Goal: Information Seeking & Learning: Learn about a topic

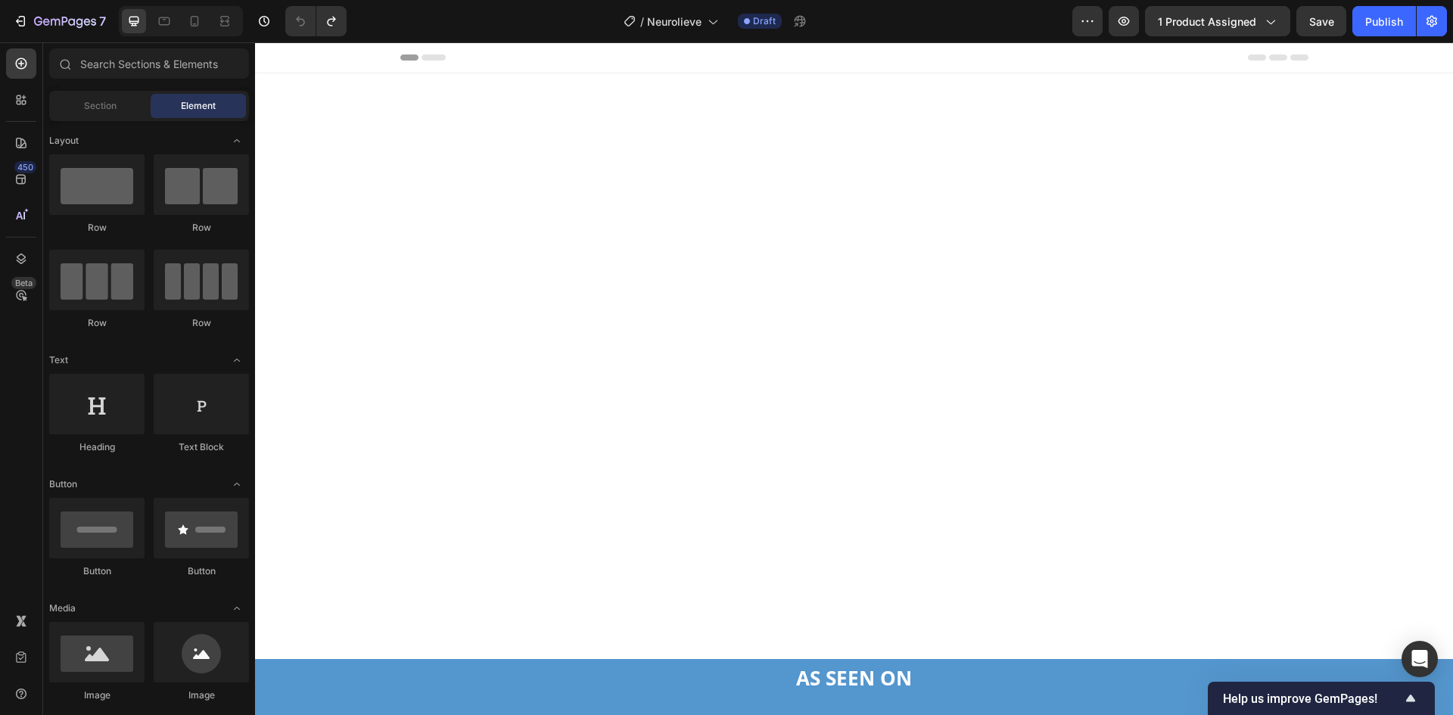
scroll to position [706, 0]
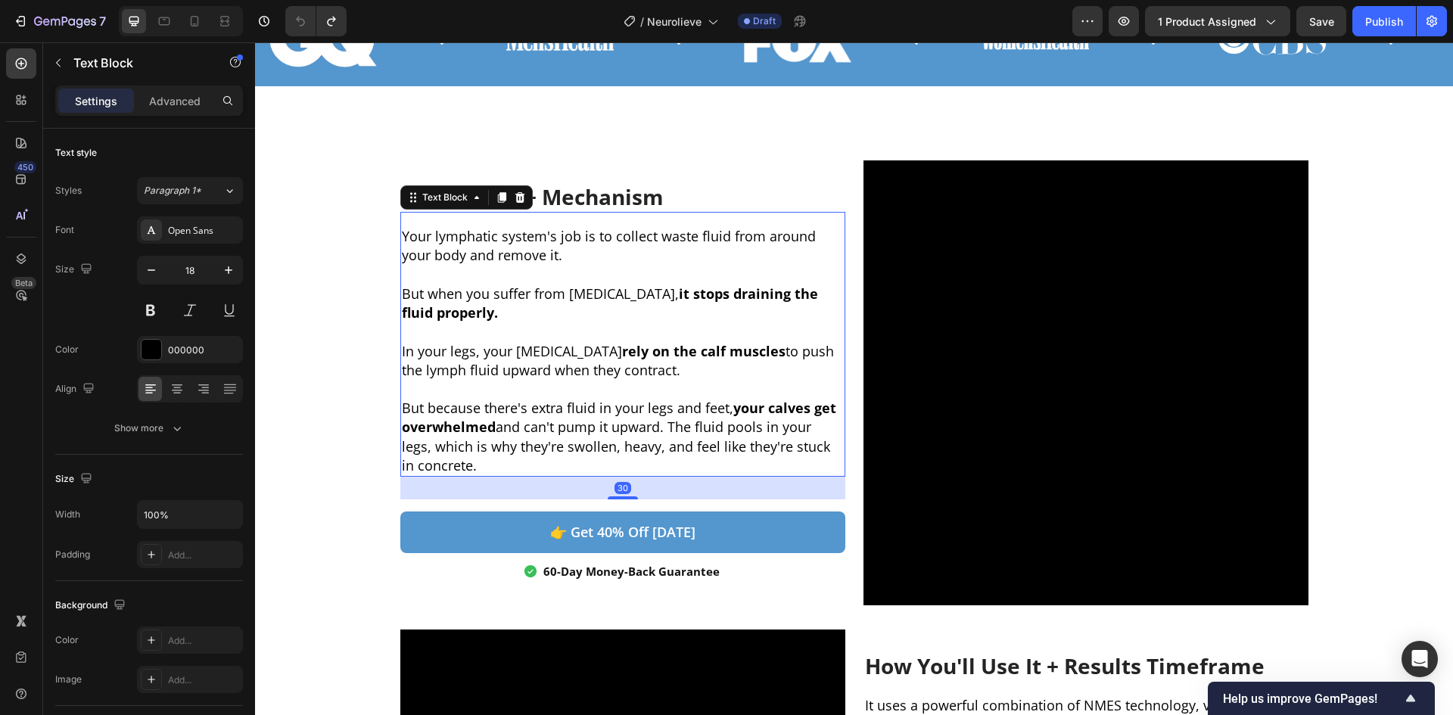
click at [531, 252] on p "Your lymphatic system's job is to collect waste fluid from around your body and…" at bounding box center [623, 246] width 442 height 38
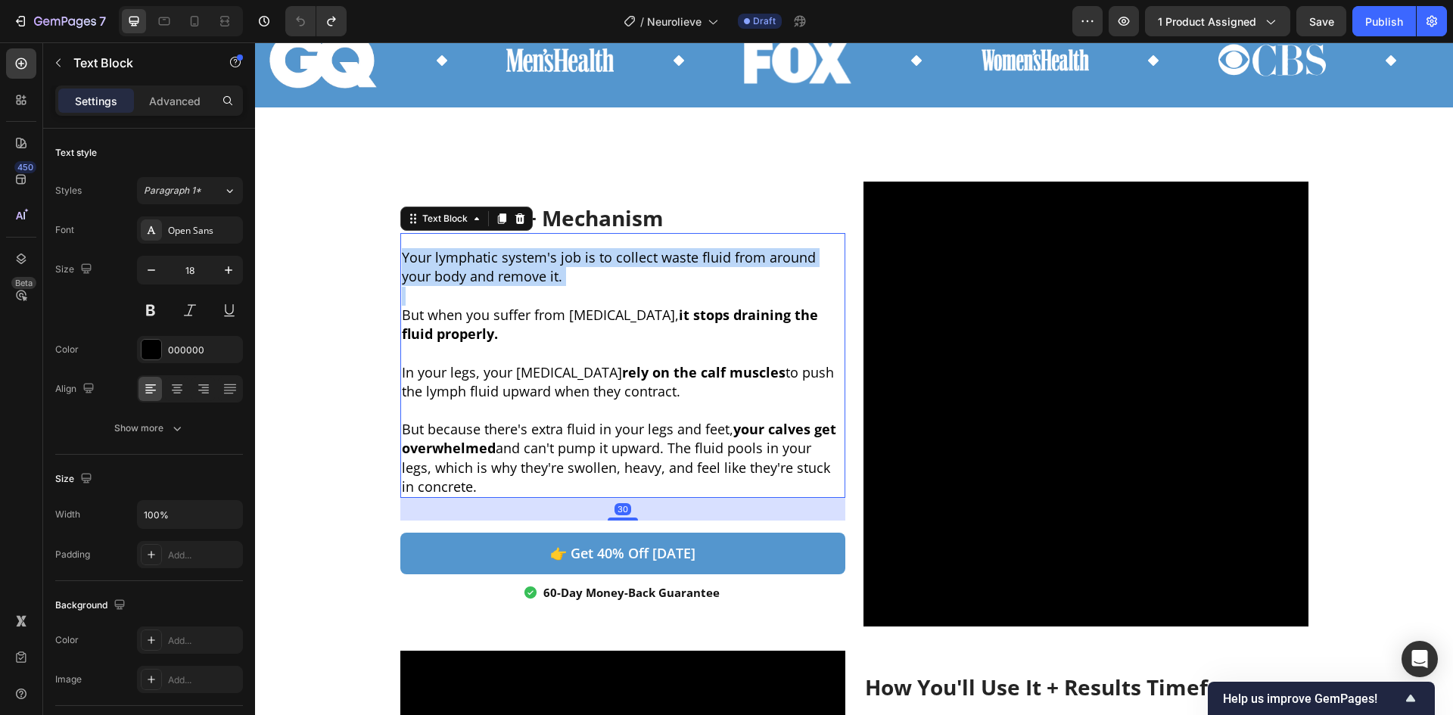
click at [531, 252] on p "Your lymphatic system's job is to collect waste fluid from around your body and…" at bounding box center [623, 267] width 442 height 38
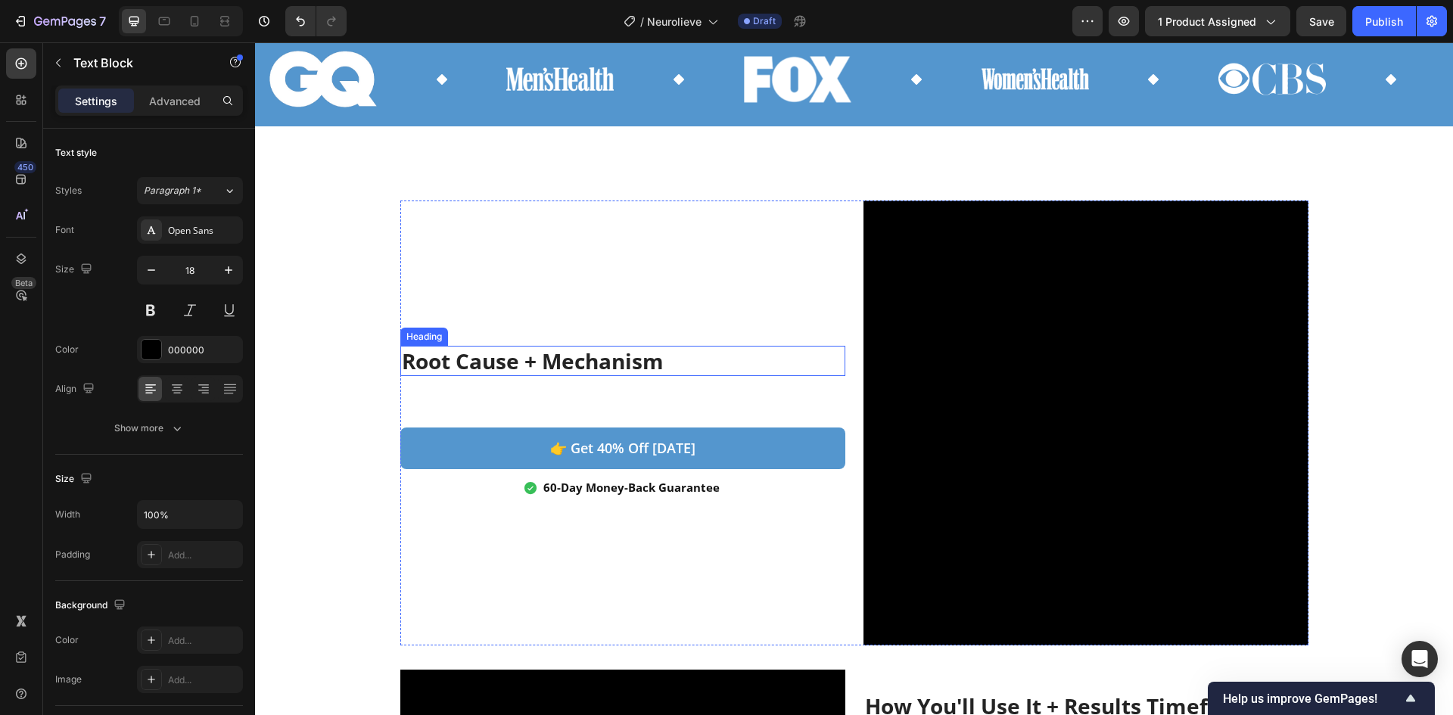
scroll to position [706, 0]
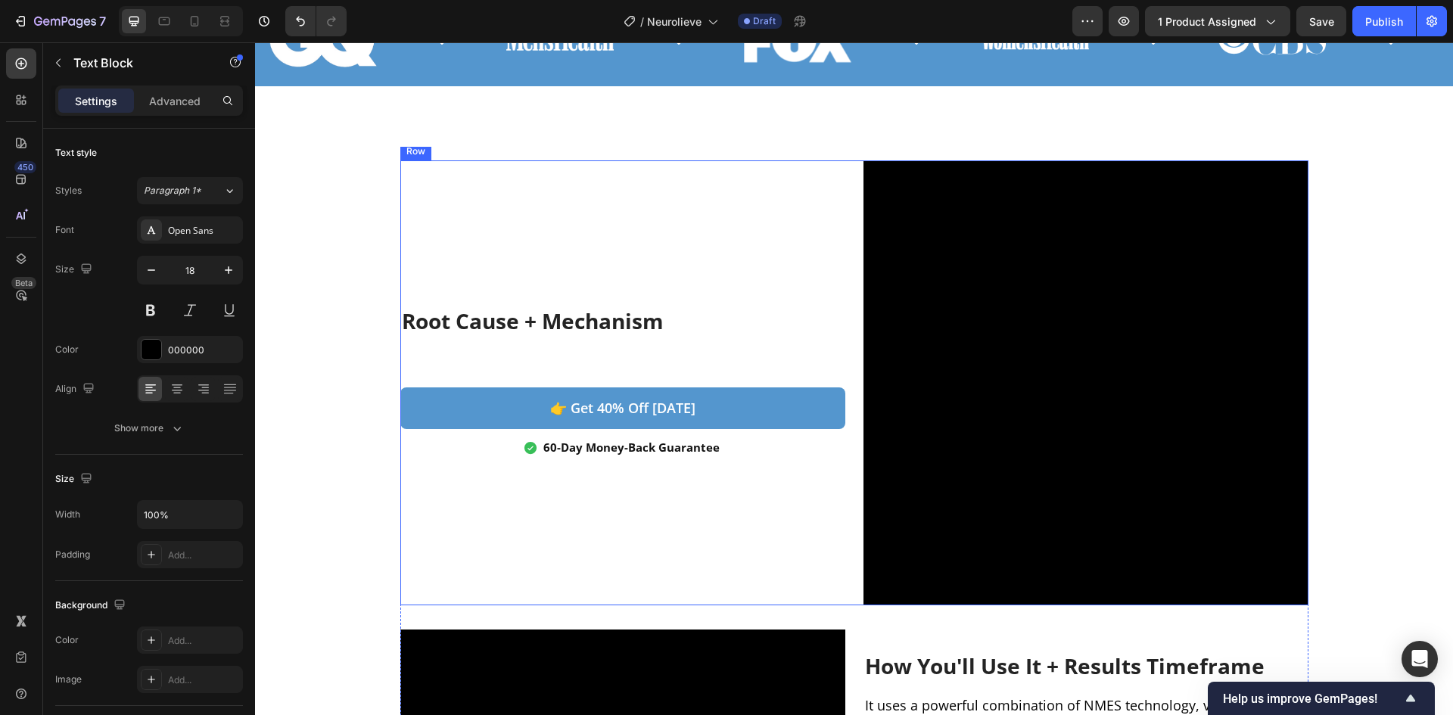
click at [496, 358] on div "Root Cause + Mechanism Heading Text Block 👉 get 40% off [DATE] Button 60-Day Mo…" at bounding box center [622, 382] width 445 height 445
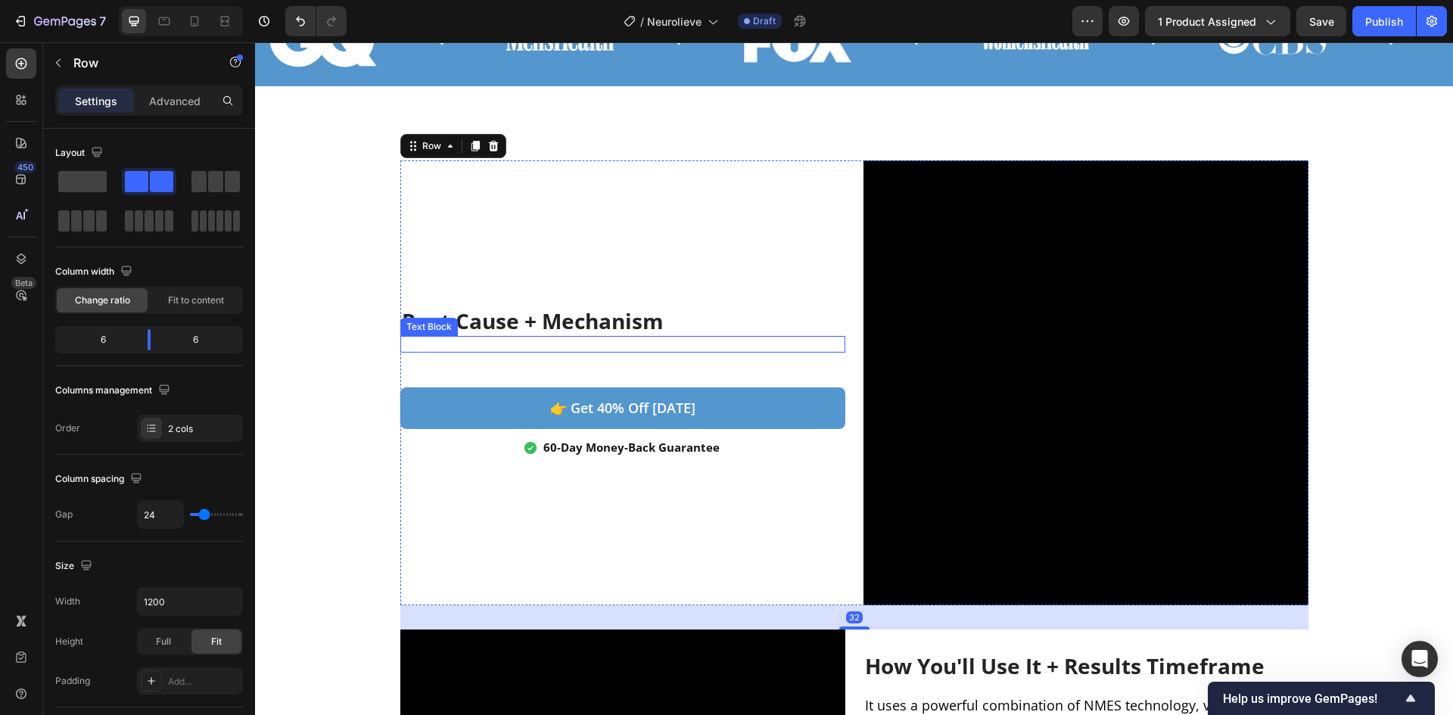
click at [472, 346] on div "Text Block" at bounding box center [622, 344] width 445 height 17
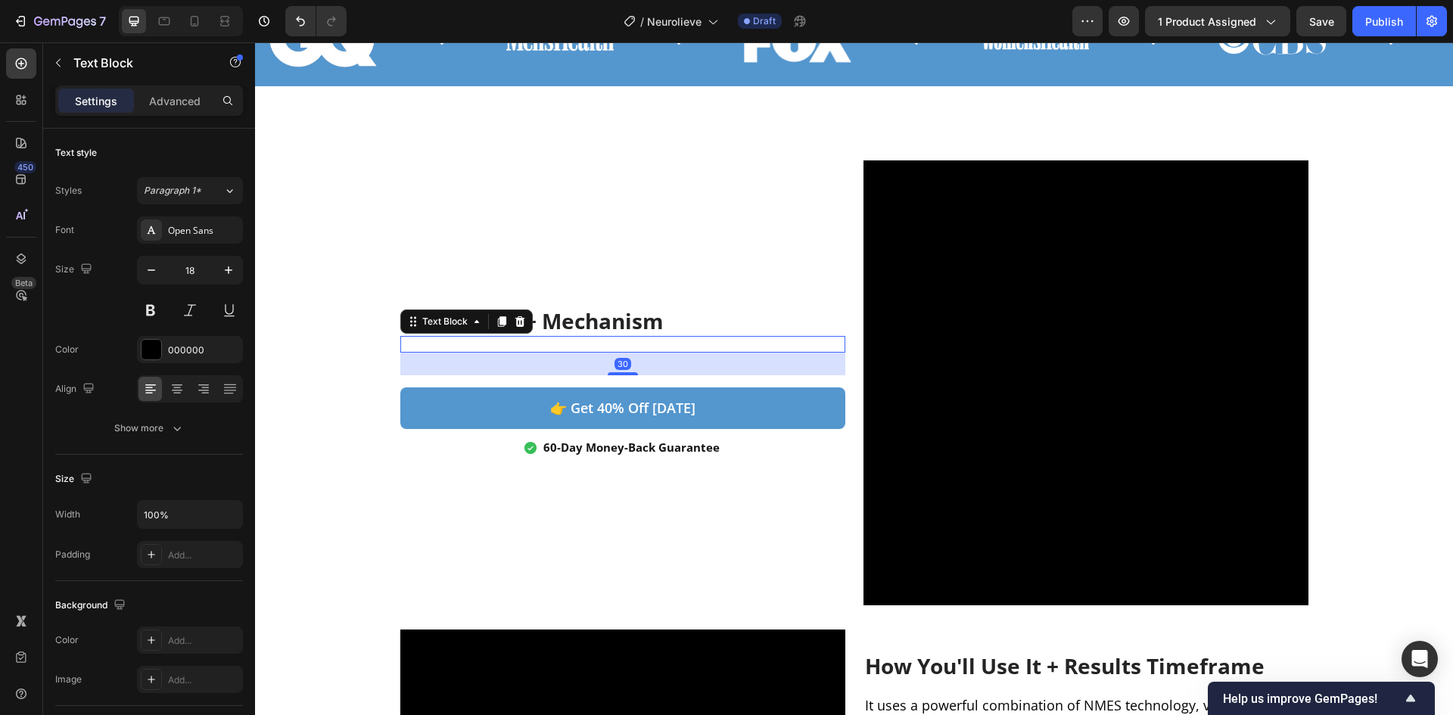
click at [472, 346] on div "Text Block 30" at bounding box center [622, 344] width 445 height 17
click at [478, 346] on div "Text Block 30" at bounding box center [622, 344] width 445 height 17
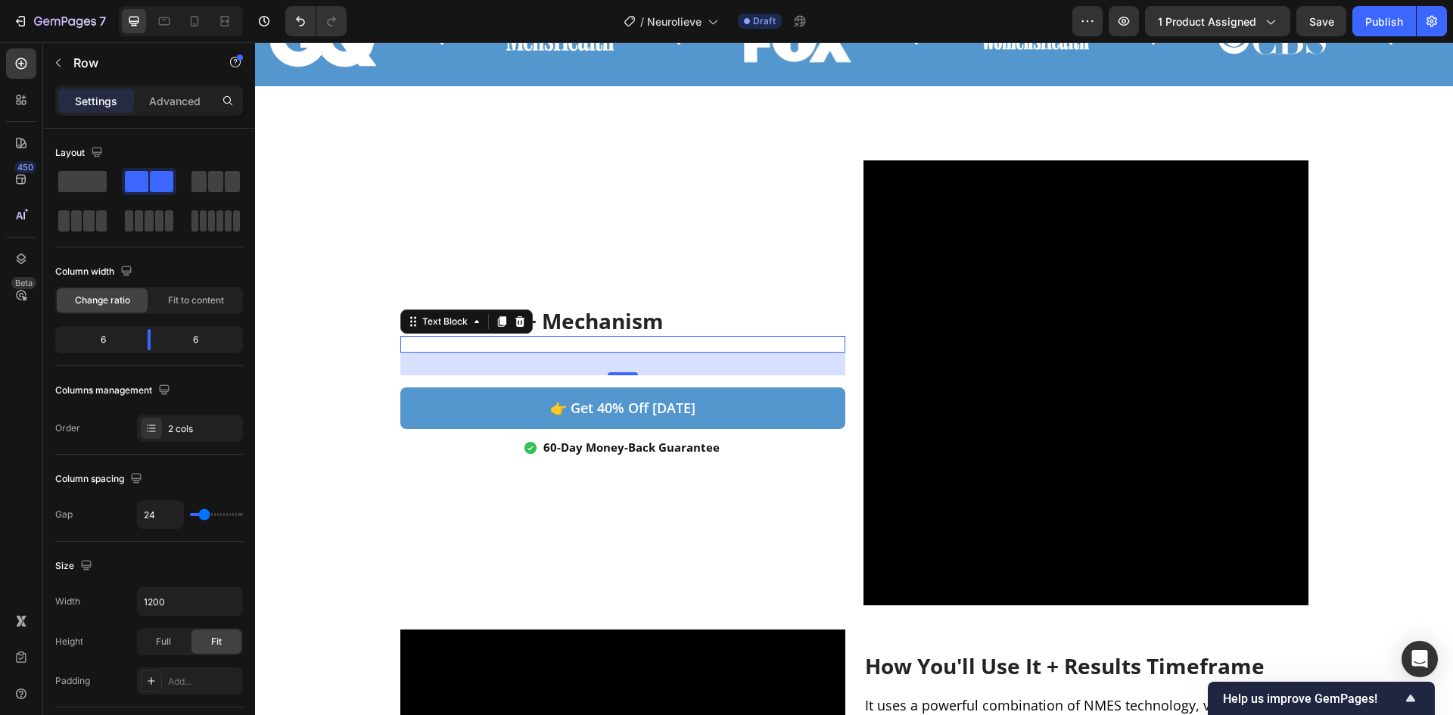
click at [731, 291] on div "Root Cause + Mechanism Heading Text Block 30 👉 get 40% off [DATE] Button 60-Day…" at bounding box center [622, 382] width 445 height 445
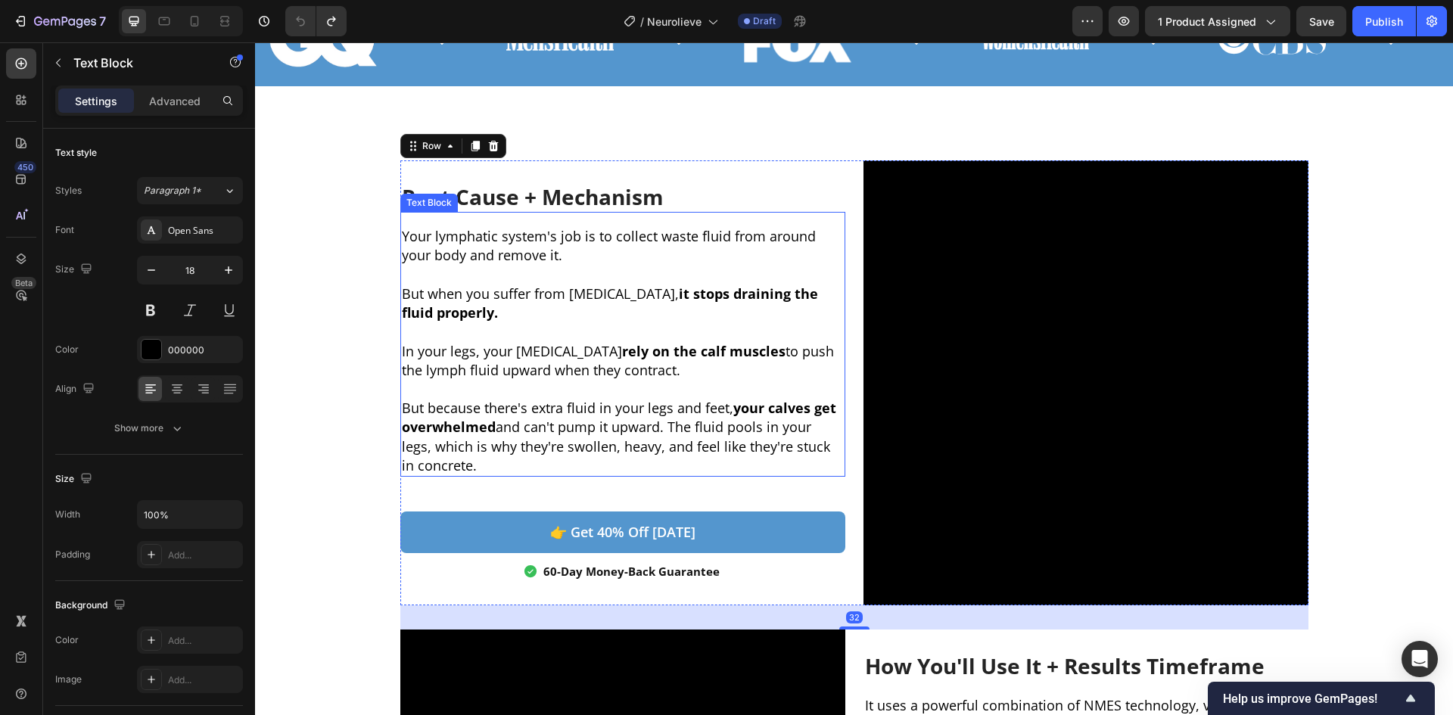
click at [614, 368] on p "In your legs, your [MEDICAL_DATA] rely on the calf muscles to push the lymph fl…" at bounding box center [623, 361] width 442 height 38
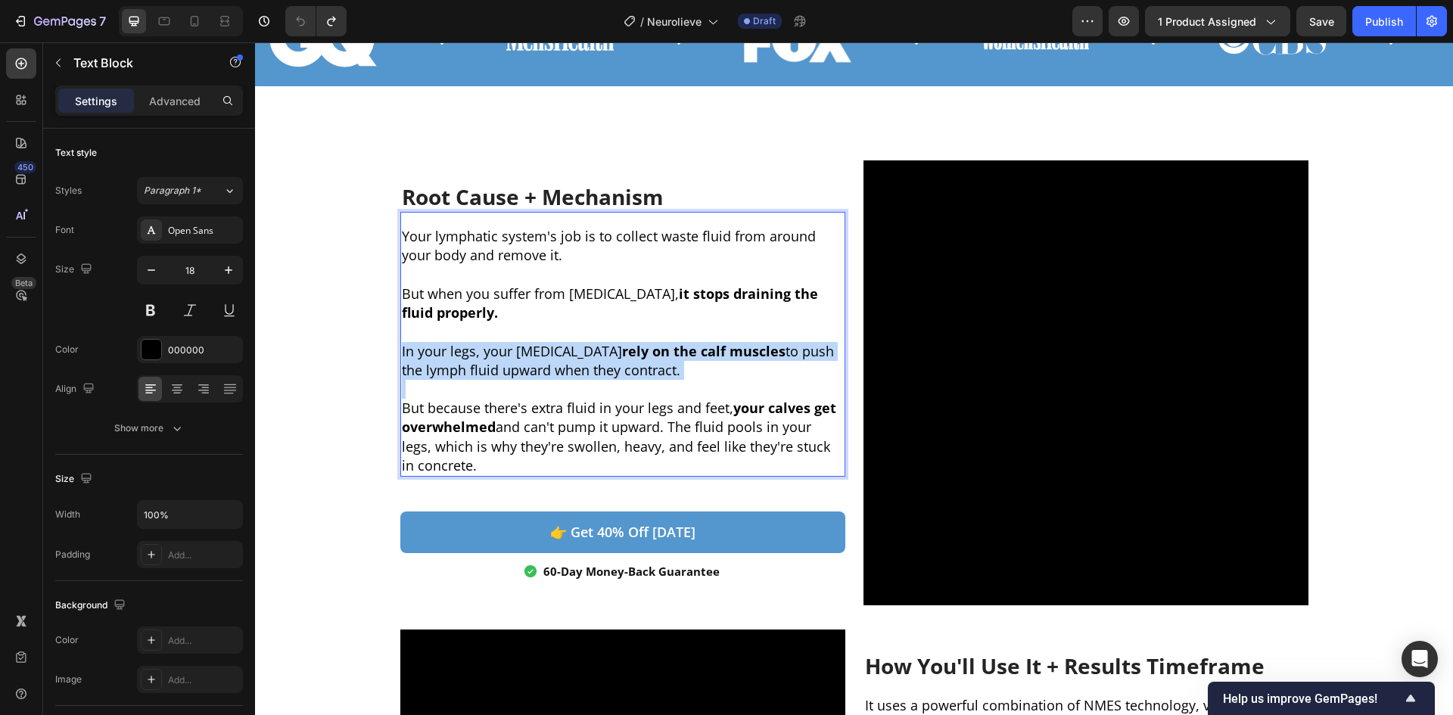
click at [615, 368] on p "In your legs, your [MEDICAL_DATA] rely on the calf muscles to push the lymph fl…" at bounding box center [623, 361] width 442 height 38
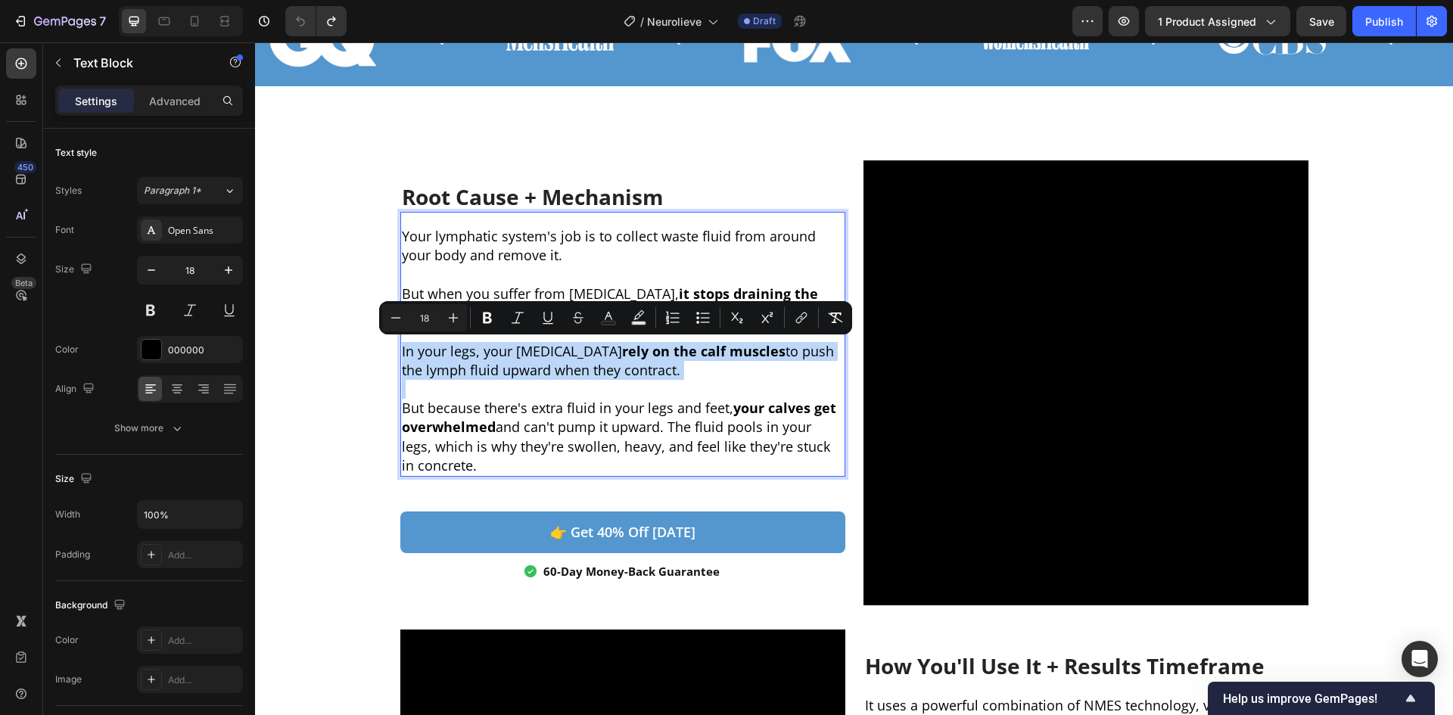
click at [615, 368] on p "In your legs, your [MEDICAL_DATA] rely on the calf muscles to push the lymph fl…" at bounding box center [623, 361] width 442 height 38
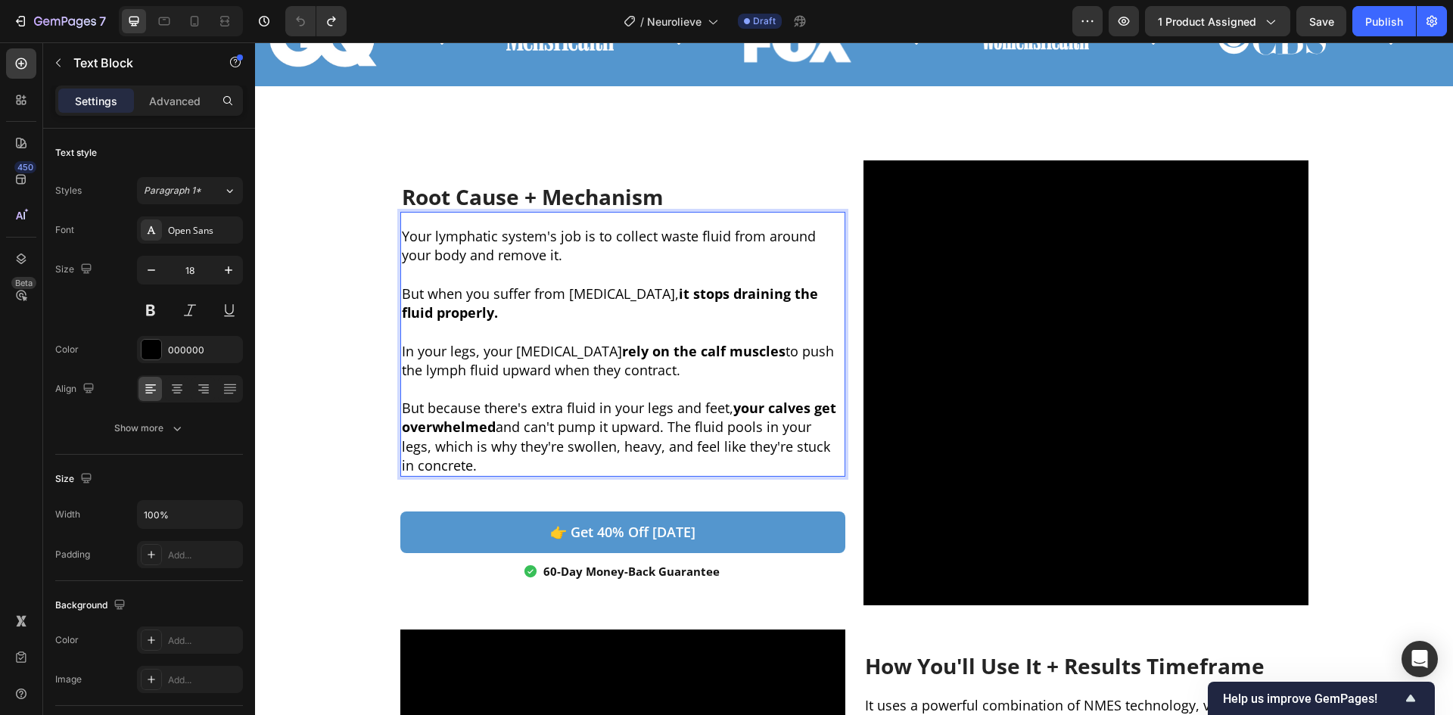
click at [629, 427] on p "But because there's extra fluid in your legs and feet, your calves get overwhel…" at bounding box center [623, 437] width 442 height 76
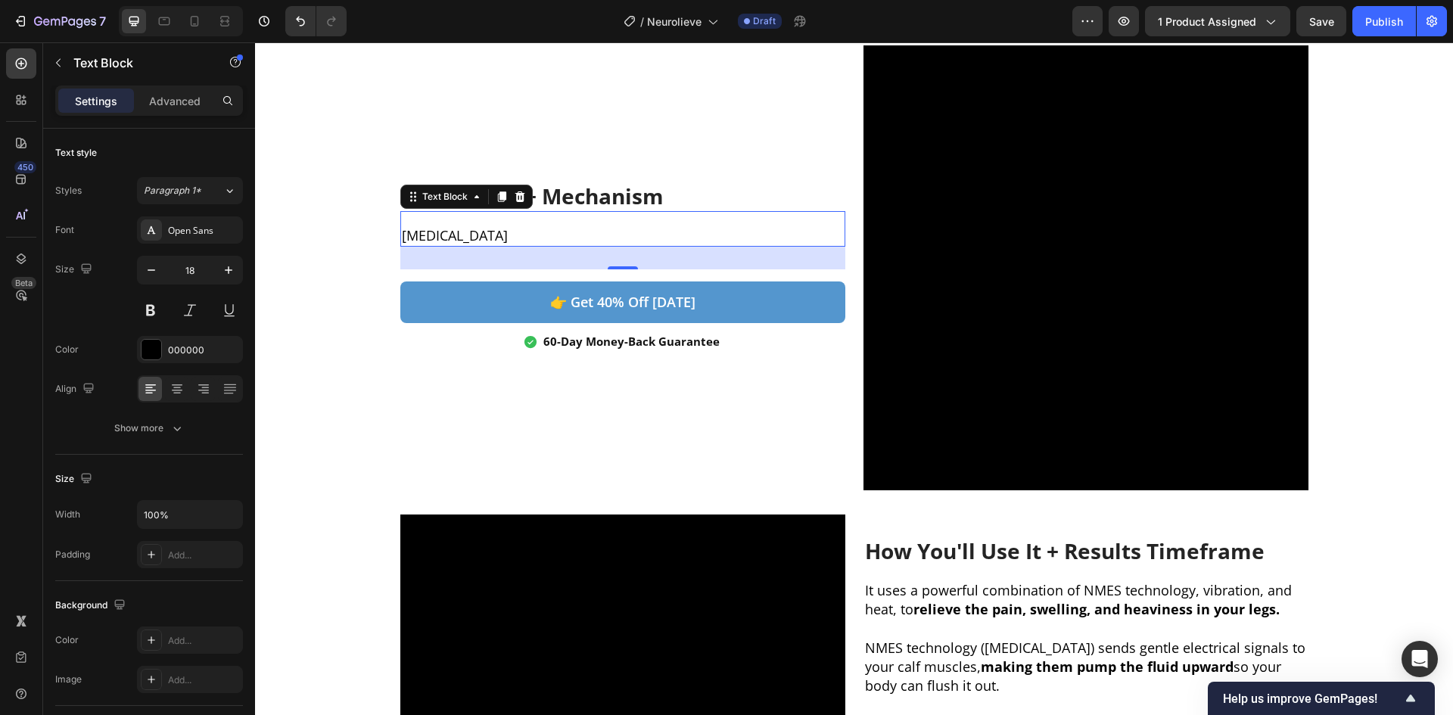
click at [571, 244] on p "[MEDICAL_DATA]" at bounding box center [623, 235] width 442 height 19
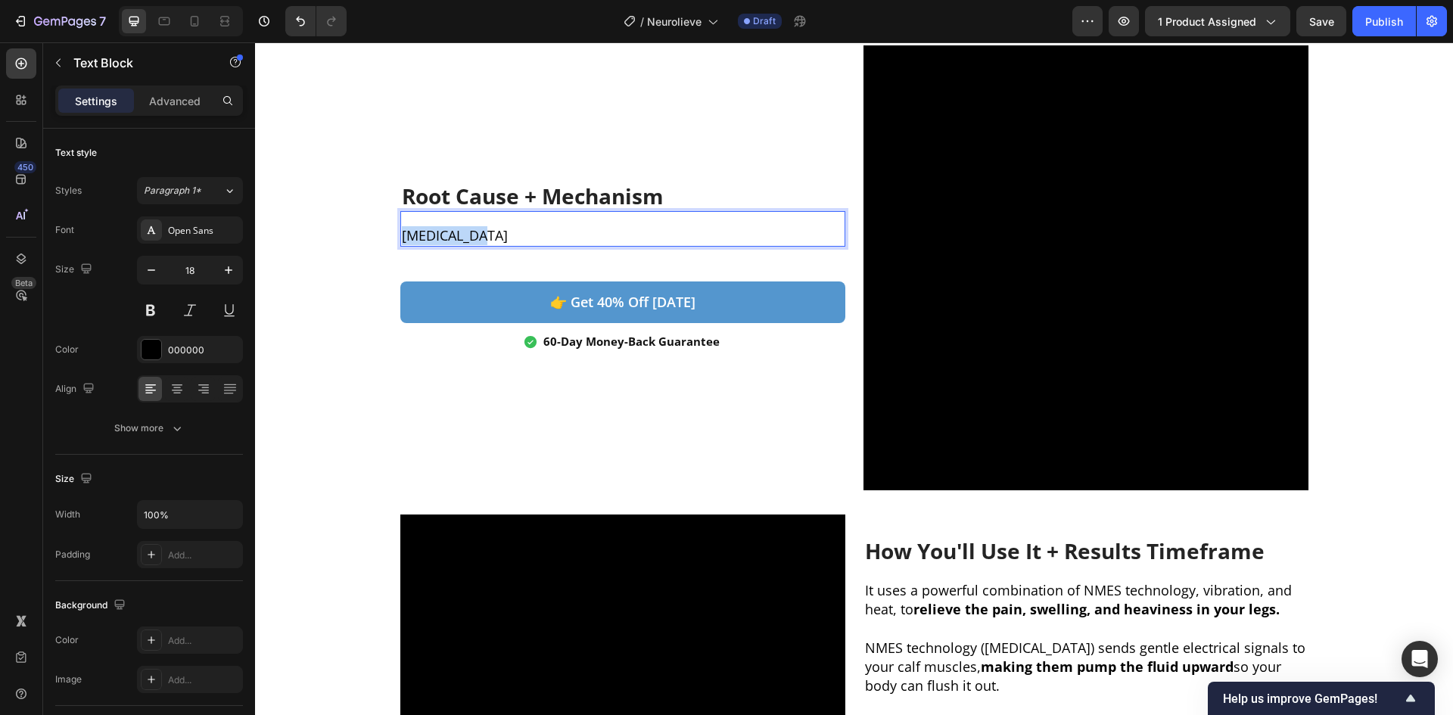
drag, startPoint x: 534, startPoint y: 235, endPoint x: 397, endPoint y: 232, distance: 137.8
click at [402, 232] on p "[MEDICAL_DATA]" at bounding box center [623, 235] width 442 height 19
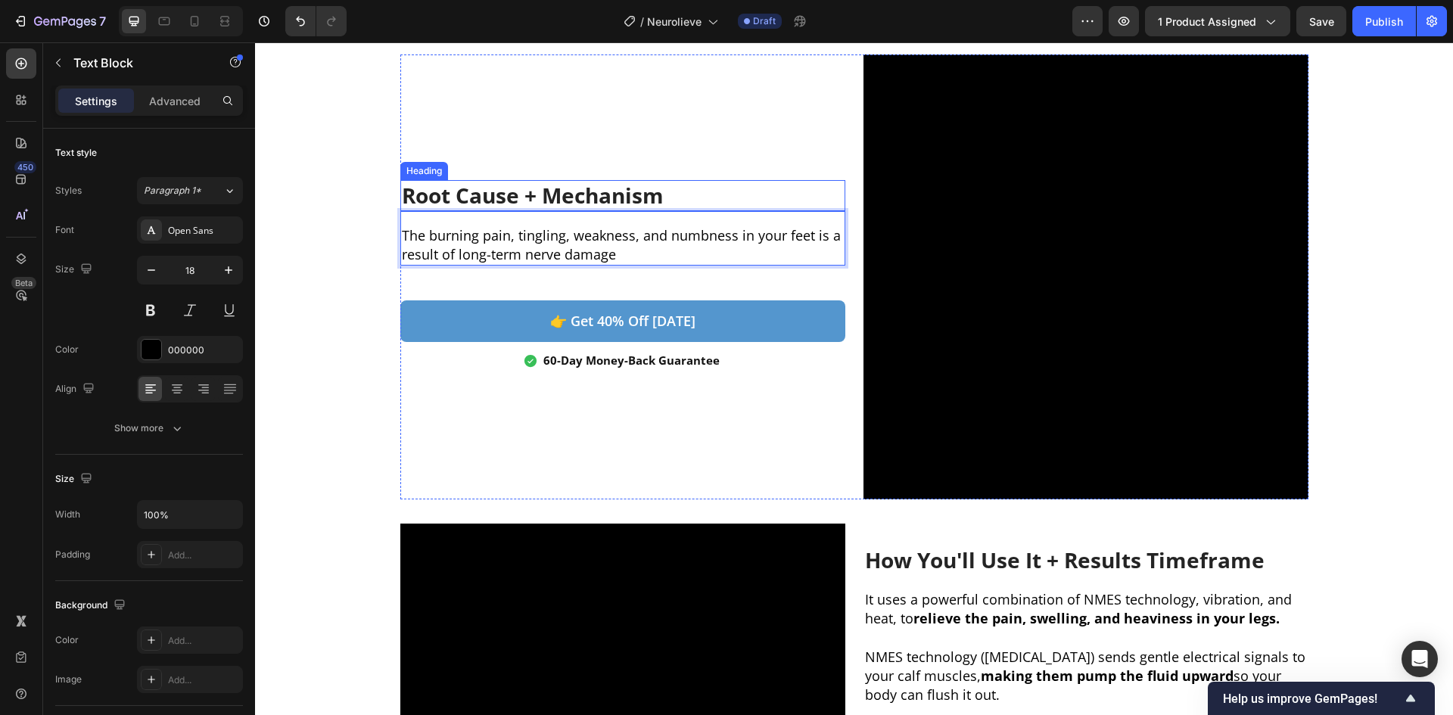
click at [571, 188] on h2 "Root Cause + Mechanism" at bounding box center [622, 195] width 445 height 30
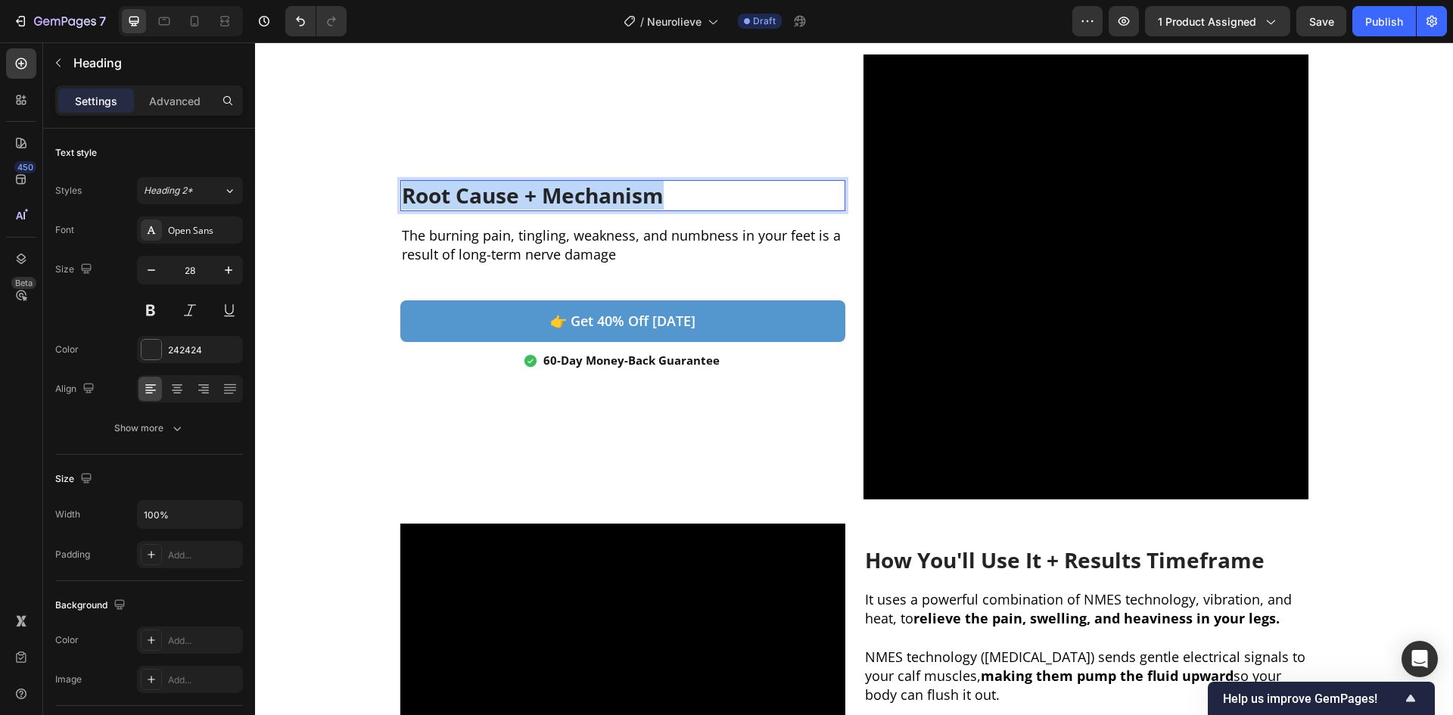
click at [571, 188] on p "Root Cause + Mechanism" at bounding box center [623, 195] width 442 height 27
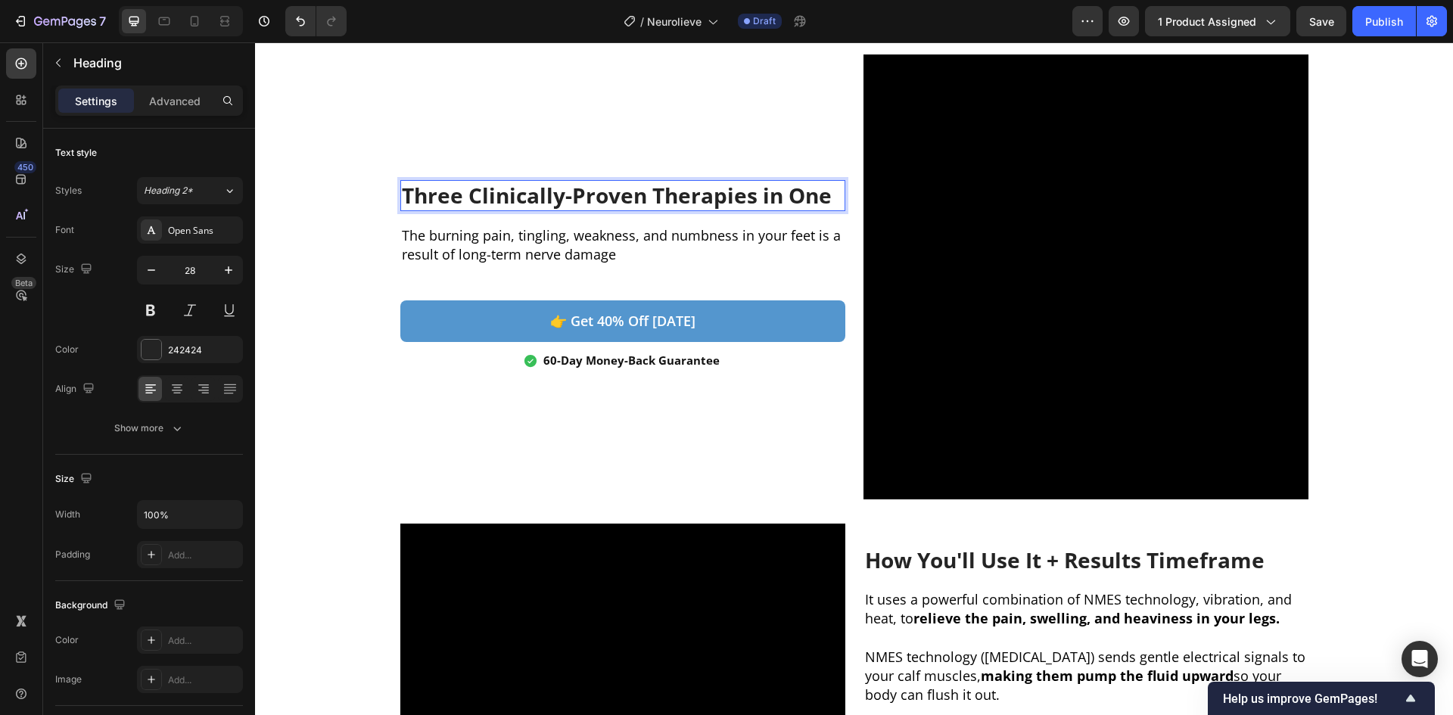
scroll to position [798, 0]
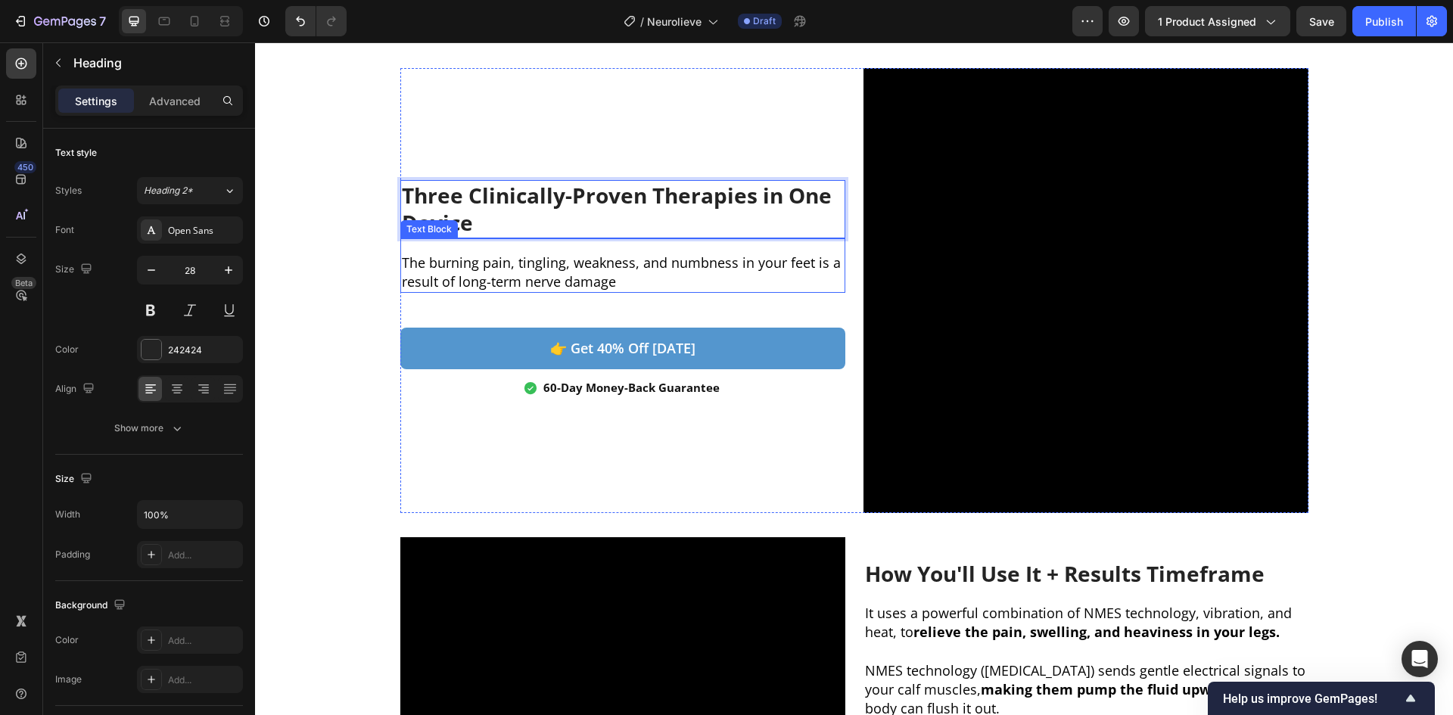
click at [552, 281] on p "The burning pain, tingling, weakness, and numbness in your feet is a result of …" at bounding box center [623, 273] width 442 height 38
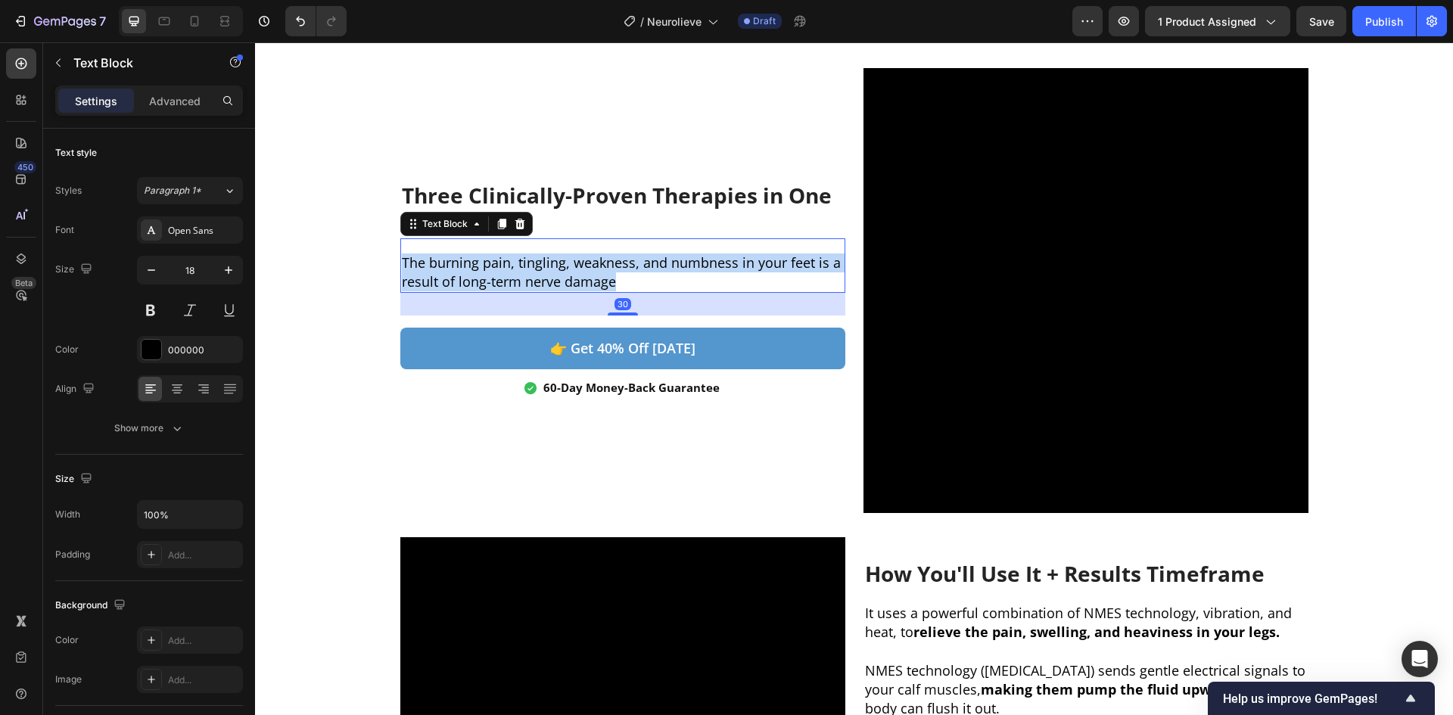
click at [551, 281] on p "The burning pain, tingling, weakness, and numbness in your feet is a result of …" at bounding box center [623, 273] width 442 height 38
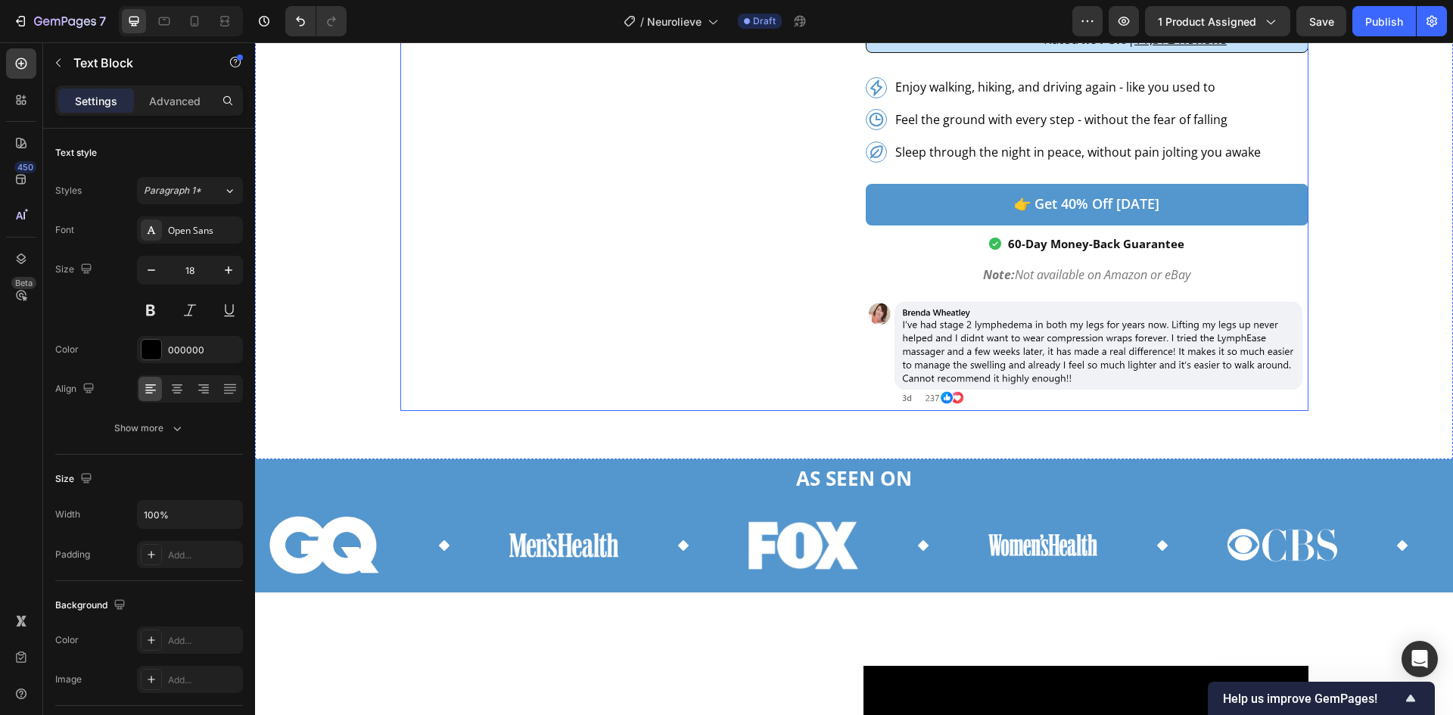
scroll to position [104, 0]
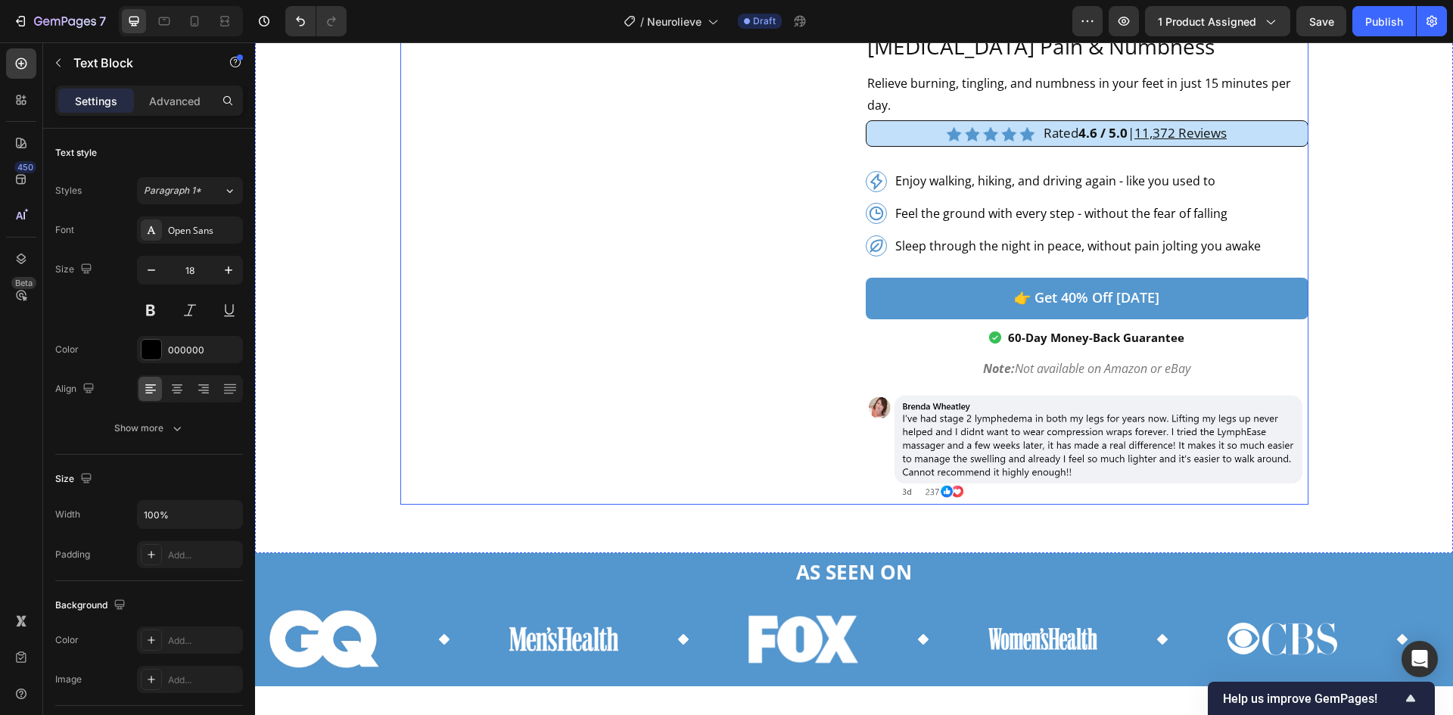
type input "16"
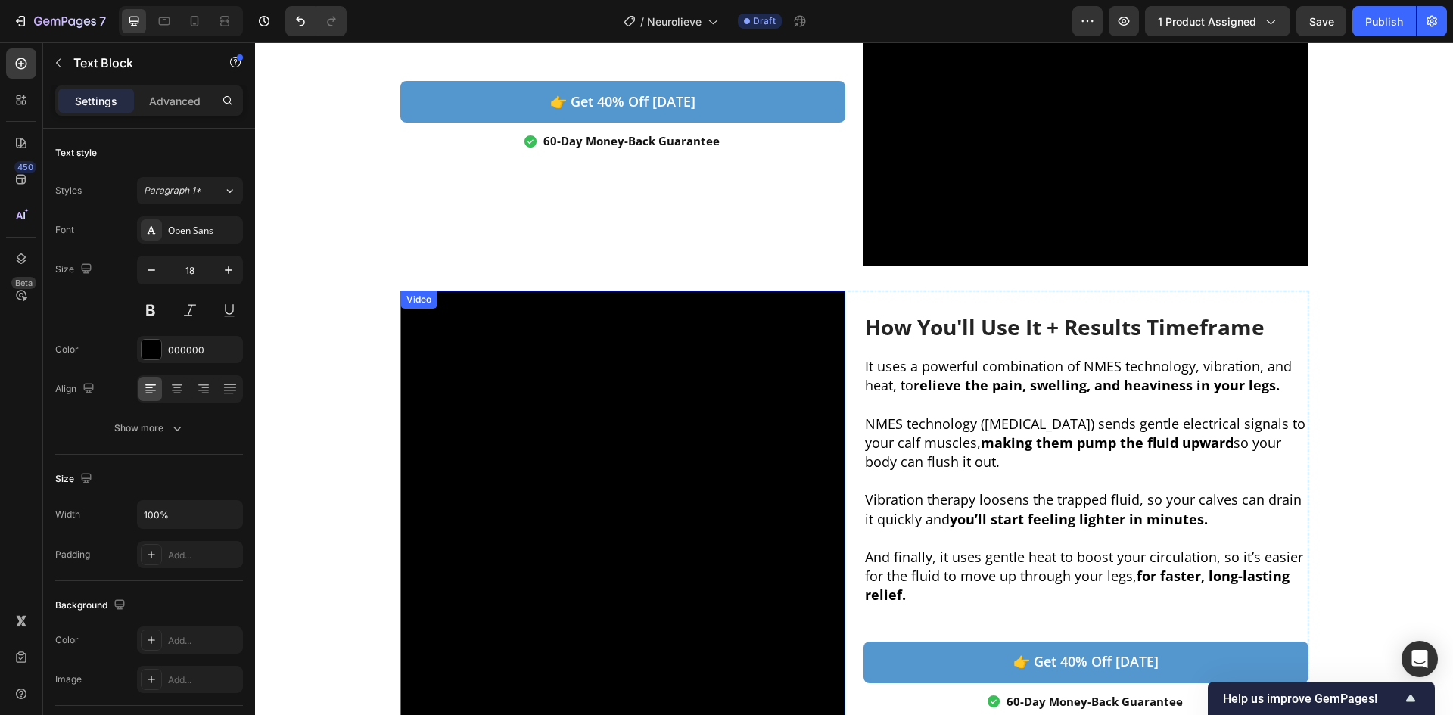
scroll to position [808, 0]
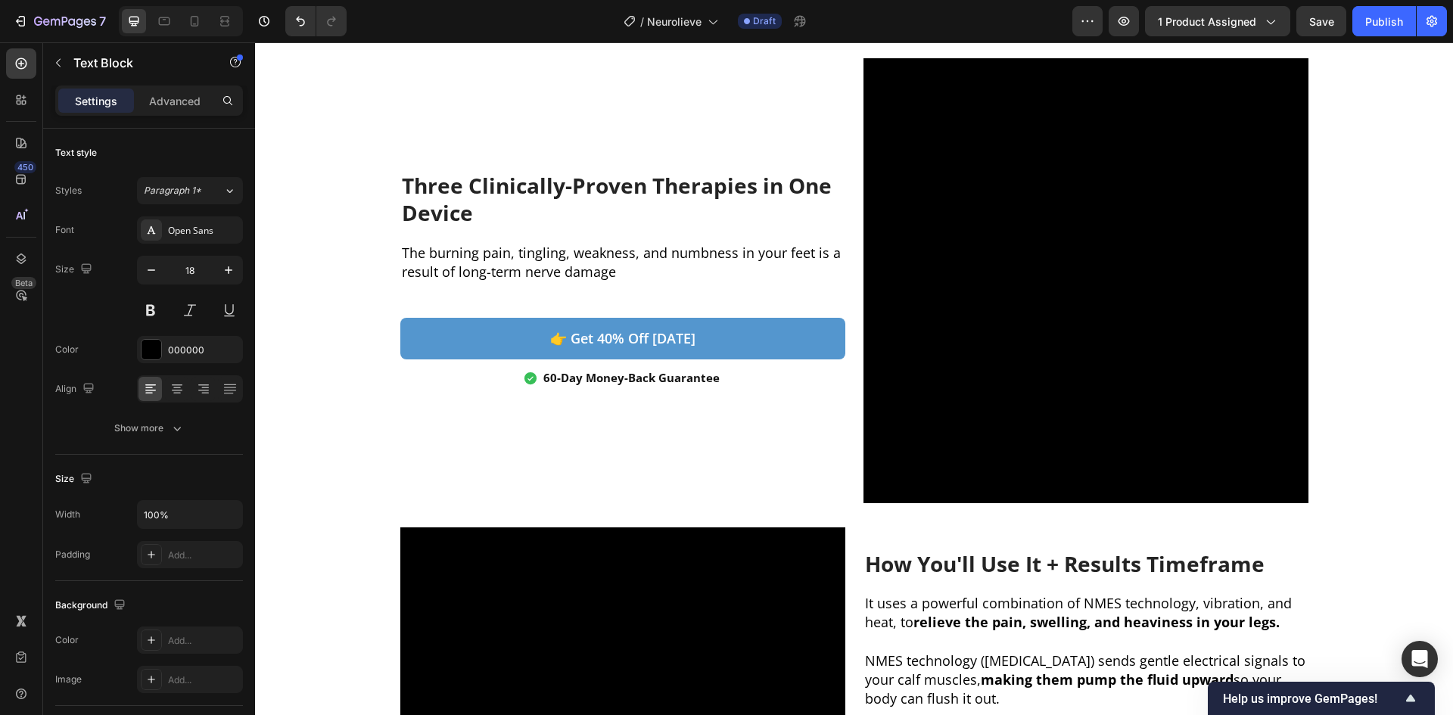
click at [634, 269] on p "The burning pain, tingling, weakness, and numbness in your feet is a result of …" at bounding box center [623, 263] width 442 height 38
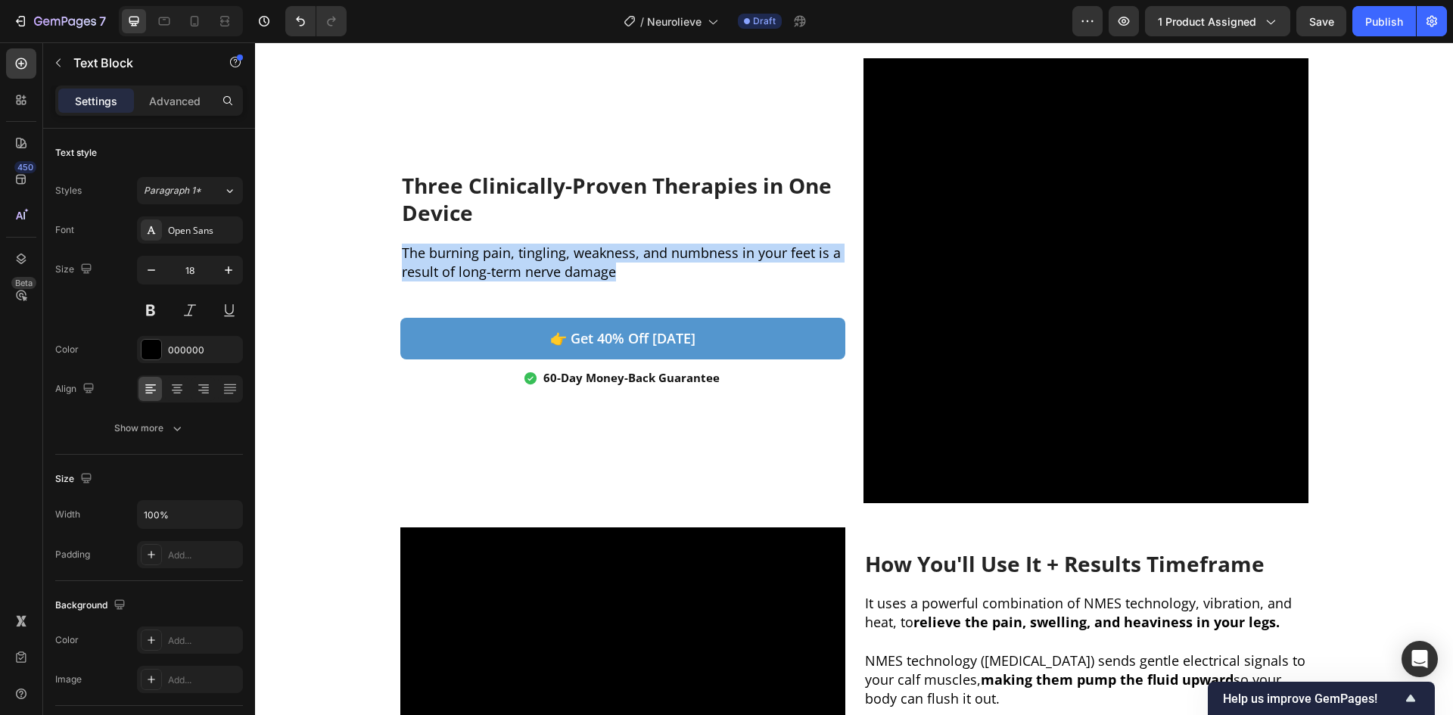
click at [634, 269] on p "The burning pain, tingling, weakness, and numbness in your feet is a result of …" at bounding box center [623, 263] width 442 height 38
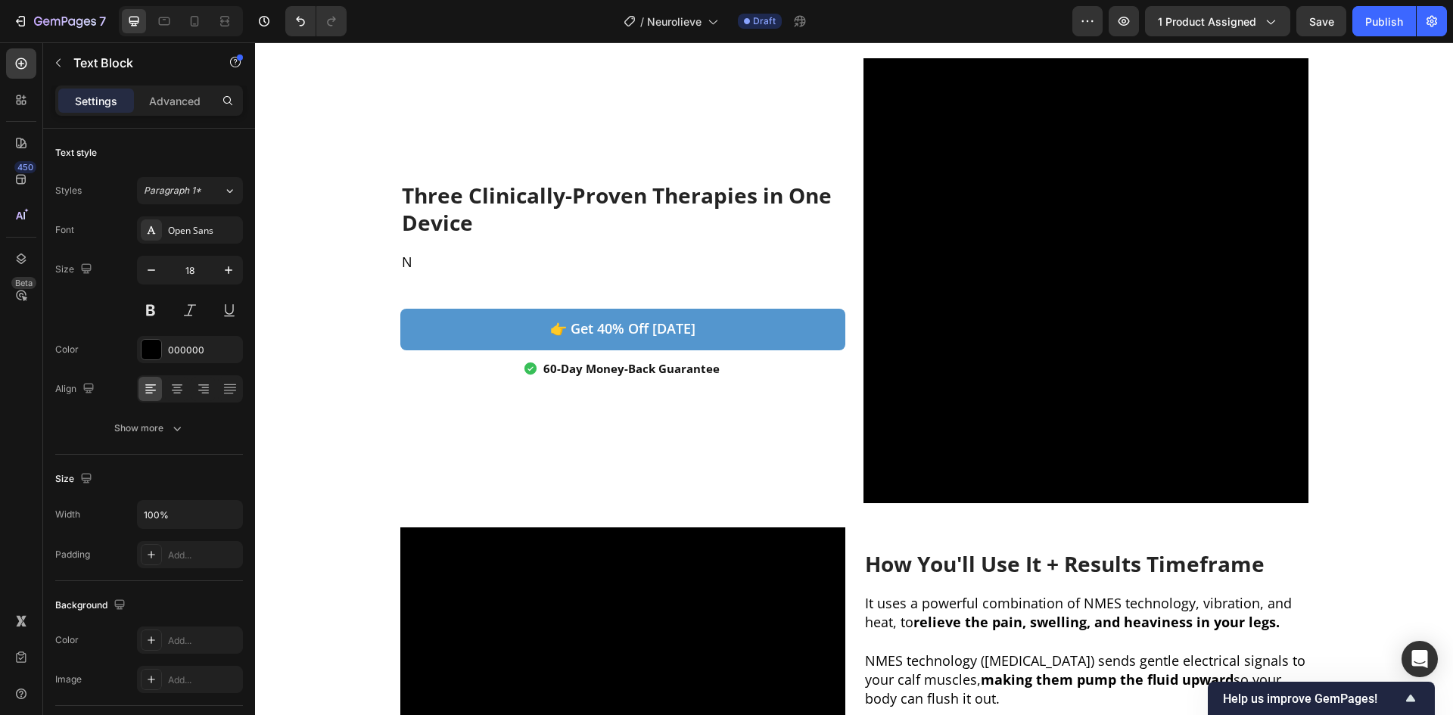
scroll to position [817, 0]
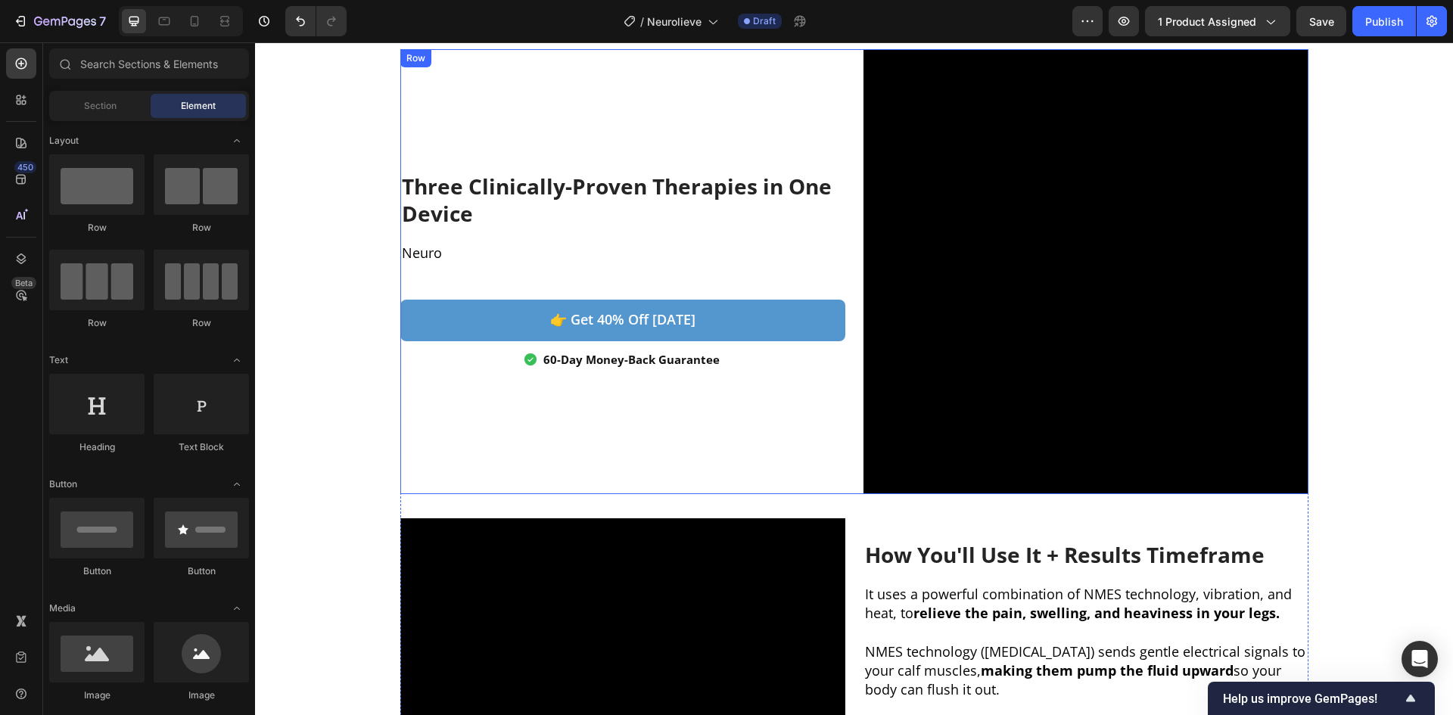
click at [380, 401] on div "Three Clinically-Proven Therapies in One Device Heading Neuro Text Block 👉 get …" at bounding box center [854, 524] width 1198 height 951
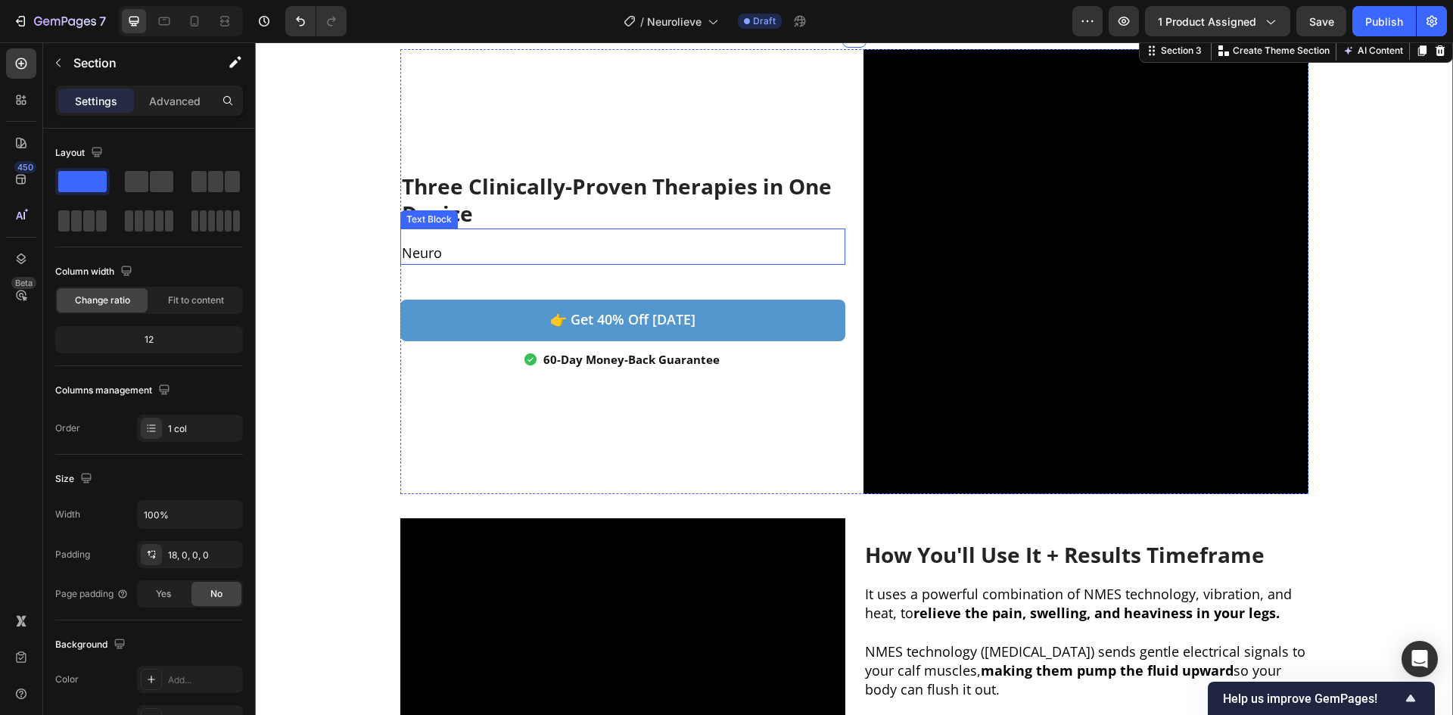
click at [434, 264] on div "Neuro Text Block" at bounding box center [622, 247] width 445 height 36
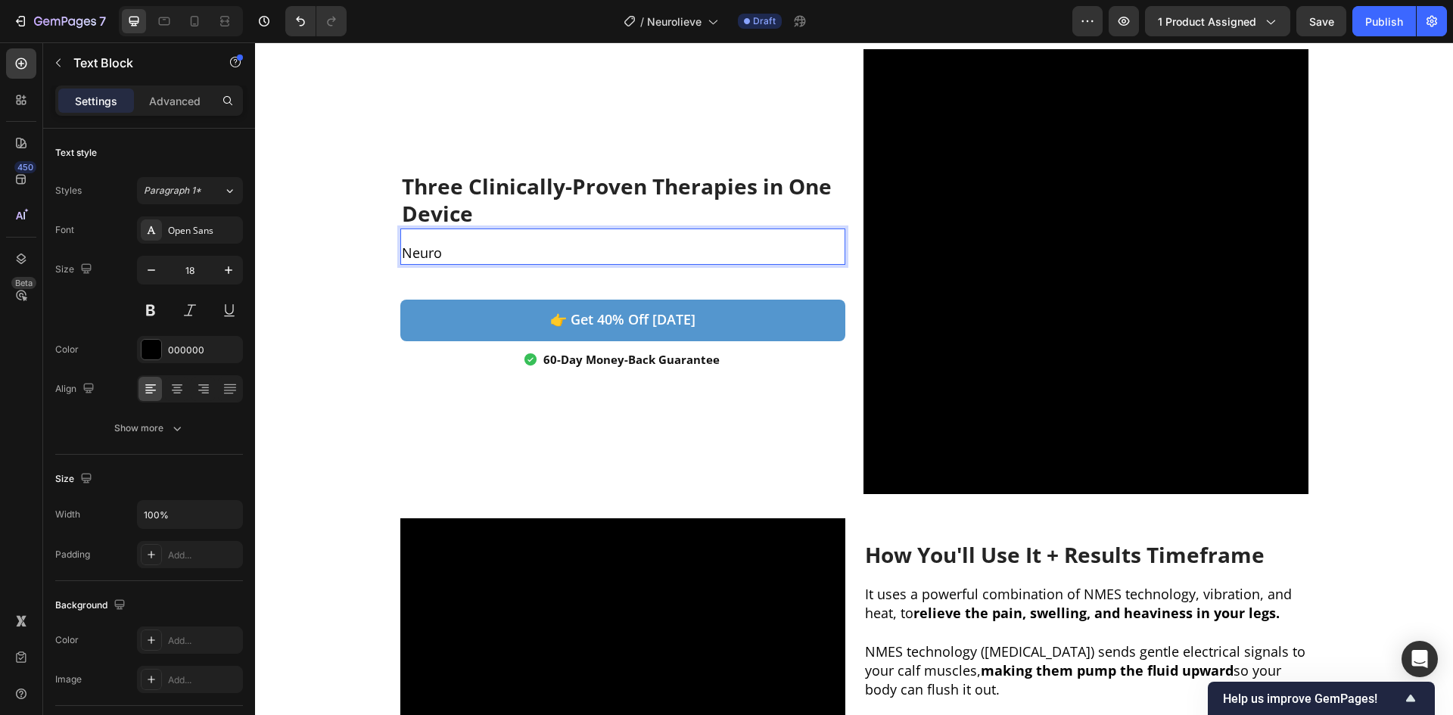
click at [441, 252] on p "Neuro" at bounding box center [623, 253] width 442 height 19
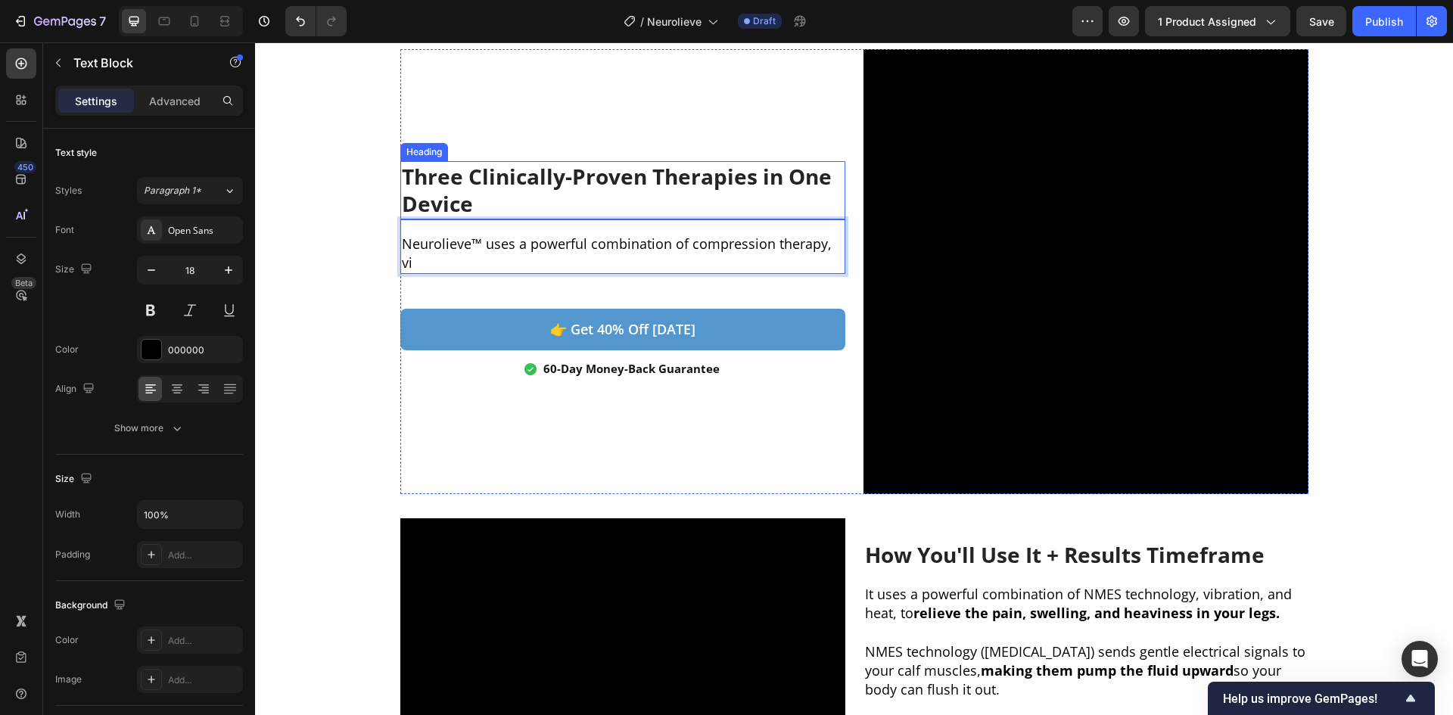
scroll to position [808, 0]
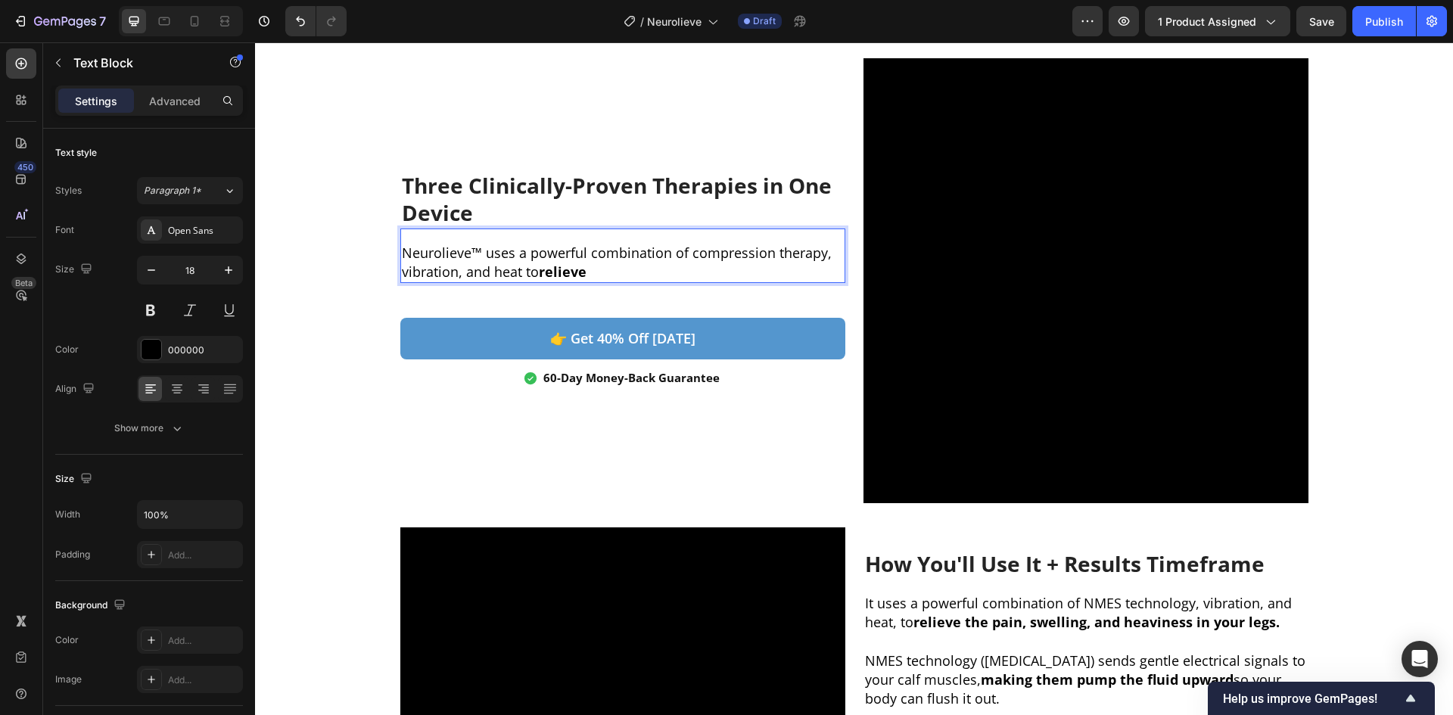
click at [601, 276] on p "Neurolieve™ uses a powerful combination of compression therapy, vibration, and …" at bounding box center [623, 263] width 442 height 38
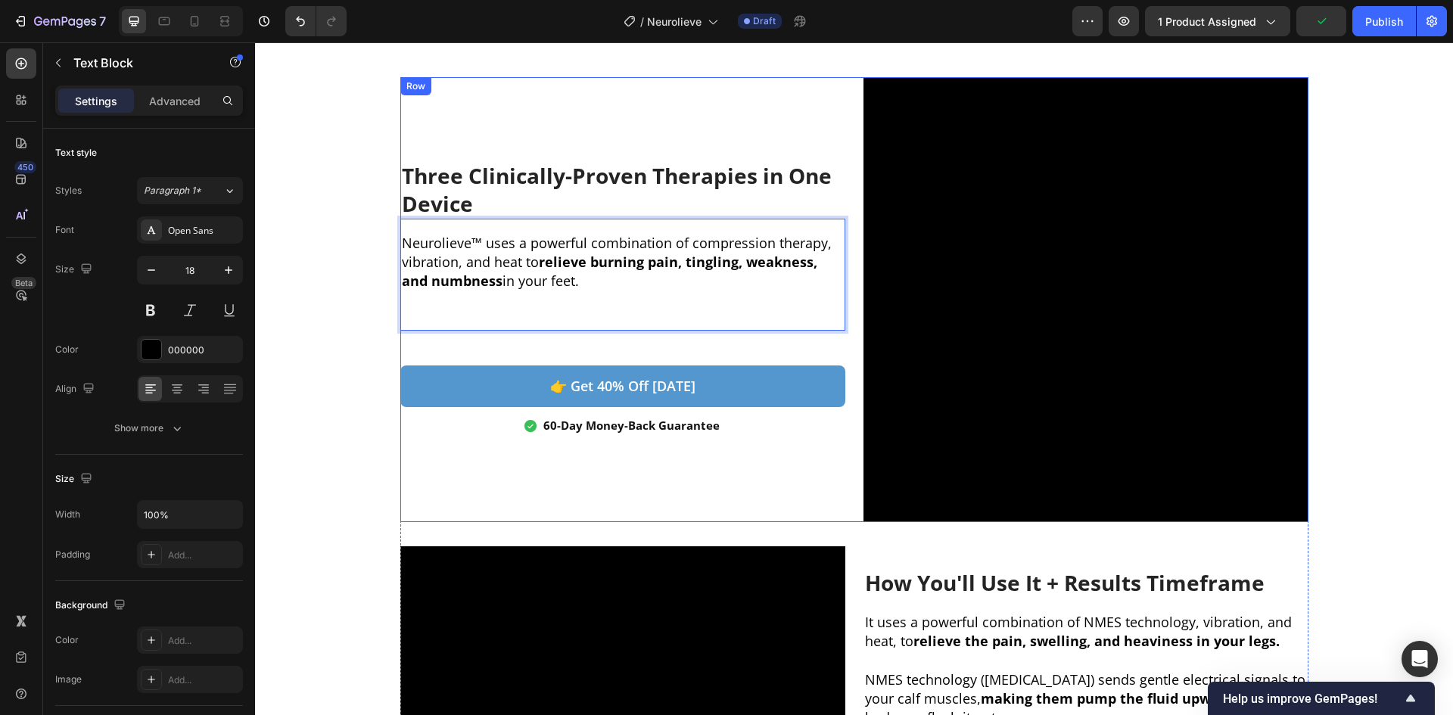
scroll to position [779, 0]
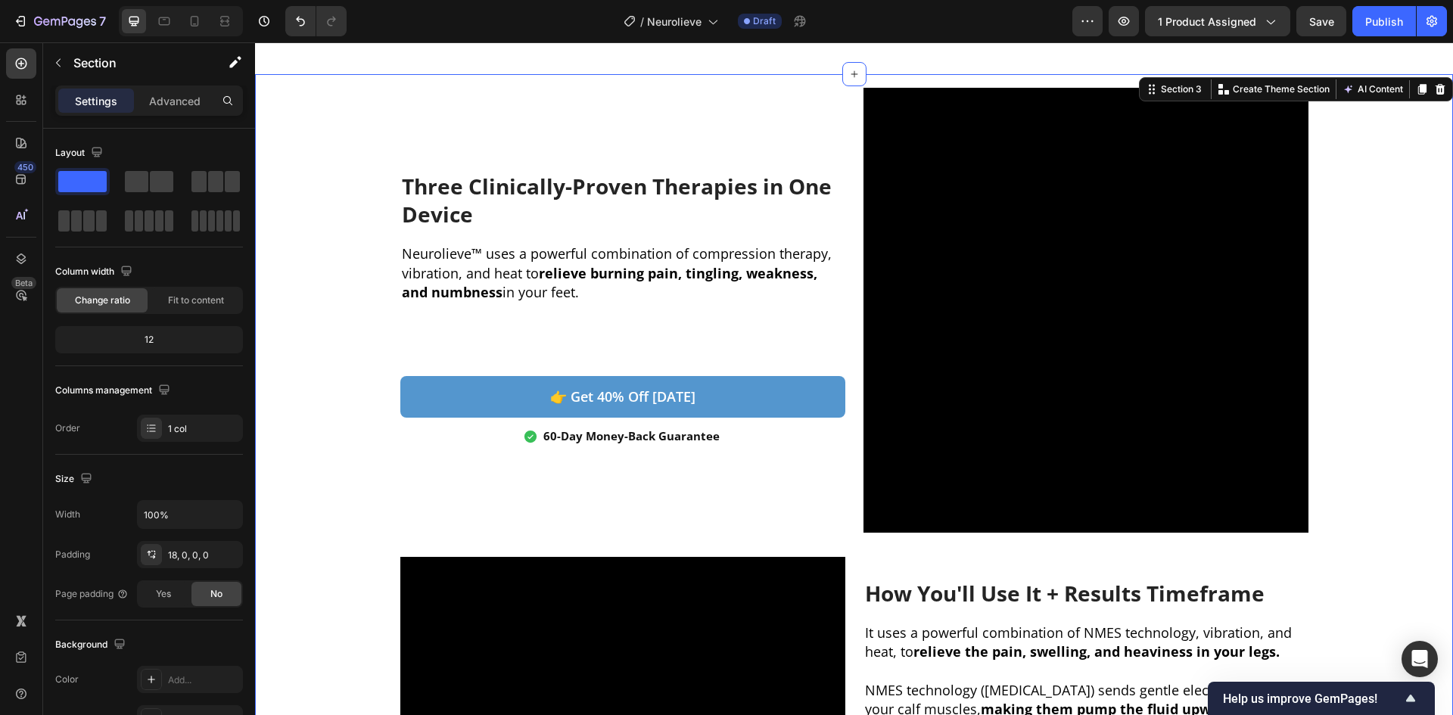
click at [393, 257] on div "Three Clinically-Proven Therapies in One Device Heading Neurolieve™ uses a powe…" at bounding box center [854, 563] width 1198 height 951
click at [402, 257] on p "Neurolieve™ uses a powerful combination of compression therapy, vibration, and …" at bounding box center [623, 273] width 442 height 58
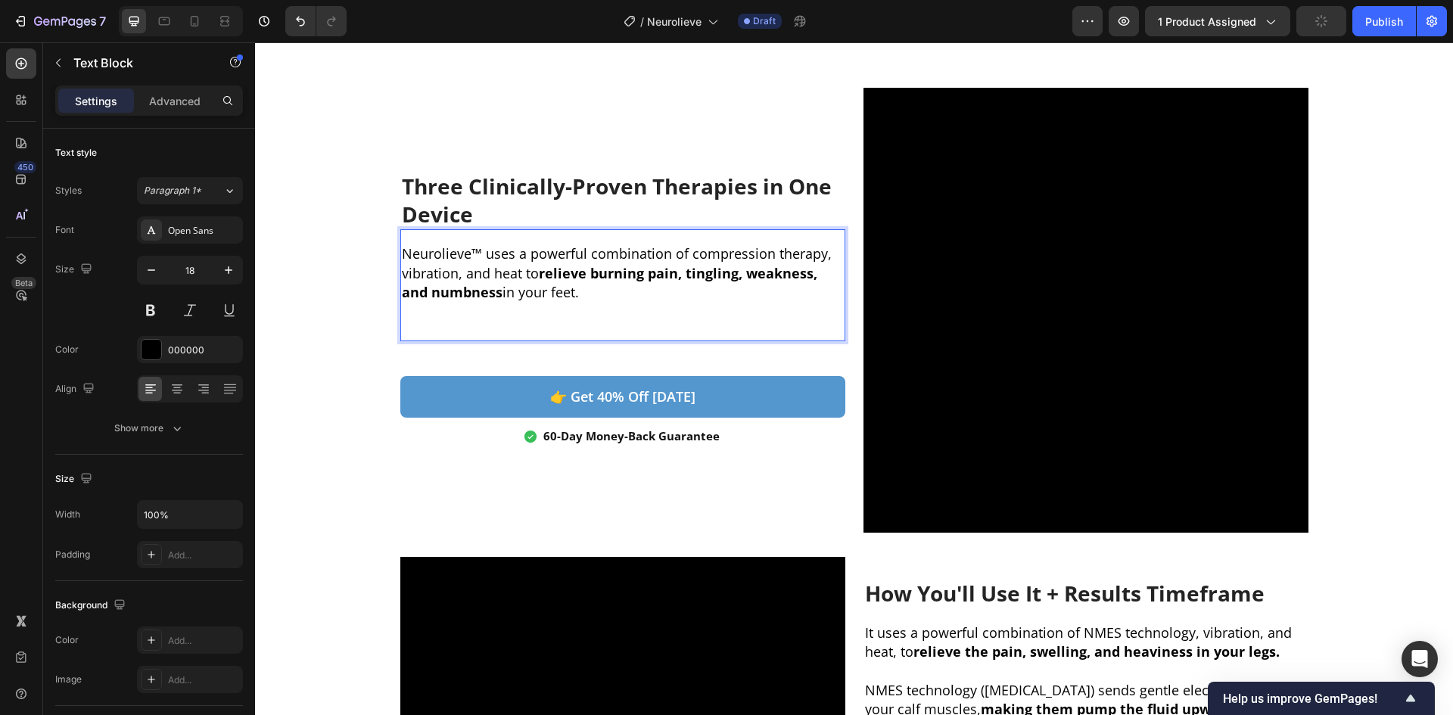
click at [504, 326] on p "Rich Text Editor. Editing area: main" at bounding box center [623, 330] width 442 height 19
click at [590, 182] on h2 "Three Clinically-Proven Therapies in One Device" at bounding box center [622, 200] width 445 height 58
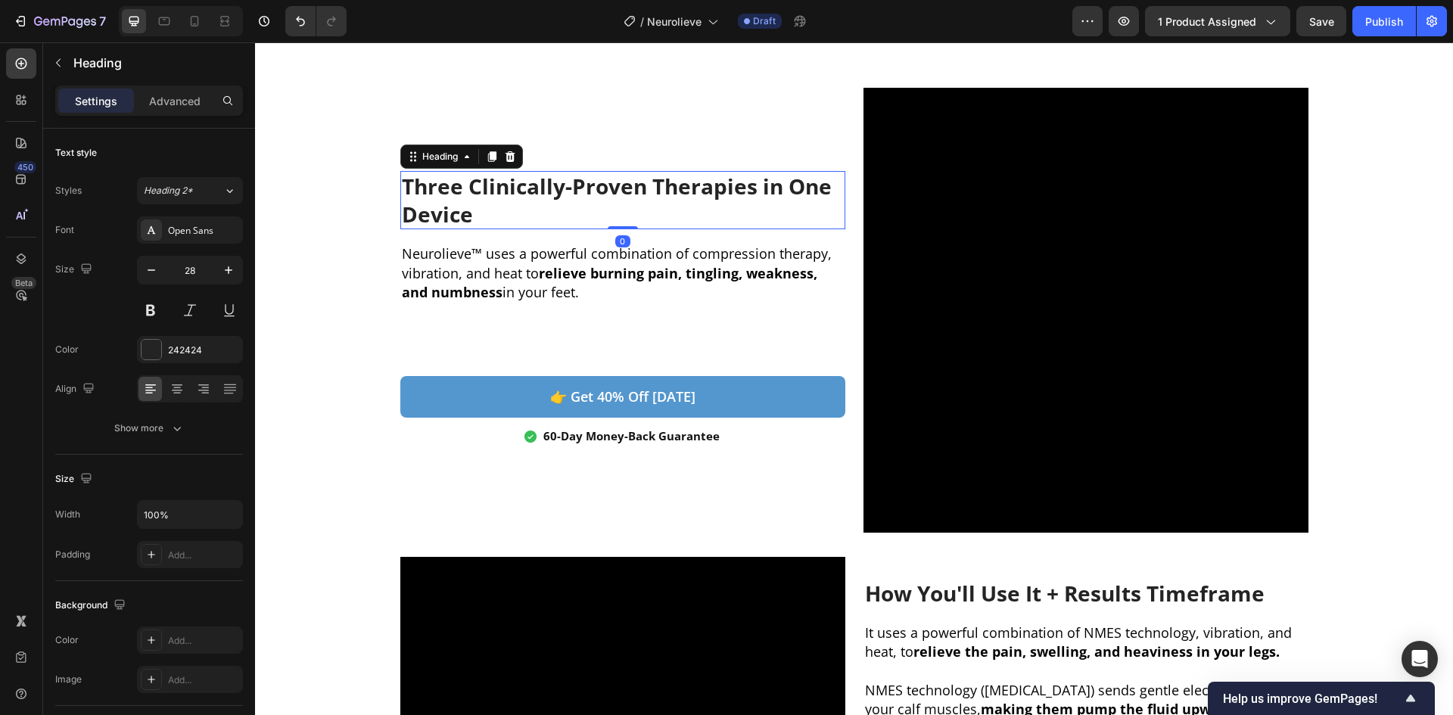
click at [590, 182] on h2 "Three Clinically-Proven Therapies in One Device" at bounding box center [622, 200] width 445 height 58
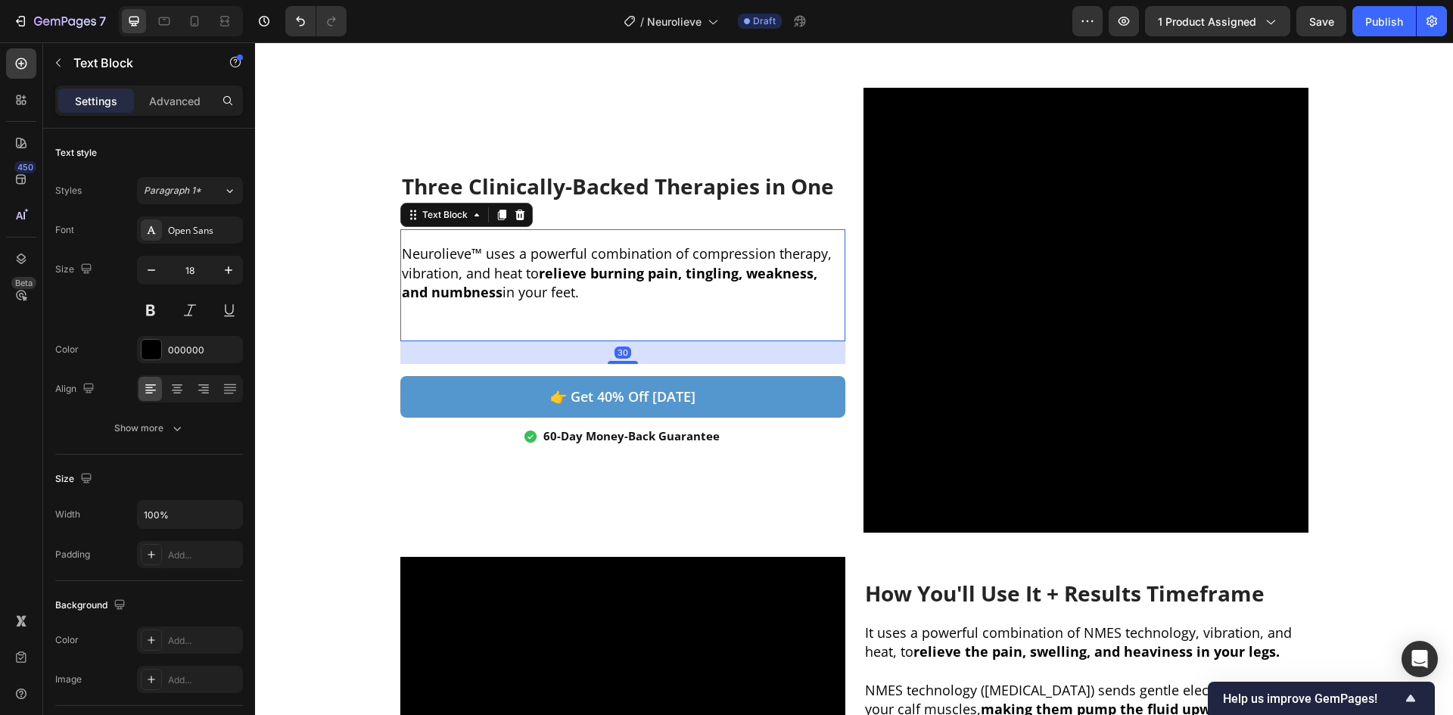
click at [626, 328] on p "Rich Text Editor. Editing area: main" at bounding box center [623, 330] width 442 height 19
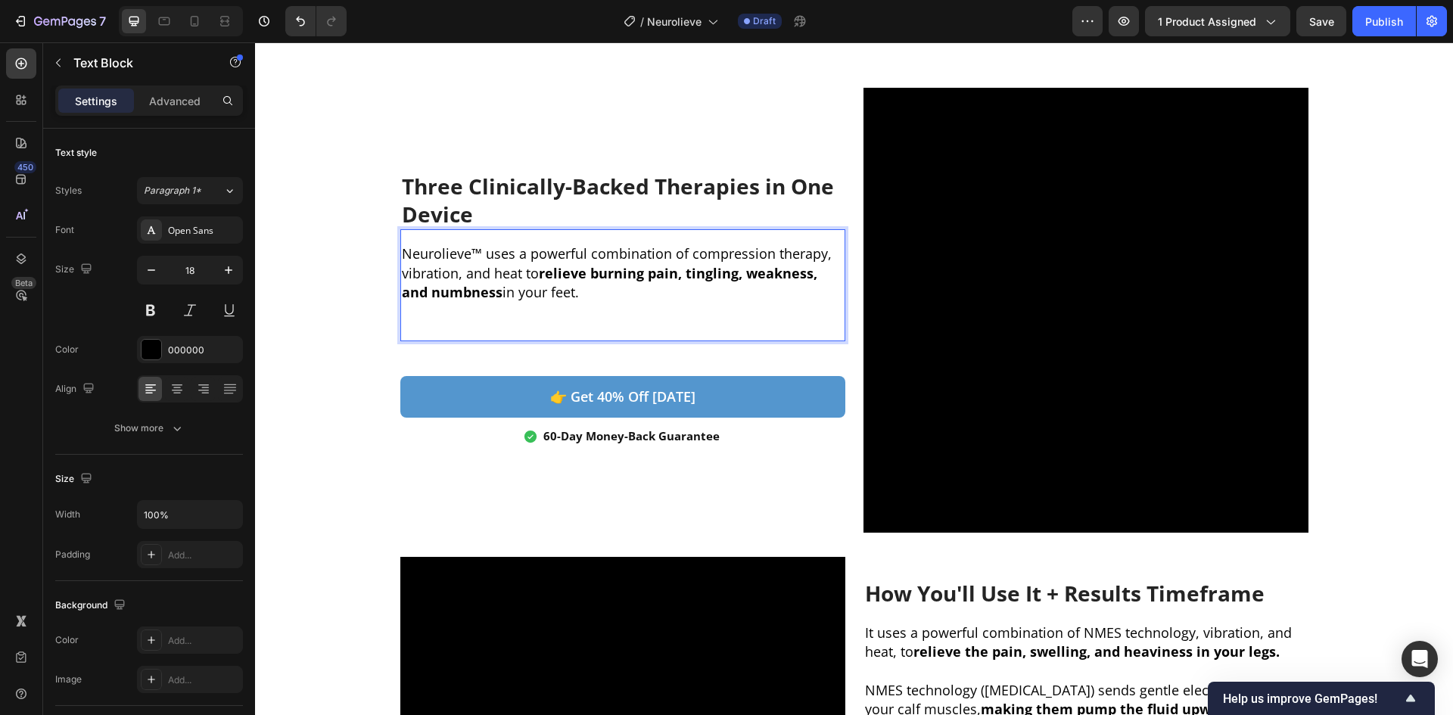
click at [472, 322] on p "Rich Text Editor. Editing area: main" at bounding box center [623, 330] width 442 height 19
click at [511, 271] on p "Neurolieve™ uses a powerful combination of compression therapy, vibration, and …" at bounding box center [623, 273] width 442 height 58
click at [525, 322] on p "Rich Text Editor. Editing area: main" at bounding box center [623, 330] width 442 height 19
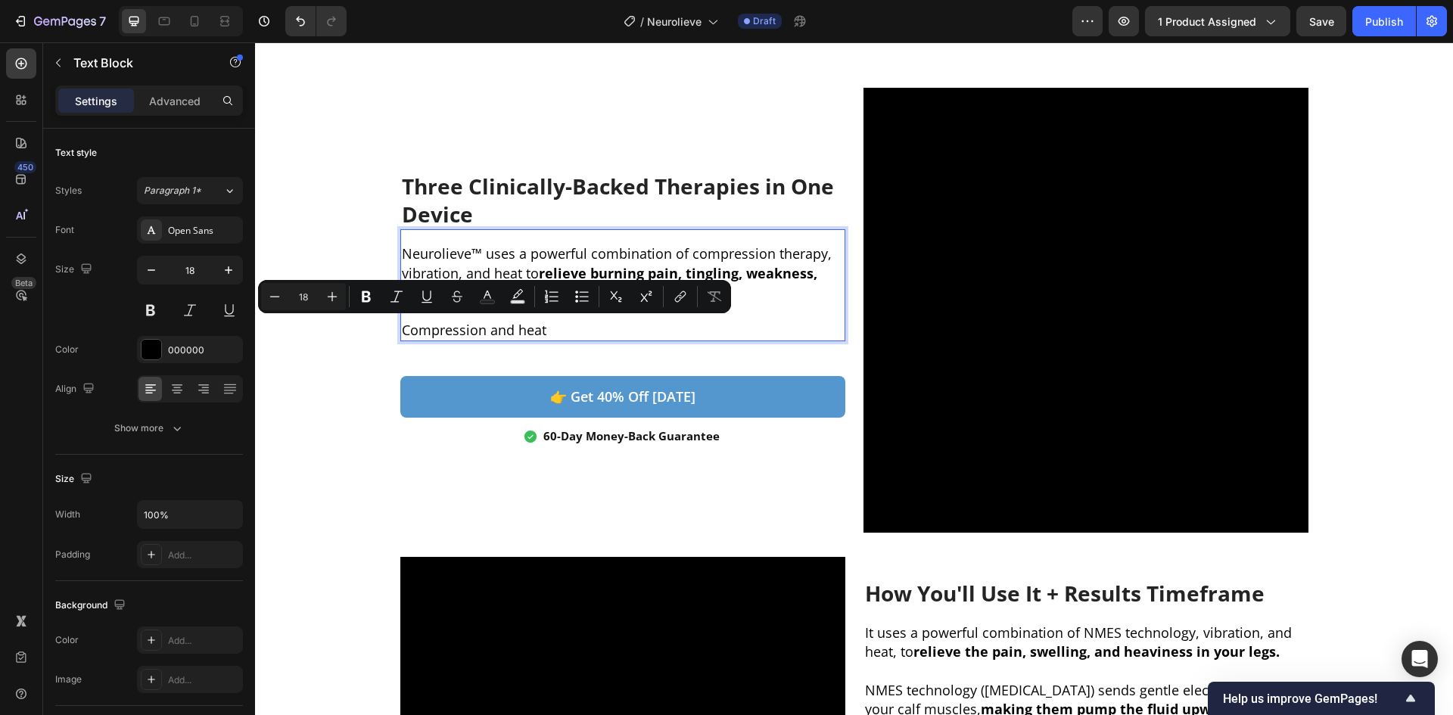
drag, startPoint x: 566, startPoint y: 328, endPoint x: 396, endPoint y: 329, distance: 170.3
click at [402, 329] on p "Compression and heat" at bounding box center [623, 330] width 442 height 19
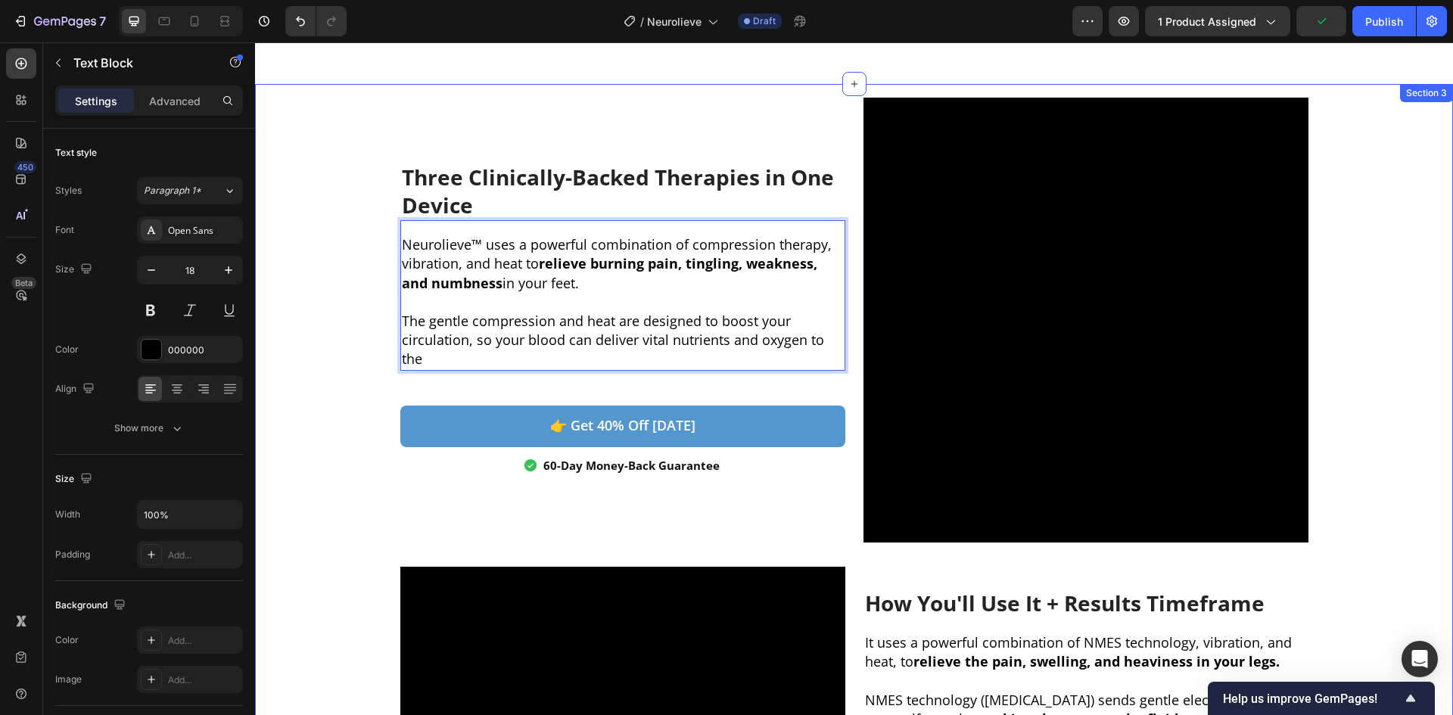
scroll to position [760, 0]
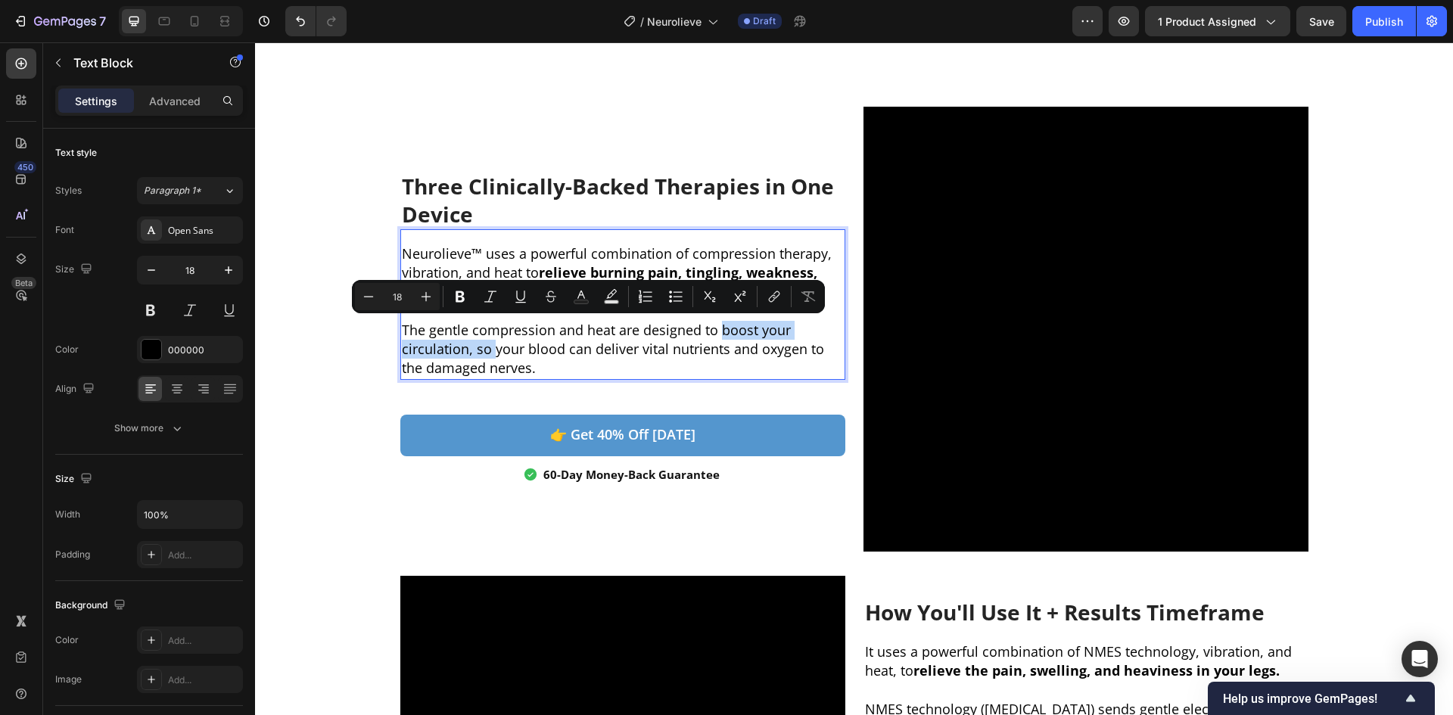
drag, startPoint x: 714, startPoint y: 332, endPoint x: 491, endPoint y: 354, distance: 224.4
click at [491, 354] on p "The gentle compression and heat are designed to boost your circulation, so your…" at bounding box center [623, 350] width 442 height 58
click at [519, 368] on p "The gentle compression and heat are designed to boost your circulation, so your…" at bounding box center [623, 350] width 442 height 58
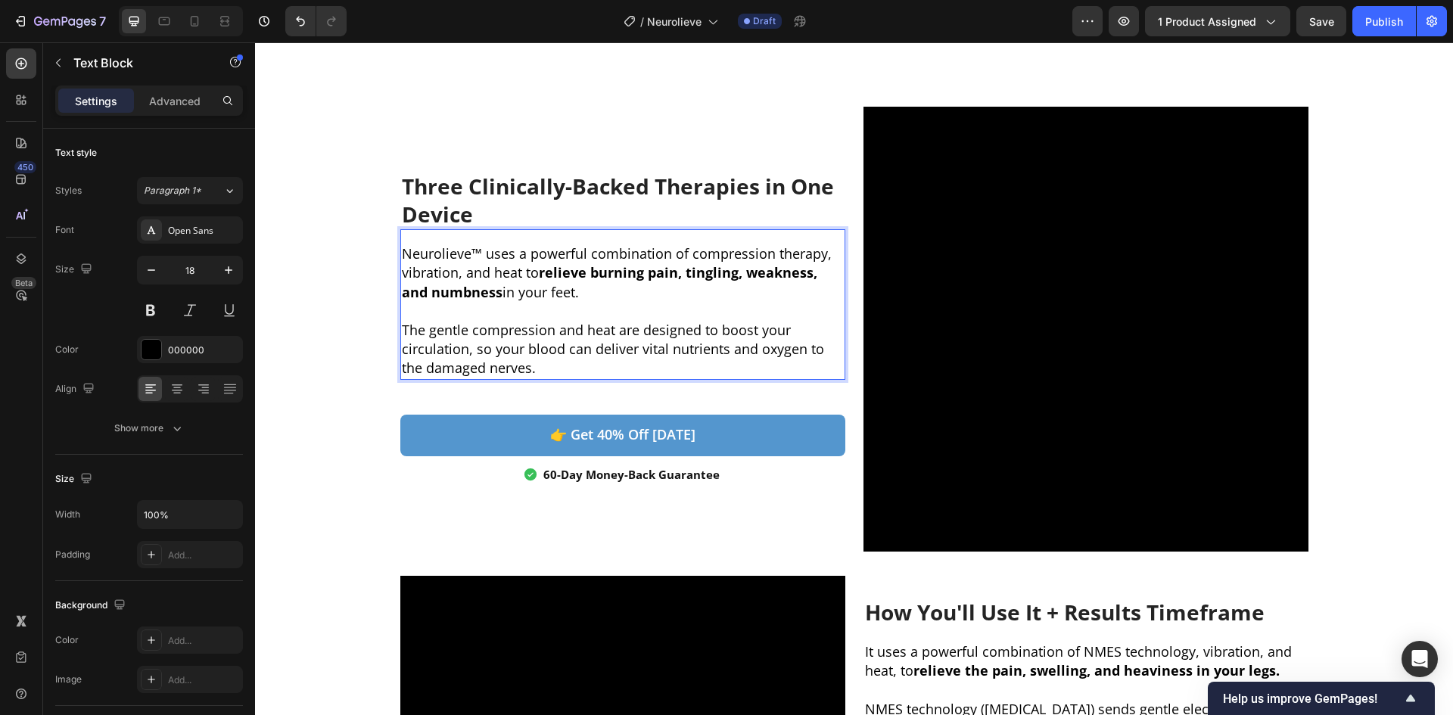
click at [463, 354] on p "The gentle compression and heat are designed to boost your circulation, so your…" at bounding box center [623, 350] width 442 height 58
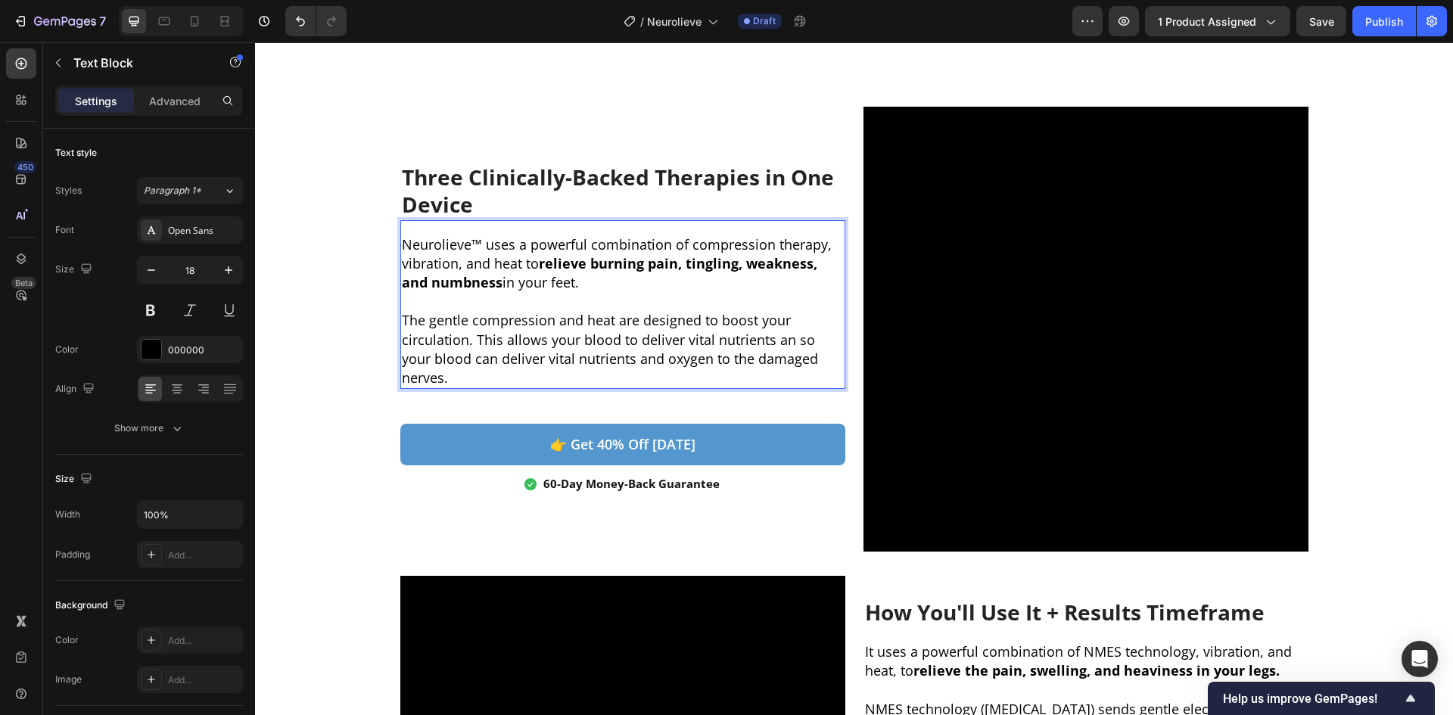
scroll to position [750, 0]
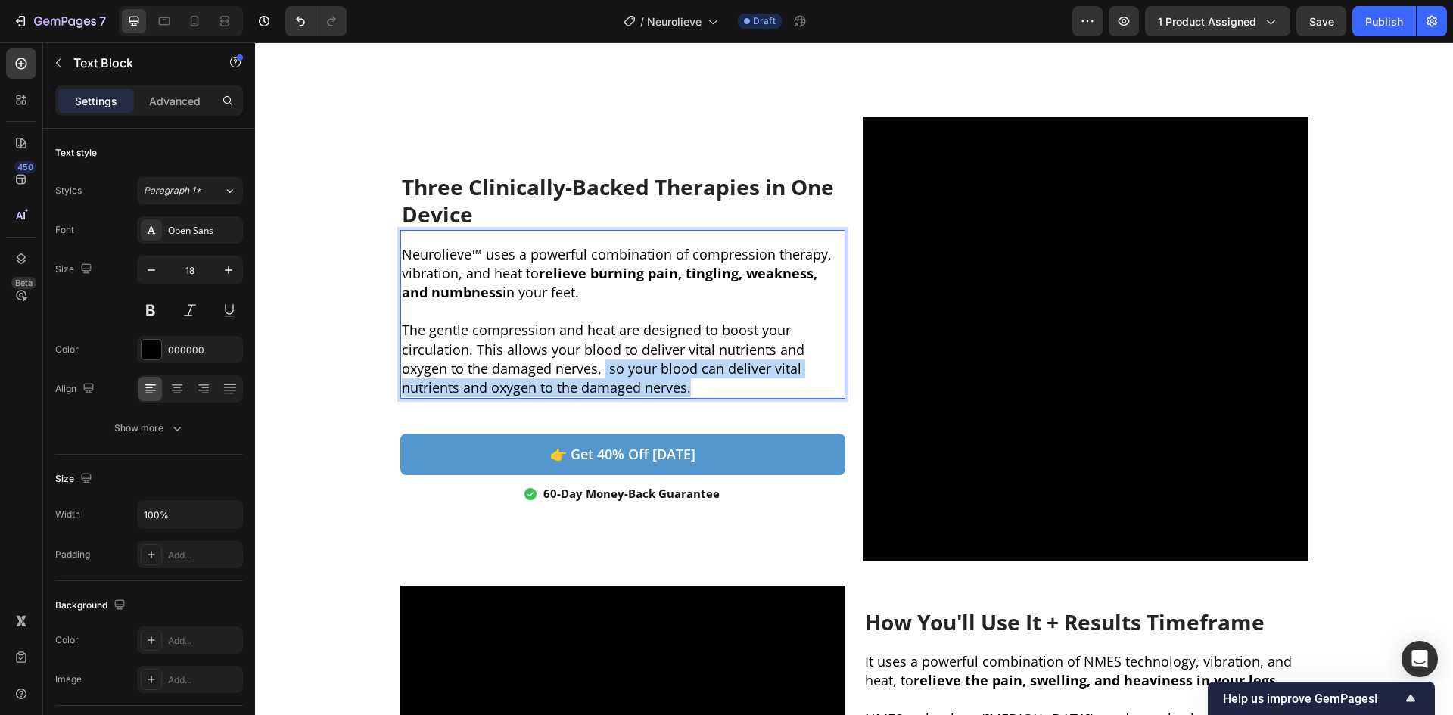
drag, startPoint x: 688, startPoint y: 383, endPoint x: 600, endPoint y: 371, distance: 88.6
click at [600, 371] on p "The gentle compression and heat are designed to boost your circulation. This al…" at bounding box center [623, 359] width 442 height 76
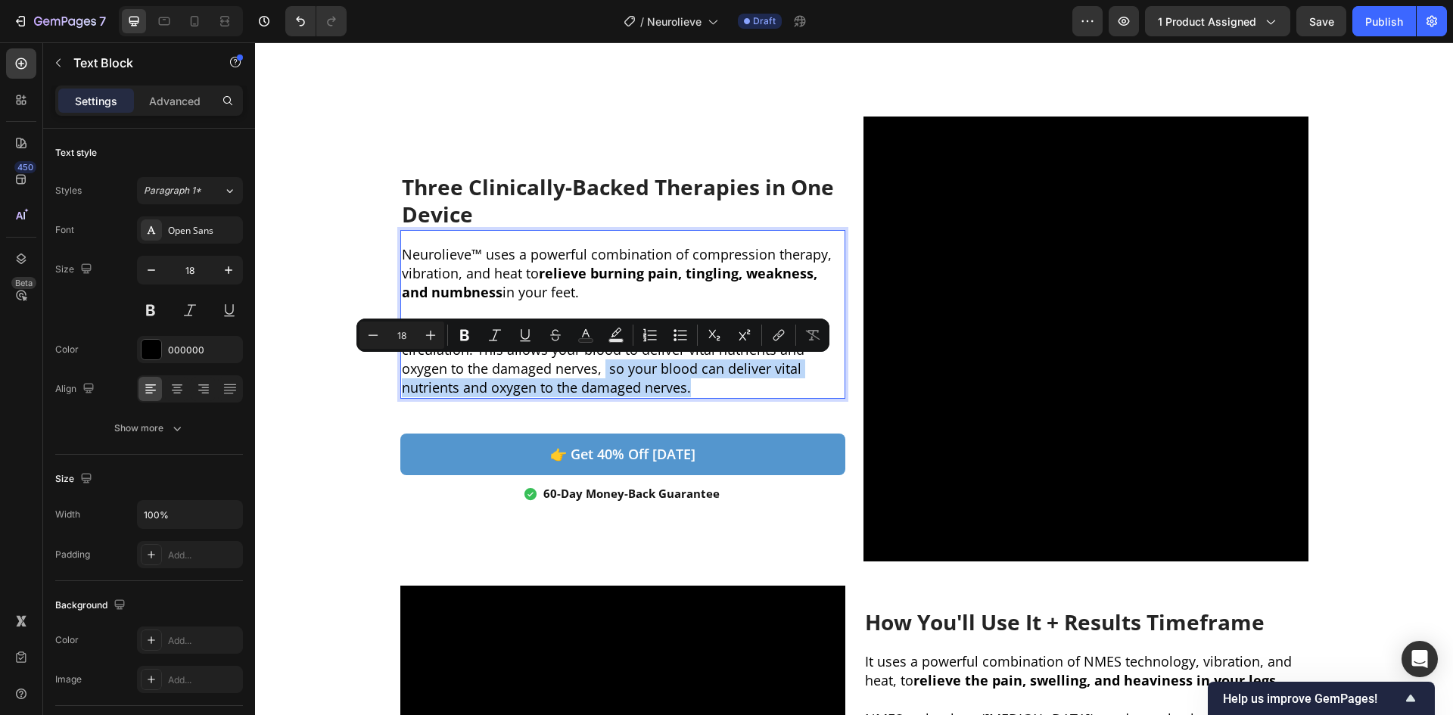
scroll to position [760, 0]
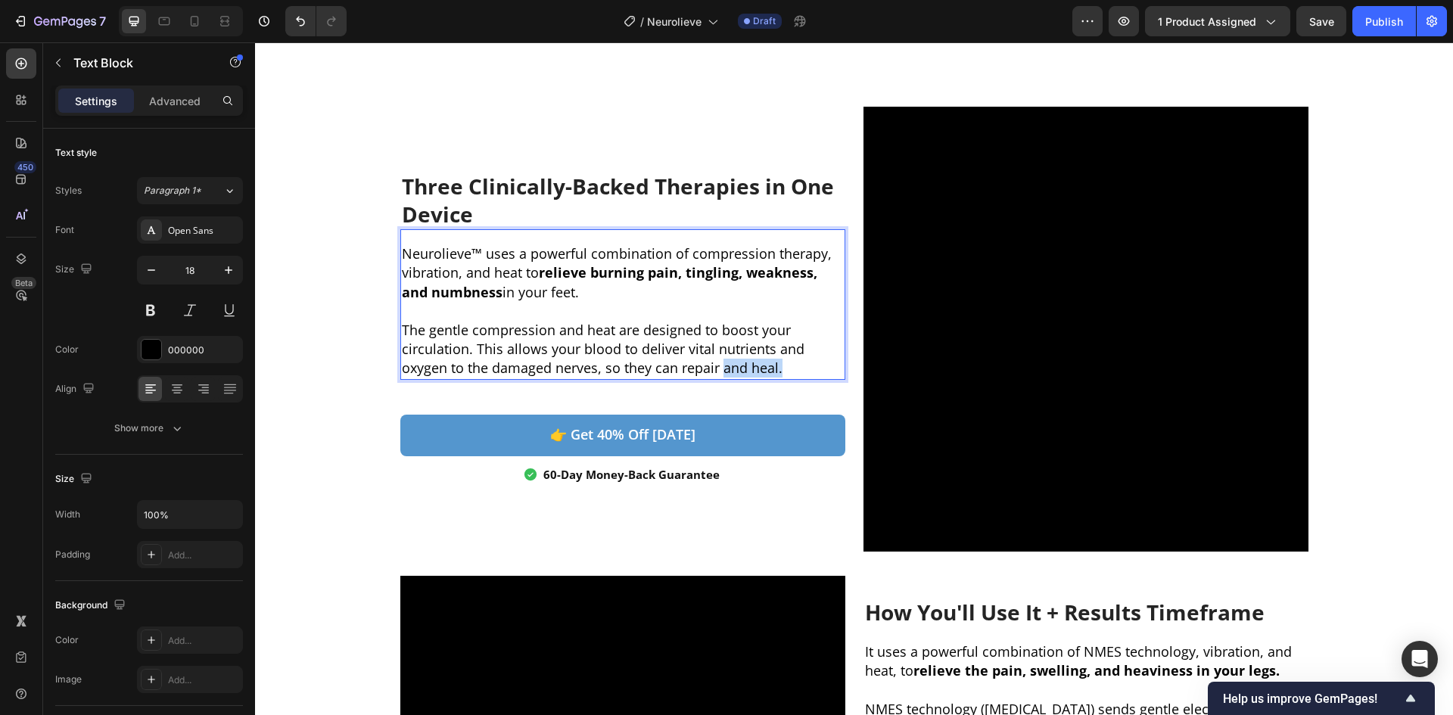
drag, startPoint x: 777, startPoint y: 371, endPoint x: 717, endPoint y: 372, distance: 59.8
click at [717, 372] on p "The gentle compression and heat are designed to boost your circulation. This al…" at bounding box center [623, 350] width 442 height 58
click at [730, 369] on p "The gentle compression and heat are designed to boost your circulation. This al…" at bounding box center [623, 350] width 442 height 58
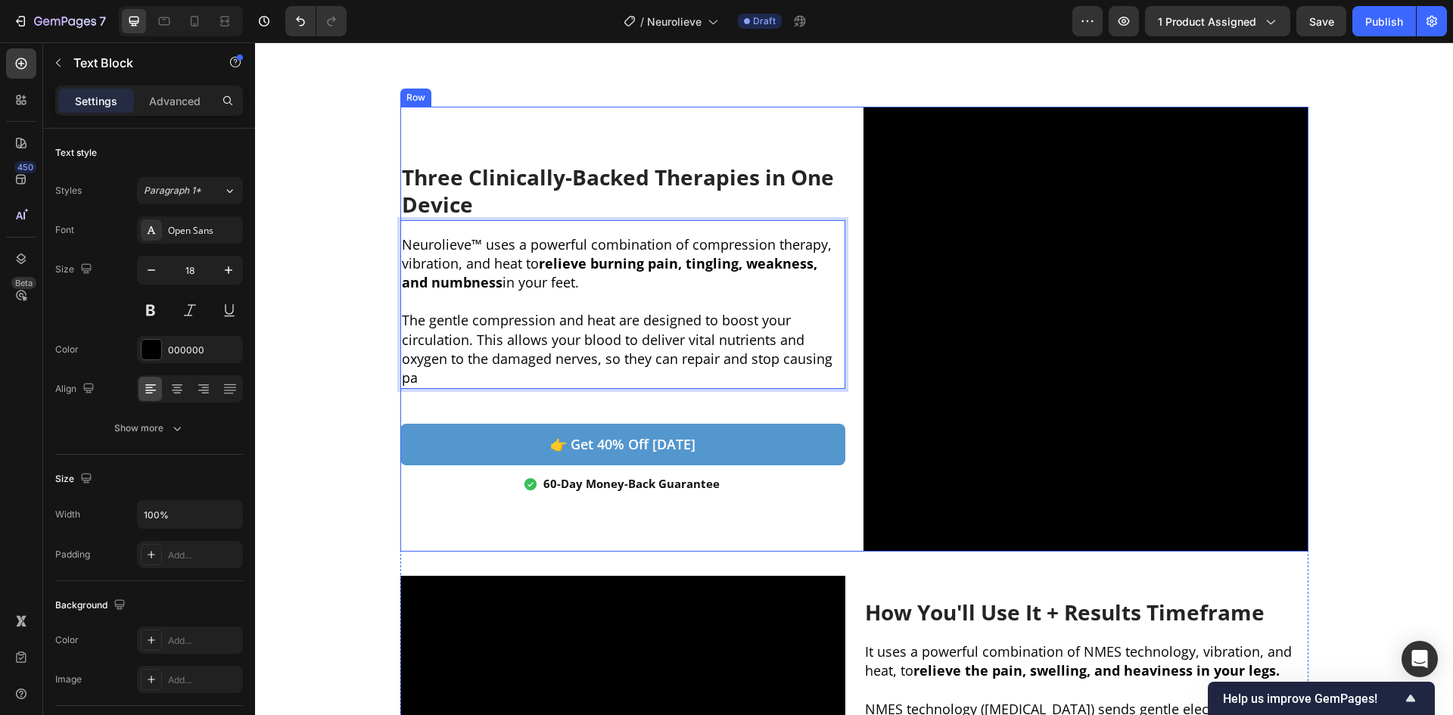
scroll to position [750, 0]
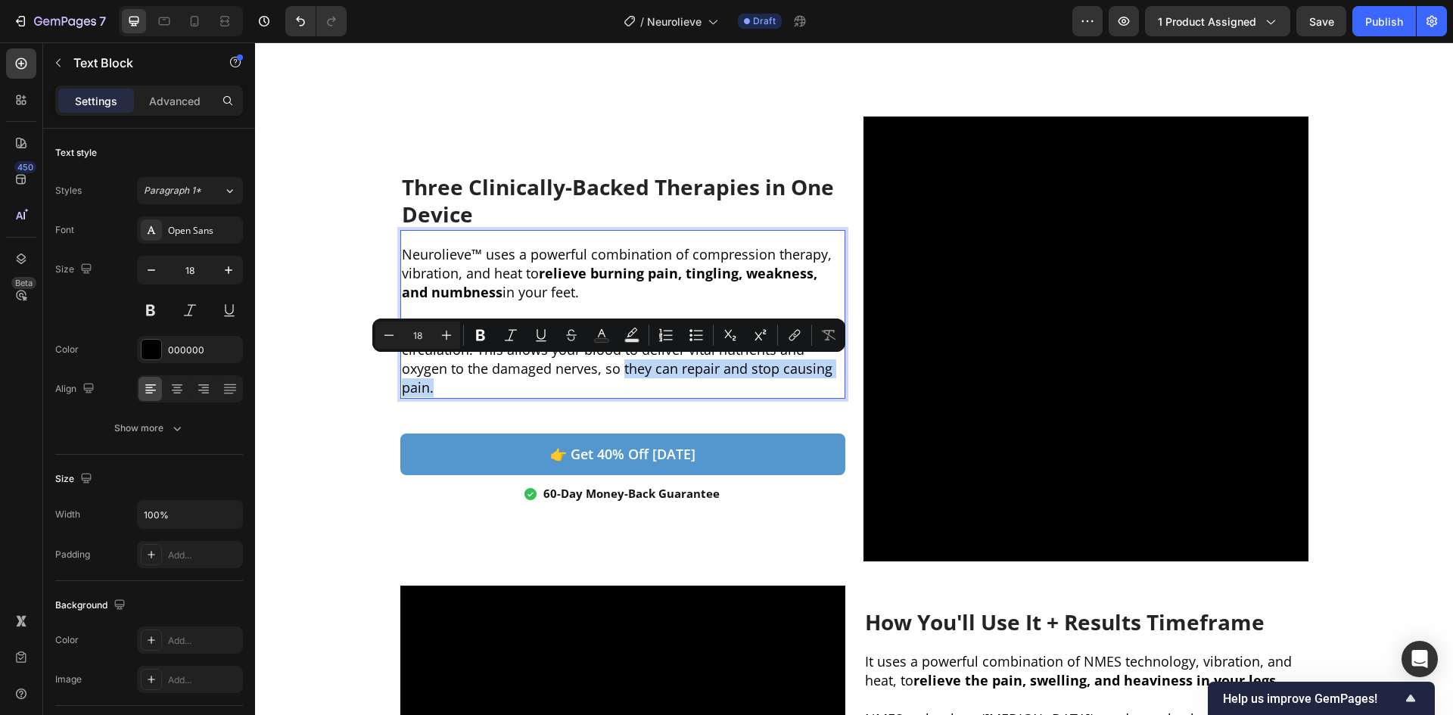
drag, startPoint x: 618, startPoint y: 369, endPoint x: 581, endPoint y: 380, distance: 38.1
click at [575, 380] on p "The gentle compression and heat are designed to boost your circulation. This al…" at bounding box center [623, 359] width 442 height 76
click at [583, 380] on p "The gentle compression and heat are designed to boost your circulation. This al…" at bounding box center [623, 359] width 442 height 76
drag, startPoint x: 601, startPoint y: 369, endPoint x: 431, endPoint y: 388, distance: 171.3
click at [431, 388] on p "The gentle compression and heat are designed to boost your circulation. This al…" at bounding box center [623, 359] width 442 height 76
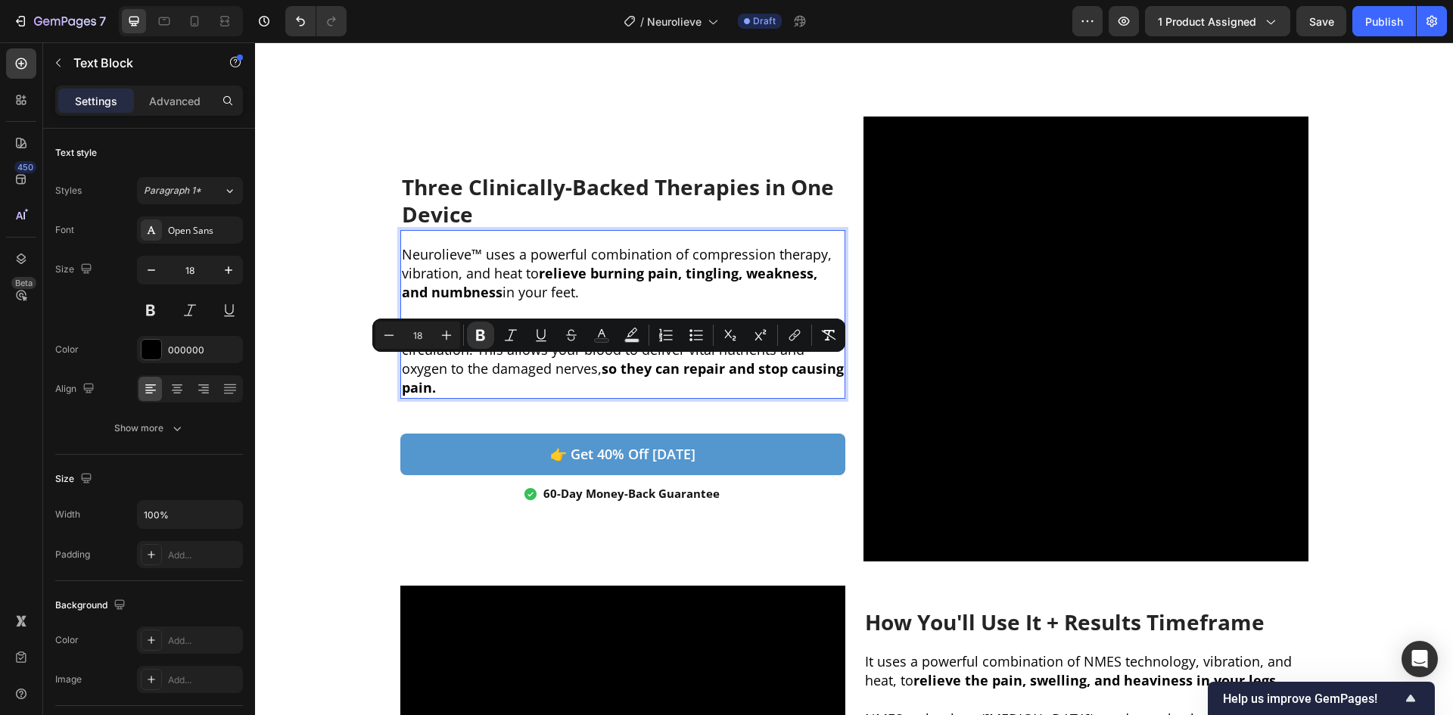
click at [497, 389] on p "The gentle compression and heat are designed to boost your circulation. This al…" at bounding box center [623, 359] width 442 height 76
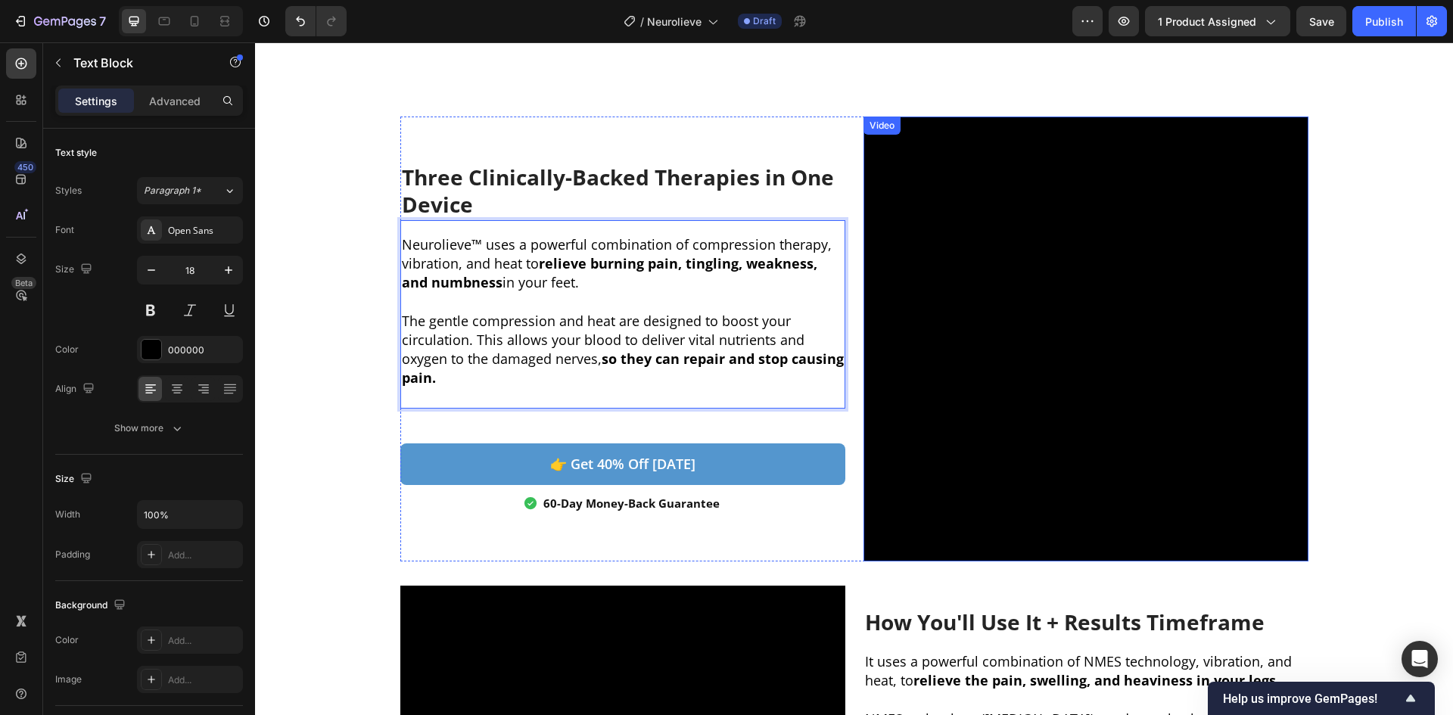
scroll to position [731, 0]
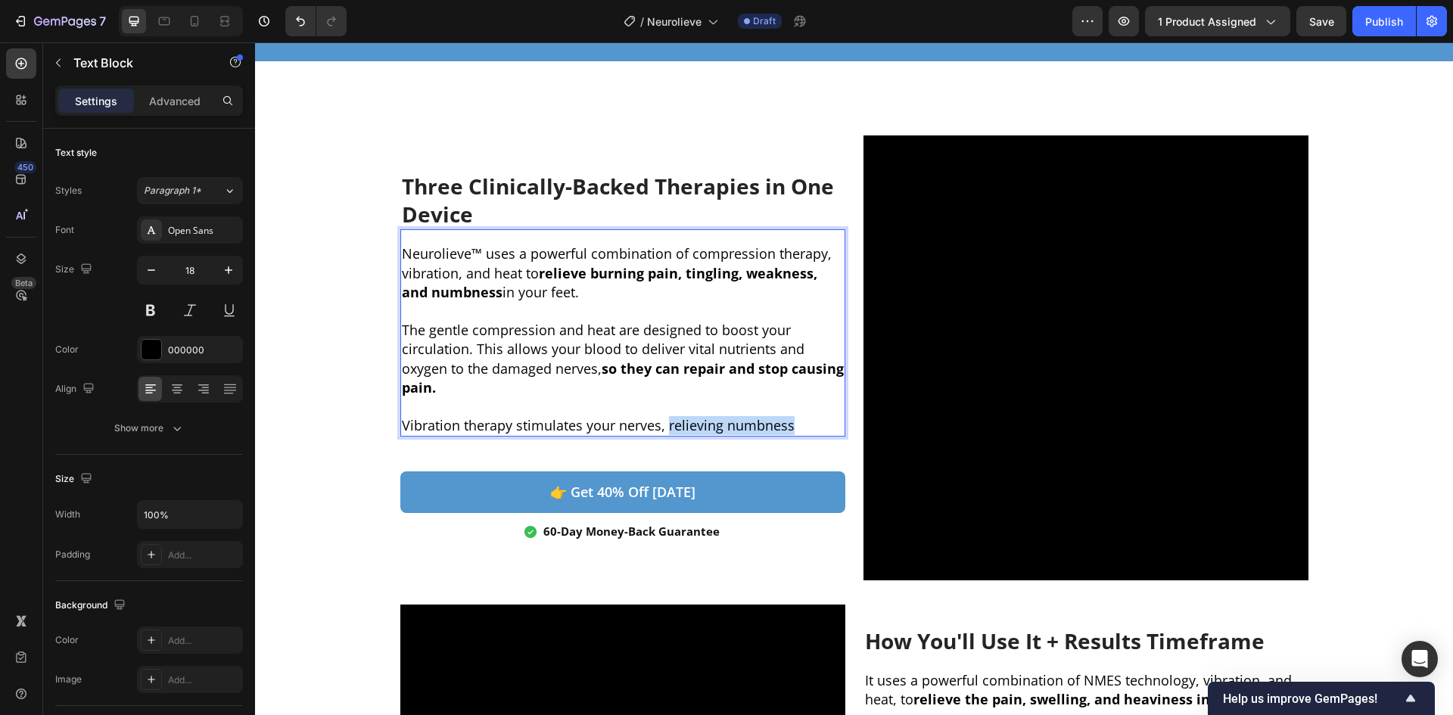
drag, startPoint x: 810, startPoint y: 428, endPoint x: 665, endPoint y: 428, distance: 145.3
click at [659, 428] on p "Vibration therapy stimulates your nerves, relieving numbness" at bounding box center [623, 425] width 442 height 19
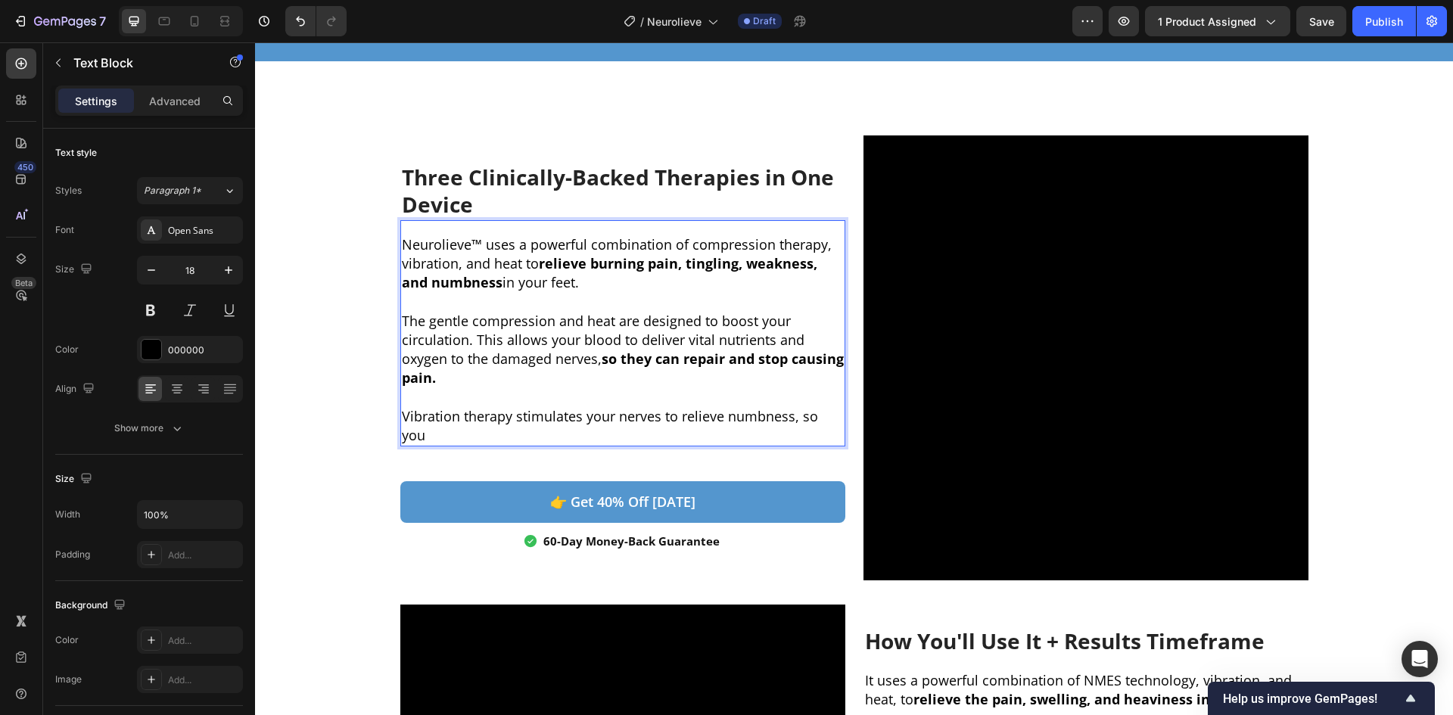
scroll to position [721, 0]
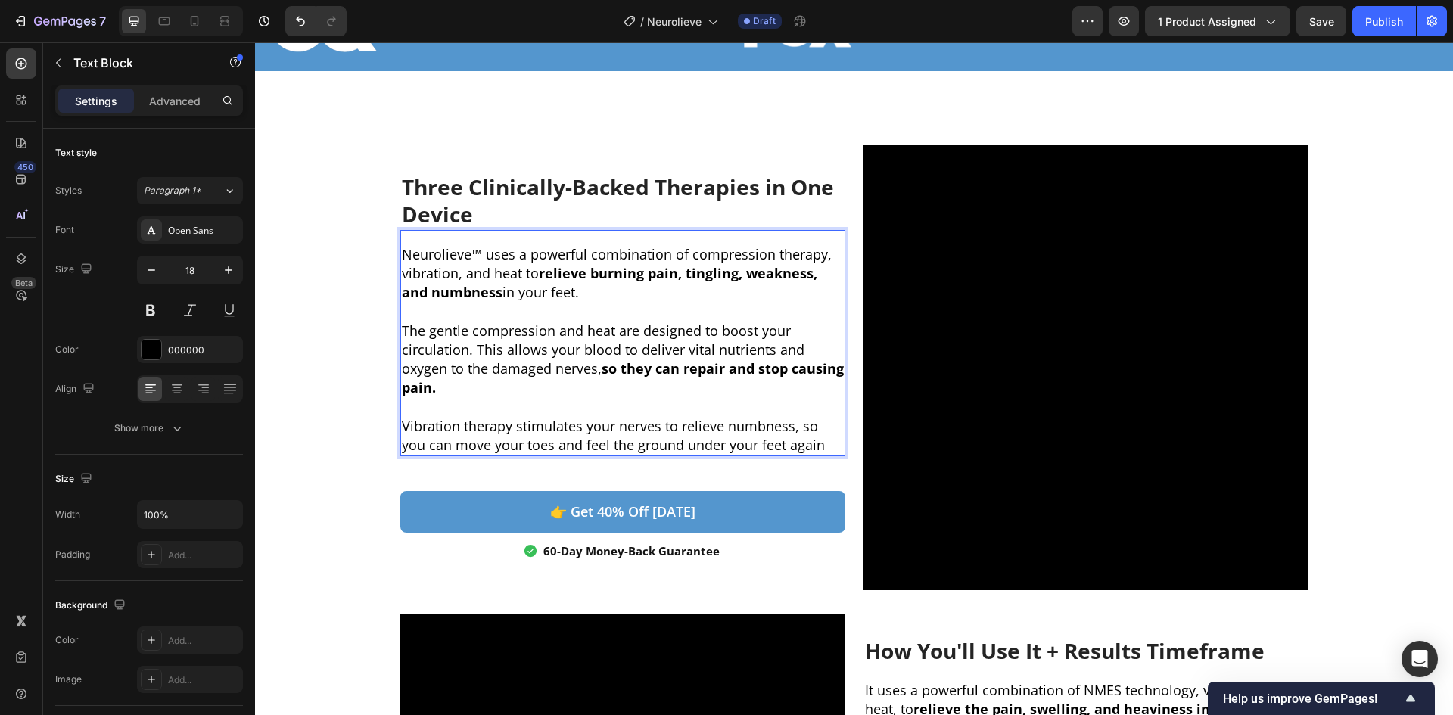
click at [409, 444] on p "Vibration therapy stimulates your nerves to relieve numbness, so you can move y…" at bounding box center [623, 436] width 442 height 38
click at [409, 445] on p "Vibration therapy stimulates your nerves to relieve numbness, so you can move y…" at bounding box center [623, 436] width 442 height 38
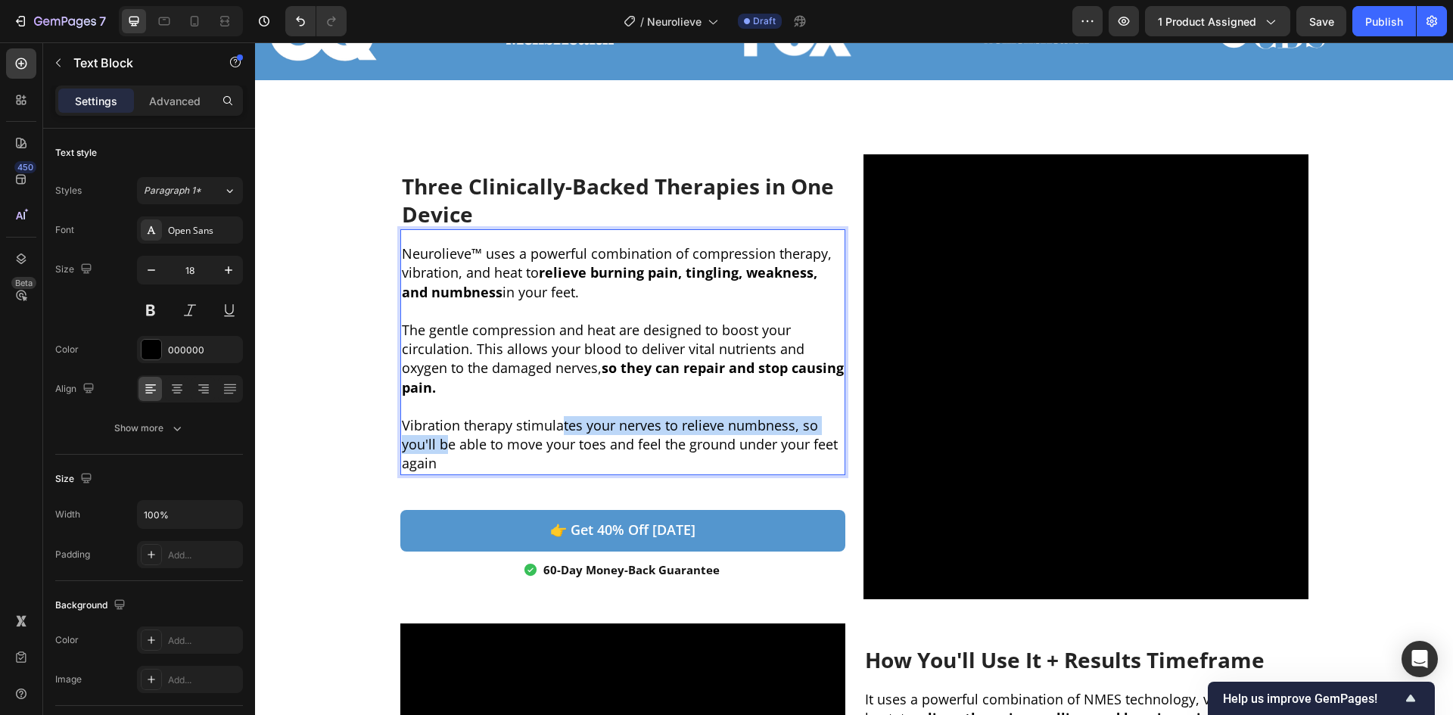
drag, startPoint x: 442, startPoint y: 444, endPoint x: 563, endPoint y: 432, distance: 121.6
click at [559, 432] on p "Vibration therapy stimulates your nerves to relieve numbness, so you'll be able…" at bounding box center [623, 445] width 442 height 58
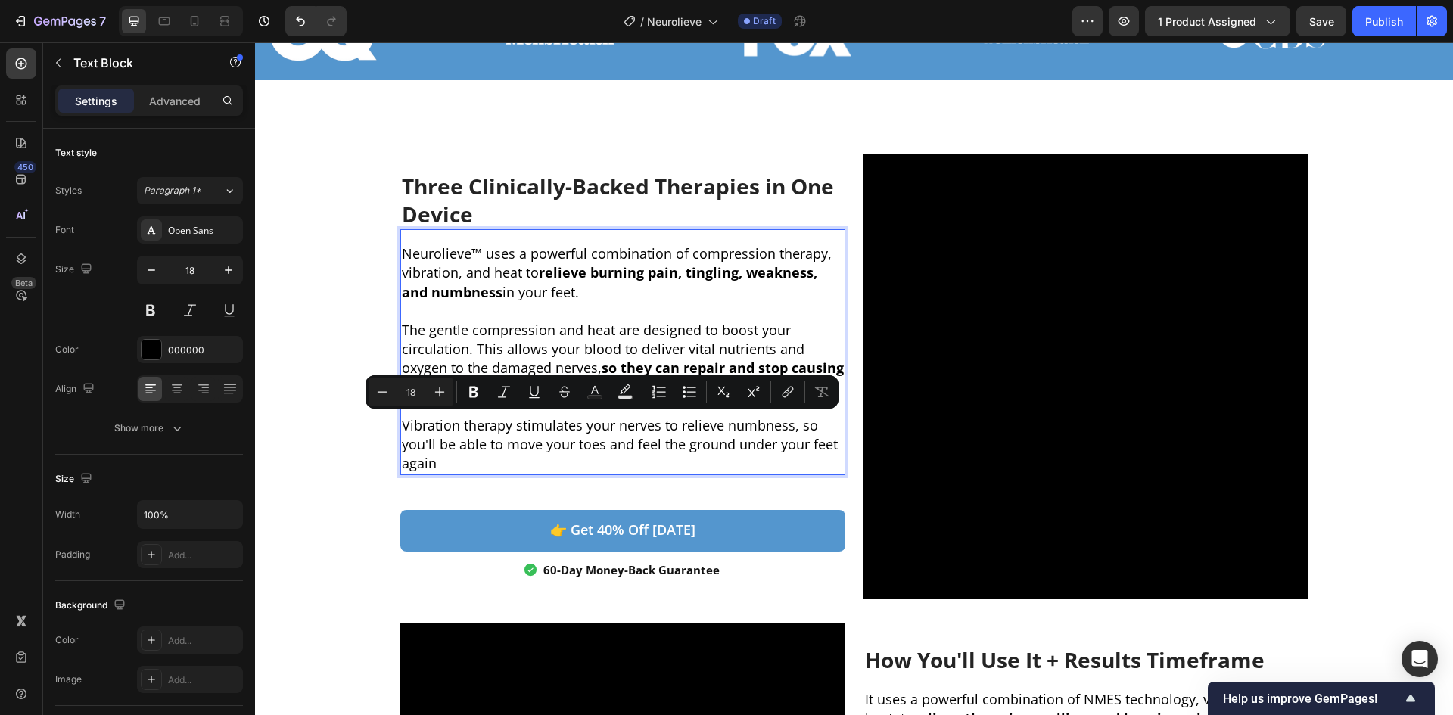
click at [631, 435] on p "Vibration therapy stimulates your nerves to relieve numbness, so you'll be able…" at bounding box center [623, 445] width 442 height 58
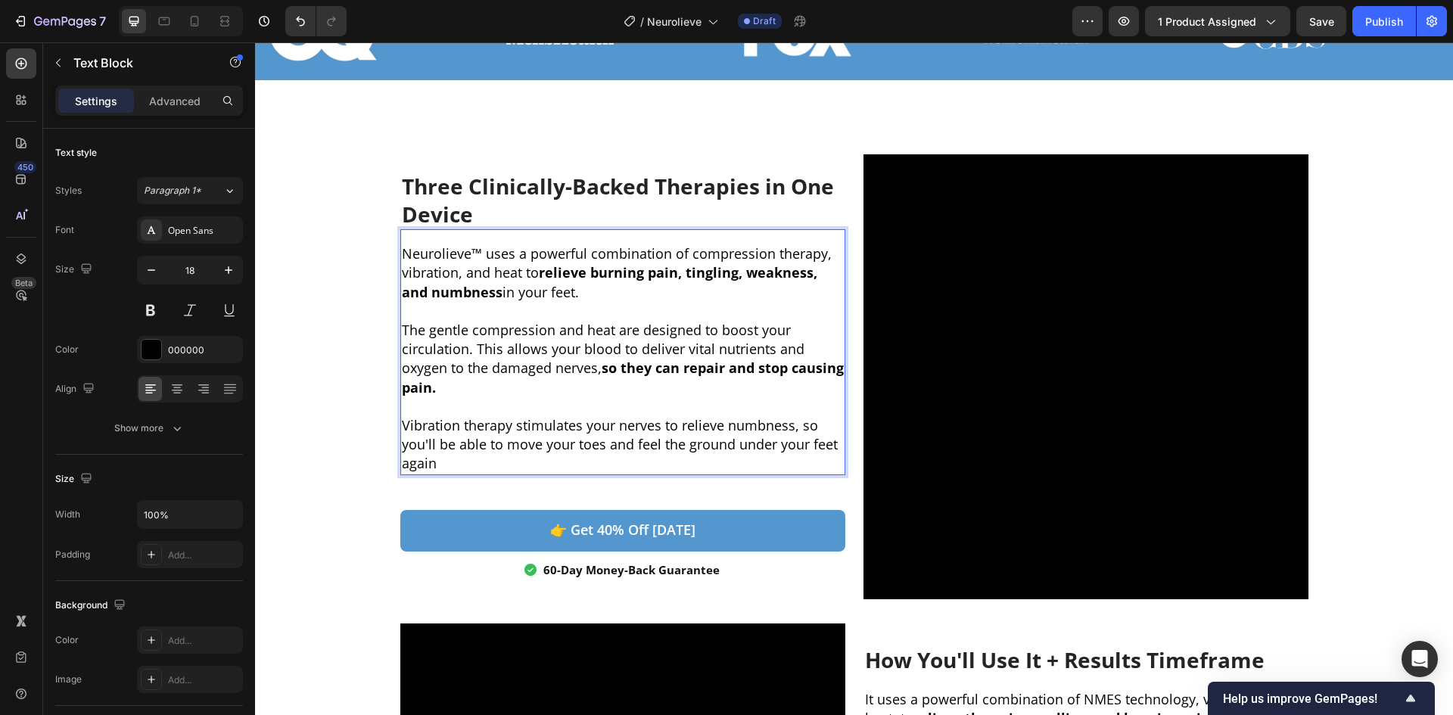
click at [475, 458] on p "Vibration therapy stimulates your nerves to relieve numbness, so you'll be able…" at bounding box center [623, 445] width 442 height 58
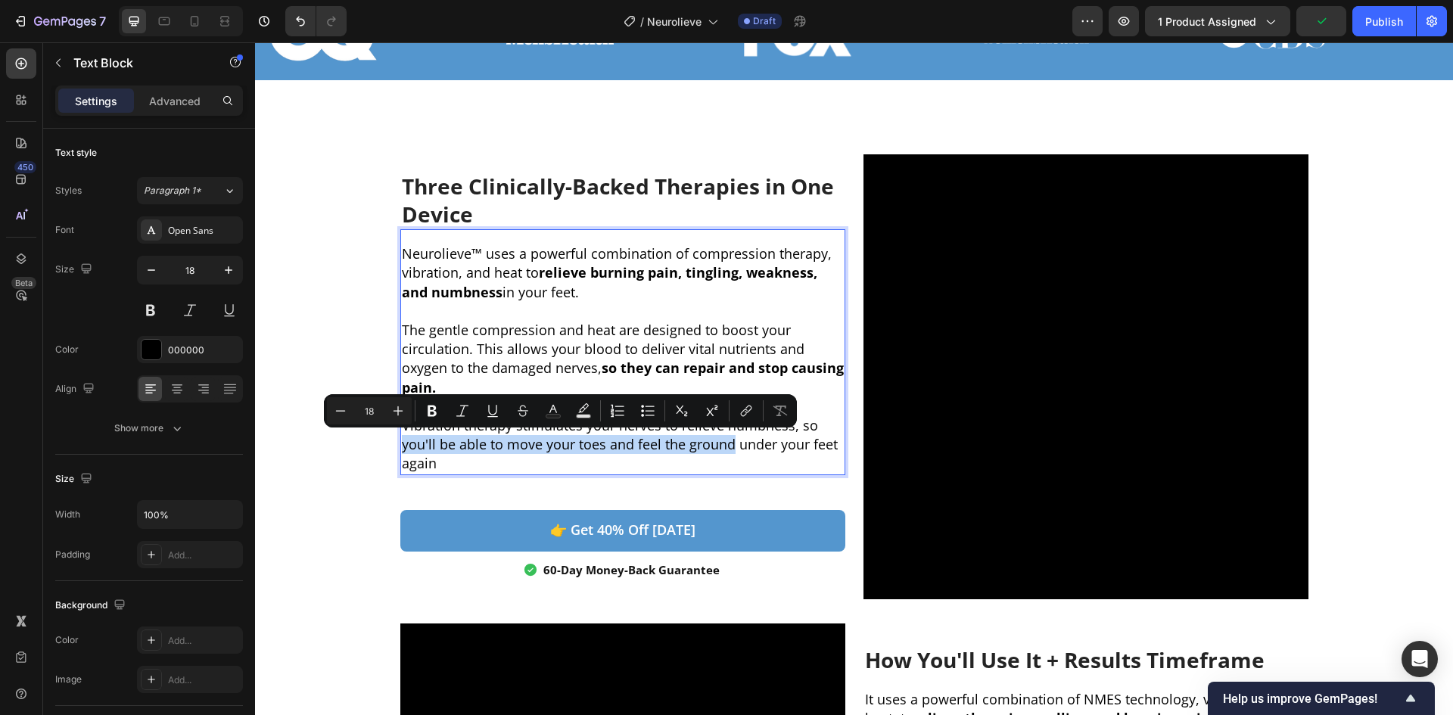
drag, startPoint x: 399, startPoint y: 444, endPoint x: 727, endPoint y: 440, distance: 327.8
click at [727, 440] on p "Vibration therapy stimulates your nerves to relieve numbness, so you'll be able…" at bounding box center [623, 445] width 442 height 58
click at [691, 453] on p "Vibration therapy stimulates your nerves to relieve numbness, so you'll be able…" at bounding box center [623, 445] width 442 height 58
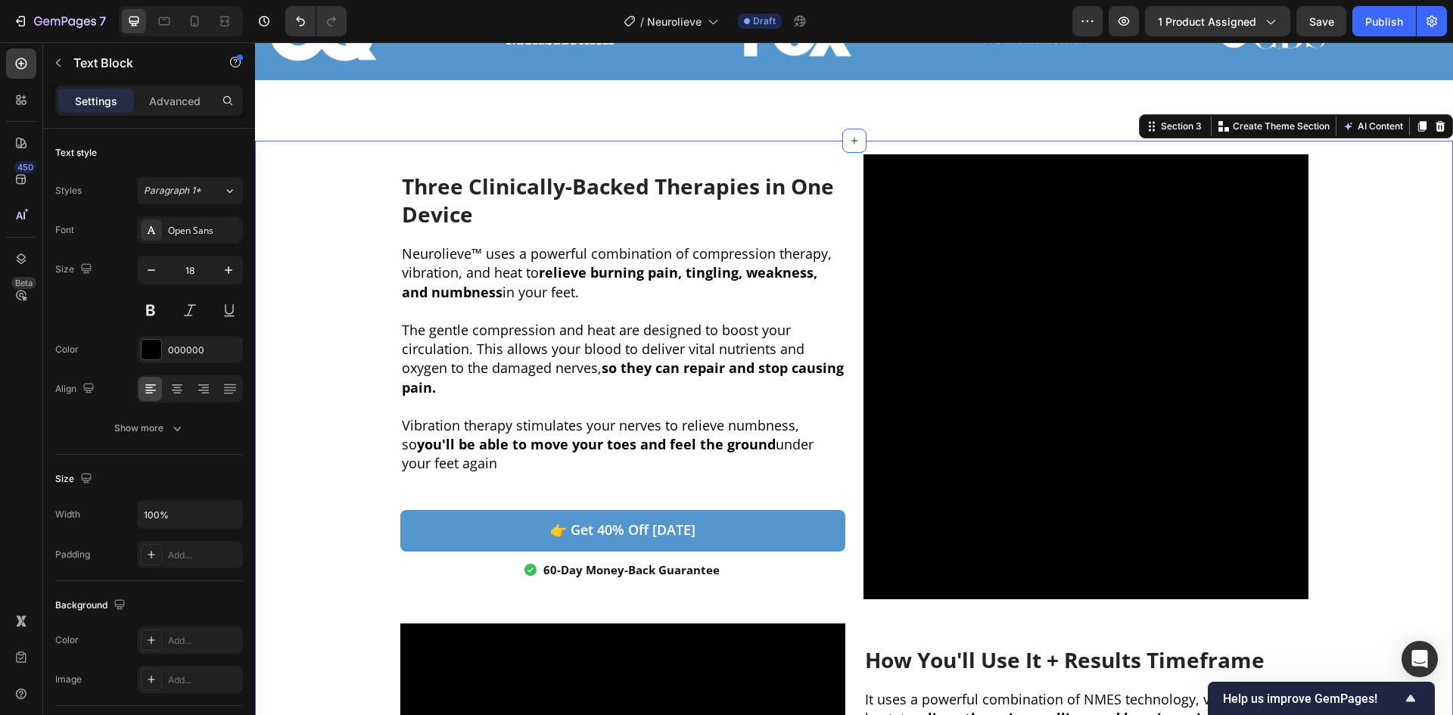
click at [362, 382] on div "Three Clinically-Backed Therapies in One Device Heading Neurolieve™ uses a powe…" at bounding box center [854, 629] width 1198 height 951
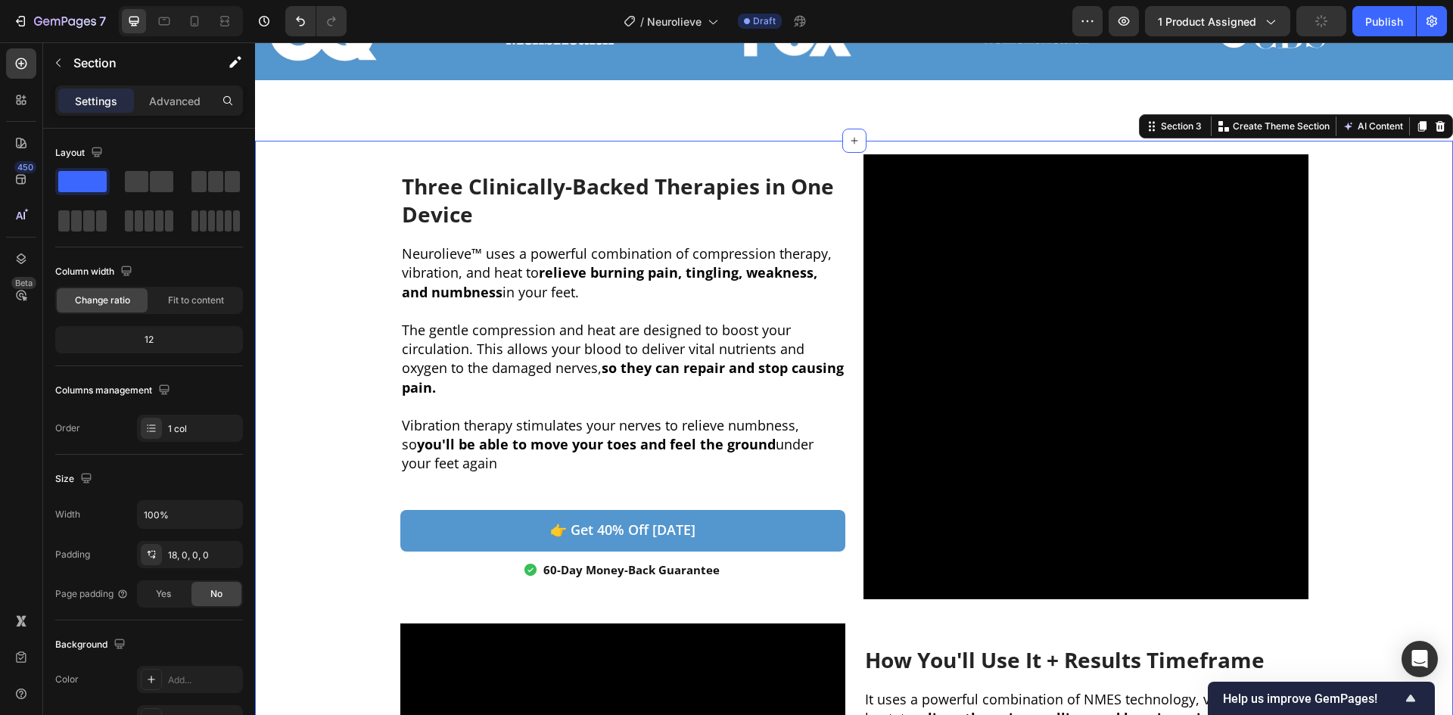
click at [1396, 299] on div "Three Clinically-Backed Therapies in One Device Heading Neurolieve™ uses a powe…" at bounding box center [854, 629] width 1198 height 951
click at [1325, 17] on icon "button" at bounding box center [1321, 21] width 15 height 15
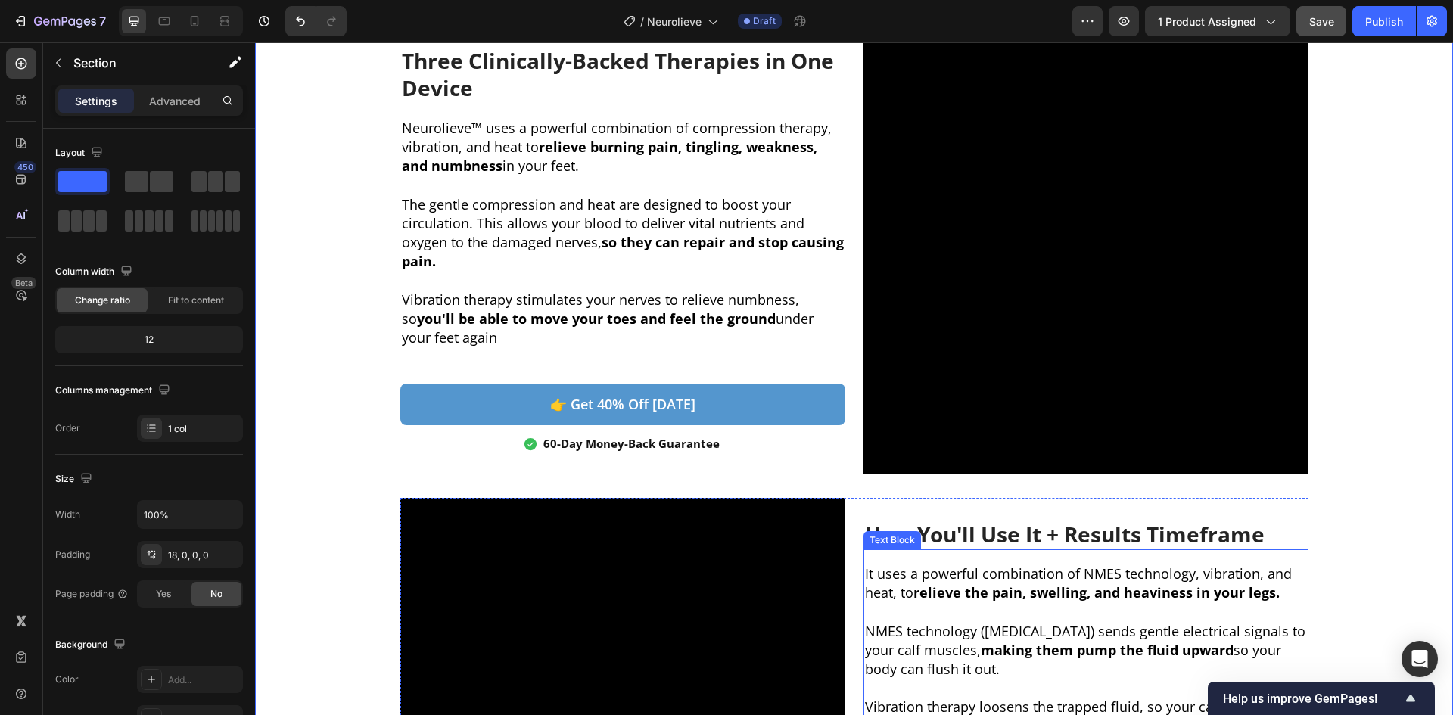
scroll to position [1015, 0]
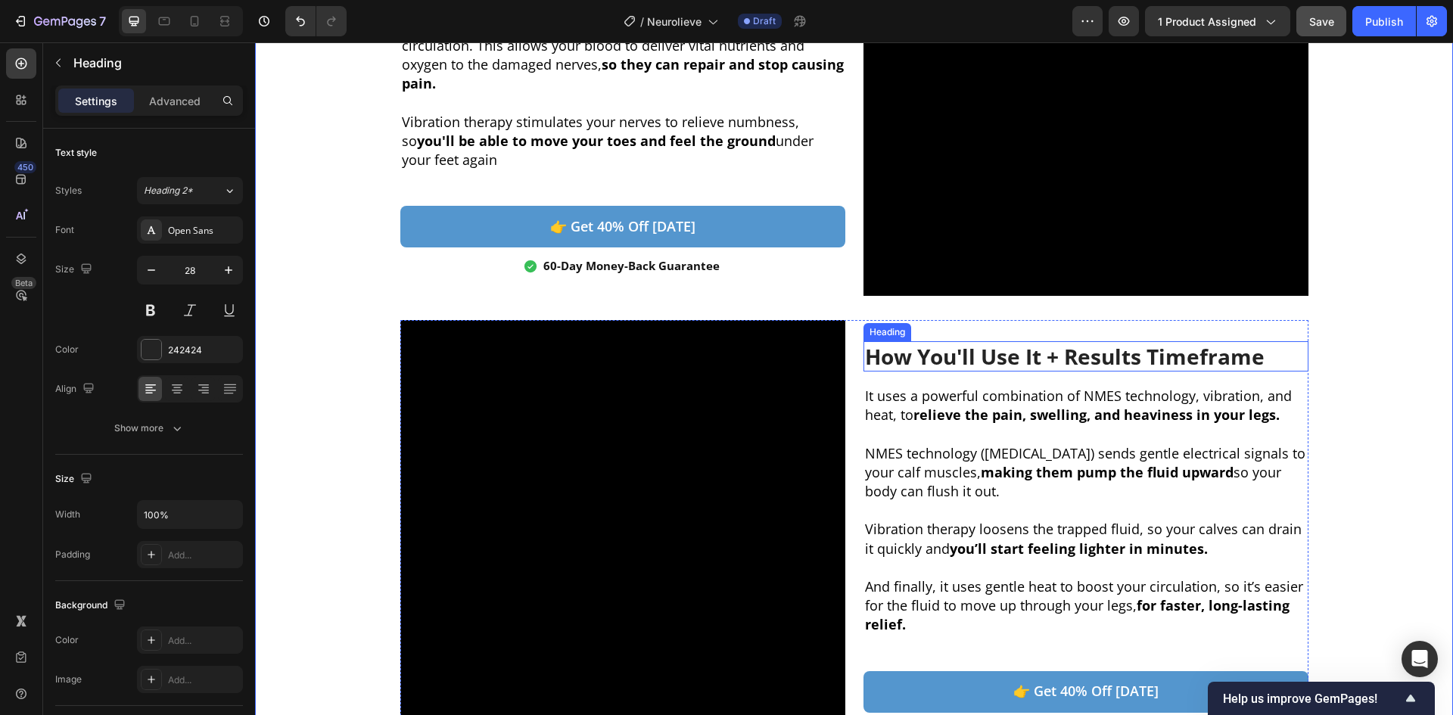
click at [983, 348] on h2 "How You'll Use It + Results Timeframe" at bounding box center [1086, 356] width 445 height 30
click at [983, 348] on div "How You'll Use It + Results Timeframe Heading 0 It uses a powerful combination …" at bounding box center [1086, 542] width 445 height 445
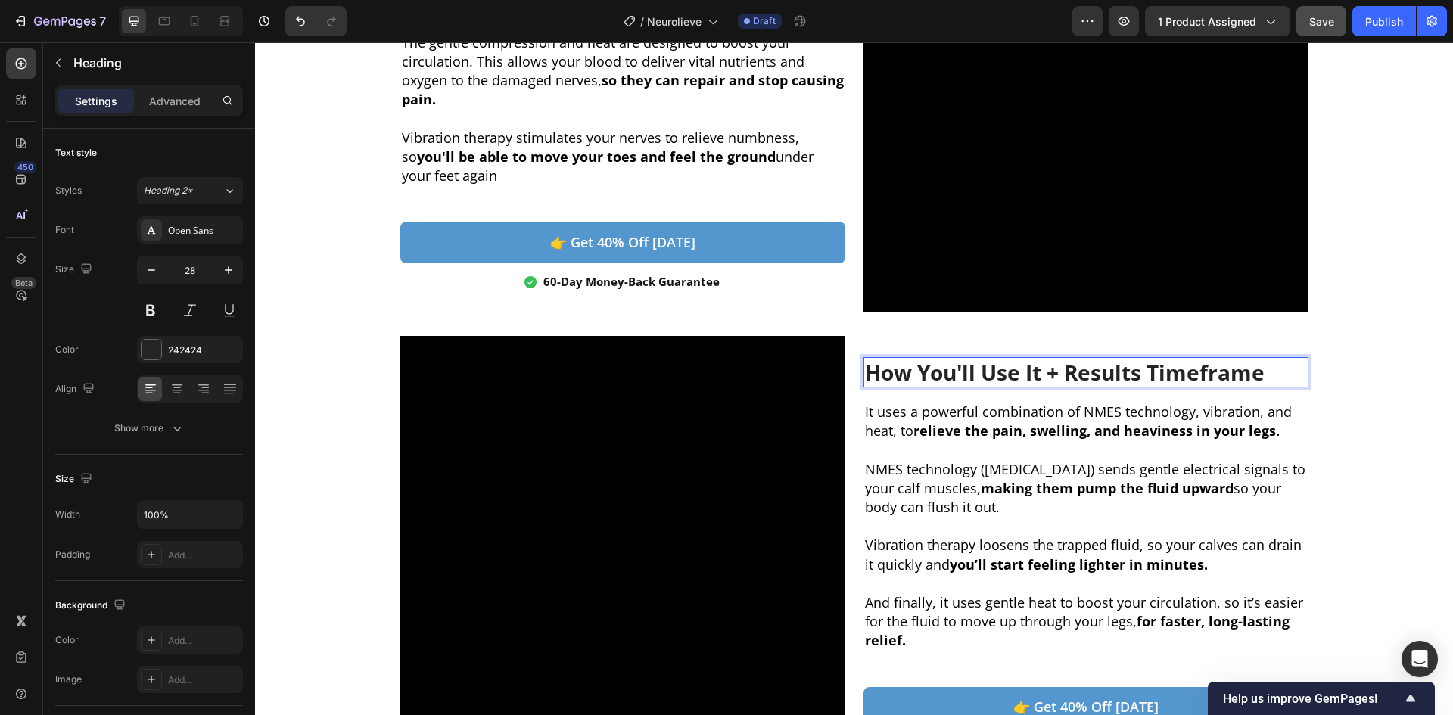
click at [983, 348] on div "How You'll Use It + Results Timeframe Heading 0 It uses a powerful combination …" at bounding box center [1086, 558] width 445 height 445
click at [991, 385] on p "How You'll Use It + Results Timeframe" at bounding box center [1086, 372] width 442 height 27
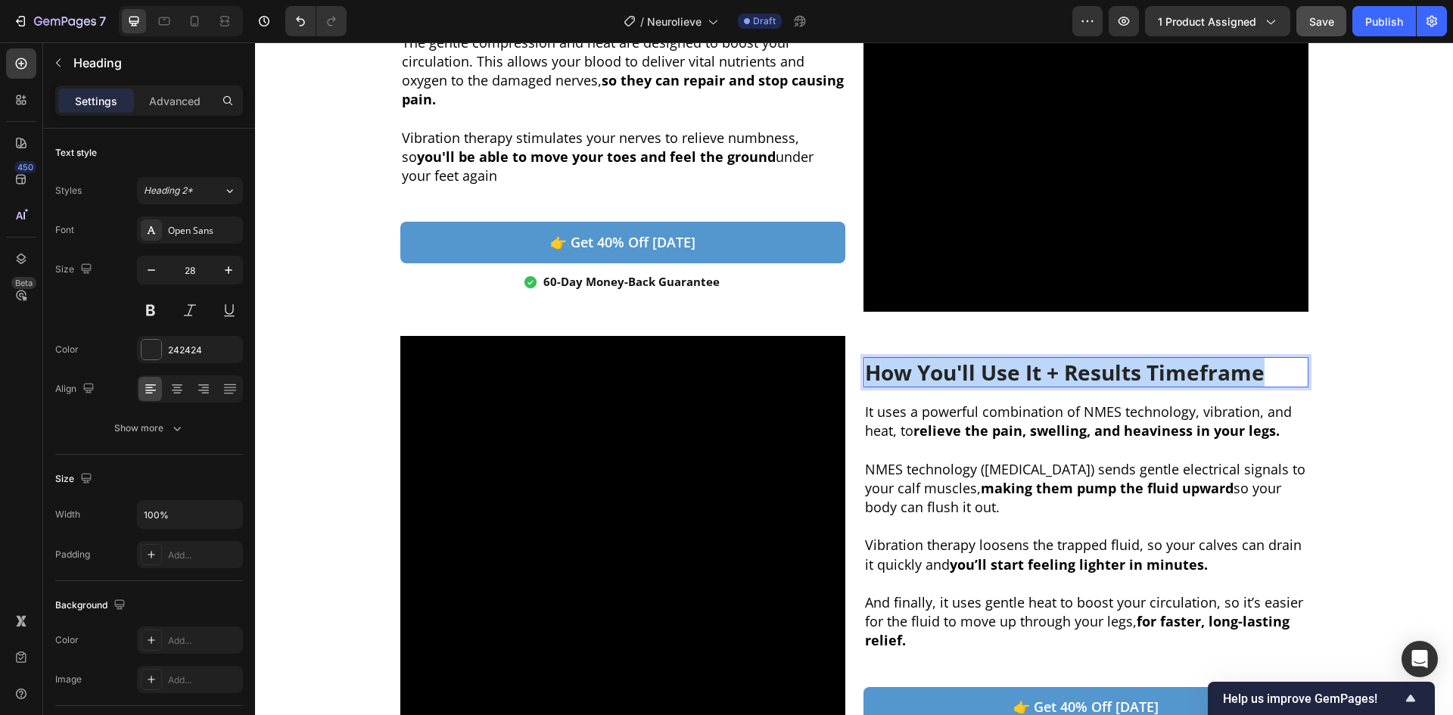
click at [990, 385] on p "How You'll Use It + Results Timeframe" at bounding box center [1086, 372] width 442 height 27
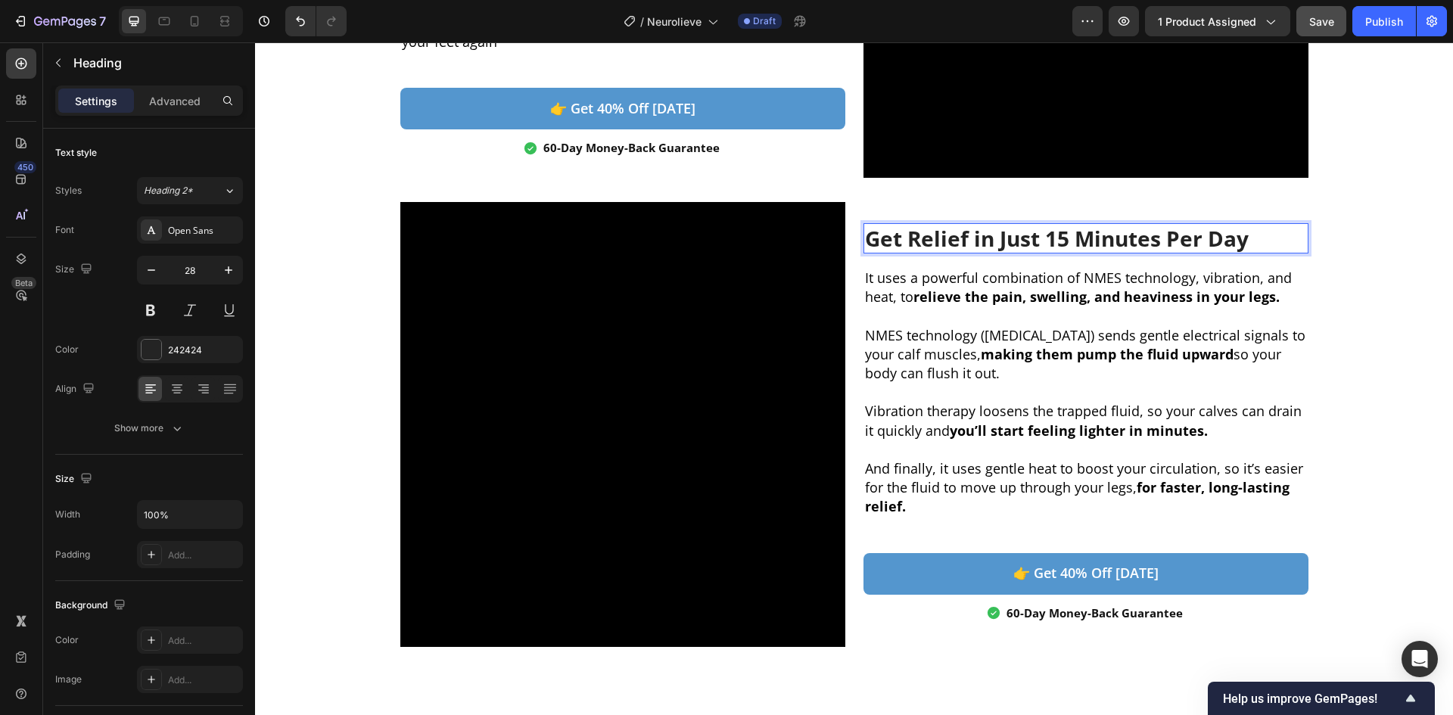
scroll to position [1201, 0]
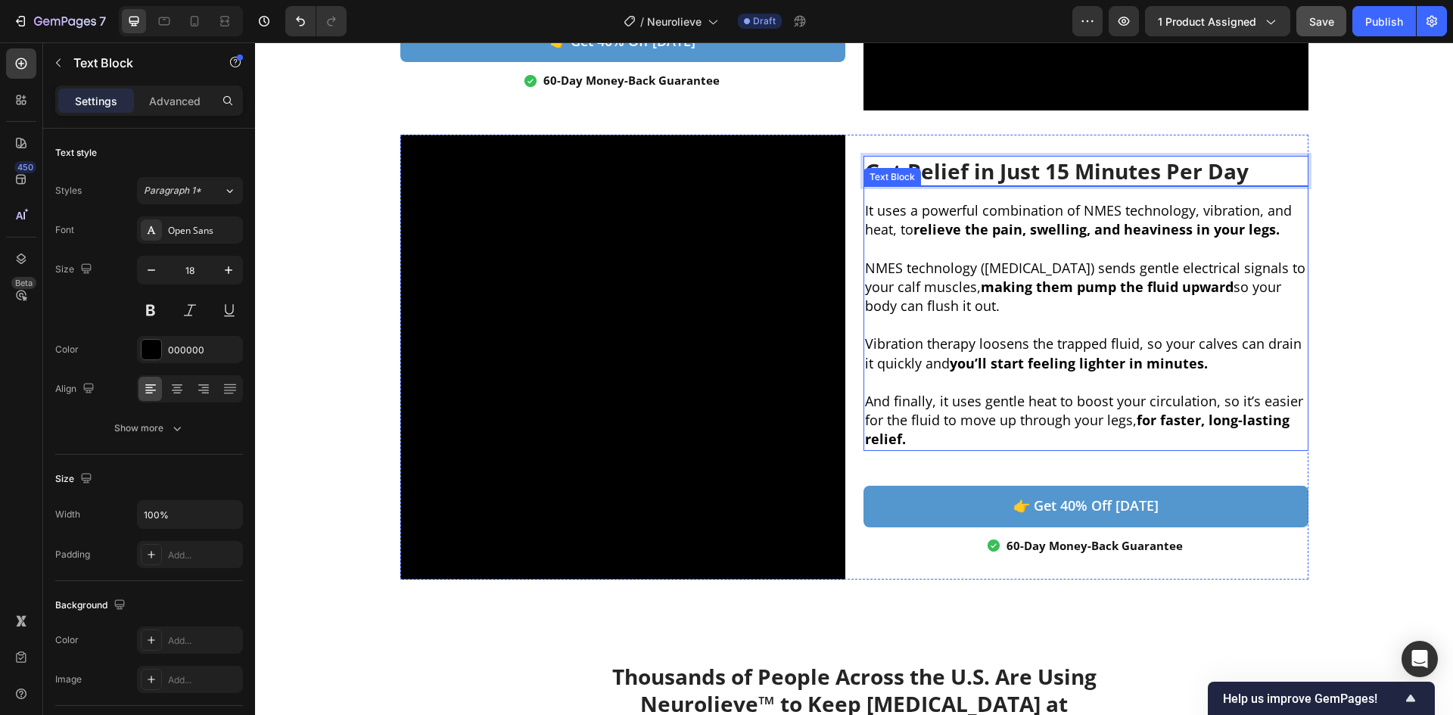
click at [936, 310] on p "NMES technology ([MEDICAL_DATA]) sends gentle electrical signals to your calf m…" at bounding box center [1086, 288] width 442 height 58
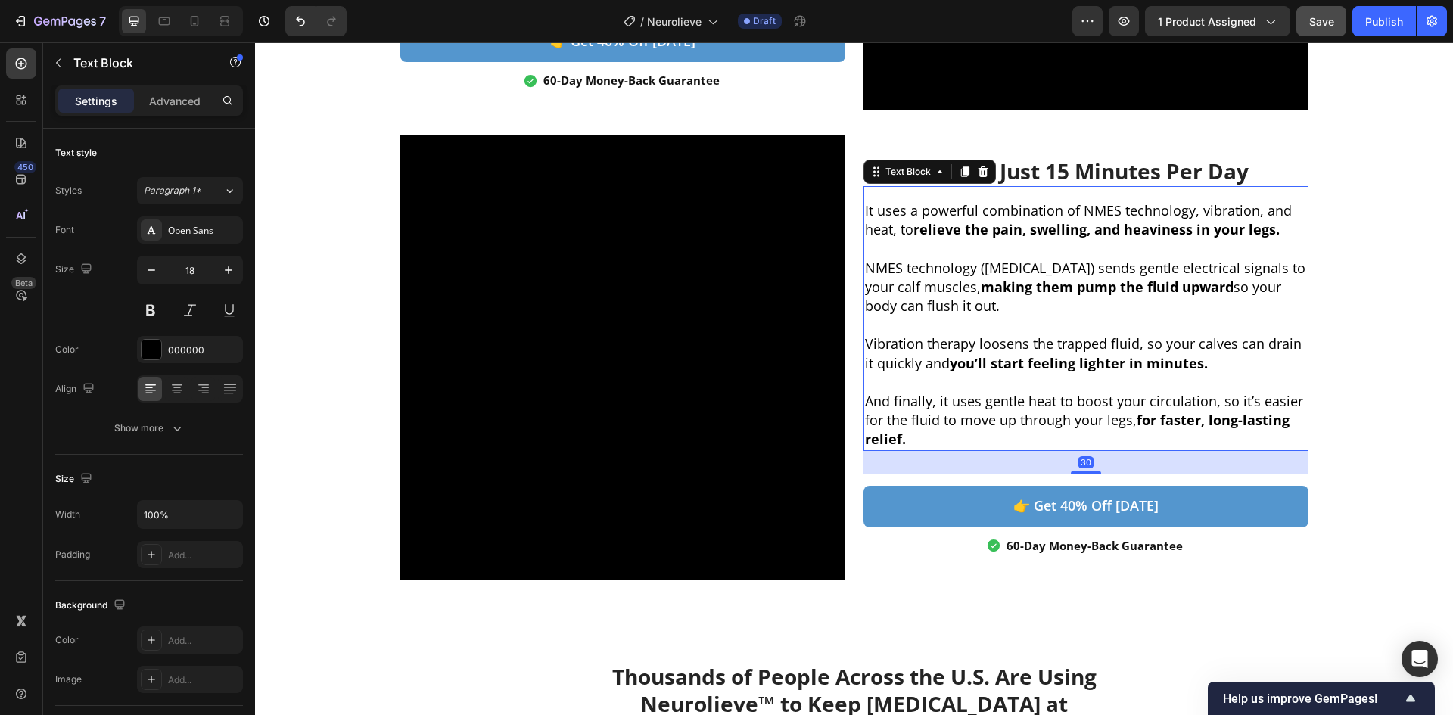
click at [935, 311] on p "NMES technology ([MEDICAL_DATA]) sends gentle electrical signals to your calf m…" at bounding box center [1086, 288] width 442 height 58
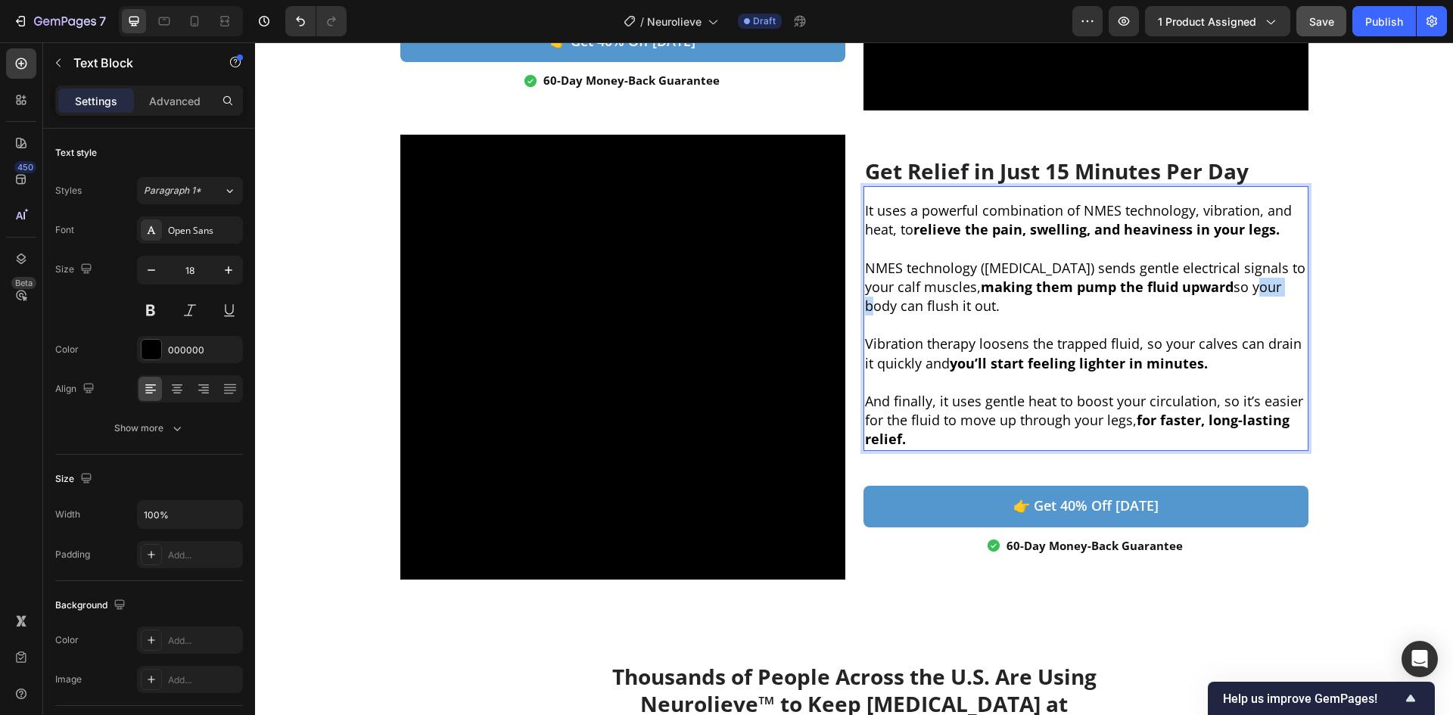
click at [935, 311] on p "NMES technology ([MEDICAL_DATA]) sends gentle electrical signals to your calf m…" at bounding box center [1086, 288] width 442 height 58
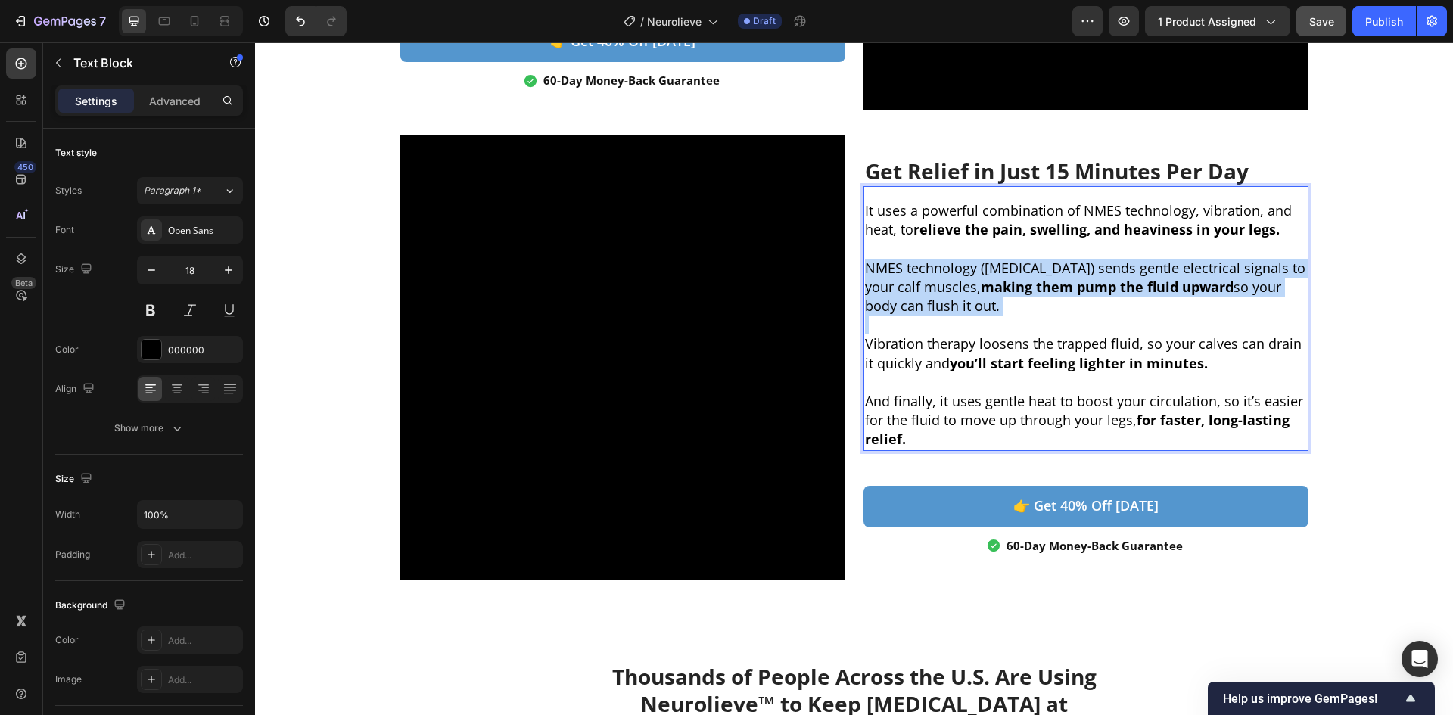
click at [935, 311] on p "NMES technology ([MEDICAL_DATA]) sends gentle electrical signals to your calf m…" at bounding box center [1086, 288] width 442 height 58
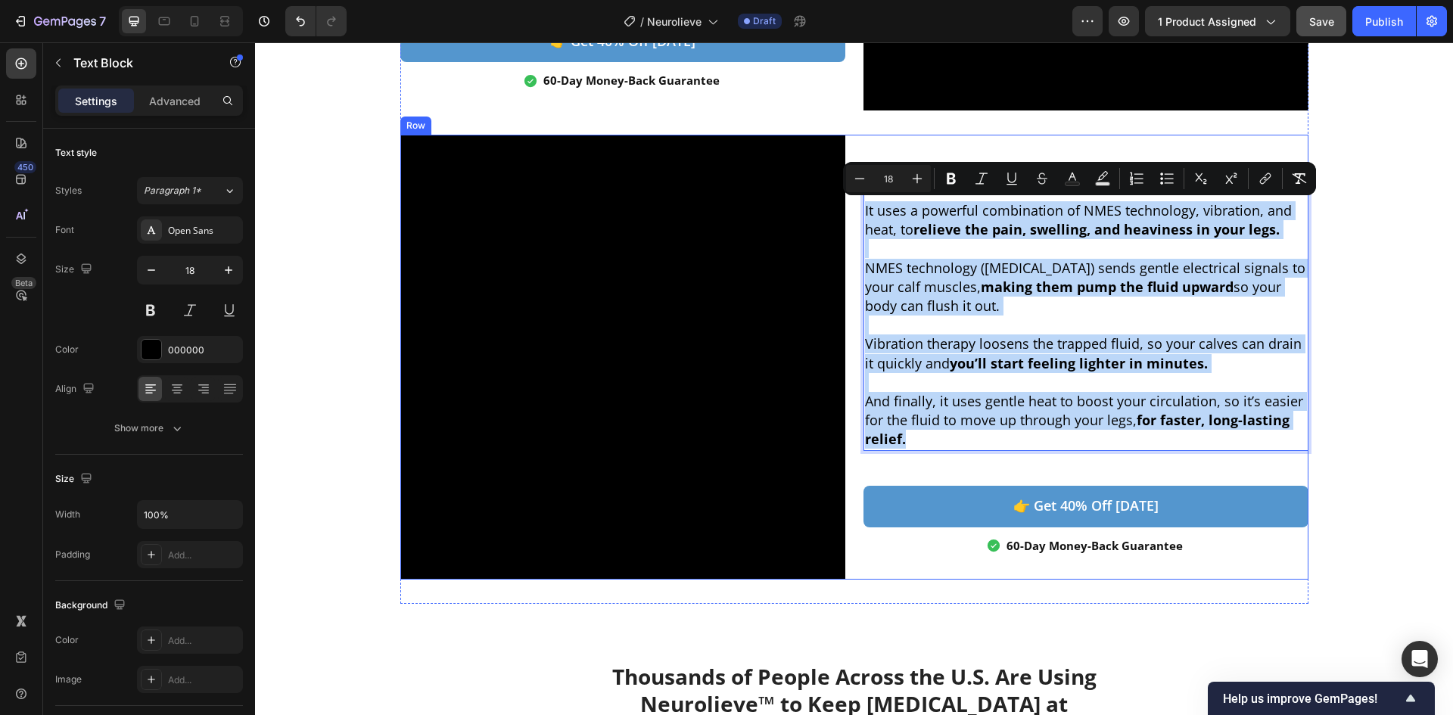
drag, startPoint x: 945, startPoint y: 438, endPoint x: 855, endPoint y: 214, distance: 241.5
click at [855, 214] on div "Get Relief in Just 15 Minutes Per Day Heading It uses a powerful combination of…" at bounding box center [854, 357] width 908 height 445
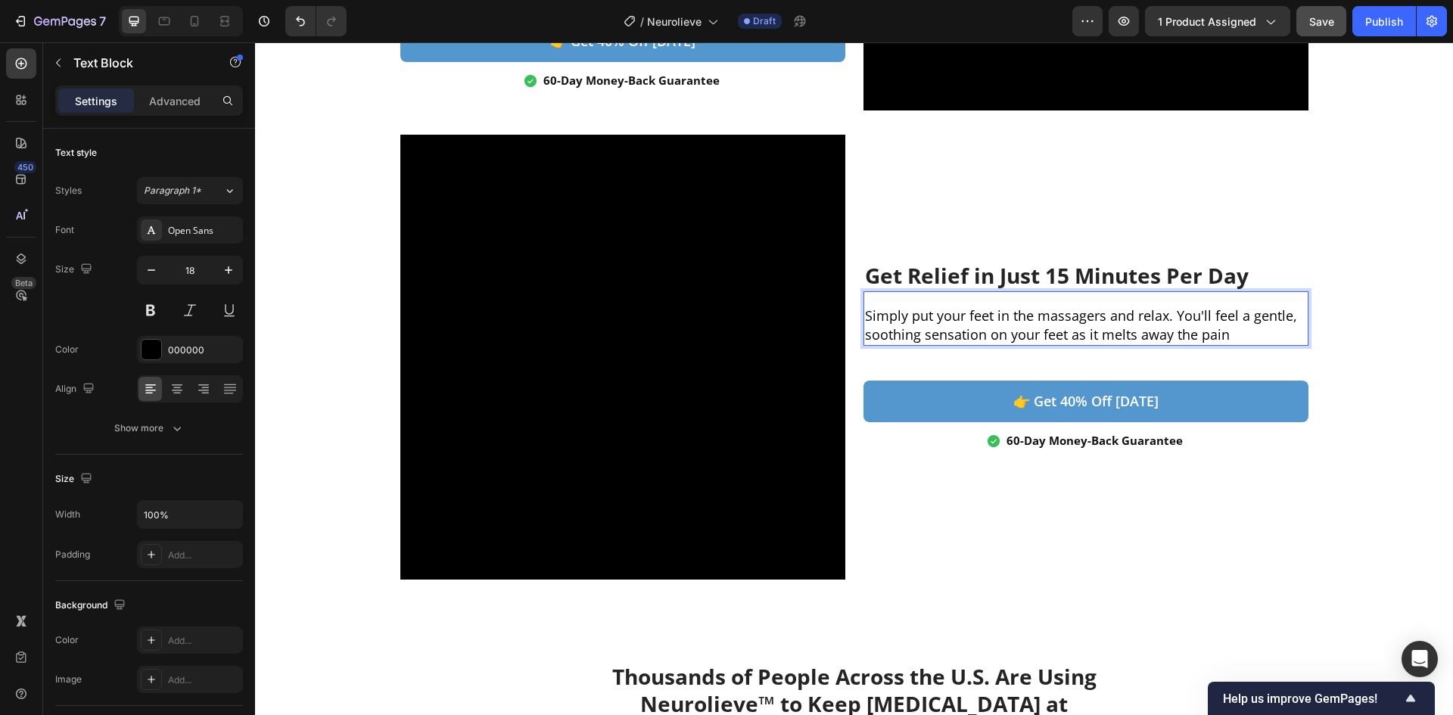
click at [1235, 332] on p "Simply put your feet in the massagers and relax. You'll feel a gentle, soothing…" at bounding box center [1086, 326] width 442 height 38
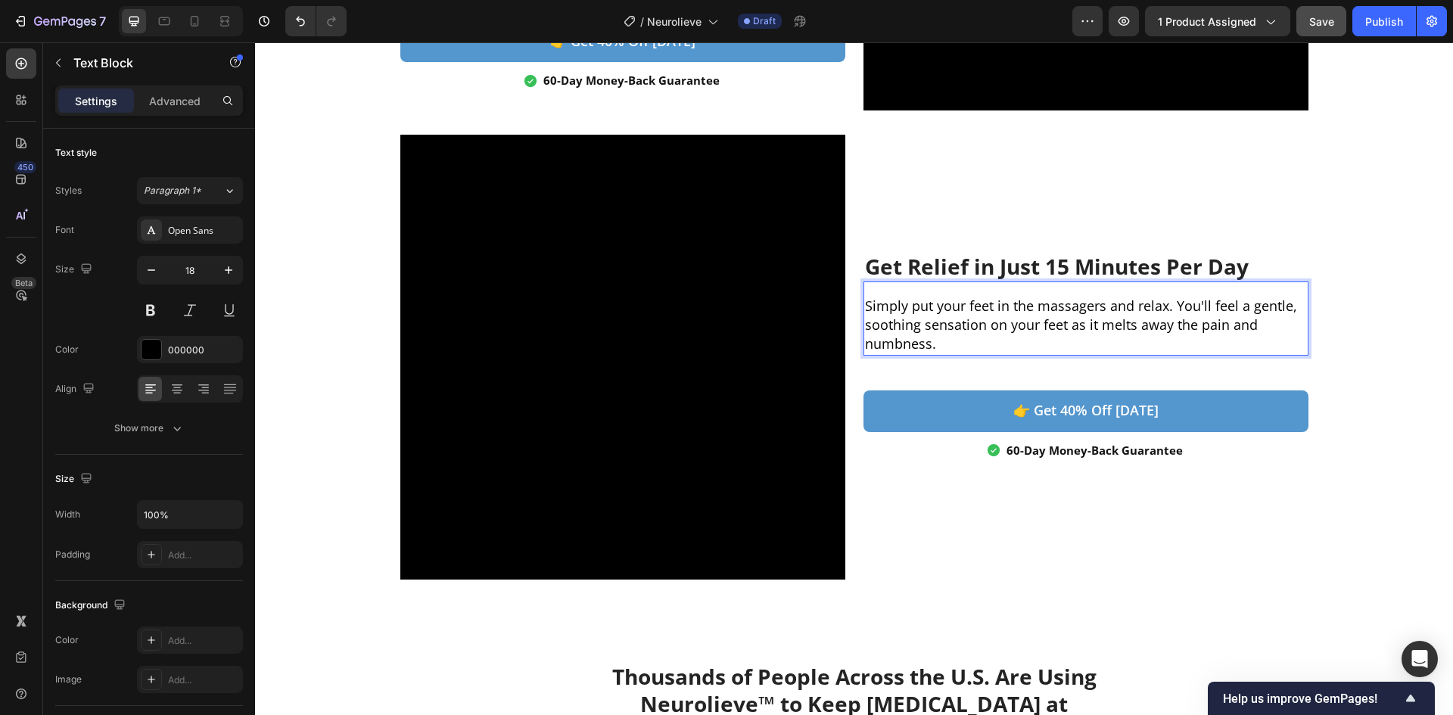
click at [1001, 304] on p "Simply put your feet in the massagers and relax. You'll feel a gentle, soothing…" at bounding box center [1086, 326] width 442 height 58
click at [1127, 300] on p "Simply put your feet inside the massagers and relax. You'll feel a gentle, soot…" at bounding box center [1086, 326] width 442 height 58
click at [1006, 322] on p "Simply put your feet inside the massagers, adjust the intensity to your comfort…" at bounding box center [1086, 326] width 442 height 58
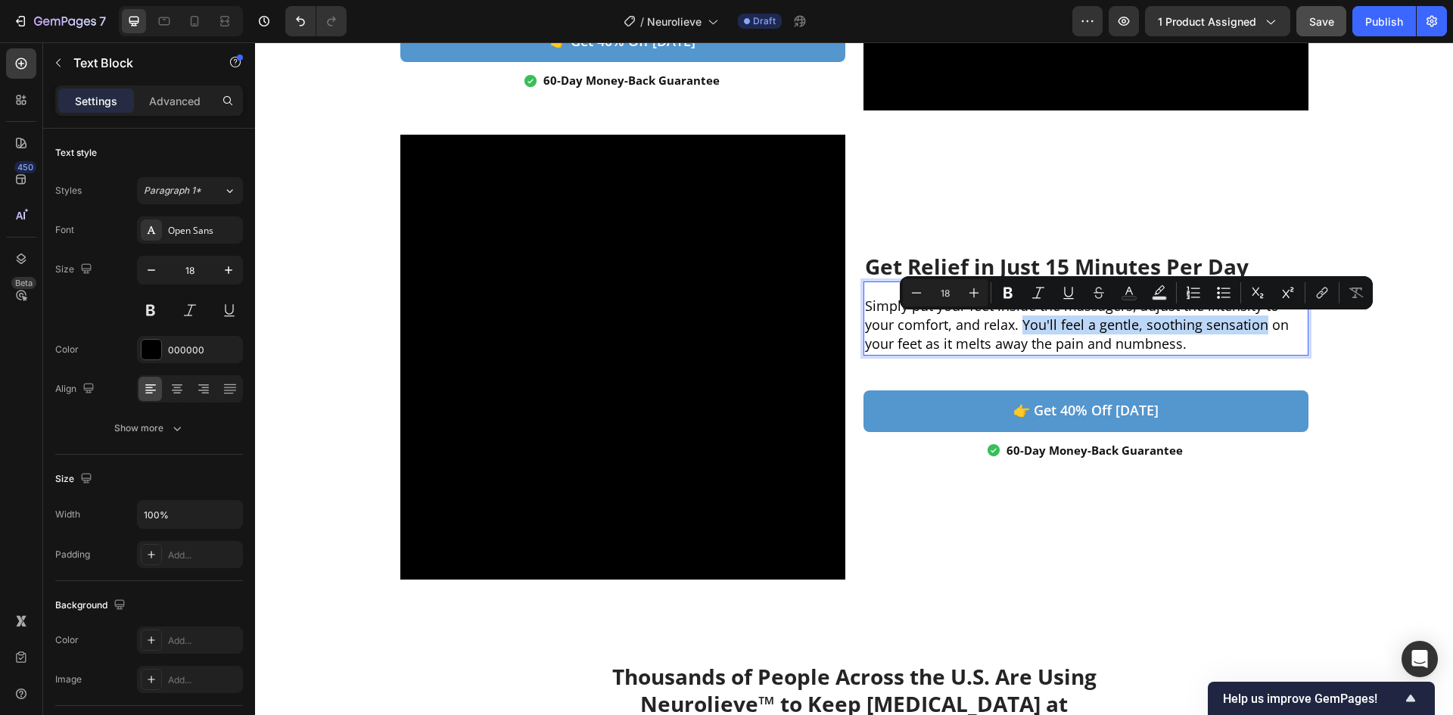
drag, startPoint x: 1019, startPoint y: 322, endPoint x: 1257, endPoint y: 325, distance: 238.5
click at [1257, 325] on p "Simply put your feet inside the massagers, adjust the intensity to your comfort…" at bounding box center [1086, 326] width 442 height 58
click at [1242, 347] on p "Simply put your feet inside the massagers, adjust the intensity to your comfort…" at bounding box center [1086, 326] width 442 height 58
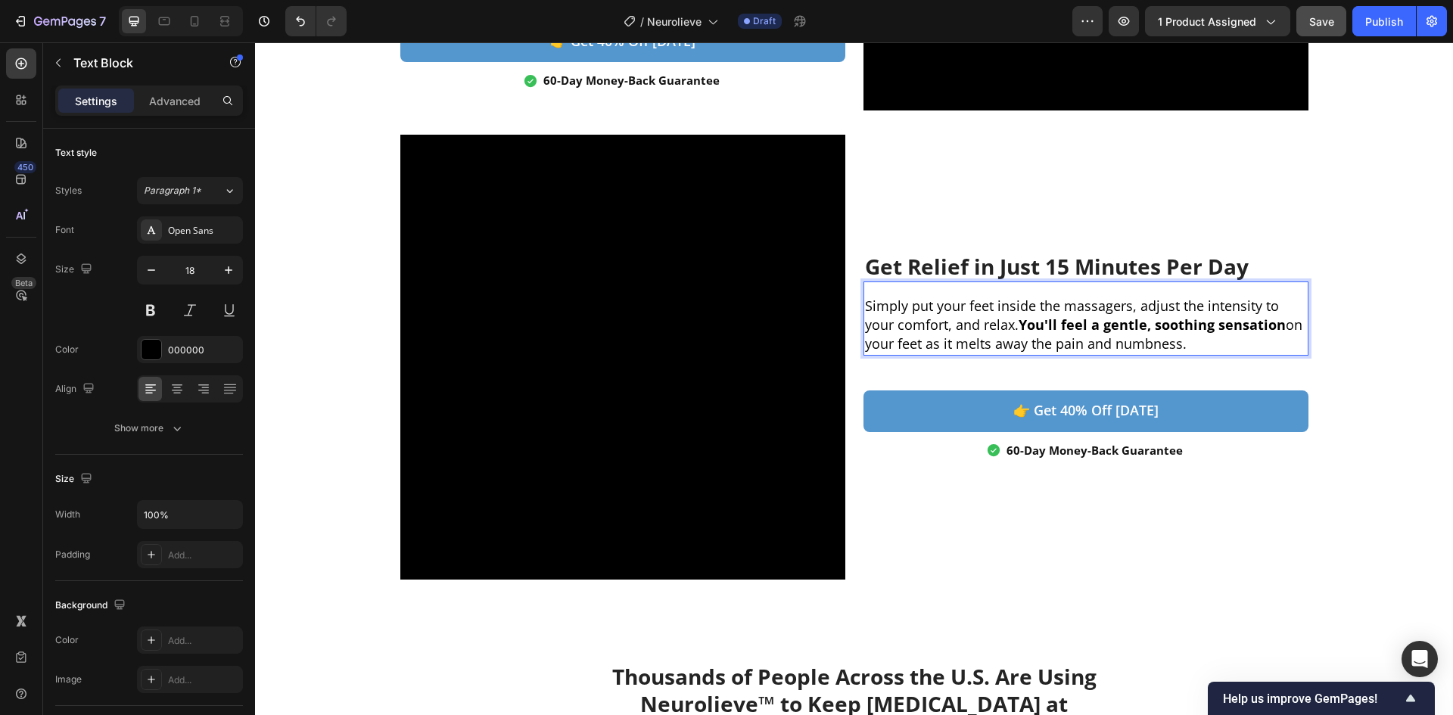
drag, startPoint x: 1236, startPoint y: 342, endPoint x: 1113, endPoint y: 347, distance: 123.5
click at [1113, 347] on p "Simply put your feet inside the massagers, adjust the intensity to your comfort…" at bounding box center [1086, 326] width 442 height 58
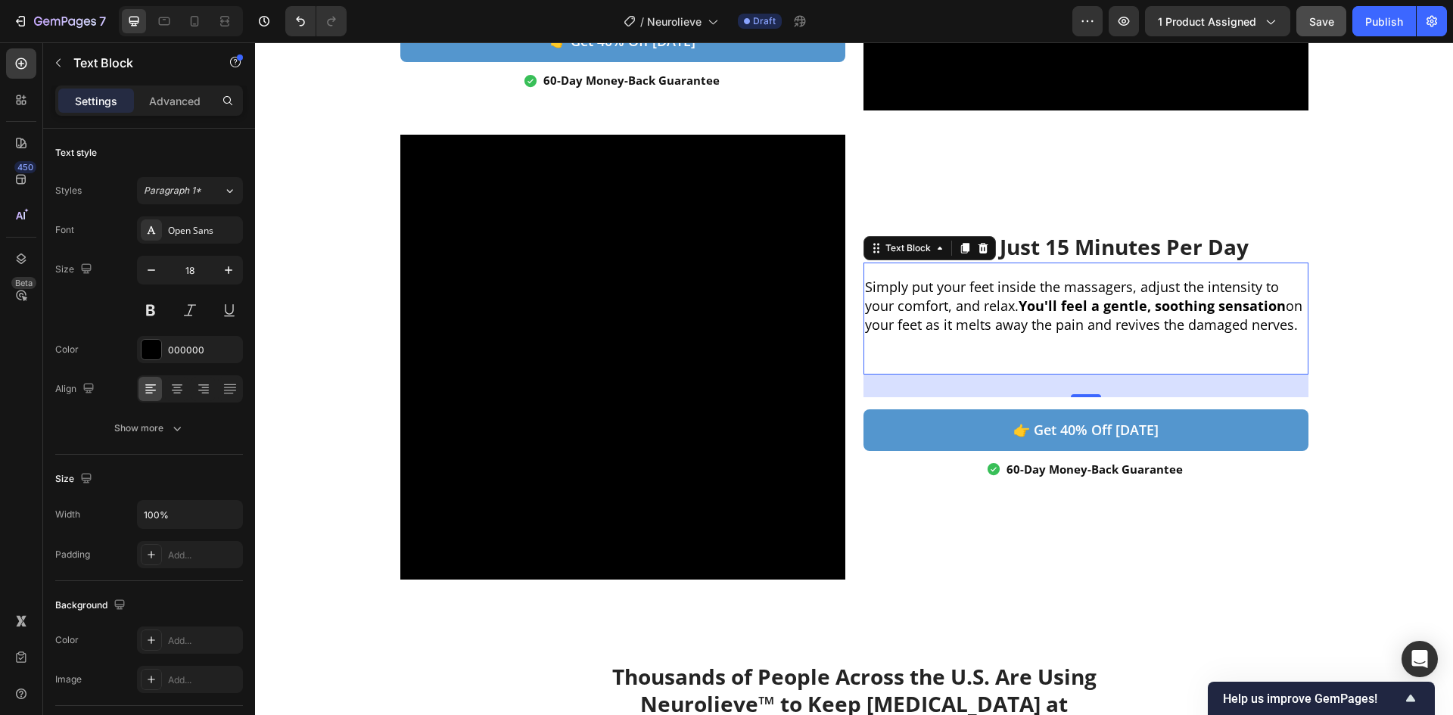
click at [1158, 353] on p "Rich Text Editor. Editing area: main" at bounding box center [1086, 344] width 442 height 19
click at [1079, 276] on div "Simply put your feet inside the massagers, adjust the intensity to your comfort…" at bounding box center [1086, 325] width 445 height 98
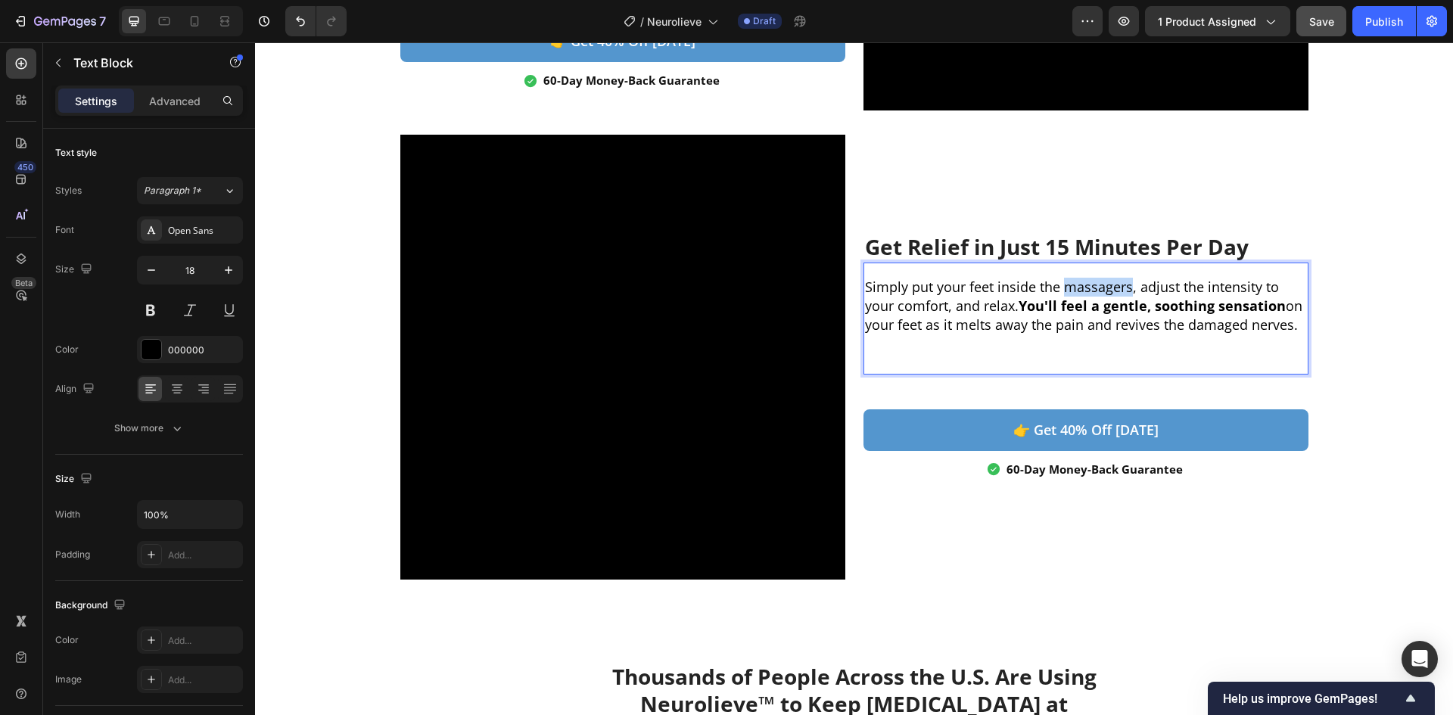
click at [1079, 276] on div "Simply put your feet inside the massagers, adjust the intensity to your comfort…" at bounding box center [1086, 325] width 445 height 98
click at [1192, 302] on strong "You'll feel a gentle, soothing sensation" at bounding box center [1119, 306] width 267 height 18
click at [959, 352] on p "Rich Text Editor. Editing area: main" at bounding box center [1086, 344] width 442 height 19
click at [961, 363] on p "Rich Text Editor. Editing area: main" at bounding box center [1086, 363] width 442 height 19
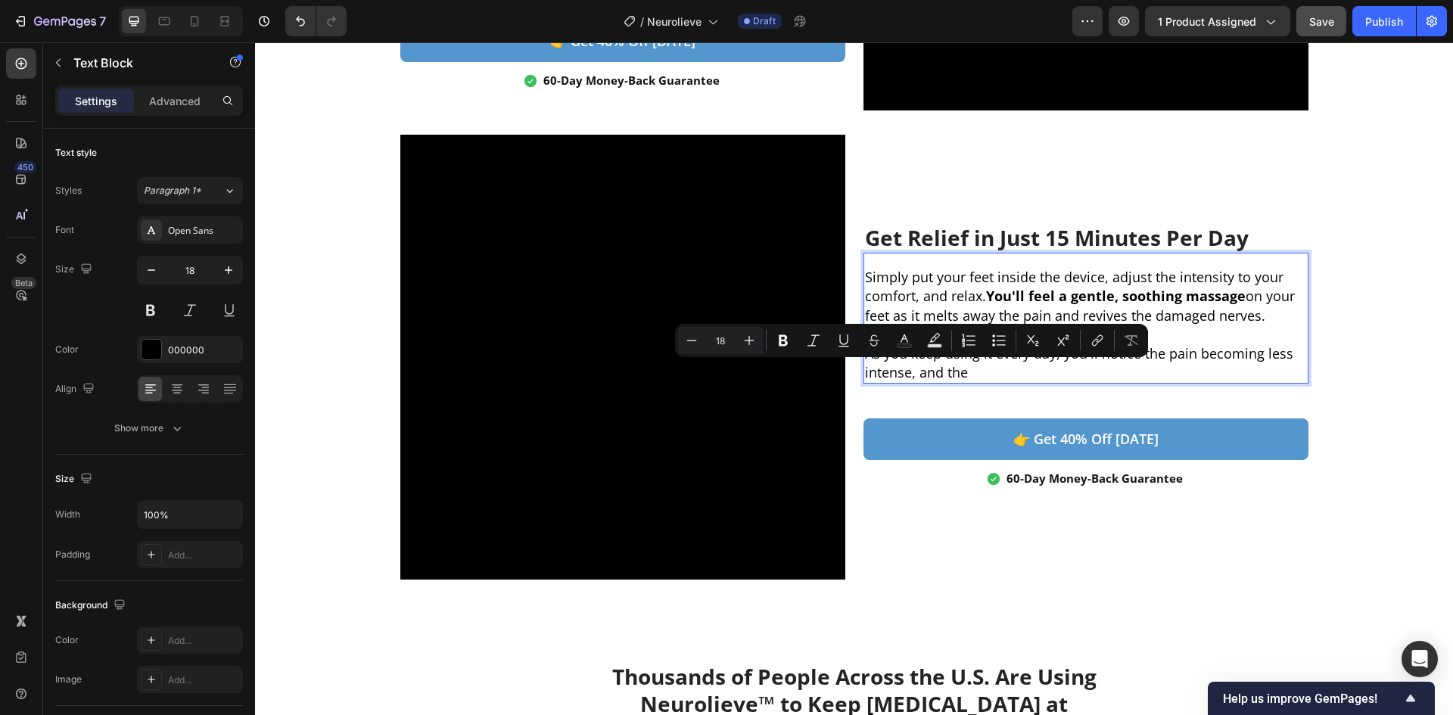
drag, startPoint x: 980, startPoint y: 371, endPoint x: 858, endPoint y: 384, distance: 123.3
click at [864, 384] on div "Simply put your feet inside the device, adjust the intensity to your comfort, a…" at bounding box center [1086, 324] width 445 height 117
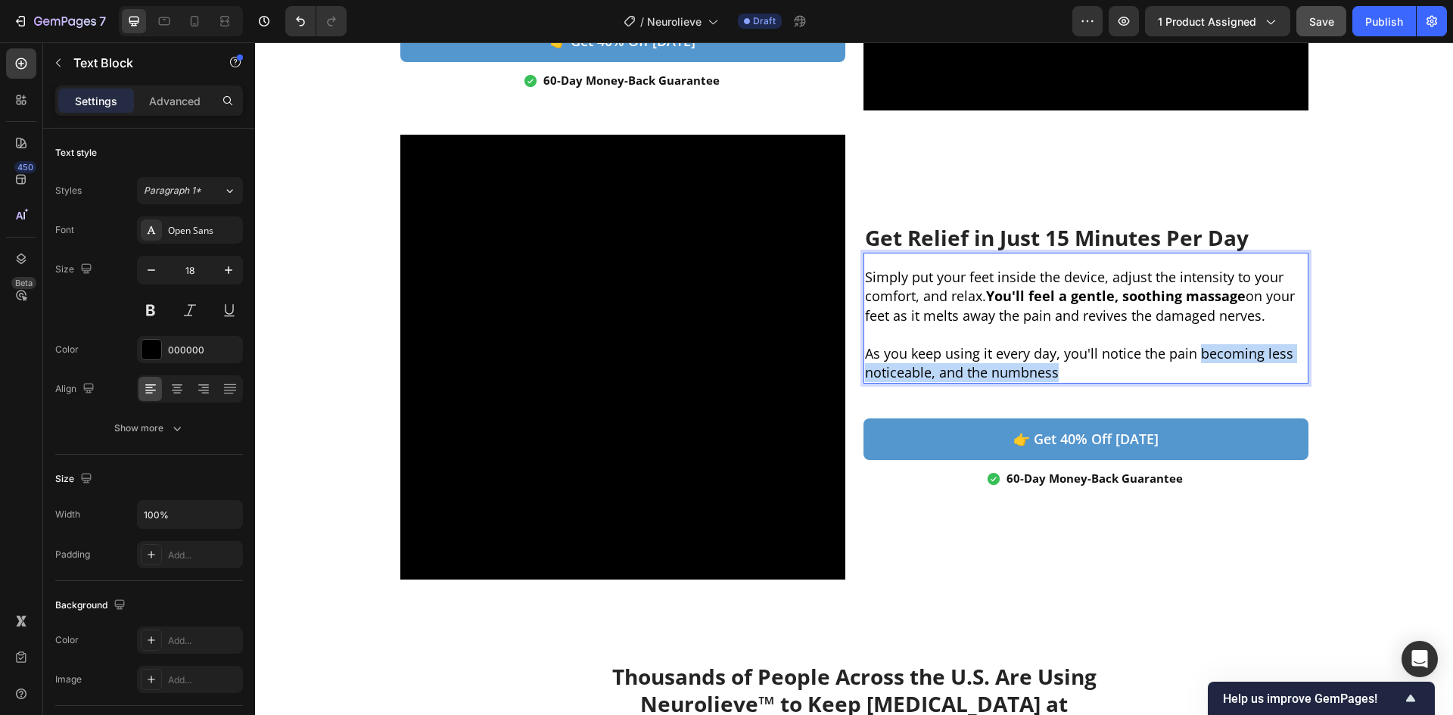
drag, startPoint x: 1100, startPoint y: 370, endPoint x: 1190, endPoint y: 357, distance: 91.0
click at [1190, 357] on p "As you keep using it every day, you'll notice the pain becoming less noticeable…" at bounding box center [1086, 363] width 442 height 38
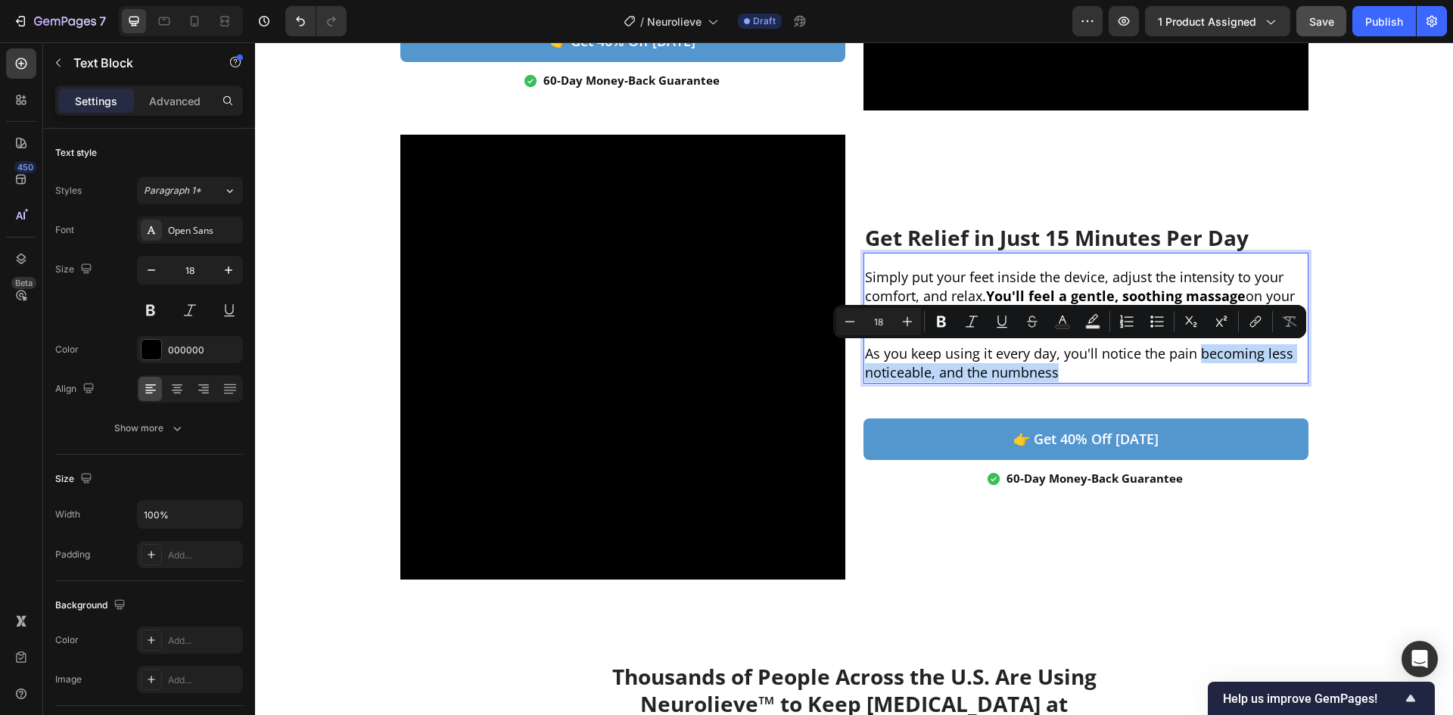
click at [1164, 376] on p "As you keep using it every day, you'll notice the pain becoming less noticeable…" at bounding box center [1086, 363] width 442 height 38
drag, startPoint x: 1180, startPoint y: 375, endPoint x: 1191, endPoint y: 358, distance: 20.2
click at [1191, 358] on p "As you keep using it every day, you'll notice the pain becoming less noticeable…" at bounding box center [1086, 363] width 442 height 38
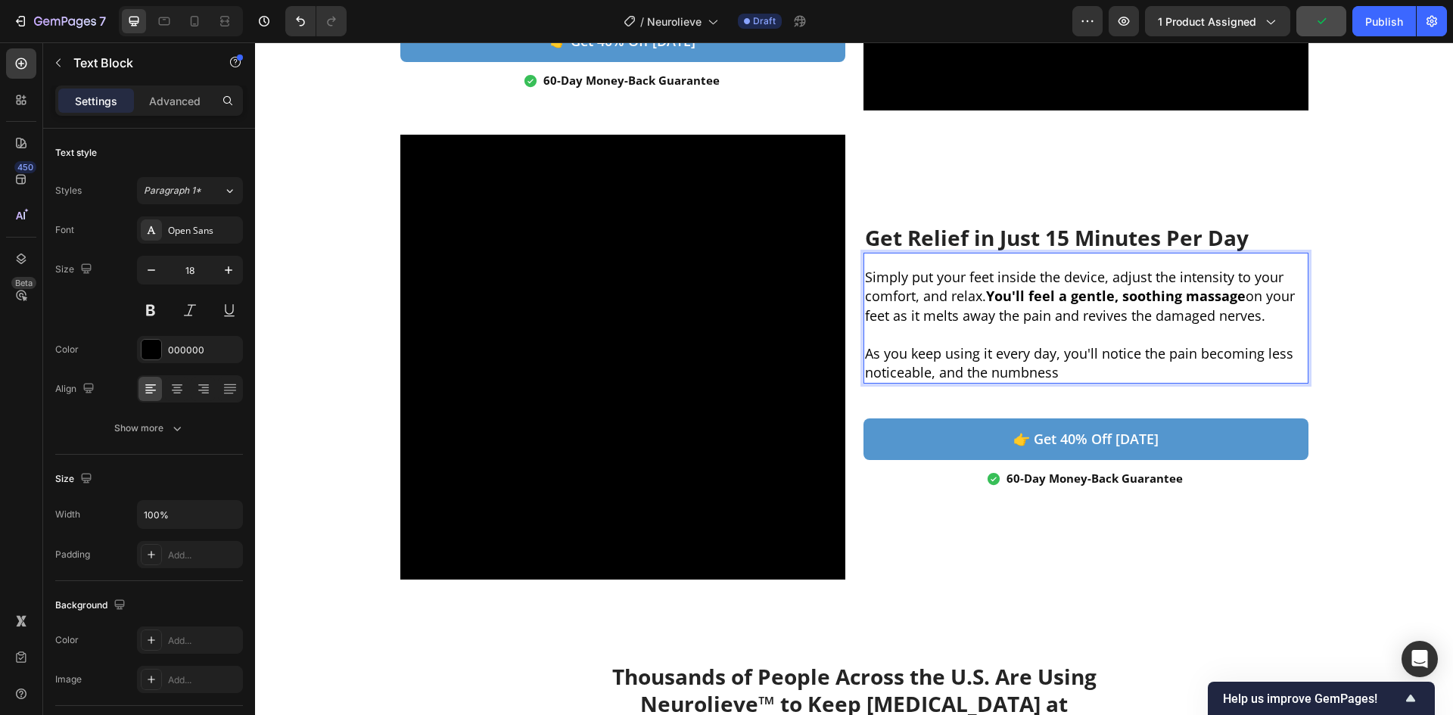
click at [1129, 356] on p "As you keep using it every day, you'll notice the pain becoming less noticeable…" at bounding box center [1086, 363] width 442 height 38
drag, startPoint x: 927, startPoint y: 350, endPoint x: 1033, endPoint y: 354, distance: 106.8
click at [1024, 351] on p "As you keep using it every day, you'll notice the pain becoming less noticeable…" at bounding box center [1086, 363] width 442 height 38
click at [1047, 354] on p "As you keep using it every day, you'll notice the pain becoming less noticeable…" at bounding box center [1086, 363] width 442 height 38
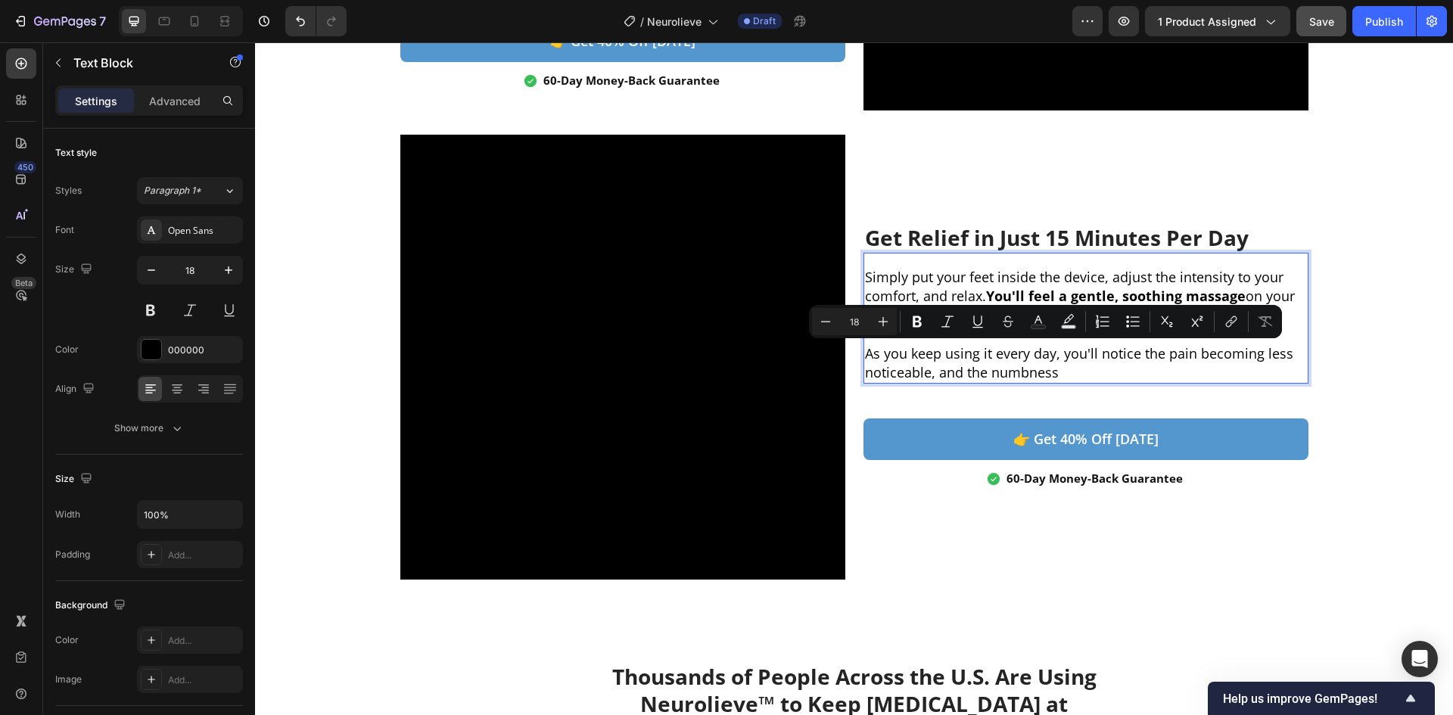
click at [1114, 351] on p "As you keep using it every day, you'll notice the pain becoming less noticeable…" at bounding box center [1086, 363] width 442 height 38
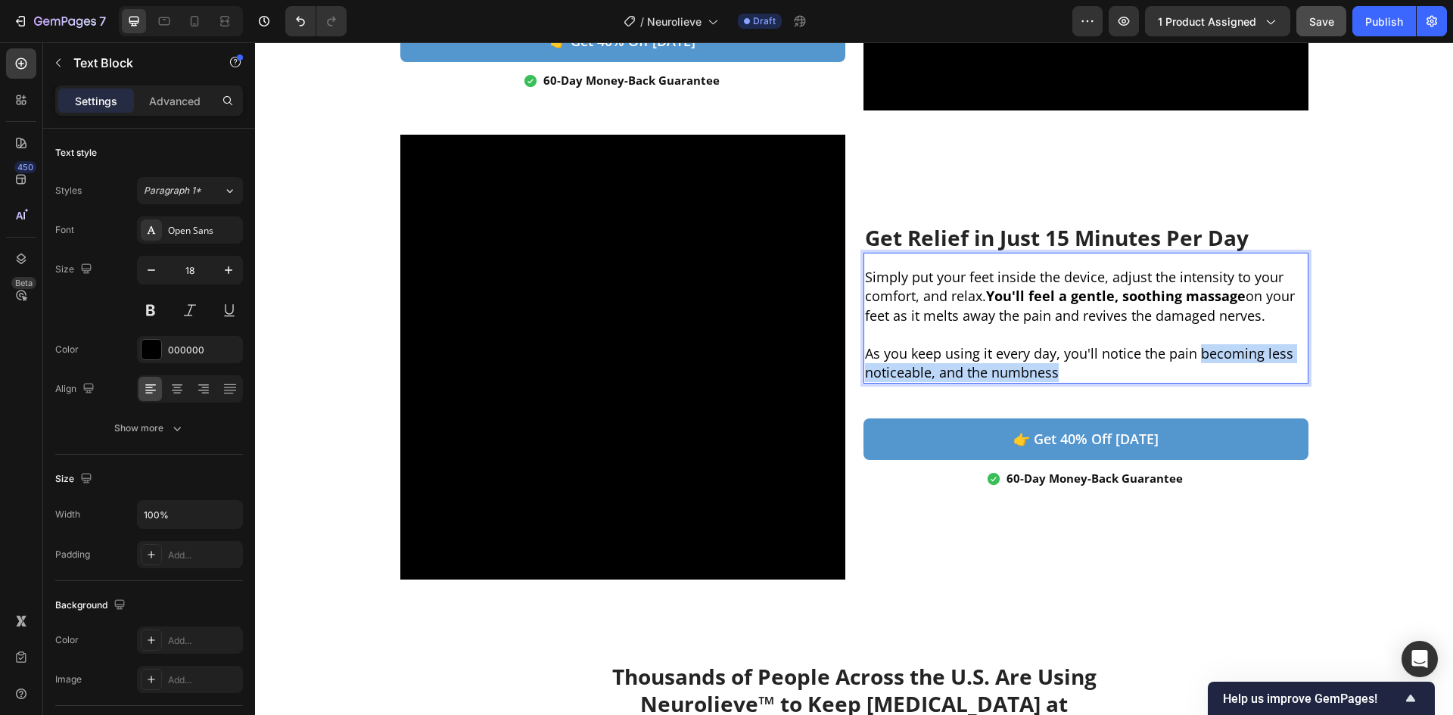
drag, startPoint x: 1111, startPoint y: 370, endPoint x: 1194, endPoint y: 351, distance: 85.4
click at [1194, 351] on p "As you keep using it every day, you'll notice the pain becoming less noticeable…" at bounding box center [1086, 363] width 442 height 38
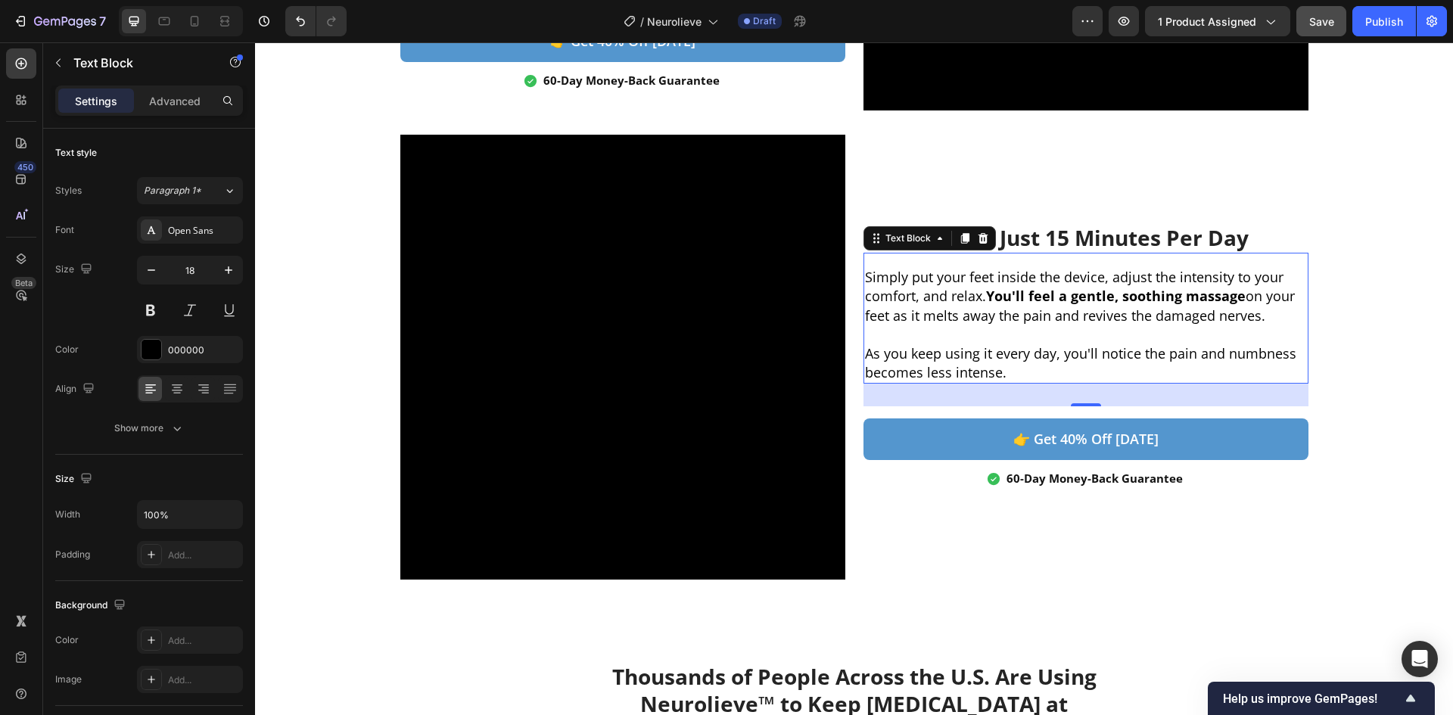
click at [1106, 364] on p "As you keep using it every day, you'll notice the pain and numbness becomes les…" at bounding box center [1086, 363] width 442 height 38
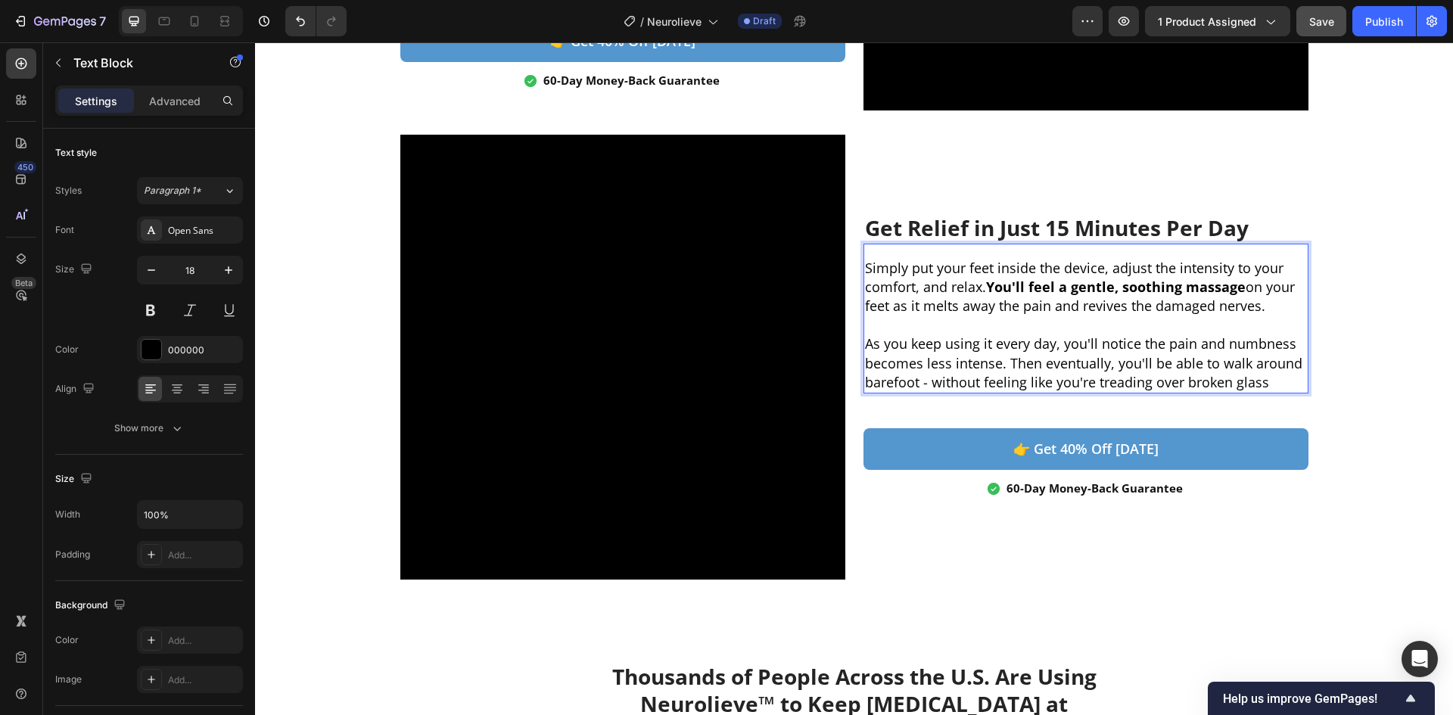
click at [1213, 367] on p "As you keep using it every day, you'll notice the pain and numbness becomes les…" at bounding box center [1086, 364] width 442 height 58
drag, startPoint x: 1275, startPoint y: 379, endPoint x: 1215, endPoint y: 366, distance: 61.3
click at [1215, 366] on p "As you keep using it every day, you'll notice the pain and numbness becomes les…" at bounding box center [1086, 364] width 442 height 58
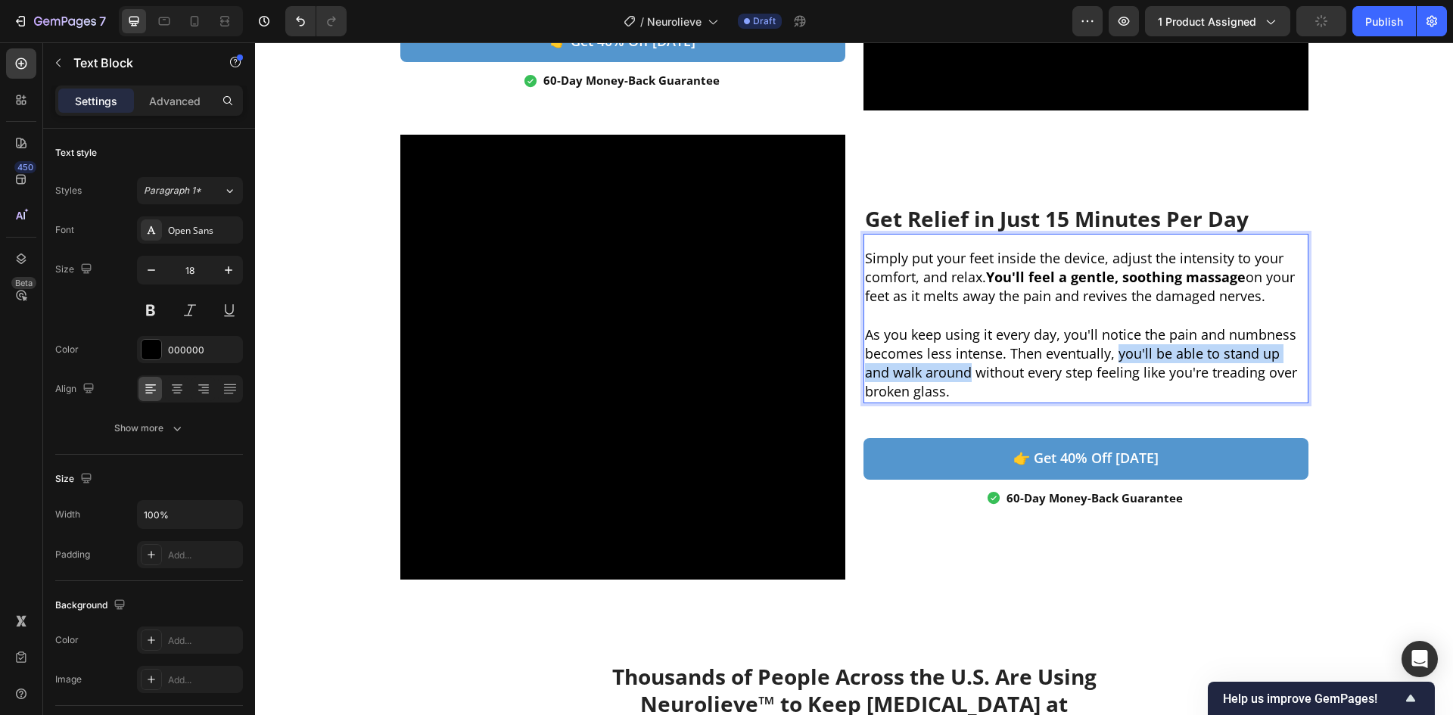
drag, startPoint x: 1112, startPoint y: 350, endPoint x: 936, endPoint y: 372, distance: 177.7
click at [936, 372] on p "As you keep using it every day, you'll notice the pain and numbness becomes les…" at bounding box center [1086, 363] width 442 height 76
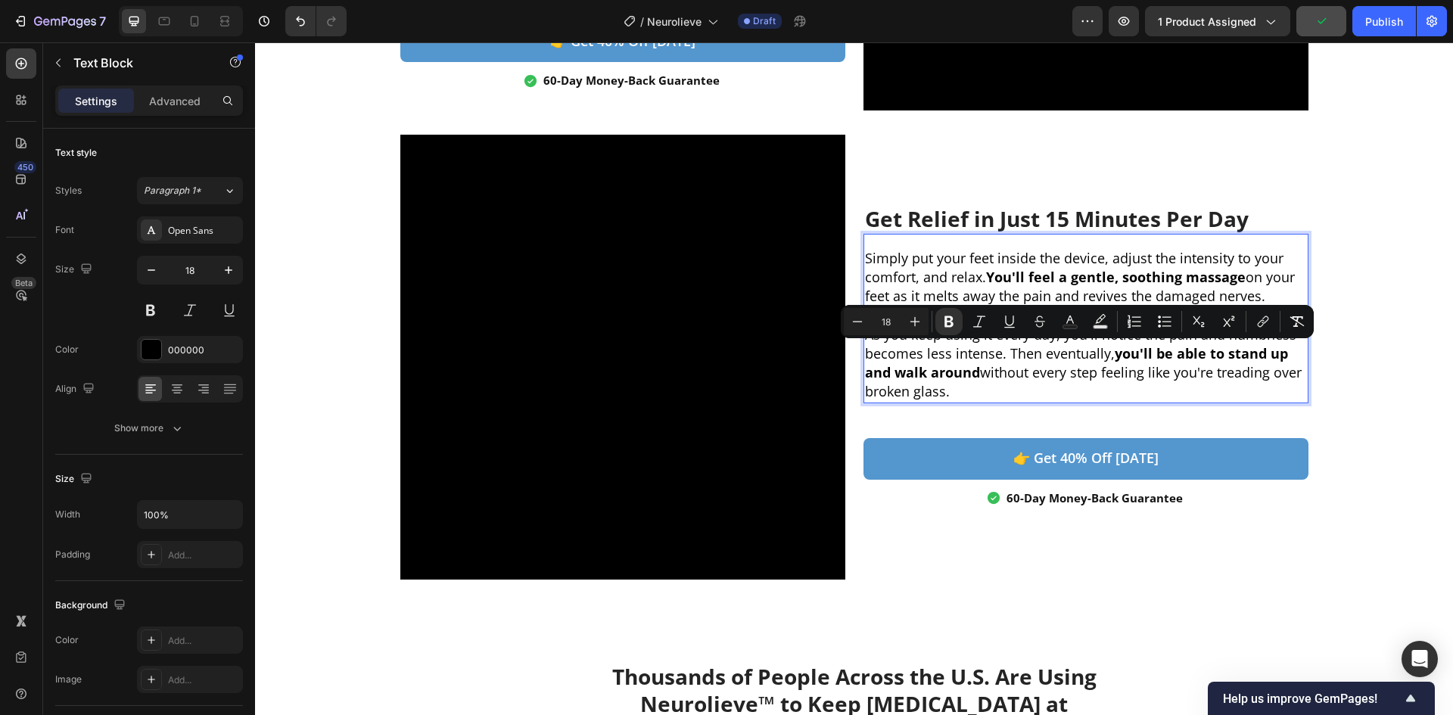
click at [971, 375] on strong "you'll be able to stand up and walk around" at bounding box center [1076, 362] width 423 height 37
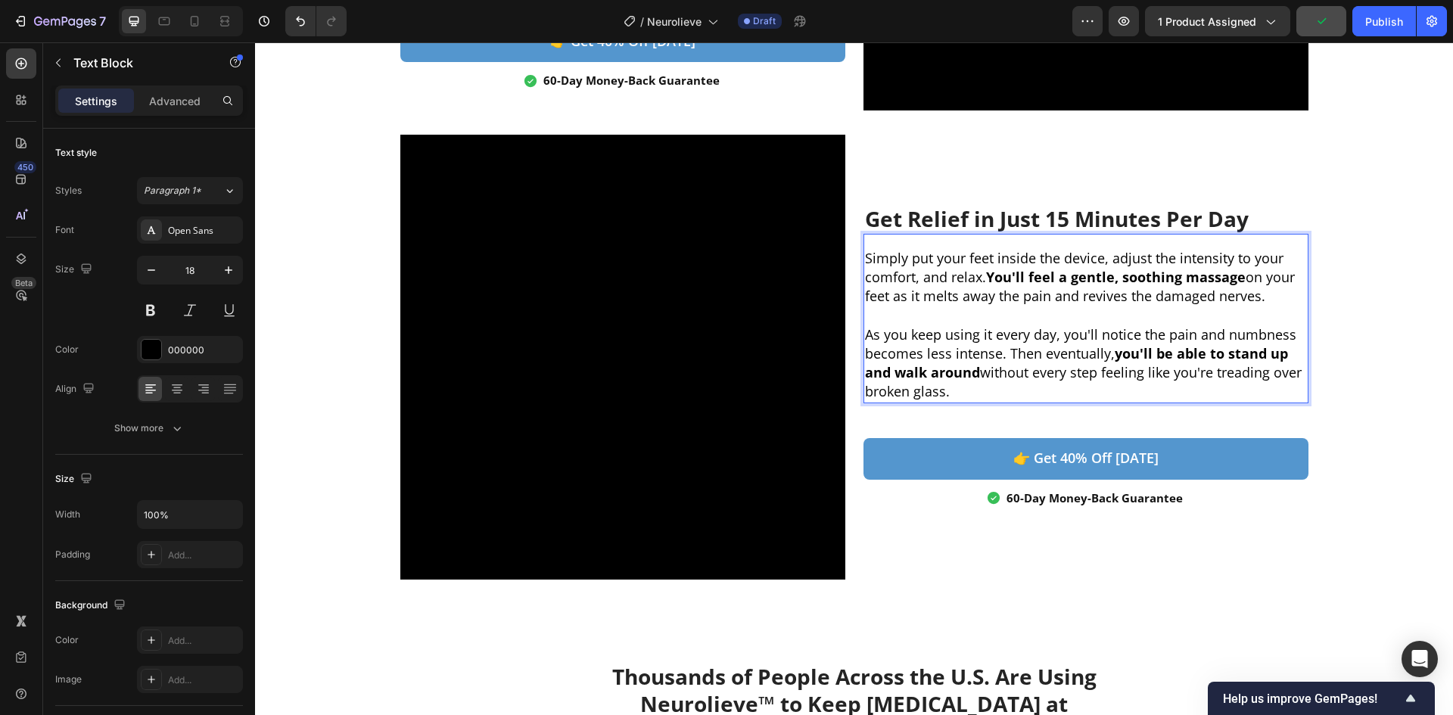
click at [981, 375] on p "As you keep using it every day, you'll notice the pain and numbness becomes les…" at bounding box center [1086, 363] width 442 height 76
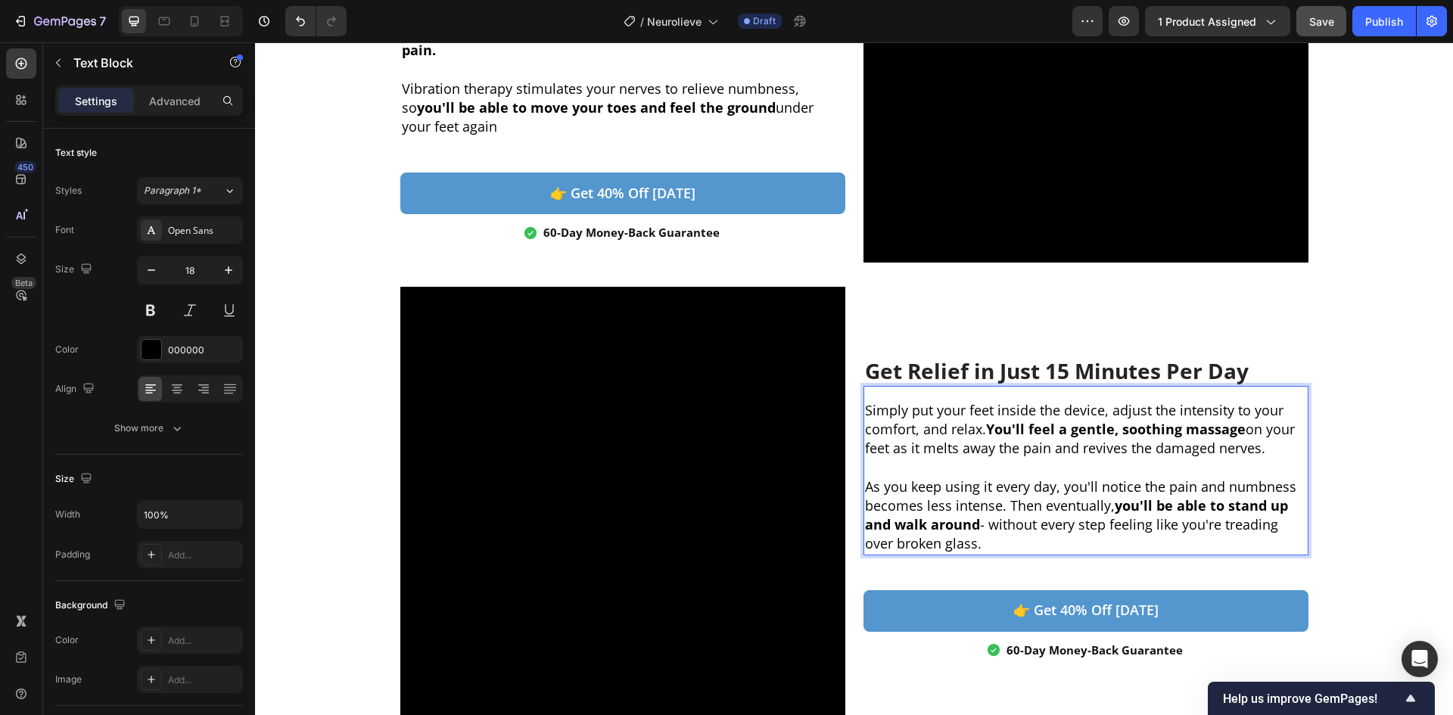
scroll to position [1100, 0]
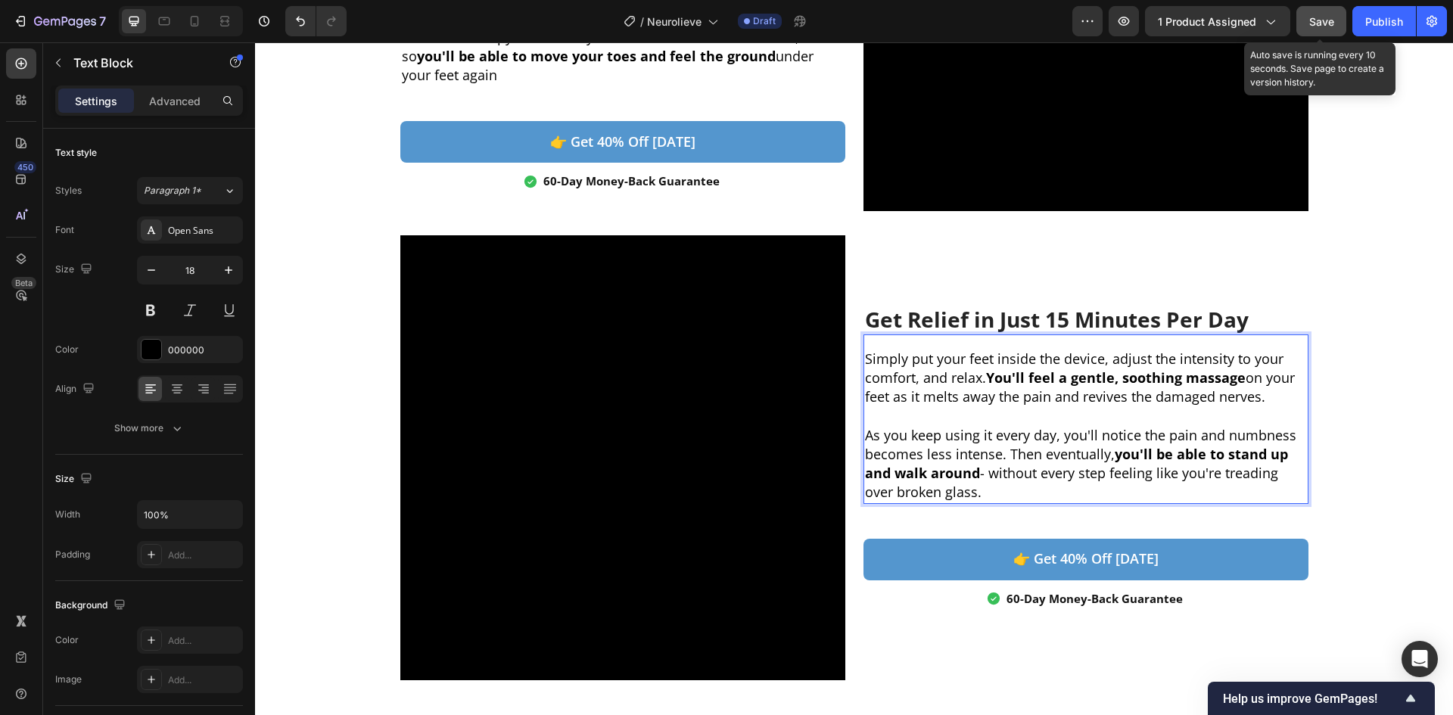
click at [1332, 20] on span "Save" at bounding box center [1322, 21] width 25 height 13
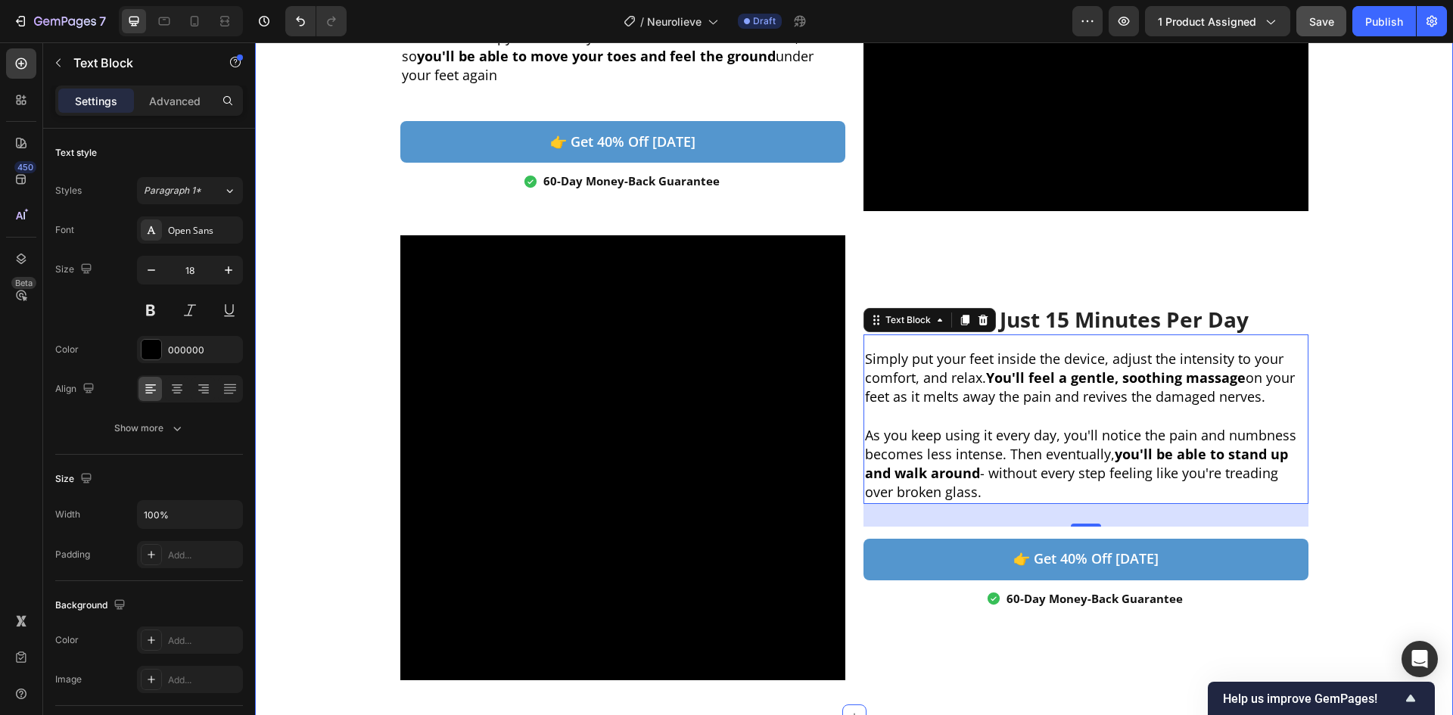
drag, startPoint x: 1422, startPoint y: 336, endPoint x: 1400, endPoint y: 335, distance: 22.0
click at [1422, 336] on div "Three Clinically-Backed Therapies in One Device Heading Neurolieve™ uses a powe…" at bounding box center [854, 241] width 1198 height 951
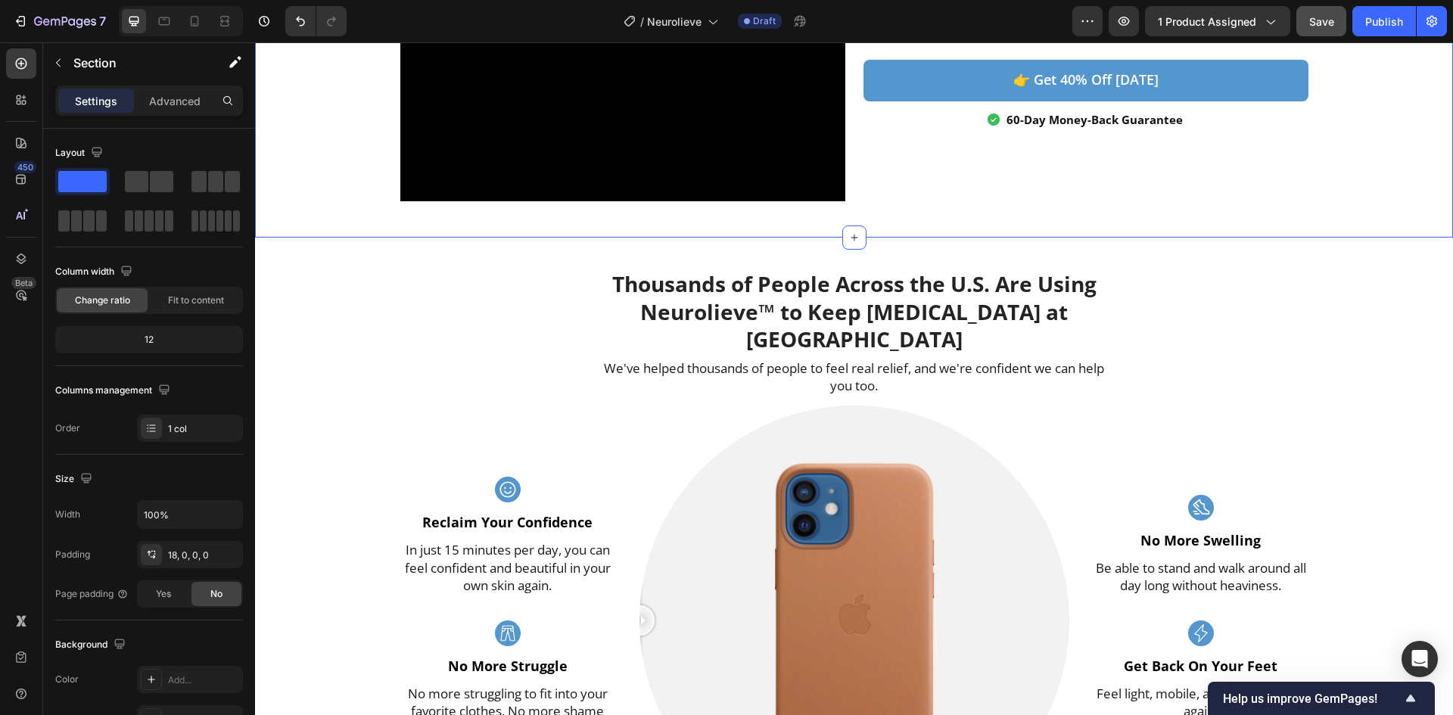
scroll to position [1605, 0]
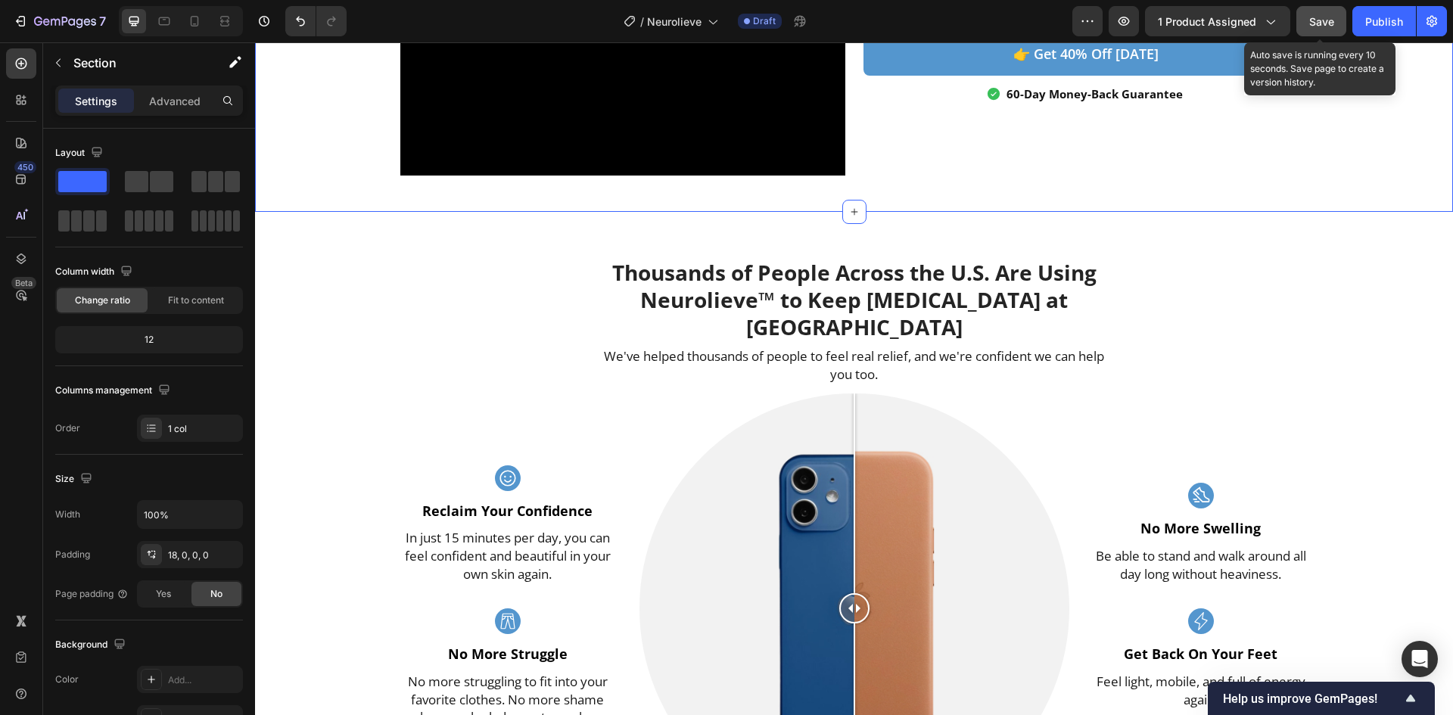
click at [1335, 23] on button "Save" at bounding box center [1322, 21] width 50 height 30
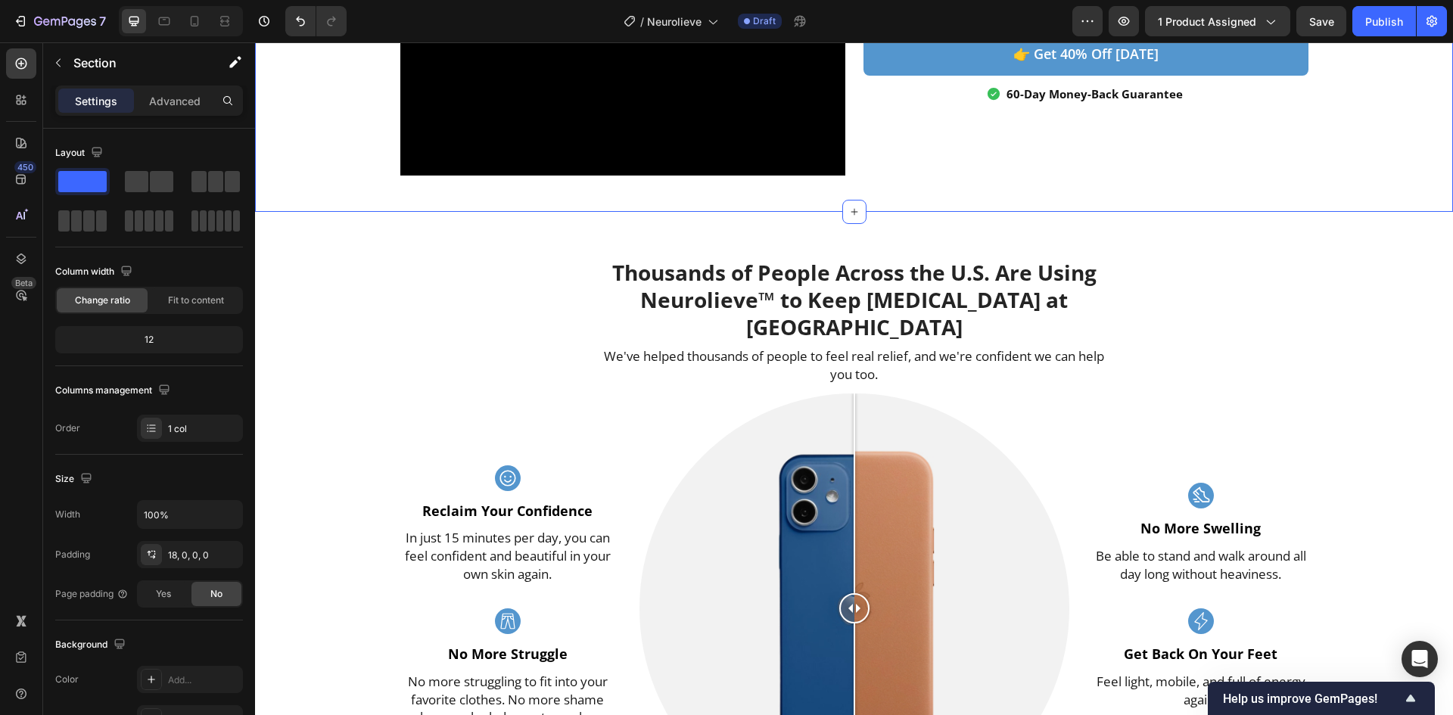
drag, startPoint x: 1324, startPoint y: 147, endPoint x: 1330, endPoint y: 173, distance: 26.4
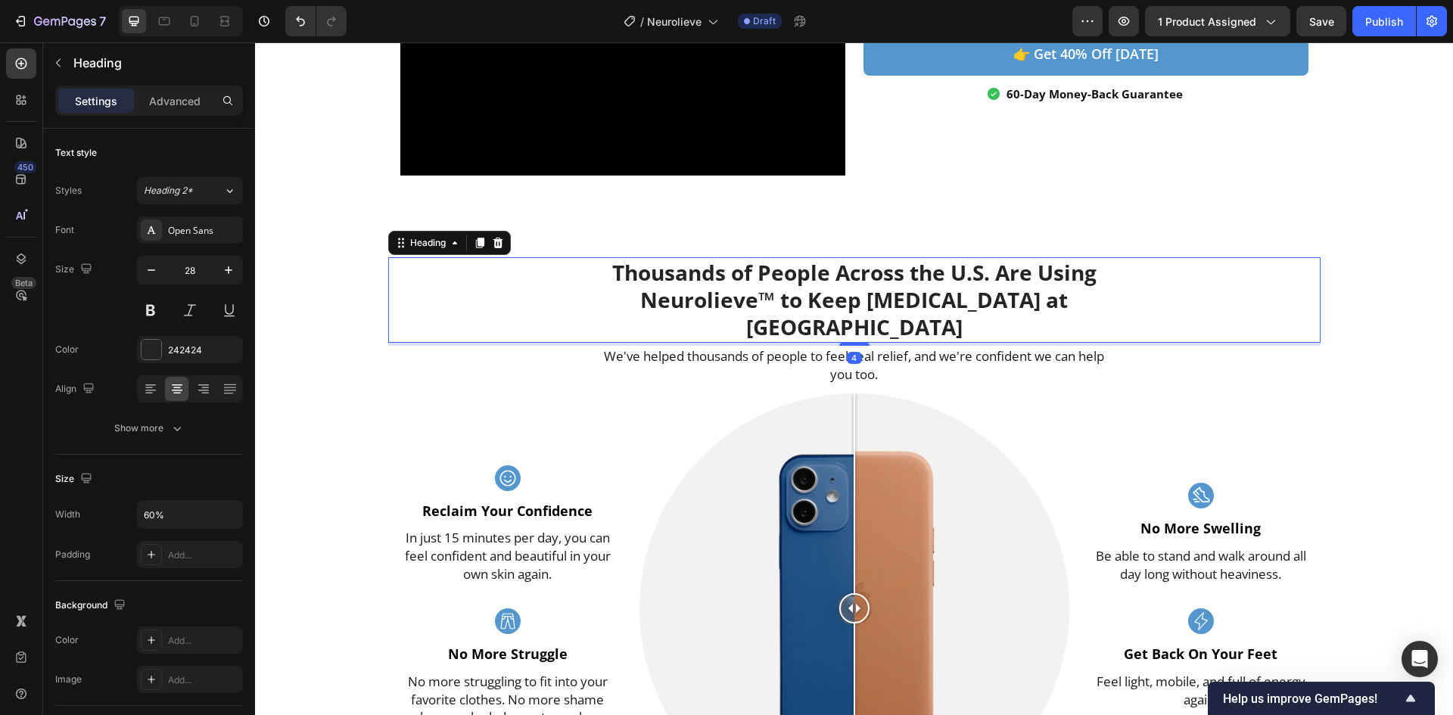
click at [1295, 305] on div "Thousands of People Across the U.S. Are Using Neurolieve™ to Keep [MEDICAL_DATA…" at bounding box center [854, 300] width 933 height 86
click at [425, 243] on div "Heading" at bounding box center [428, 243] width 42 height 14
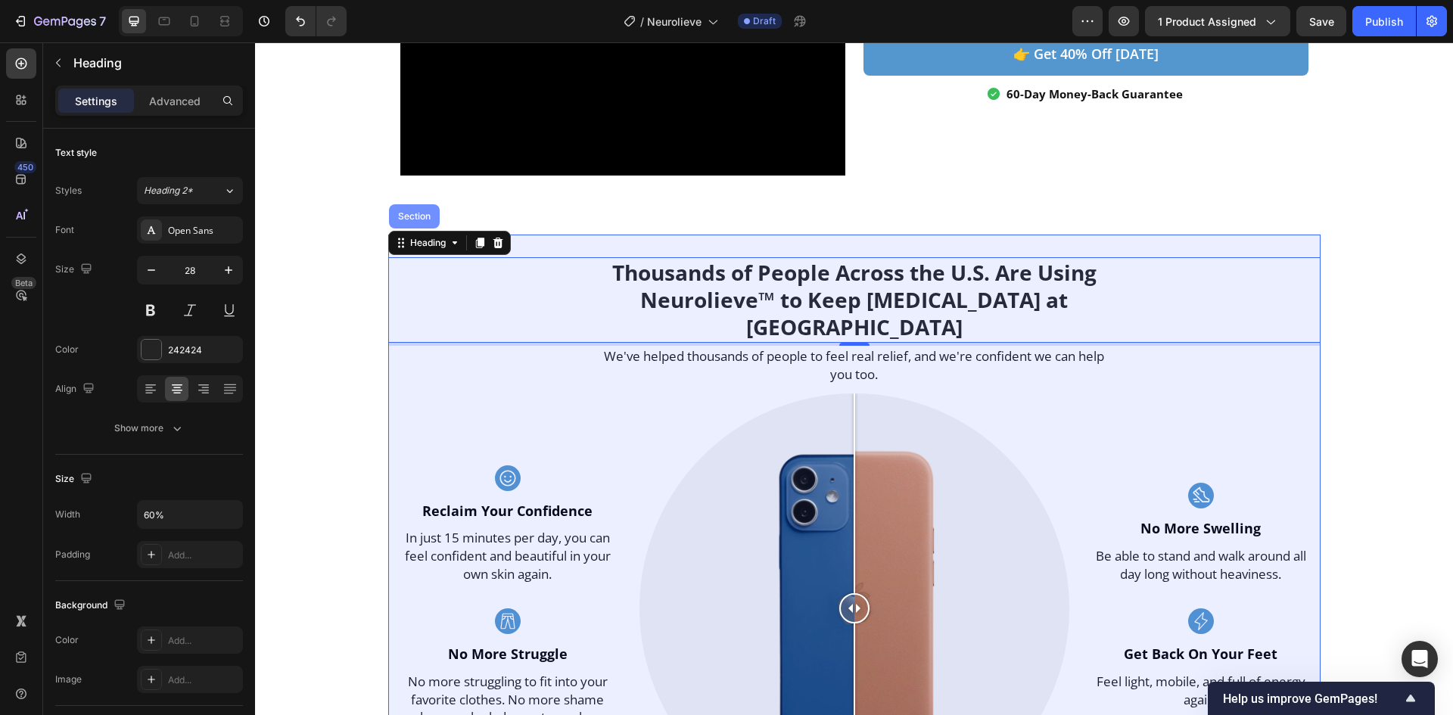
click at [417, 217] on div "Section" at bounding box center [414, 216] width 39 height 9
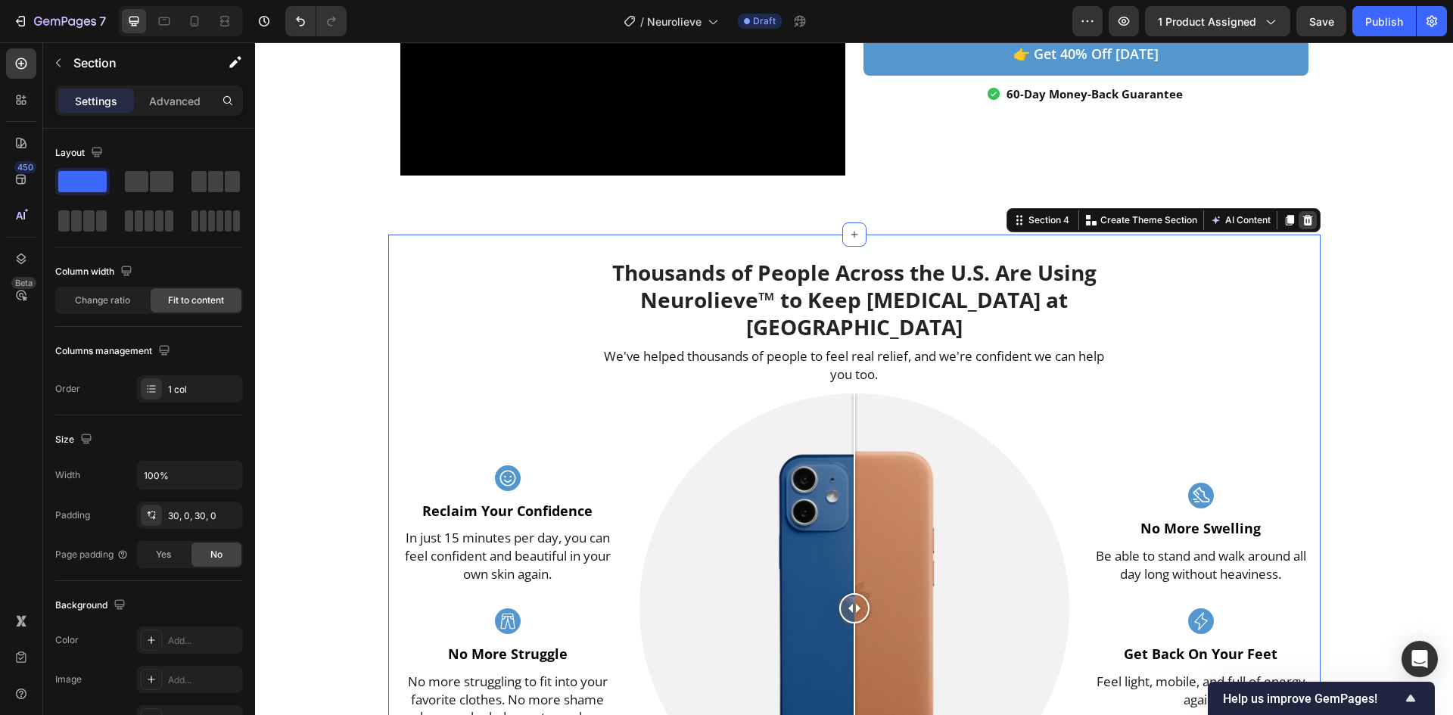
click at [1302, 221] on icon at bounding box center [1308, 220] width 12 height 12
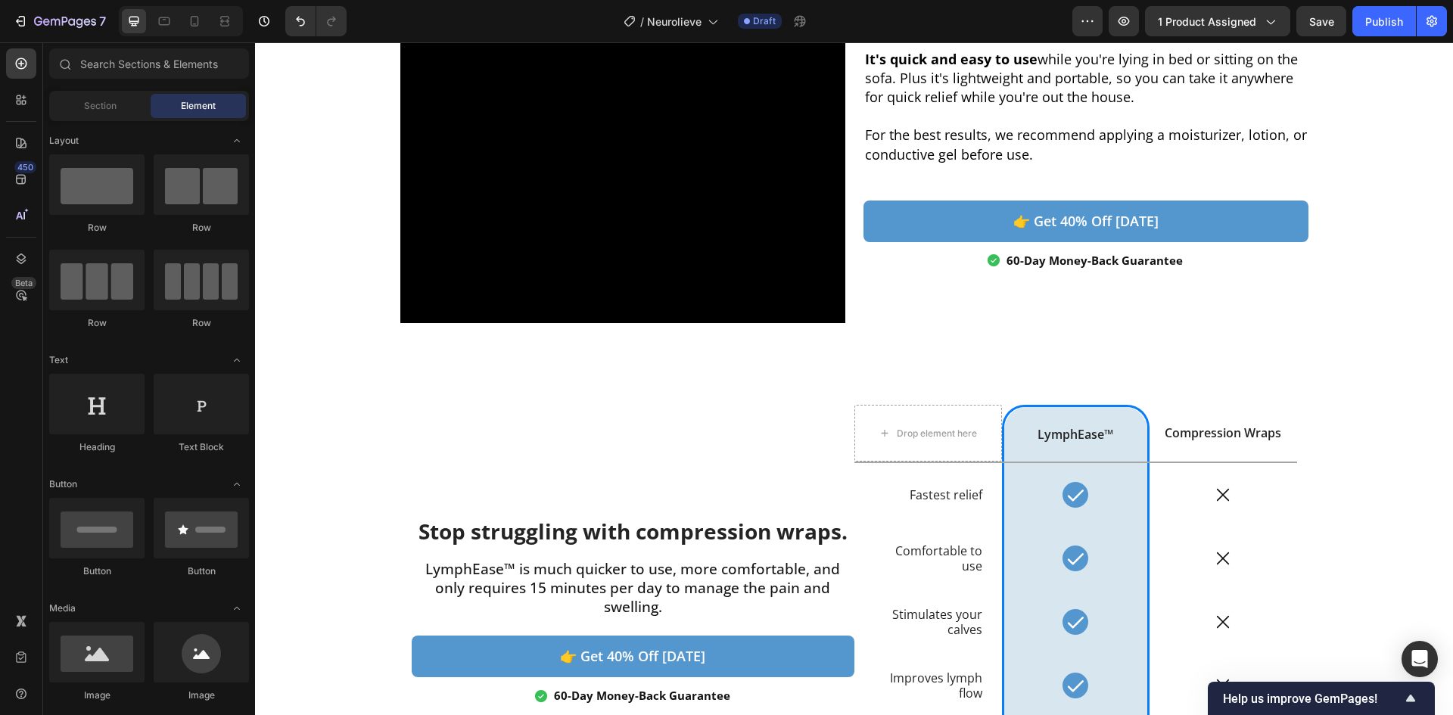
scroll to position [2714, 0]
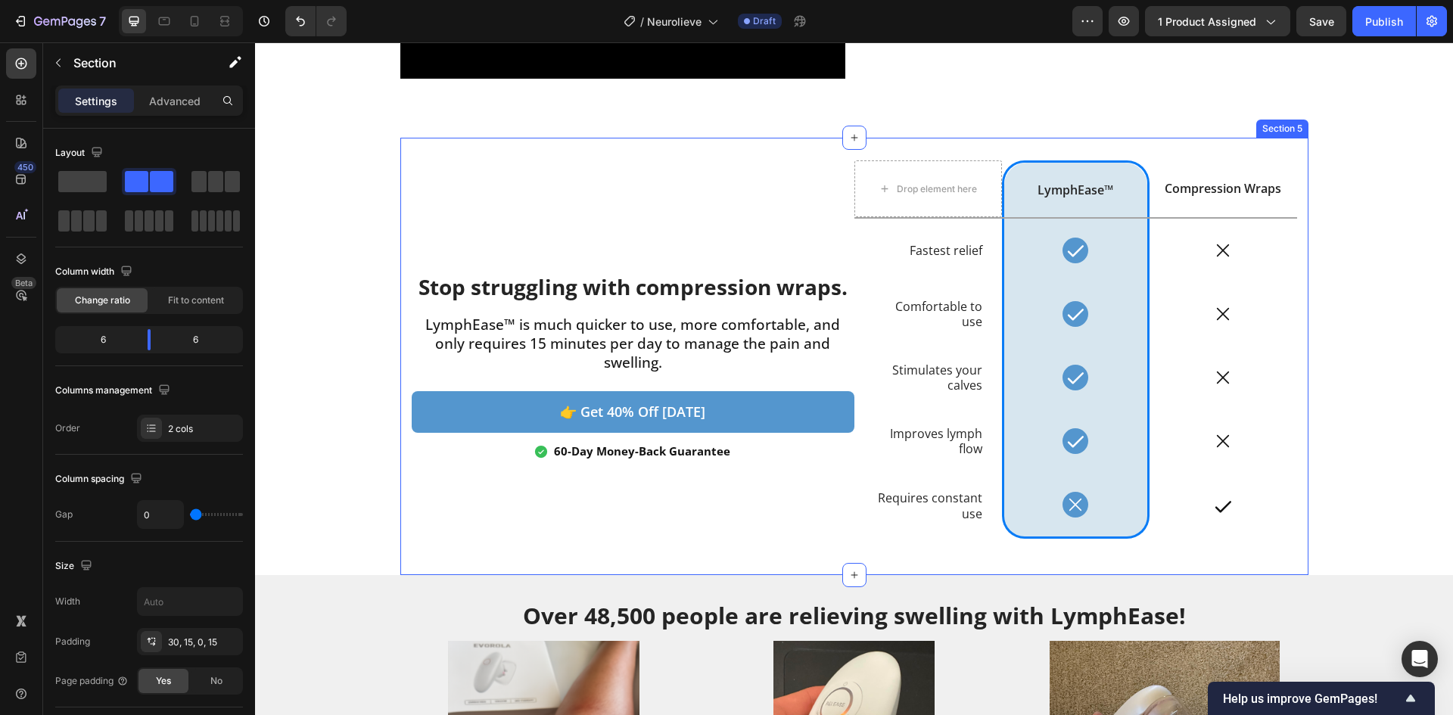
click at [702, 138] on div "Stop struggling with compression wraps. Heading LymphEase™ is much quicker to u…" at bounding box center [854, 357] width 908 height 438
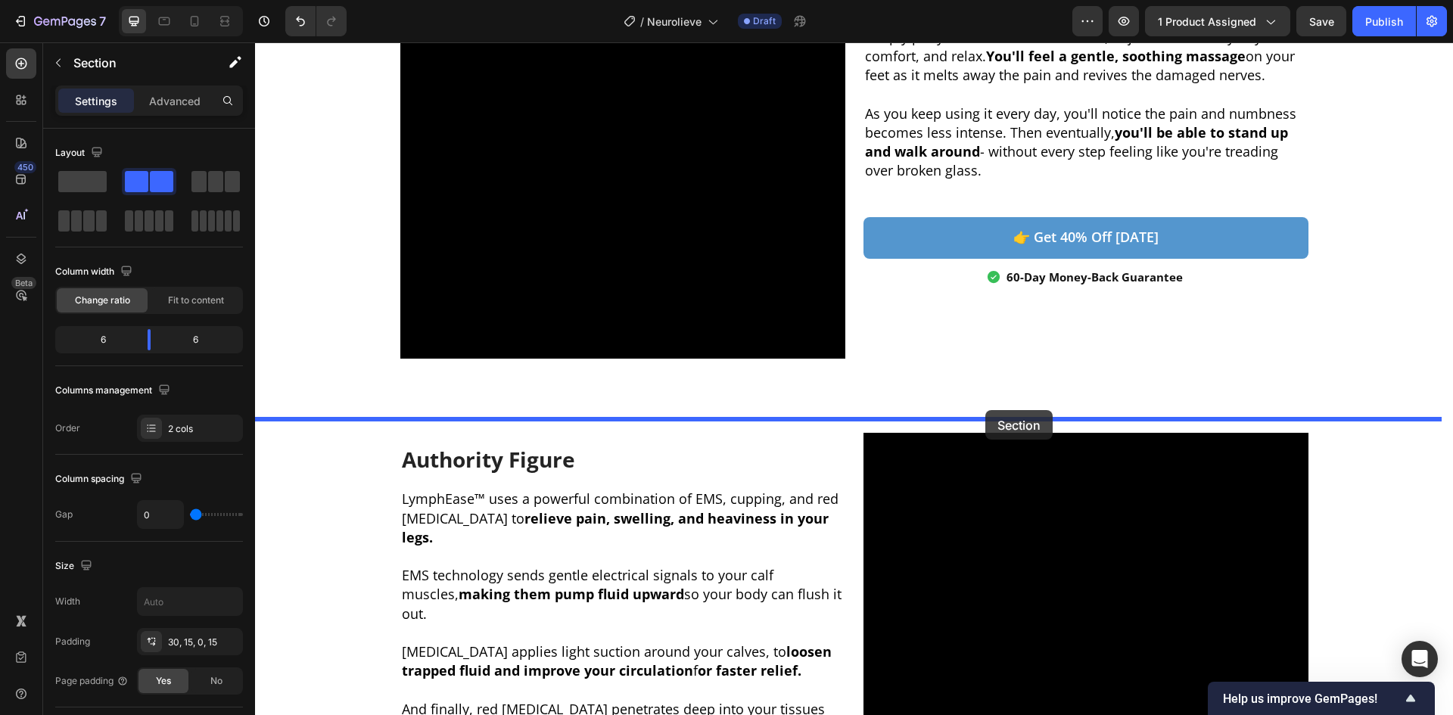
scroll to position [1403, 0]
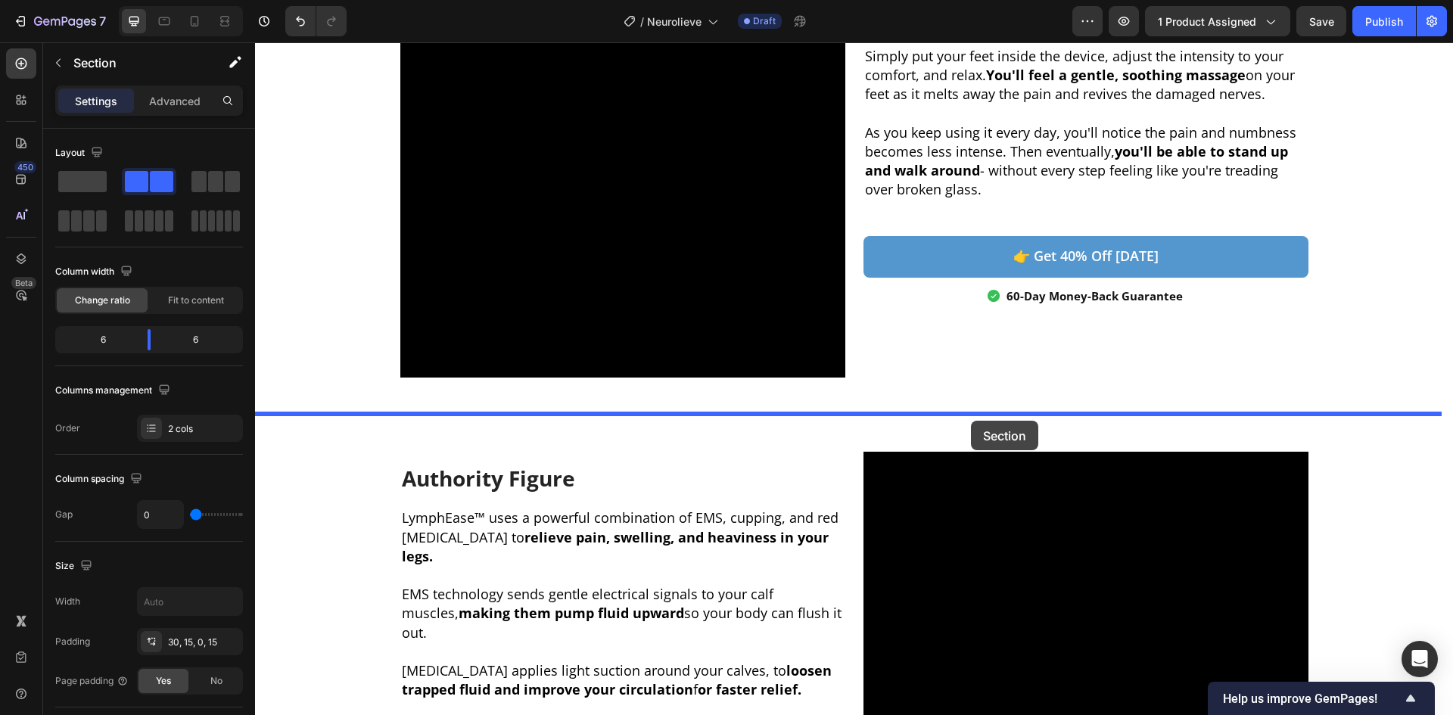
drag, startPoint x: 995, startPoint y: 419, endPoint x: 971, endPoint y: 421, distance: 23.5
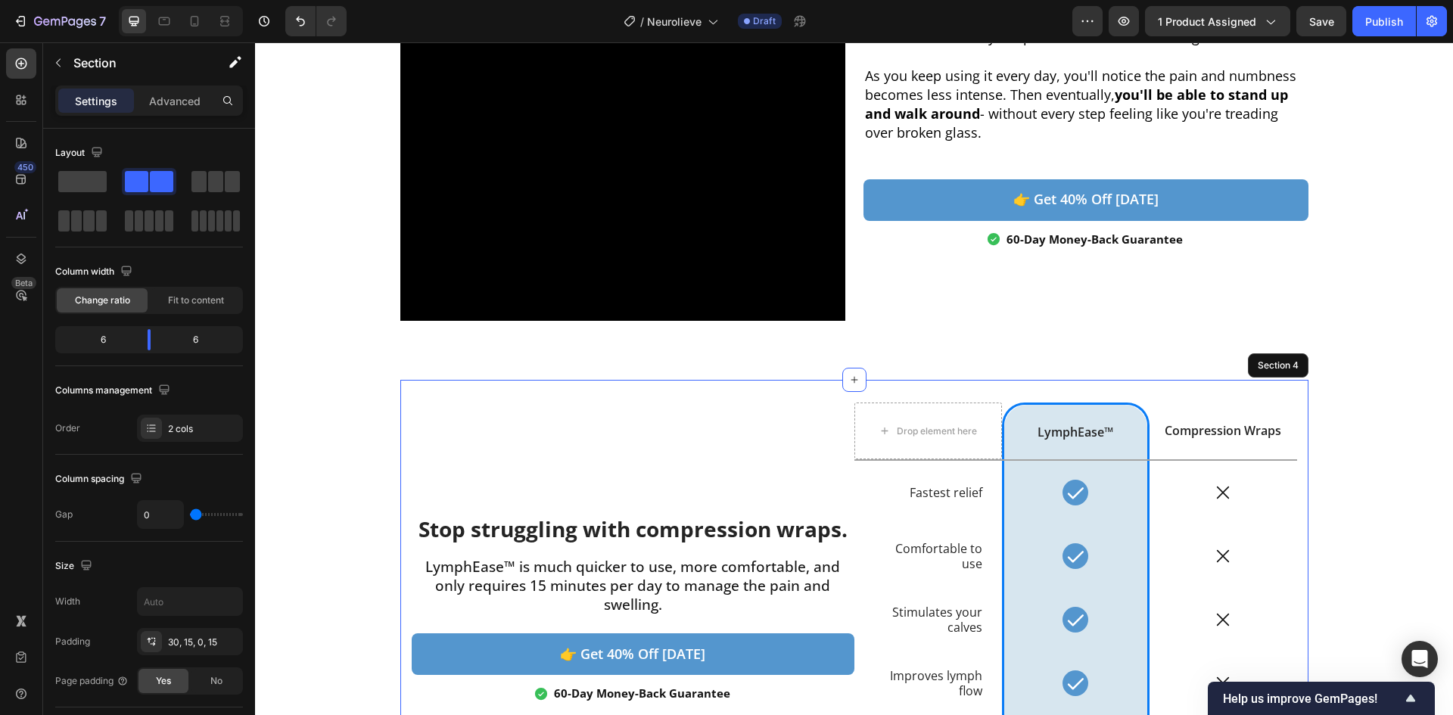
scroll to position [1705, 0]
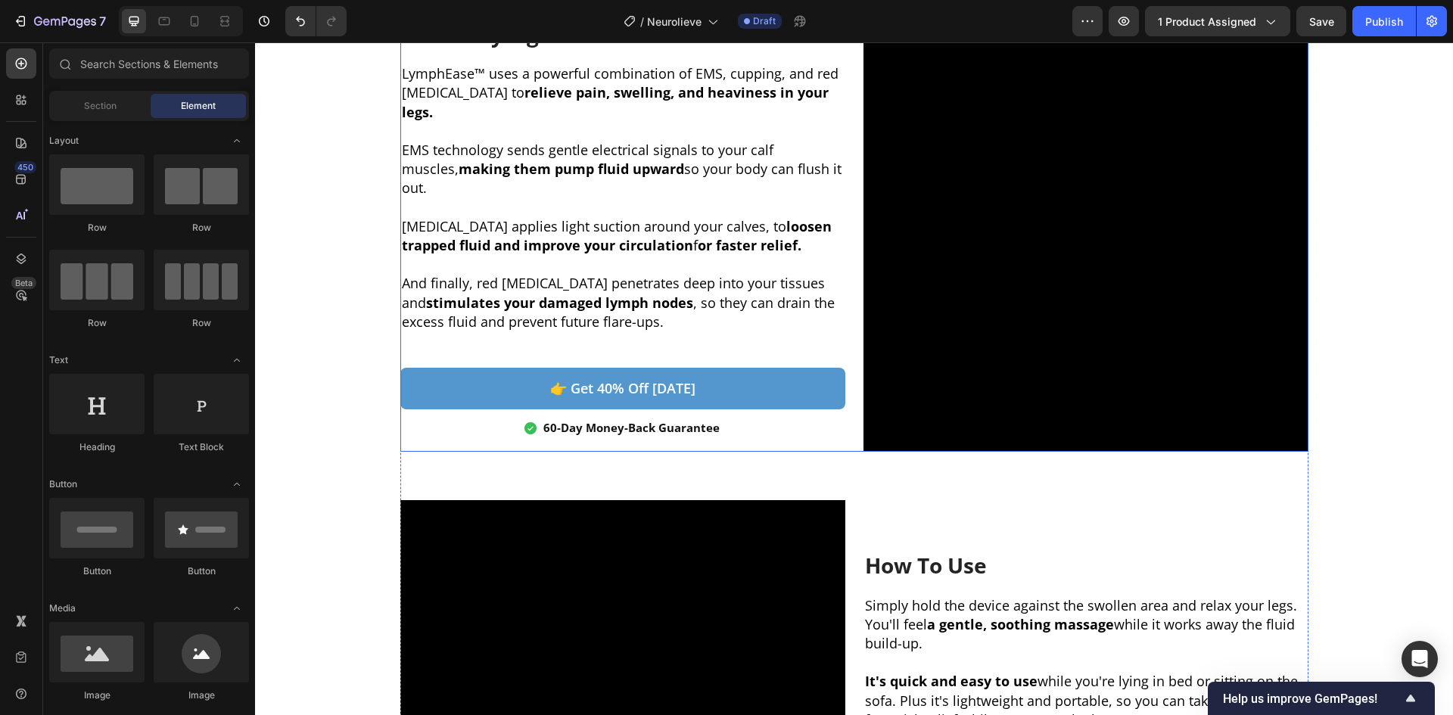
scroll to position [2311, 0]
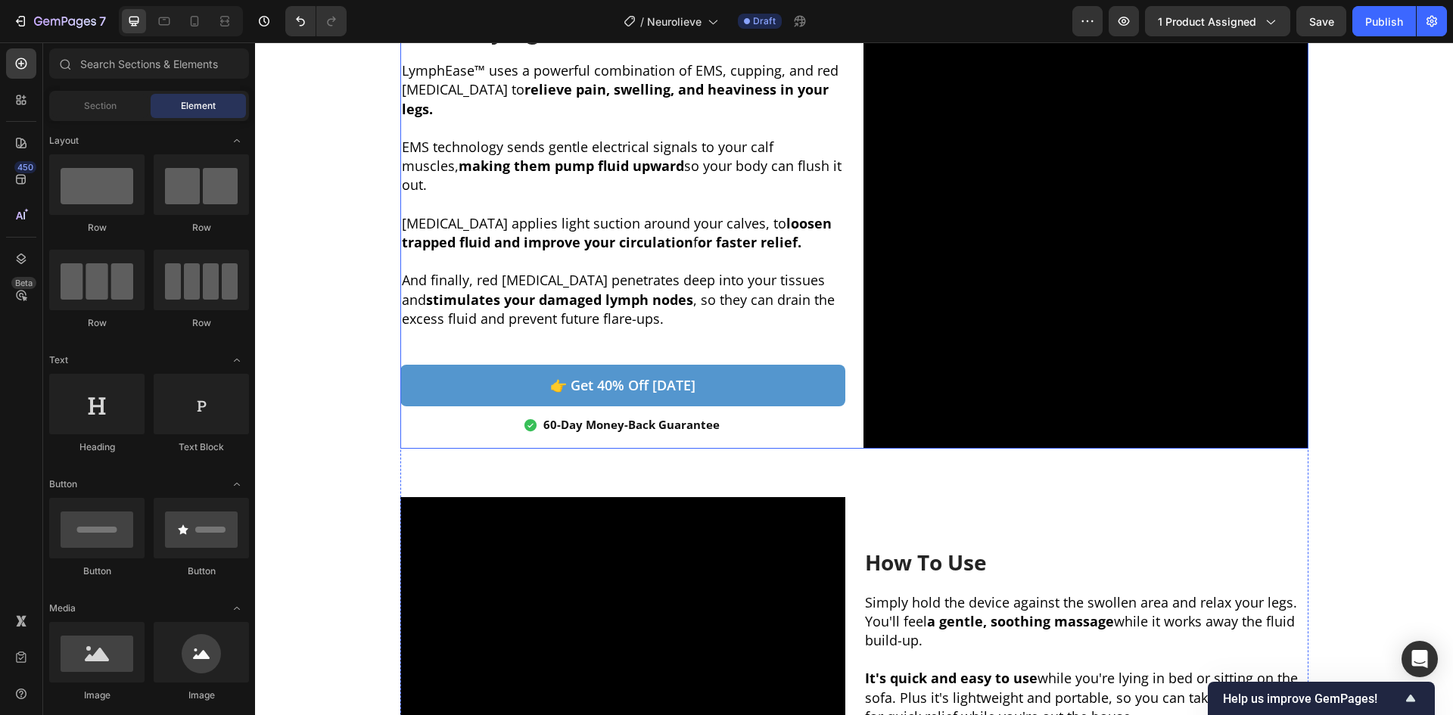
click at [840, 445] on div "Authority Figure Heading LymphEase™ uses a powerful combination of EMS, cupping…" at bounding box center [854, 226] width 908 height 445
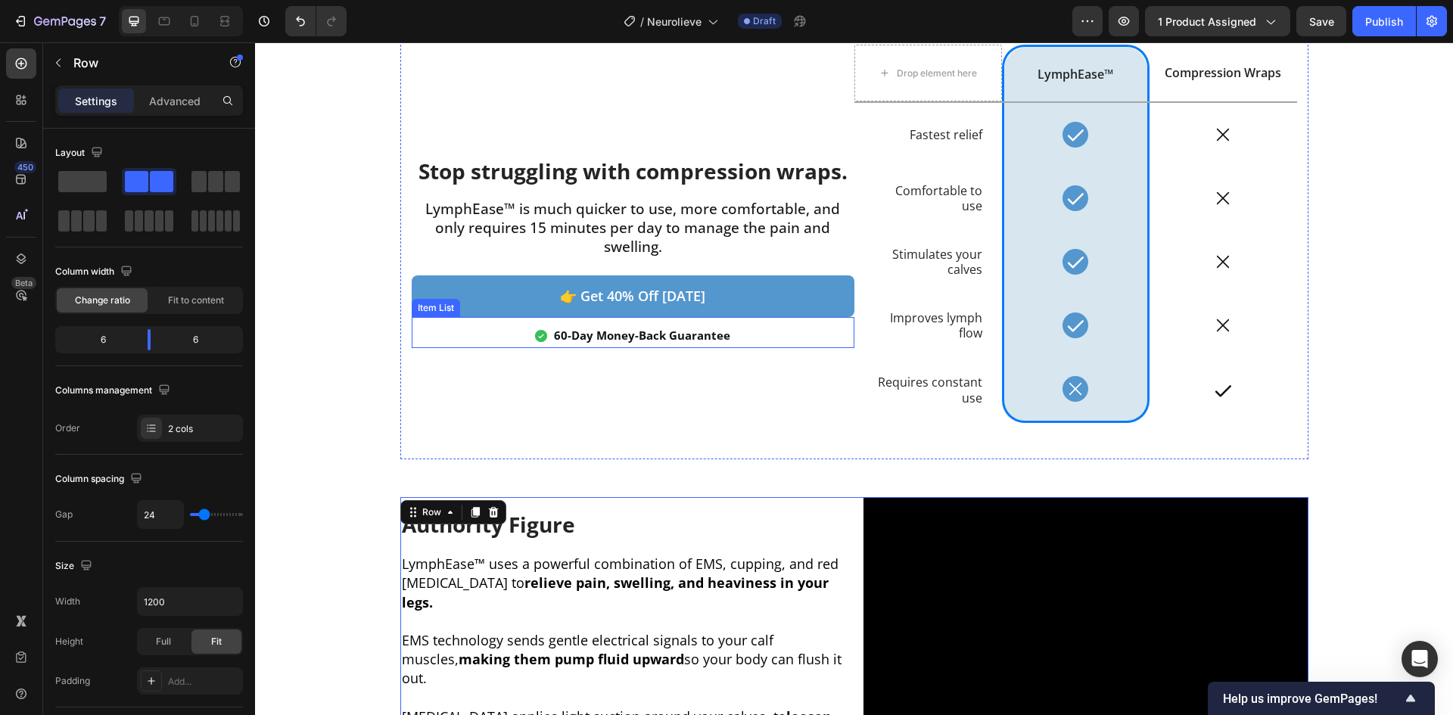
scroll to position [1806, 0]
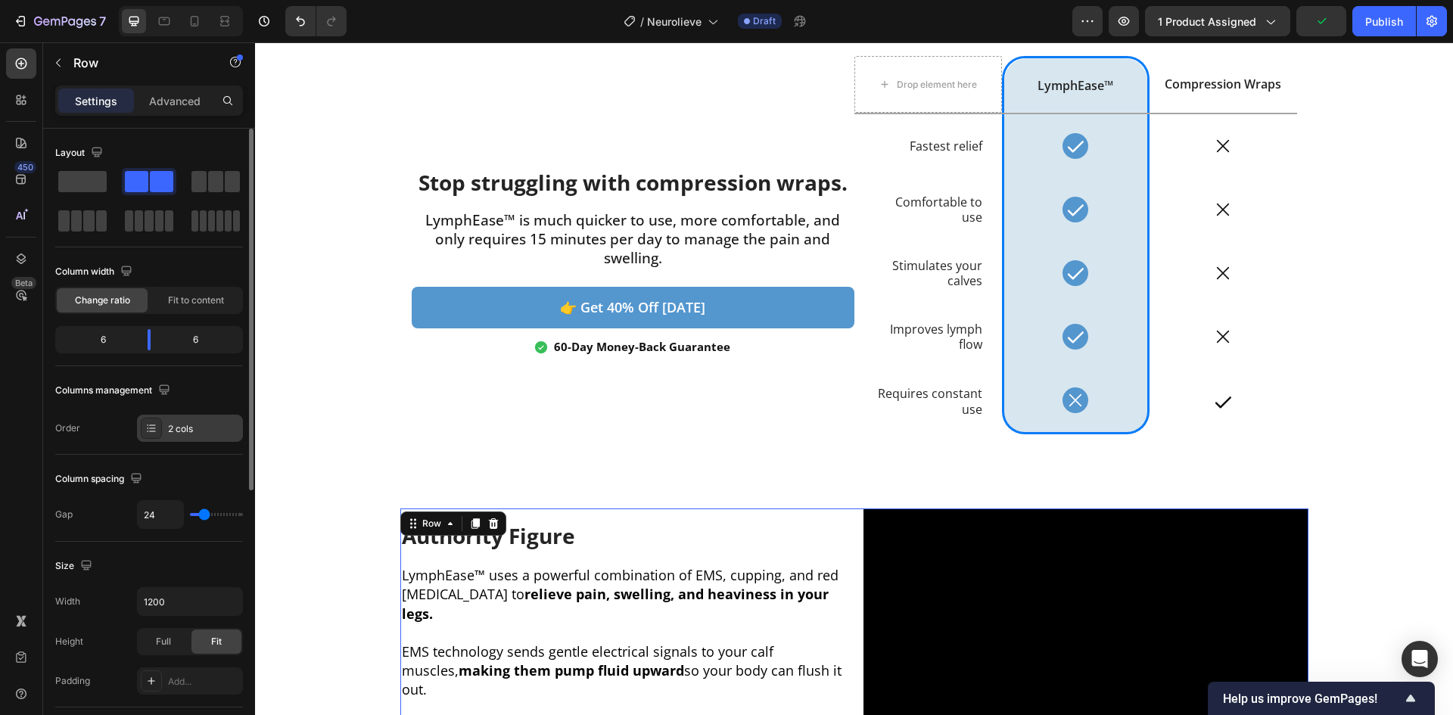
click at [154, 422] on icon at bounding box center [151, 428] width 12 height 12
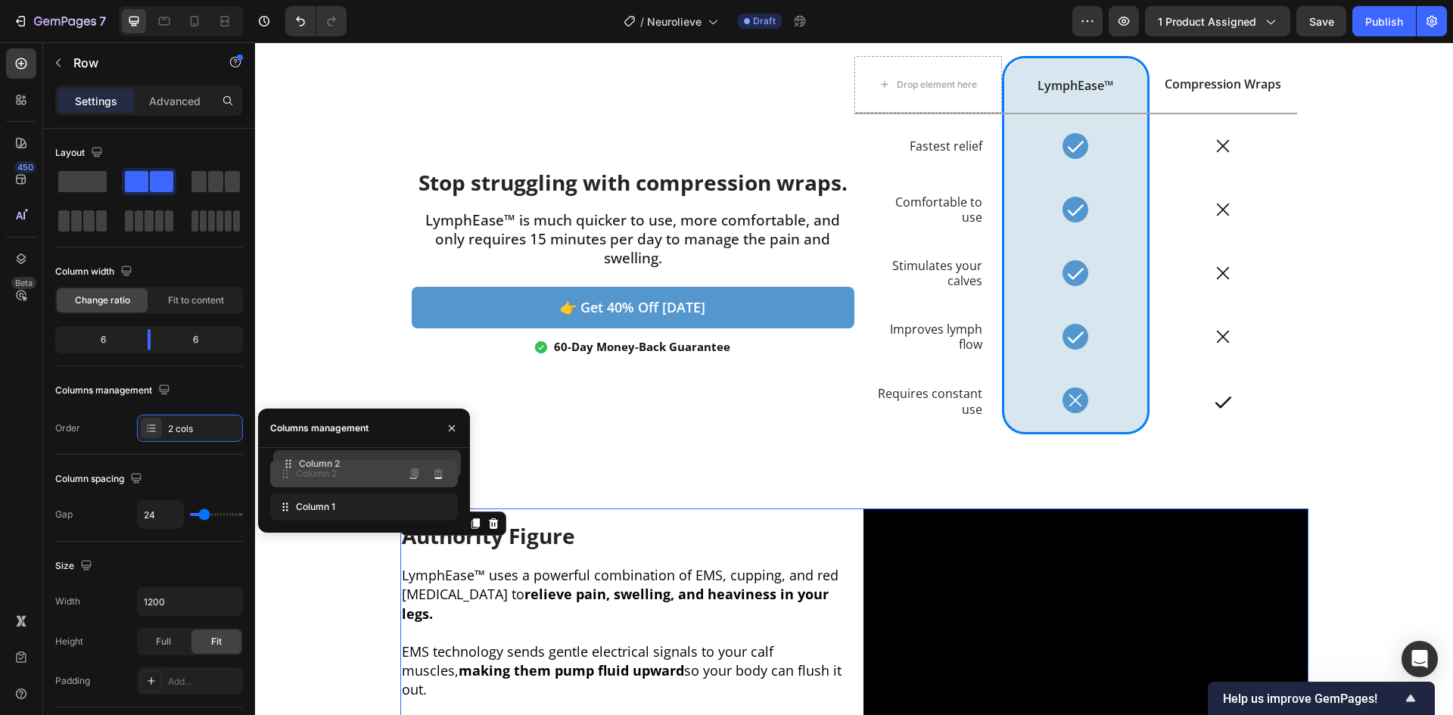
drag, startPoint x: 287, startPoint y: 506, endPoint x: 291, endPoint y: 462, distance: 44.8
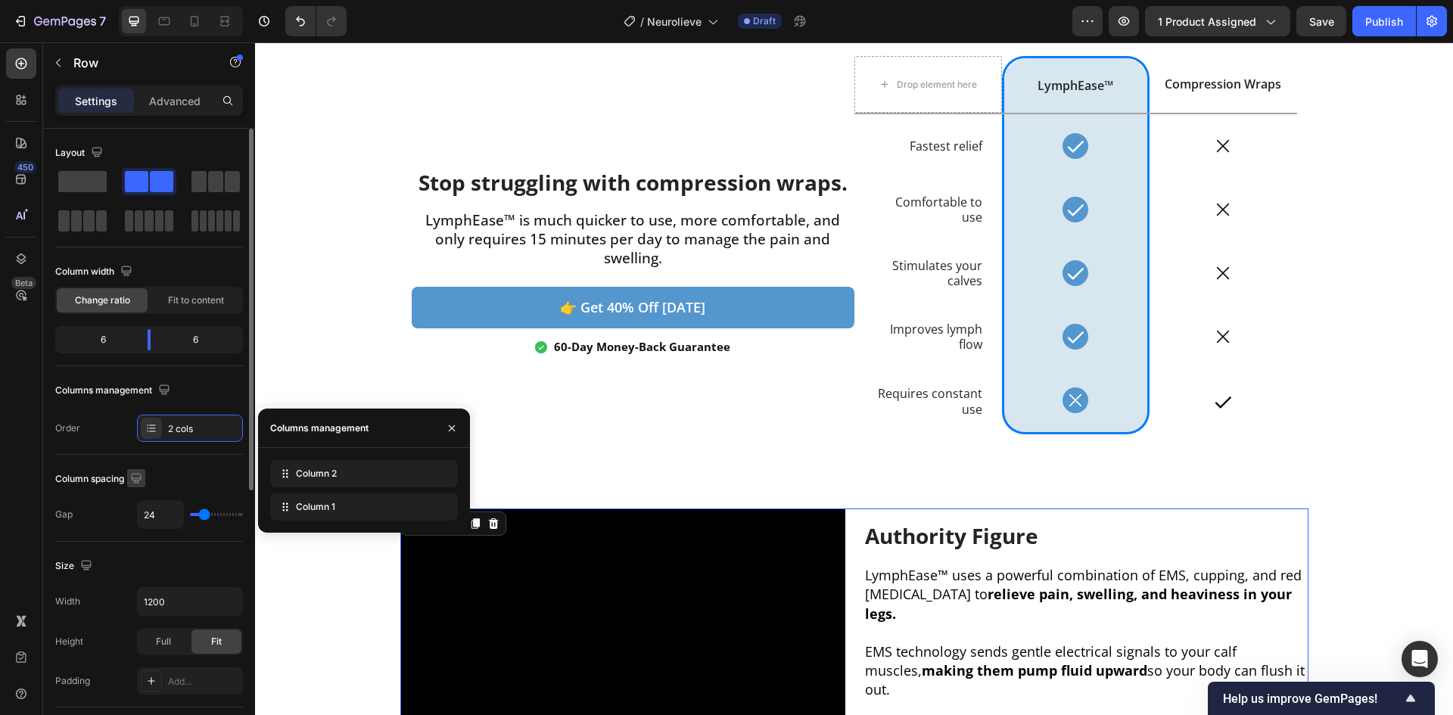
click at [140, 471] on icon "button" at bounding box center [136, 478] width 15 height 15
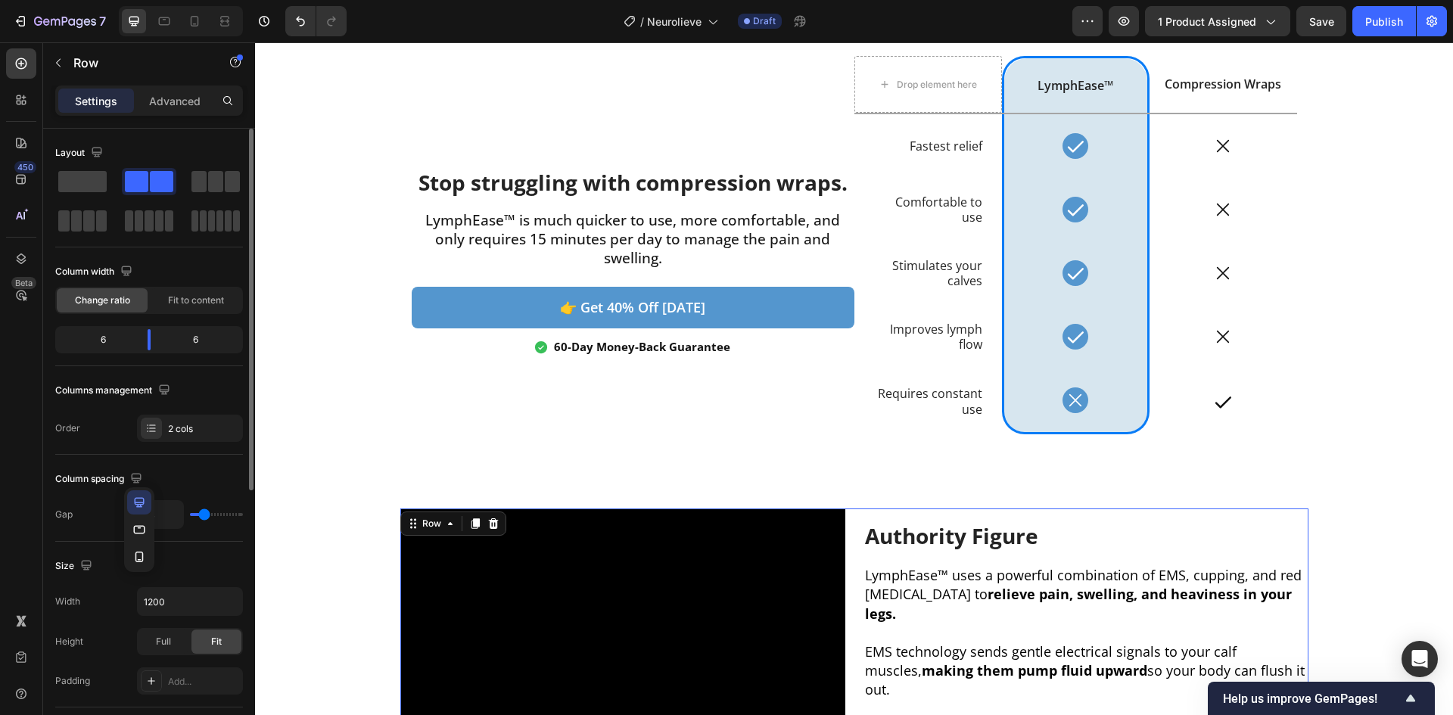
click at [185, 471] on div "Column spacing" at bounding box center [149, 479] width 188 height 24
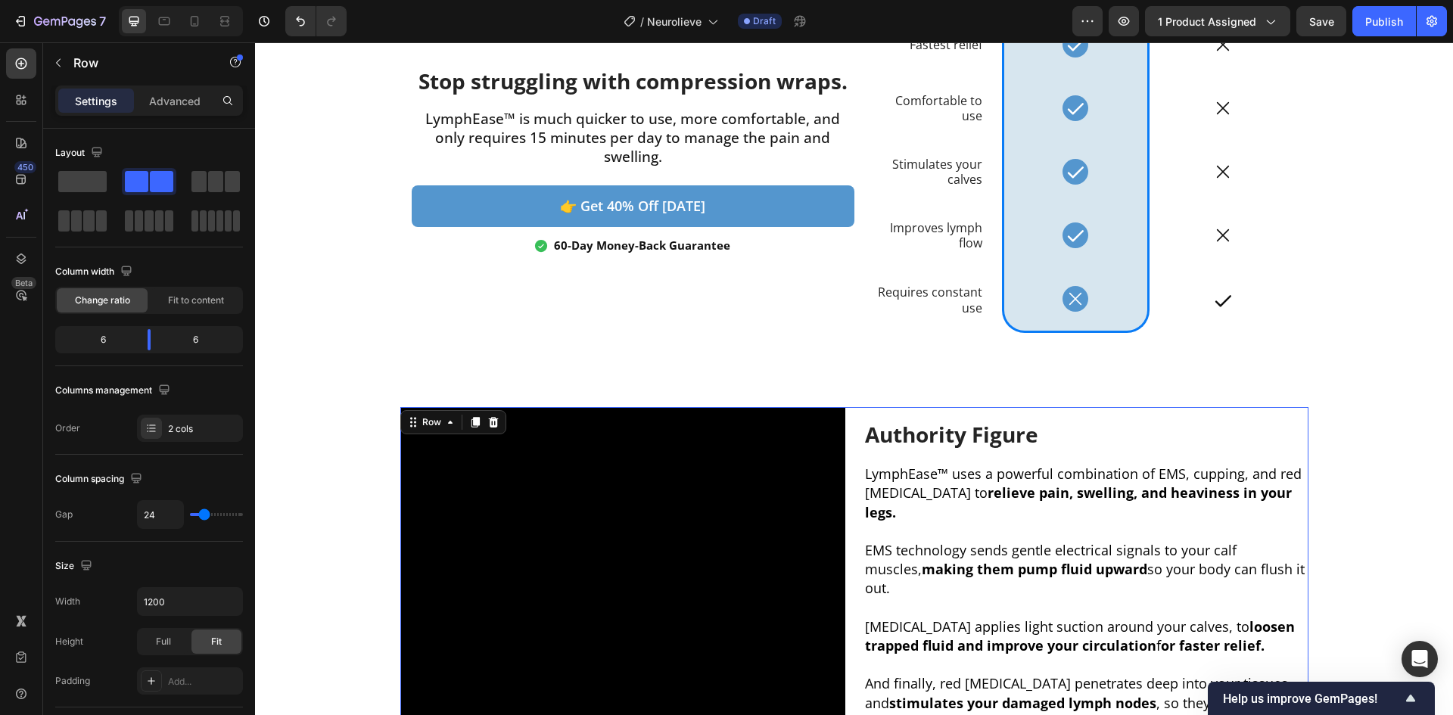
scroll to position [2311, 0]
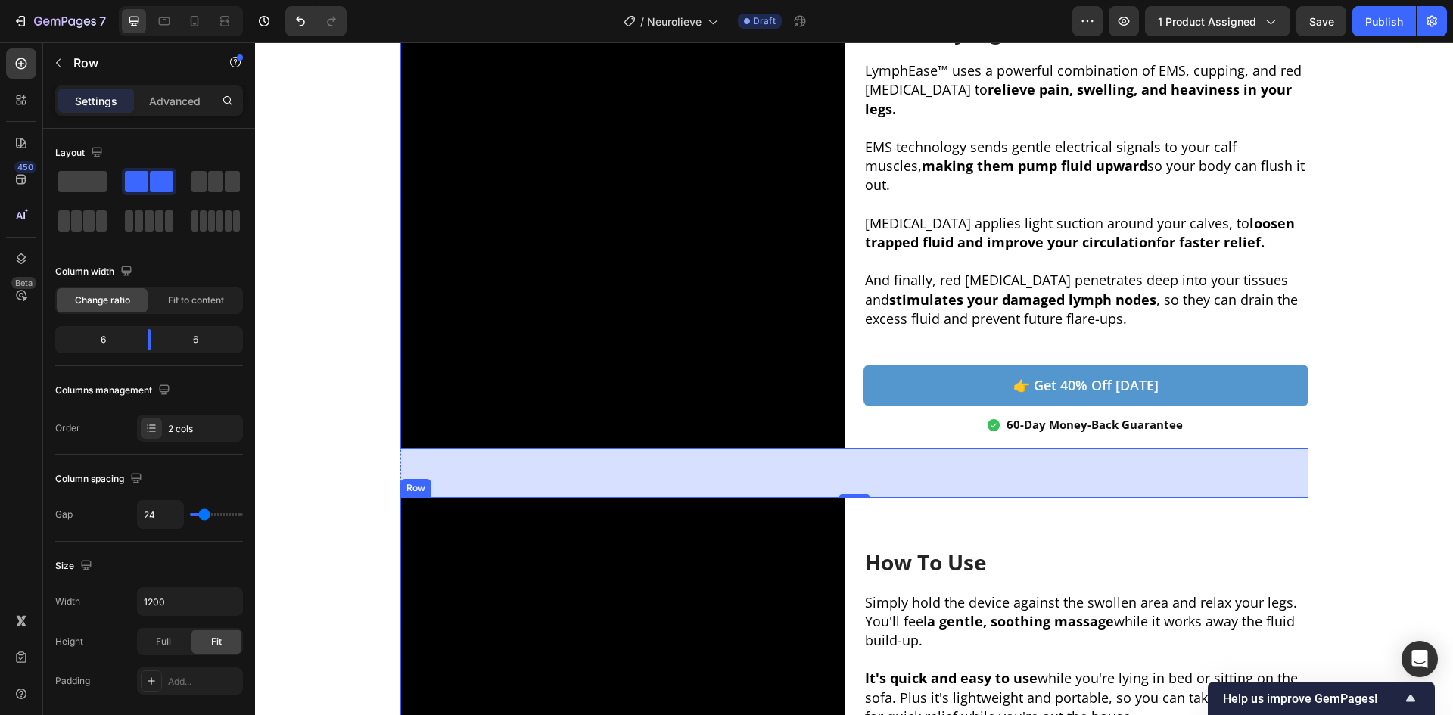
click at [842, 520] on div "How To Use Heading Simply hold the device against the swollen area and relax yo…" at bounding box center [854, 719] width 908 height 445
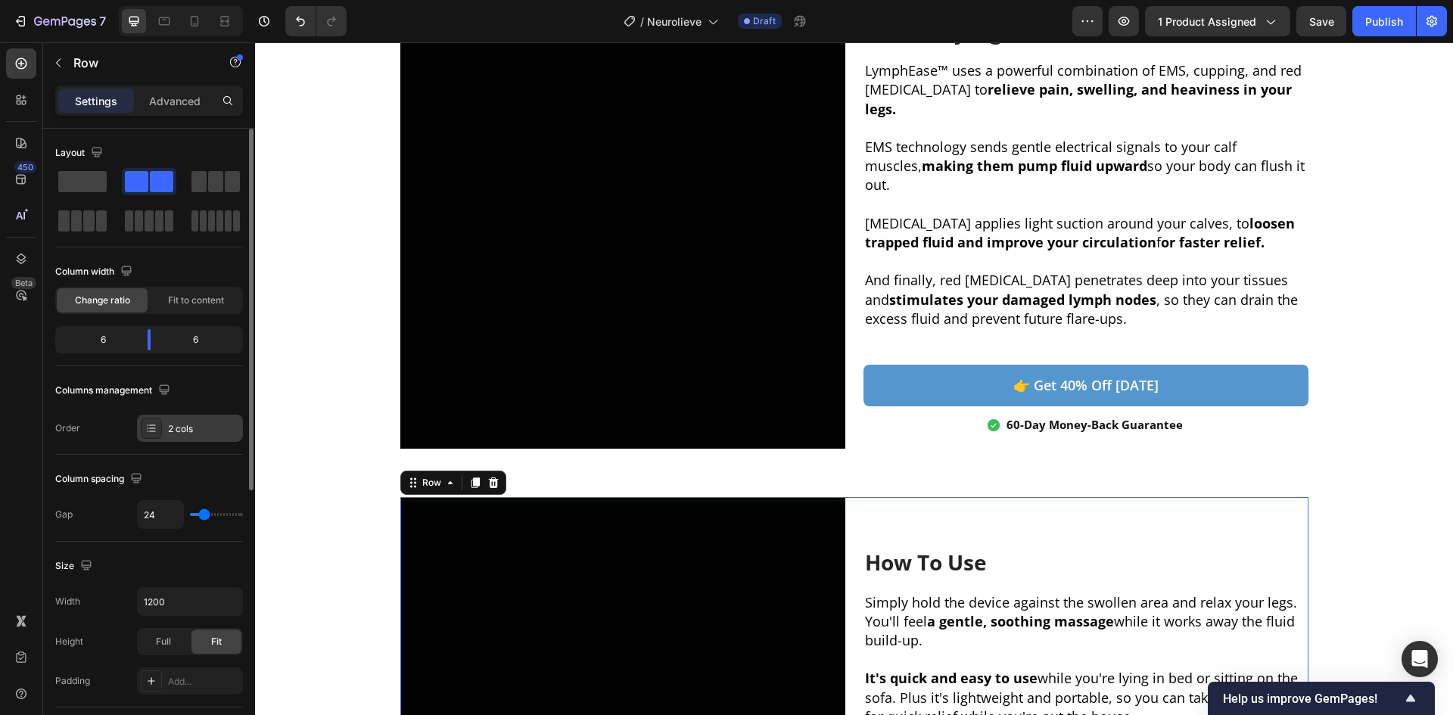
click at [188, 433] on div "2 cols" at bounding box center [203, 429] width 71 height 14
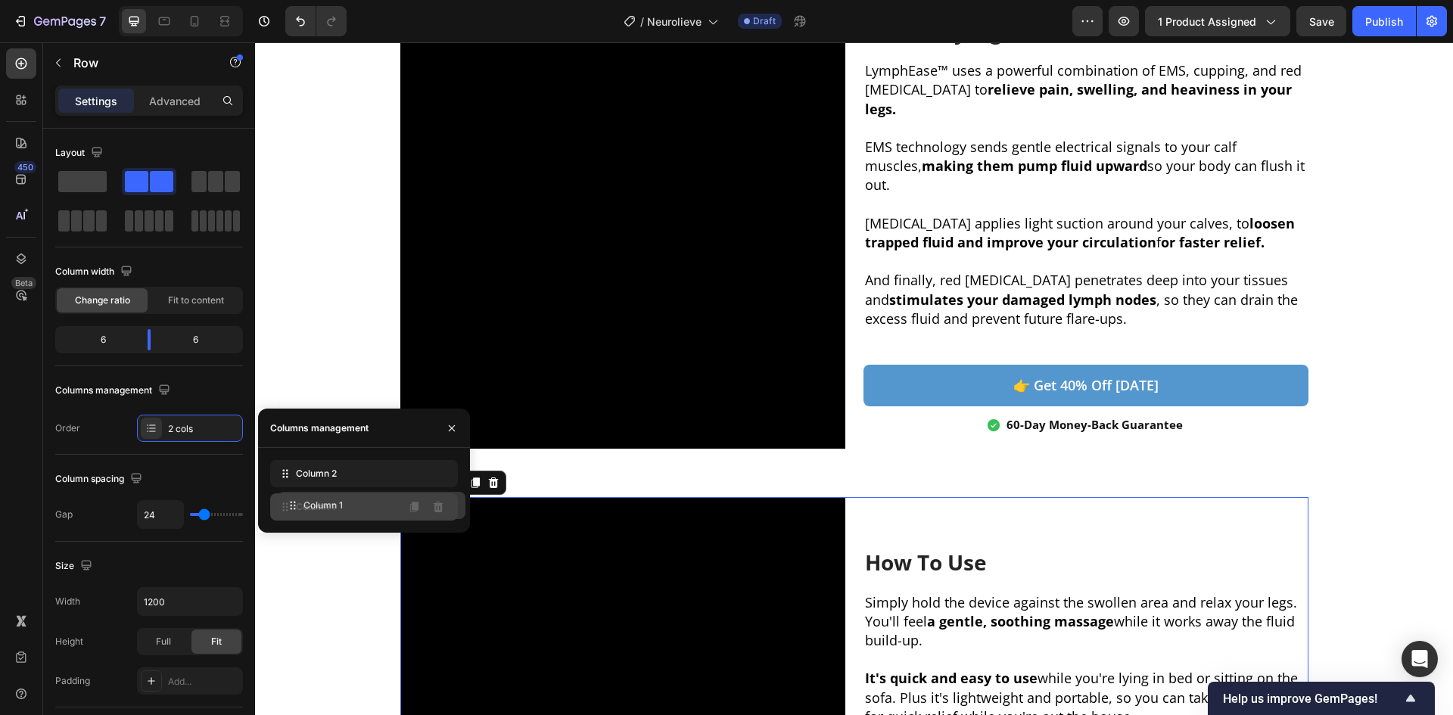
drag, startPoint x: 292, startPoint y: 503, endPoint x: 295, endPoint y: 469, distance: 35.0
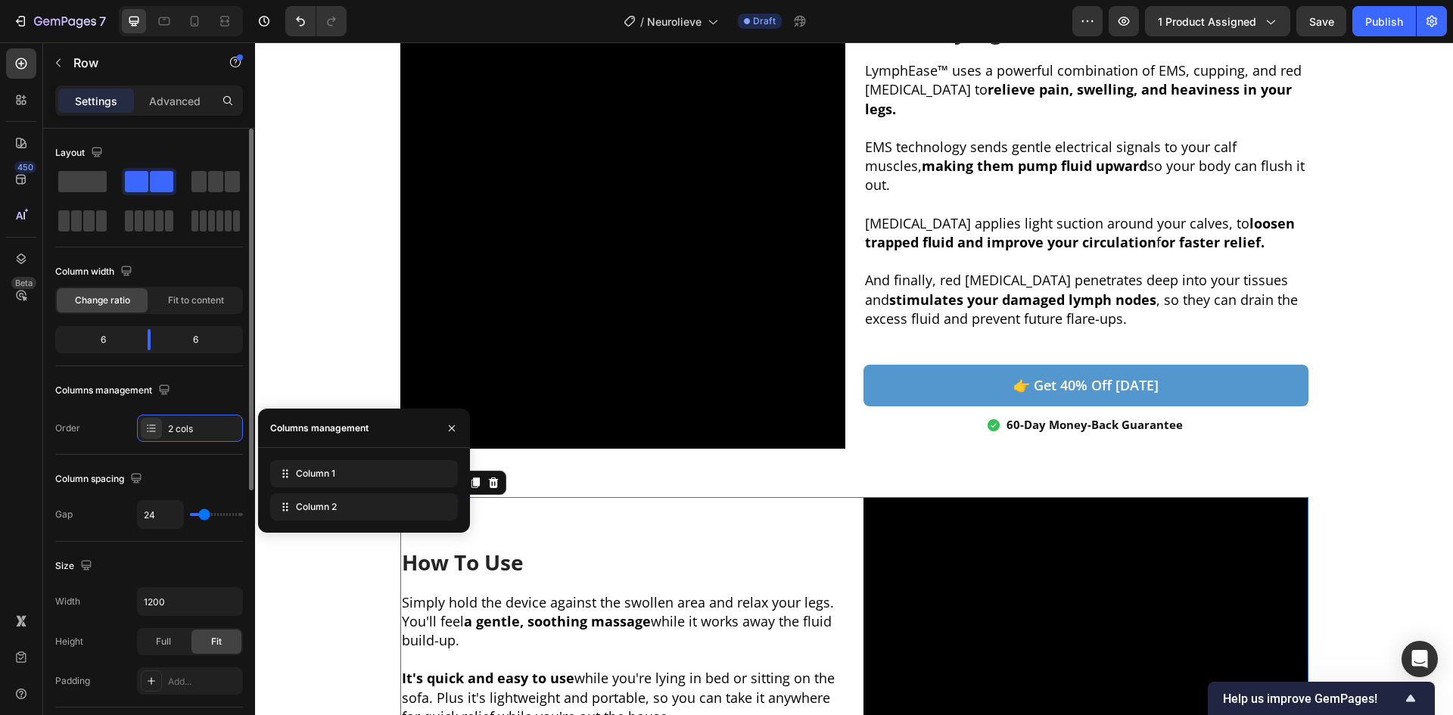
click at [167, 471] on div "Column spacing" at bounding box center [149, 479] width 188 height 24
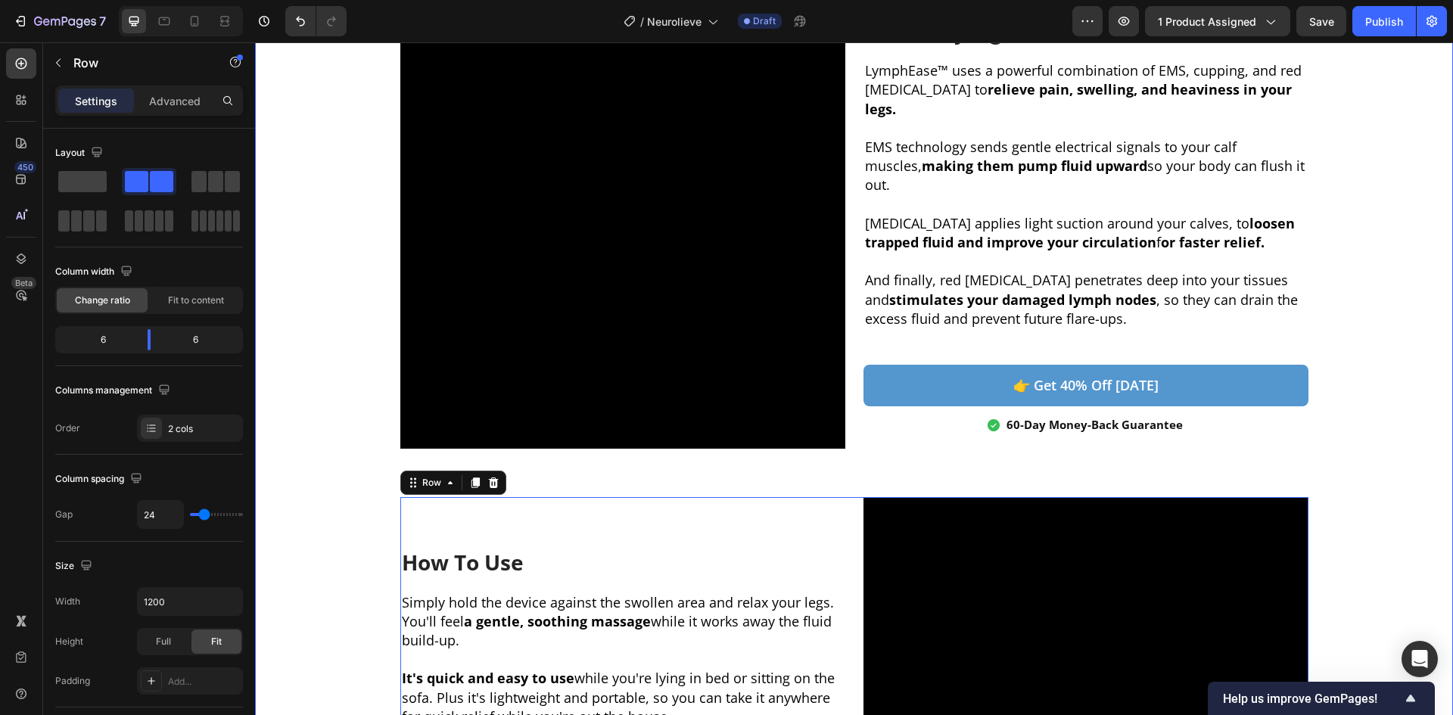
click at [1397, 364] on div "Authority Figure Heading LymphEase™ uses a powerful combination of EMS, cupping…" at bounding box center [854, 491] width 1198 height 975
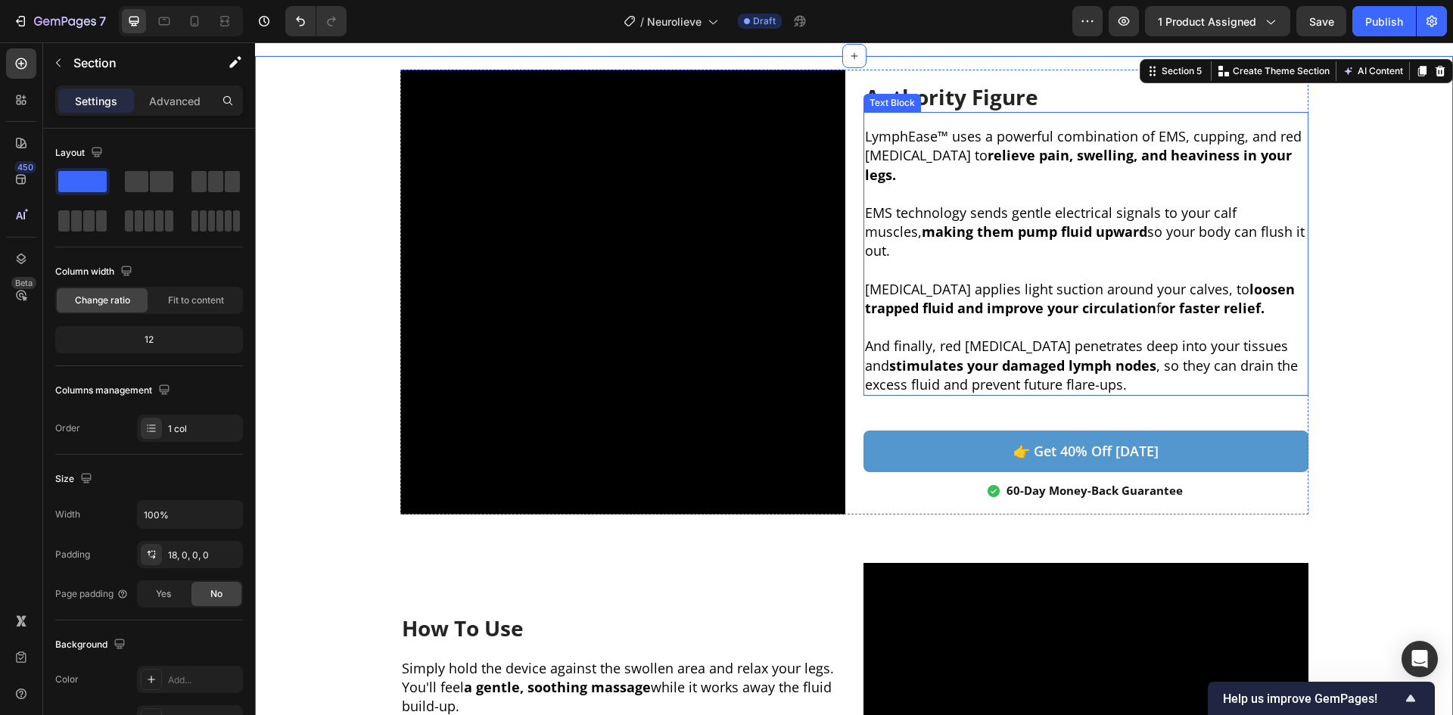
scroll to position [2109, 0]
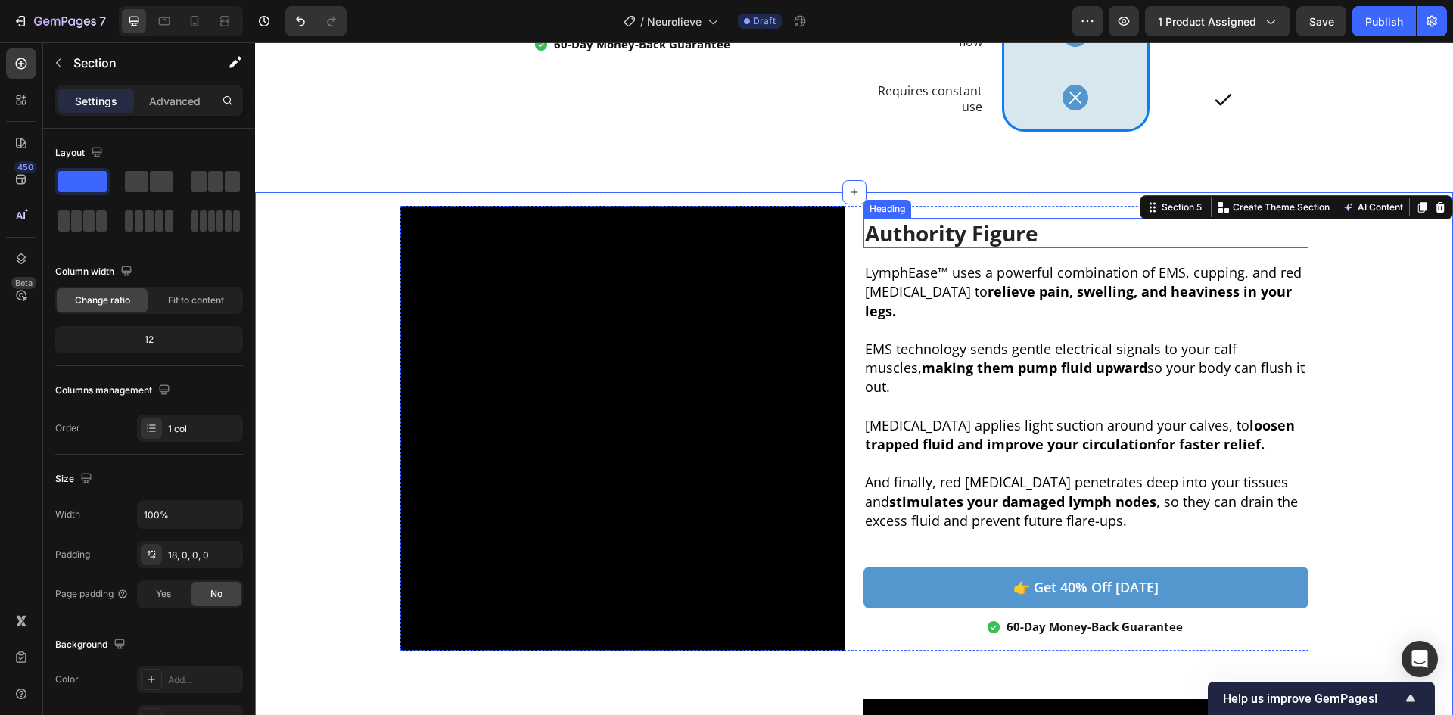
click at [1017, 248] on h2 "Authority Figure" at bounding box center [1086, 233] width 445 height 30
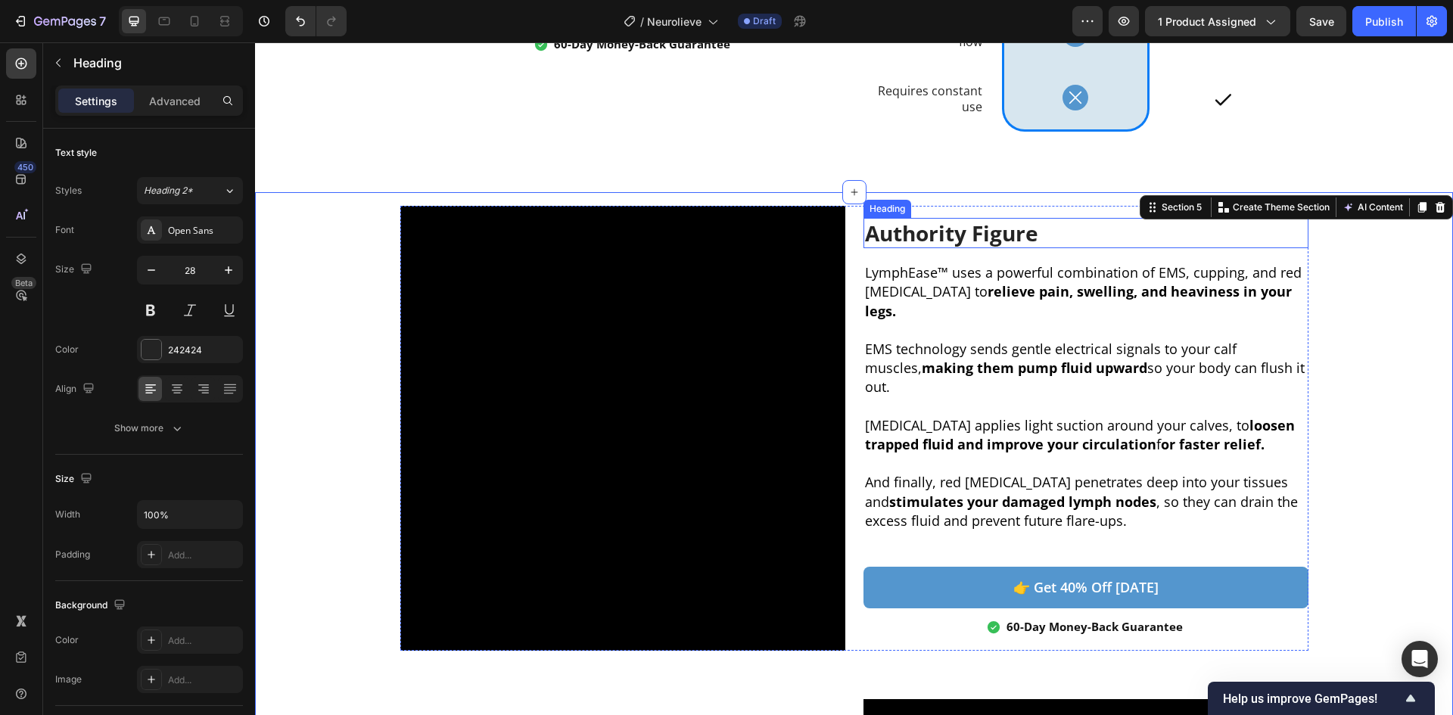
click at [1017, 248] on h2 "Authority Figure" at bounding box center [1086, 233] width 445 height 30
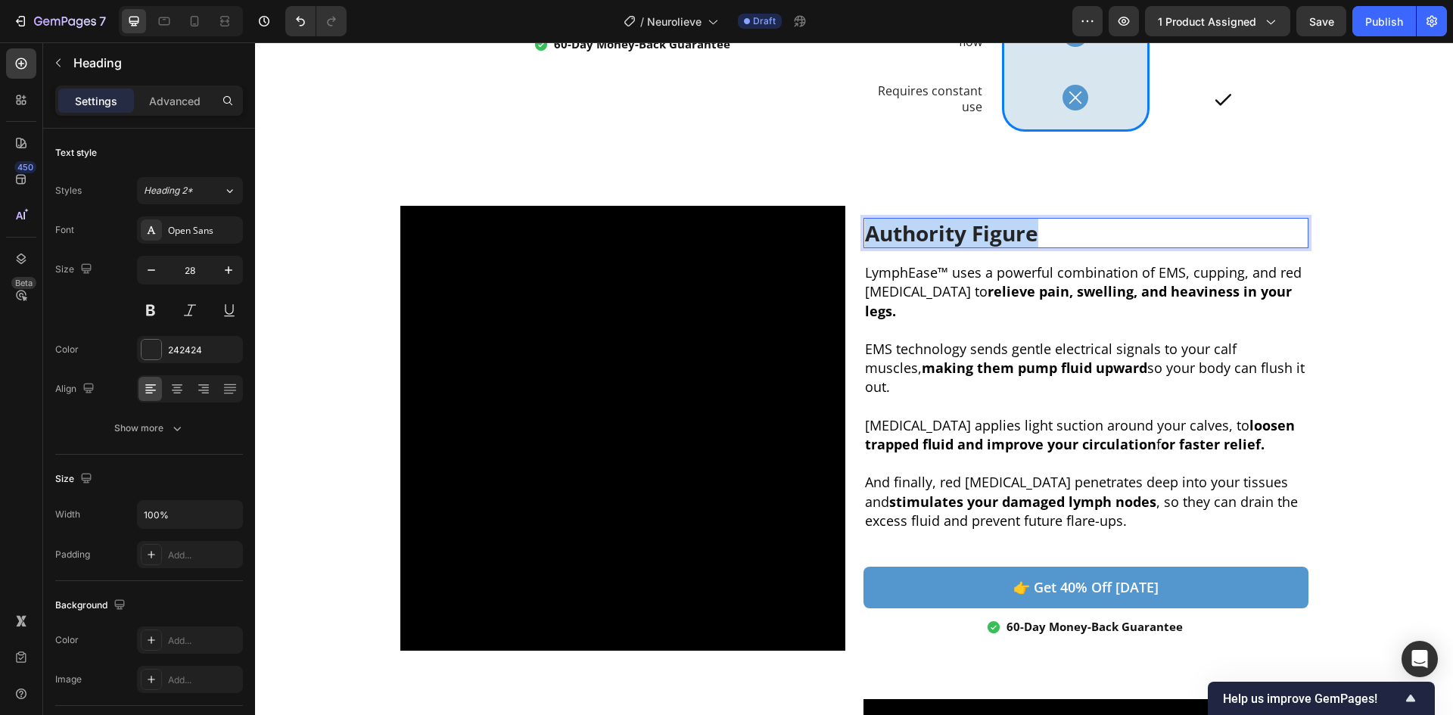
click at [1017, 247] on p "Authority Figure" at bounding box center [1086, 233] width 442 height 27
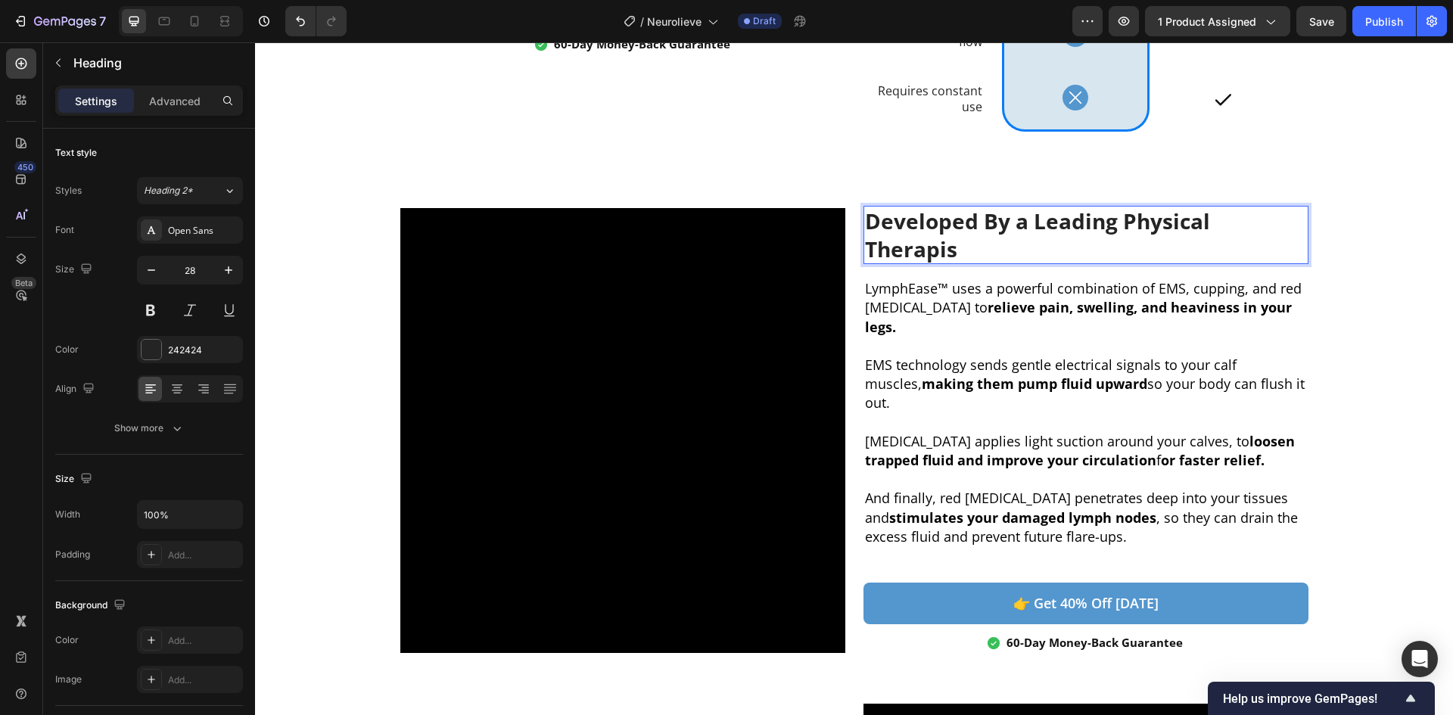
scroll to position [2095, 0]
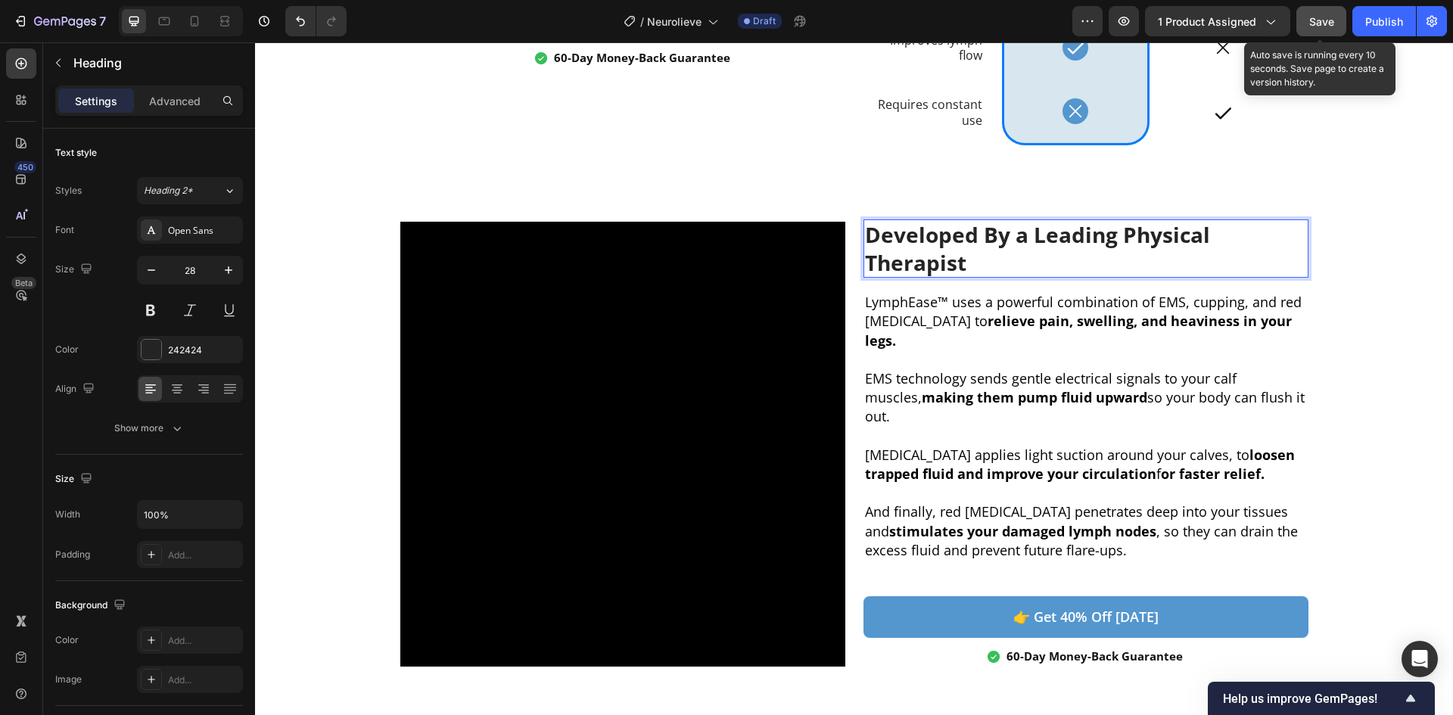
click at [1331, 24] on span "Save" at bounding box center [1322, 21] width 25 height 13
click at [1323, 23] on span "Save" at bounding box center [1322, 21] width 25 height 13
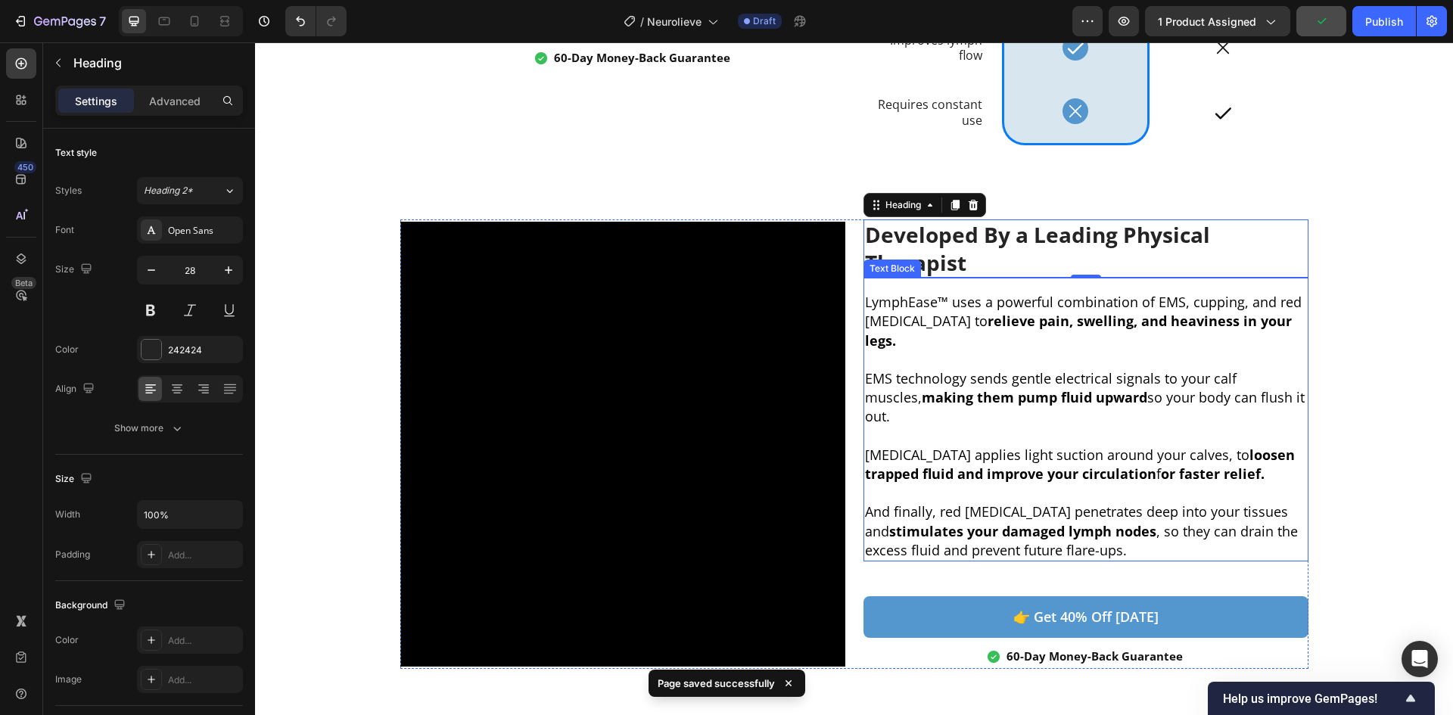
click at [931, 427] on p at bounding box center [1086, 436] width 442 height 19
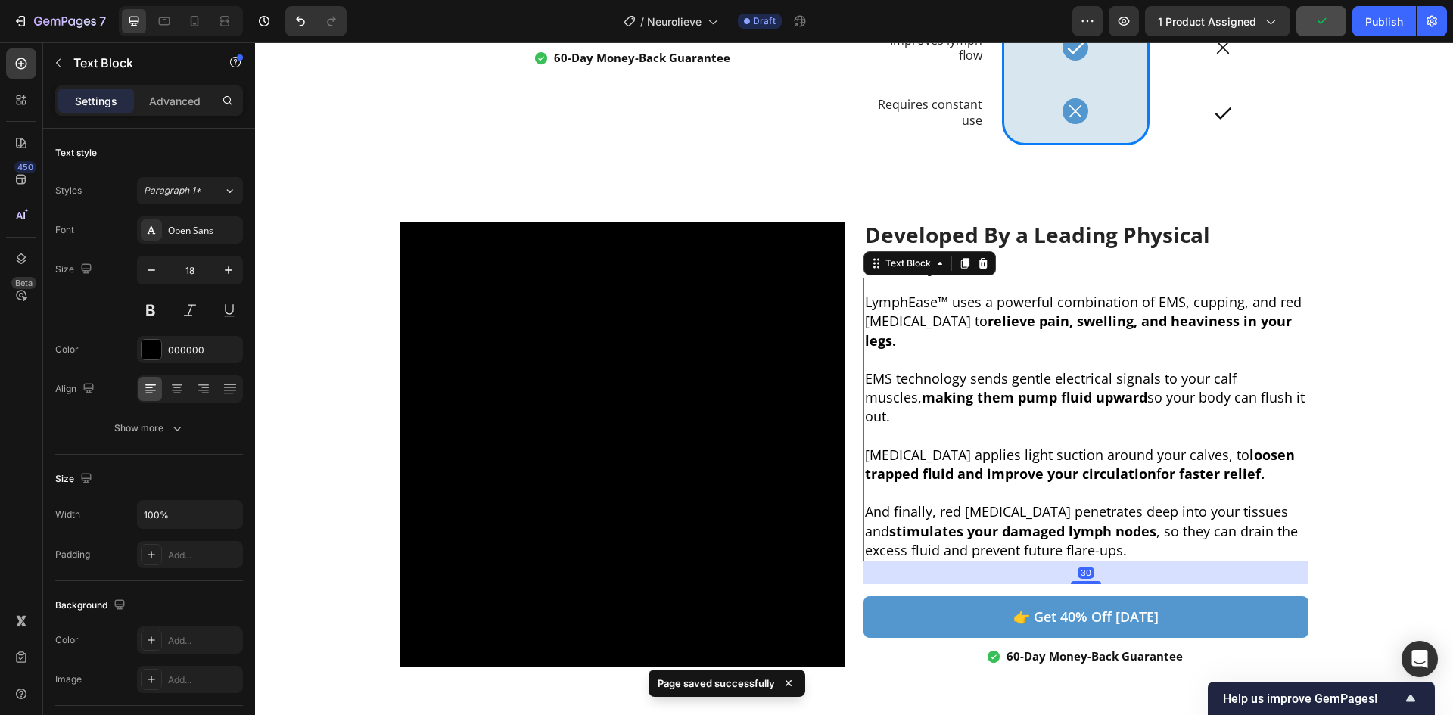
click at [931, 427] on p at bounding box center [1086, 436] width 442 height 19
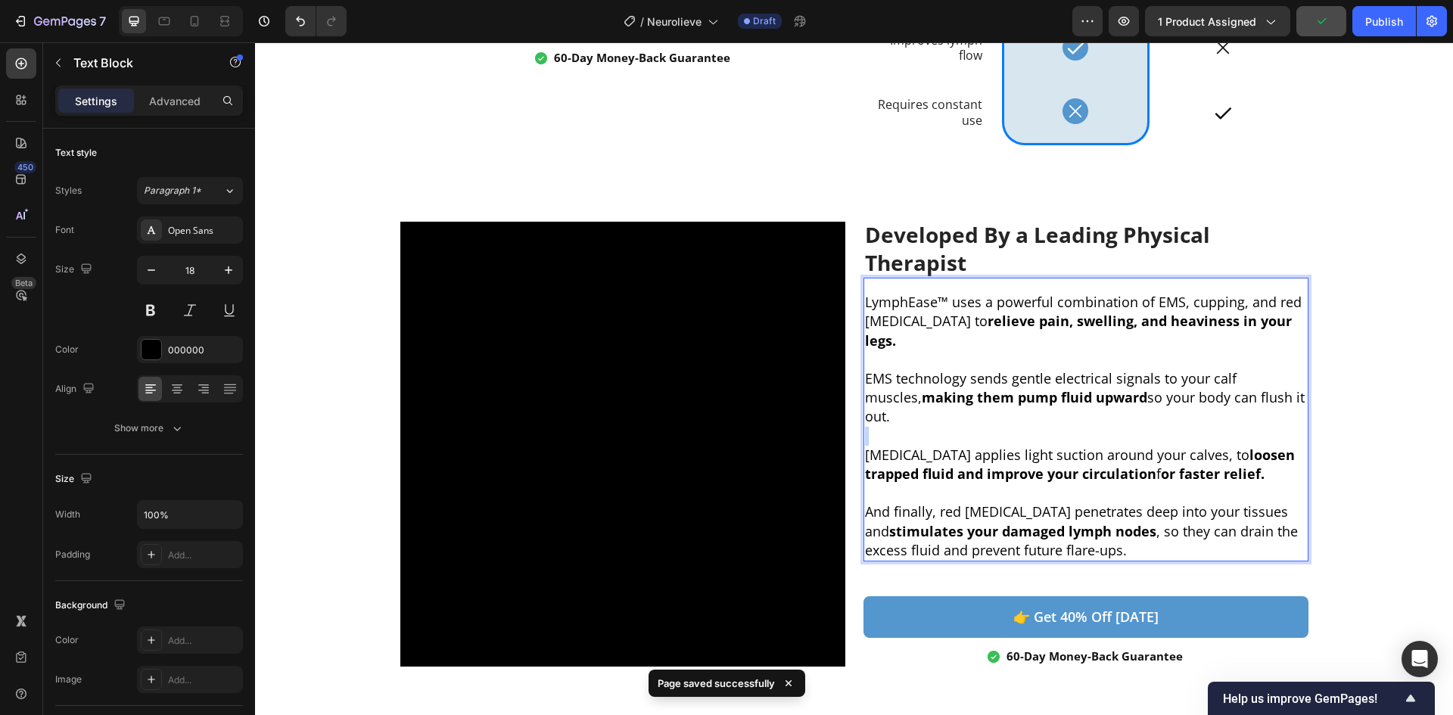
click at [931, 427] on p "Rich Text Editor. Editing area: main" at bounding box center [1086, 436] width 442 height 19
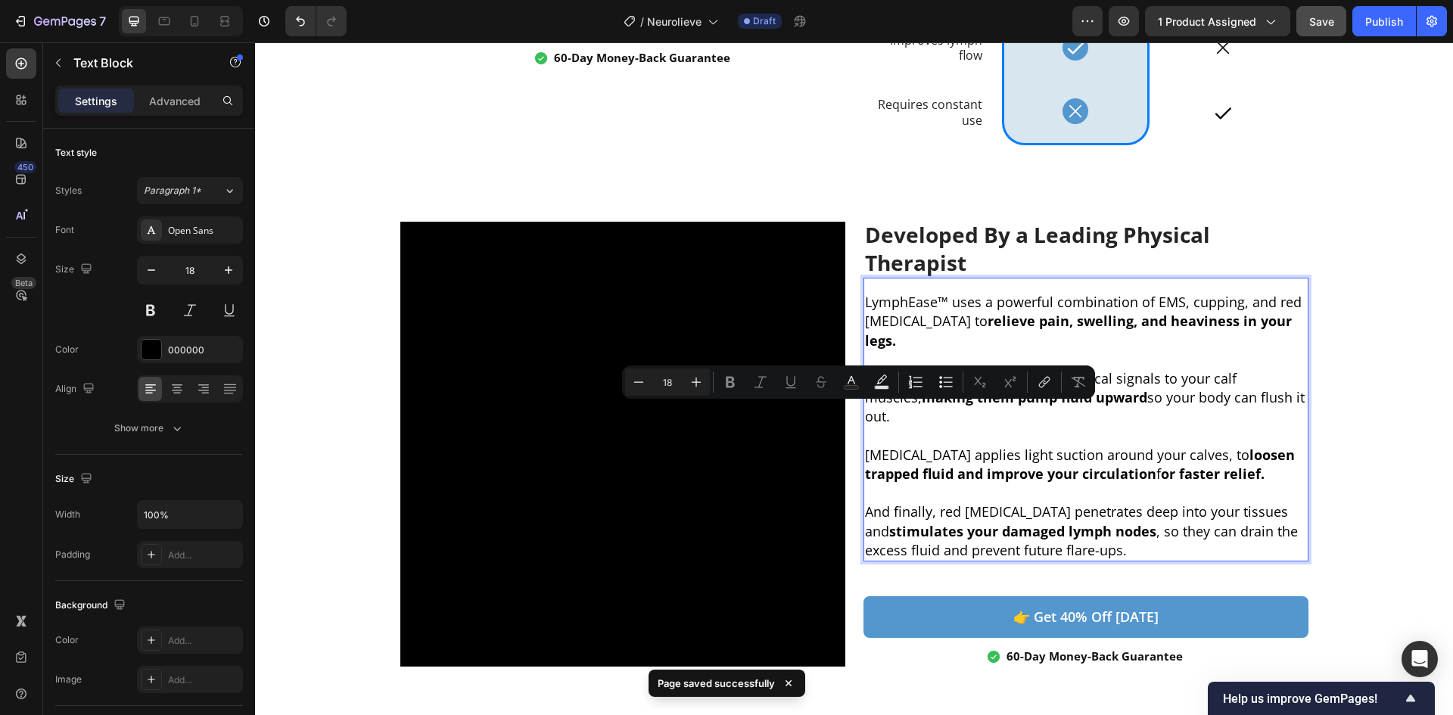
click at [970, 484] on p "Rich Text Editor. Editing area: main" at bounding box center [1086, 493] width 442 height 19
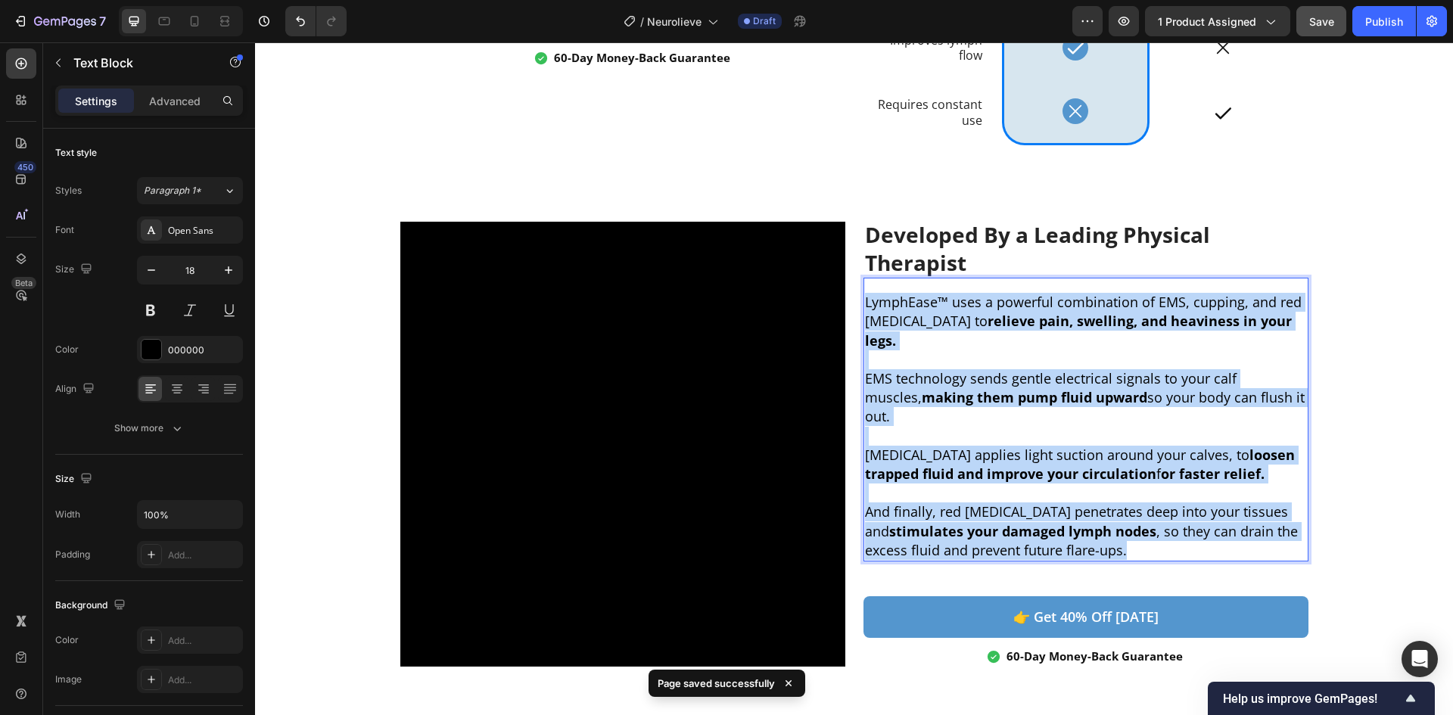
drag, startPoint x: 1131, startPoint y: 528, endPoint x: 861, endPoint y: 319, distance: 341.0
click at [864, 319] on div "LymphEase™ uses a powerful combination of EMS, cupping, and red [MEDICAL_DATA] …" at bounding box center [1086, 426] width 445 height 270
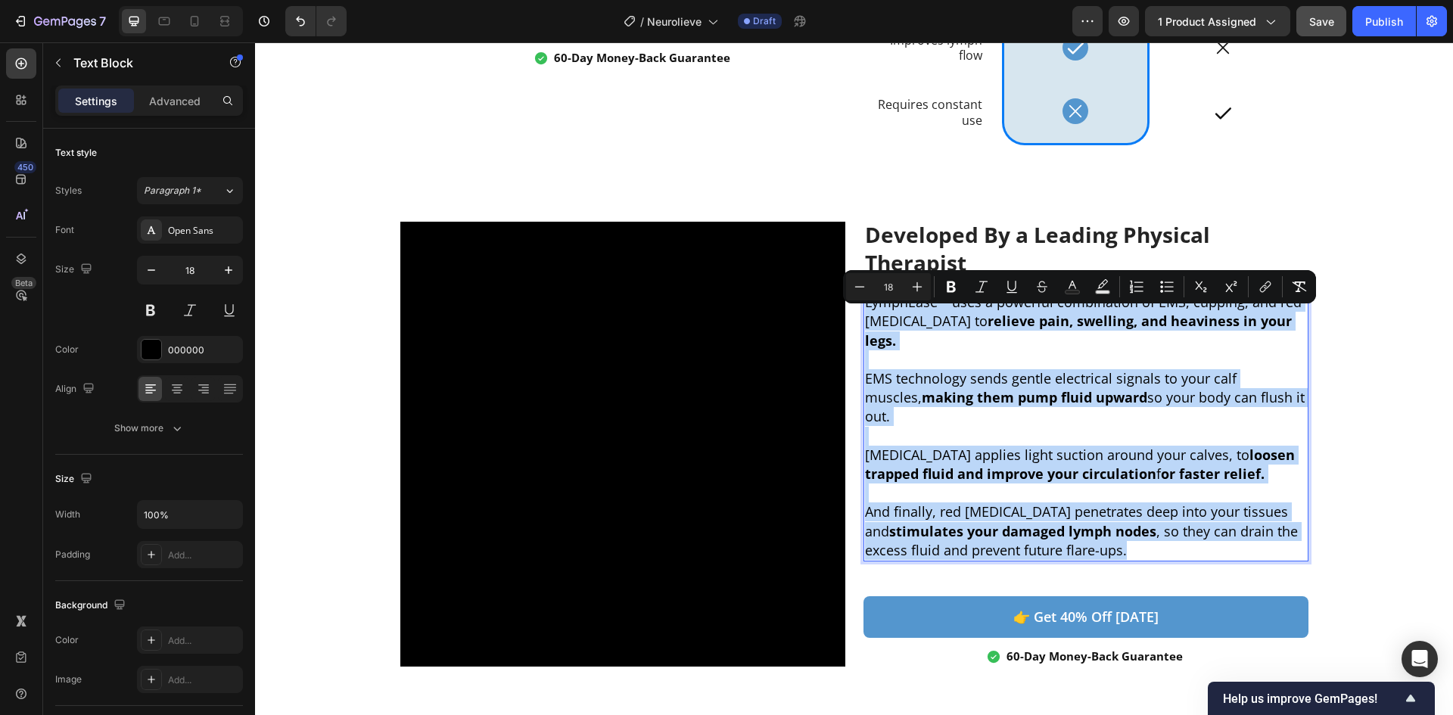
click at [1077, 540] on div "LymphEase™ uses a powerful combination of EMS, cupping, and red [MEDICAL_DATA] …" at bounding box center [1086, 426] width 445 height 270
click at [1078, 540] on div "LymphEase™ uses a powerful combination of EMS, cupping, and red [MEDICAL_DATA] …" at bounding box center [1086, 426] width 445 height 270
click at [1089, 525] on p "And finally, red [MEDICAL_DATA] penetrates deep into your tissues and stimulate…" at bounding box center [1086, 532] width 442 height 58
drag, startPoint x: 1141, startPoint y: 534, endPoint x: 858, endPoint y: 320, distance: 354.6
click at [864, 320] on div "LymphEase™ uses a powerful combination of EMS, cupping, and red [MEDICAL_DATA] …" at bounding box center [1086, 426] width 445 height 270
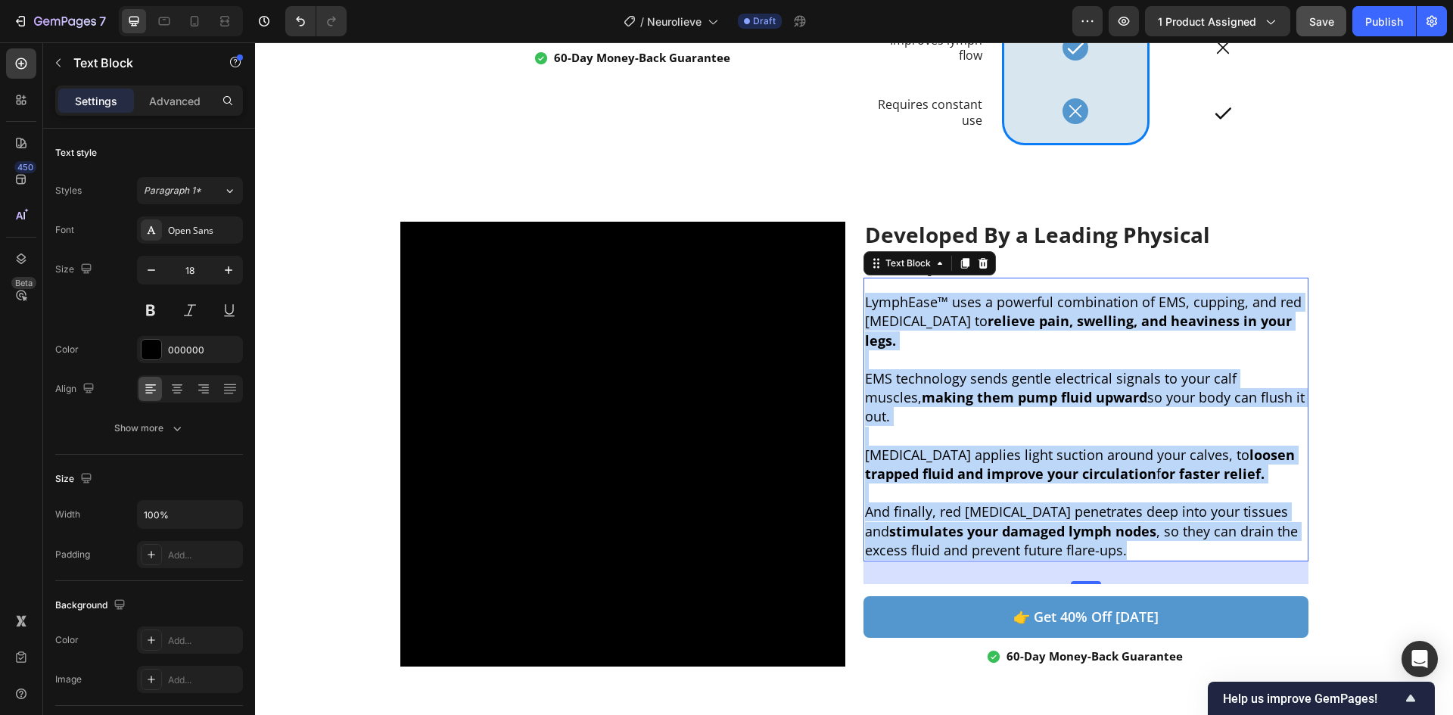
click at [1033, 446] on p "[MEDICAL_DATA] applies light suction around your calves, to loosen trapped flui…" at bounding box center [1086, 465] width 442 height 38
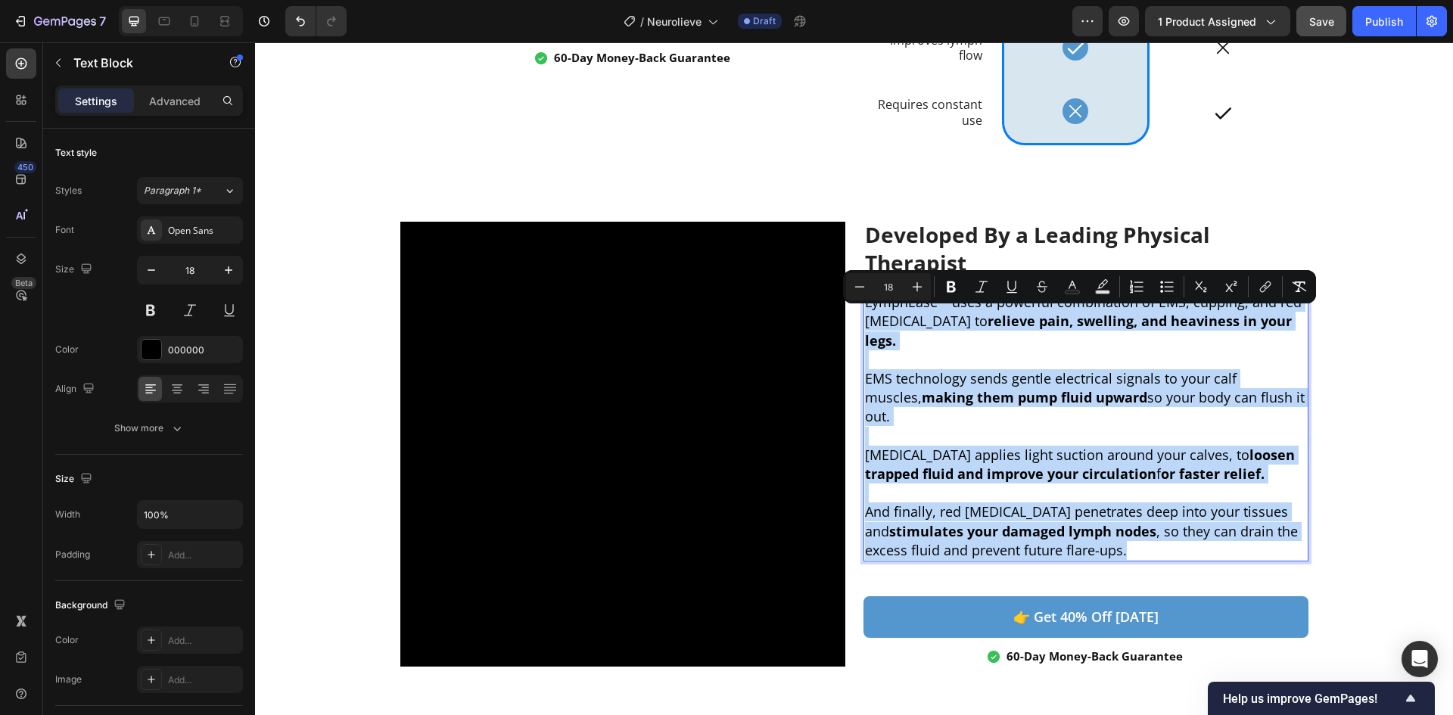
click at [1156, 528] on p "And finally, red [MEDICAL_DATA] penetrates deep into your tissues and stimulate…" at bounding box center [1086, 532] width 442 height 58
drag, startPoint x: 1129, startPoint y: 535, endPoint x: 858, endPoint y: 318, distance: 347.9
click at [864, 318] on div "LymphEase™ uses a powerful combination of EMS, cupping, and red [MEDICAL_DATA] …" at bounding box center [1086, 426] width 445 height 270
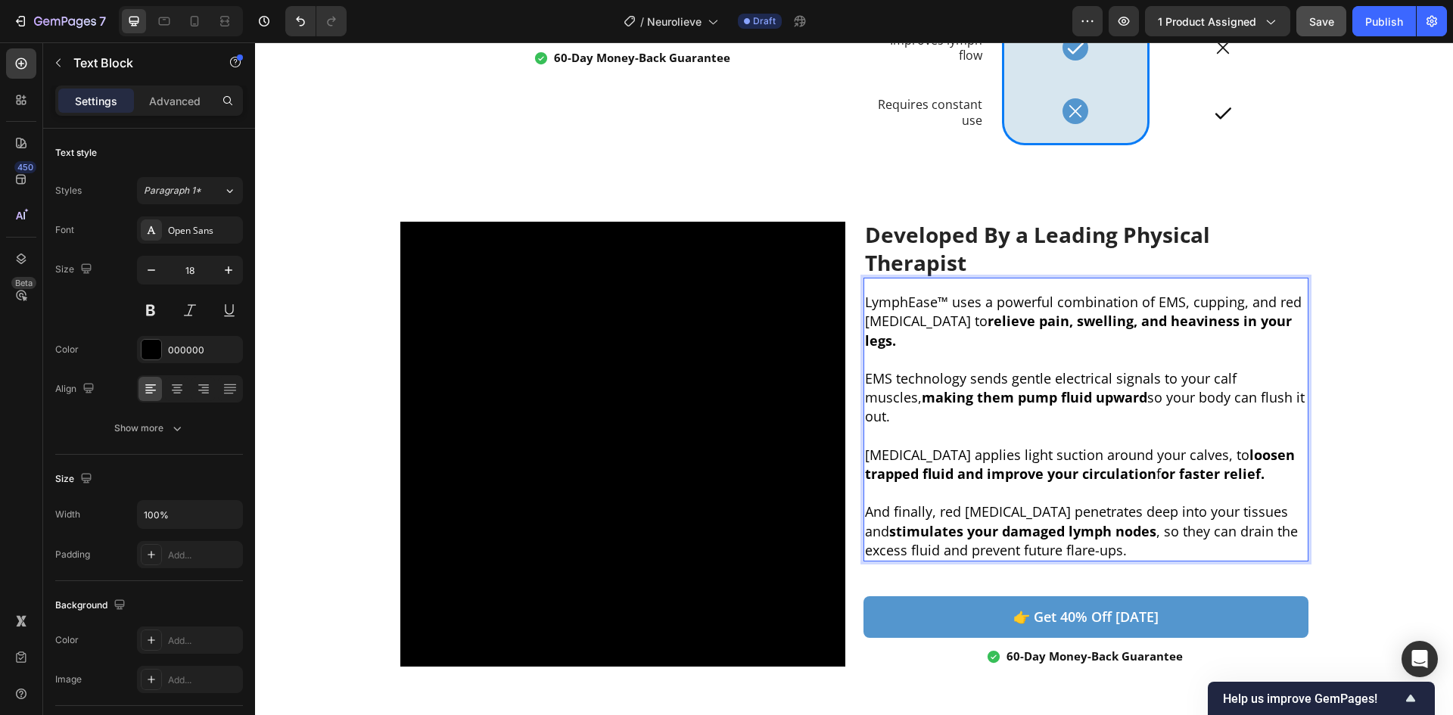
click at [1058, 388] on strong "making them pump fluid upward" at bounding box center [1035, 397] width 226 height 18
click at [1135, 394] on p "EMS technology sends gentle electrical signals to your calf muscles, making the…" at bounding box center [1086, 398] width 442 height 58
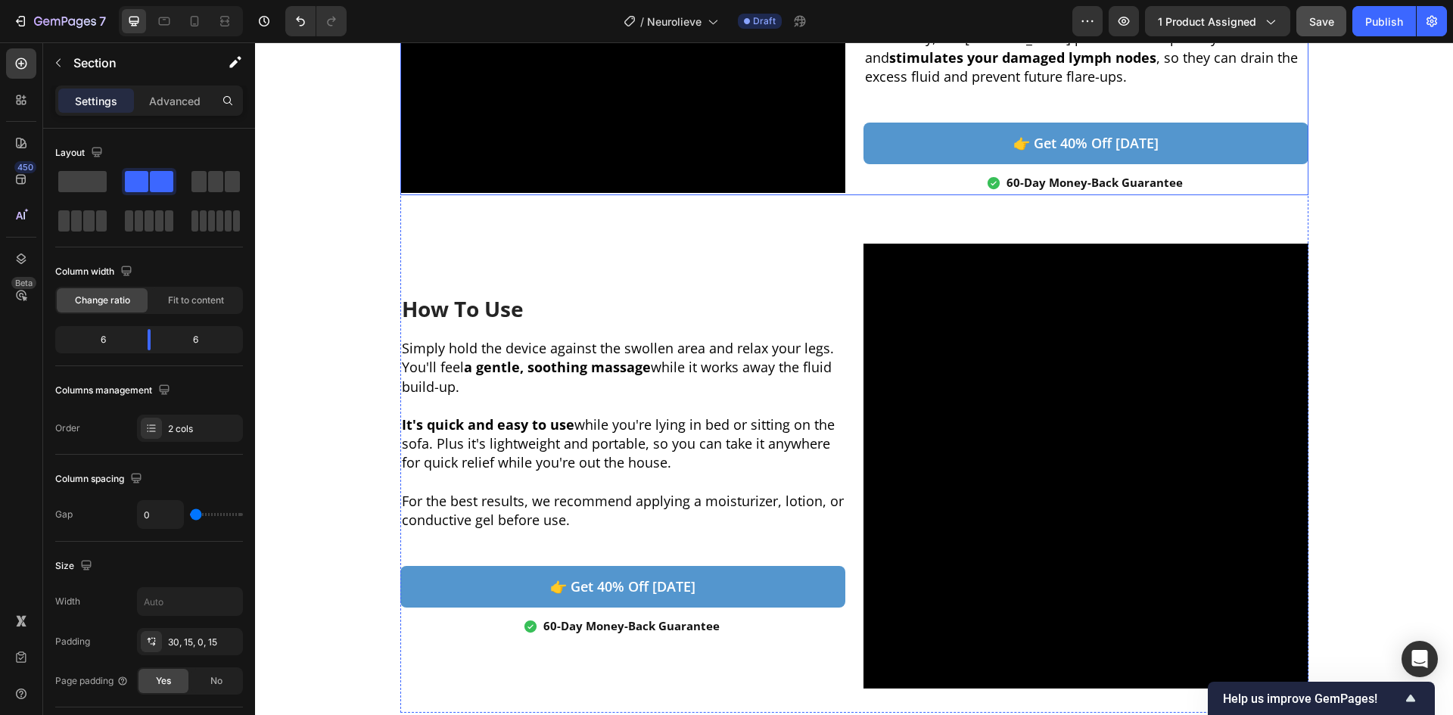
scroll to position [2701, 0]
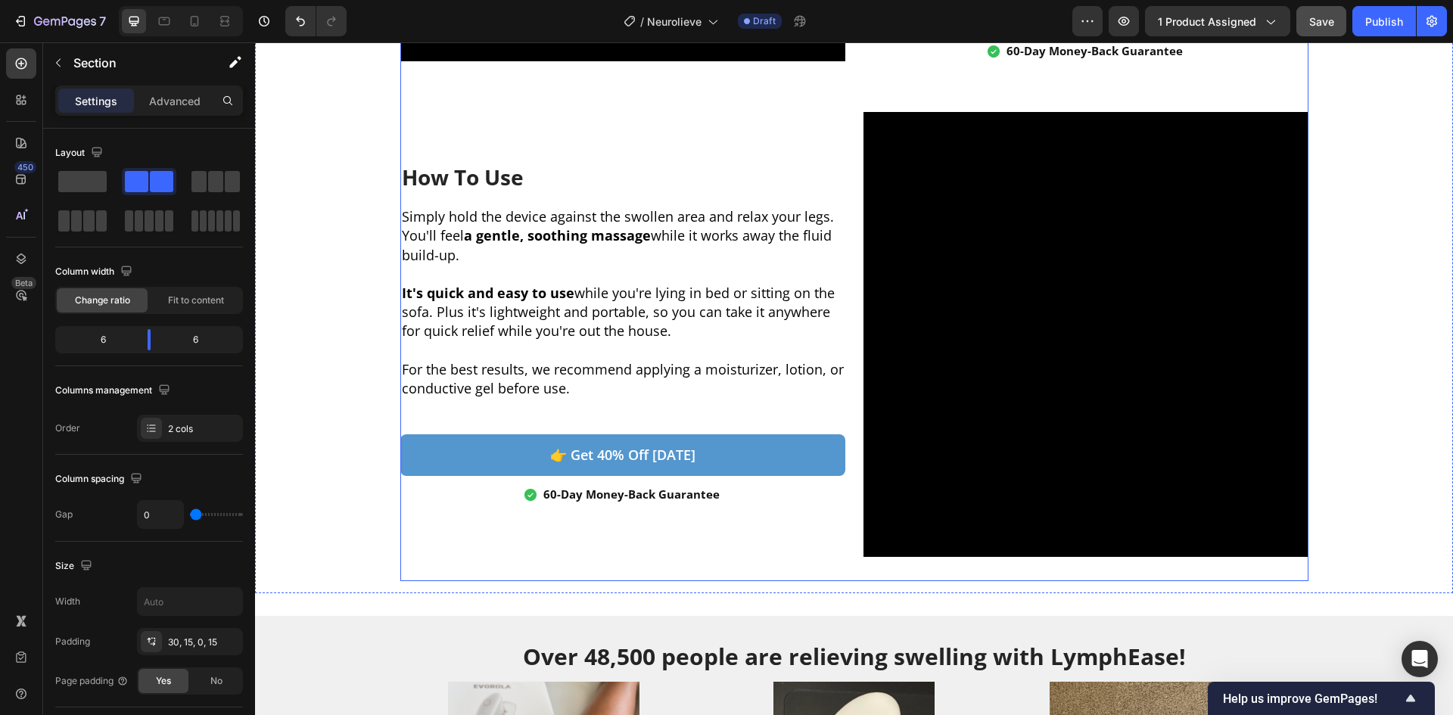
click at [767, 562] on div "Developed By a Leading Physical Therapist Heading LymphEase™ uses a powerful co…" at bounding box center [854, 97] width 908 height 967
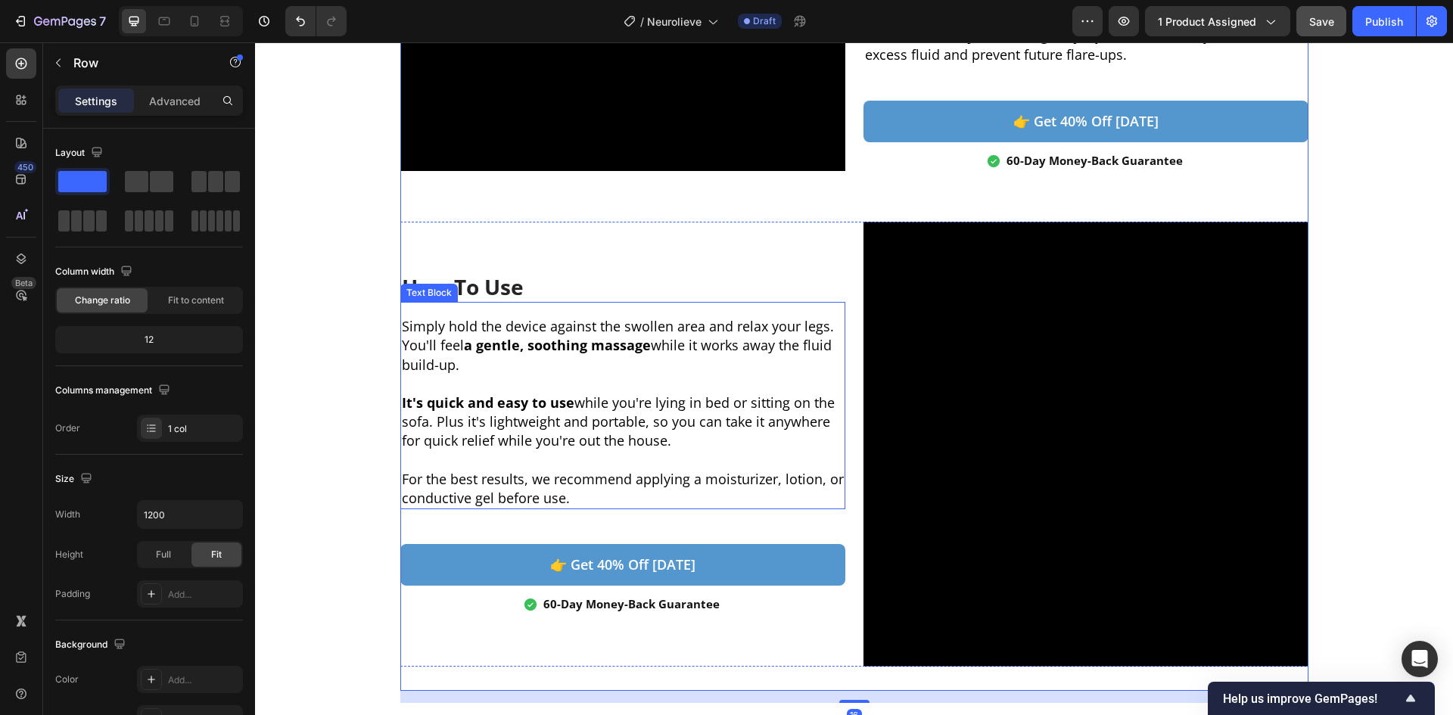
scroll to position [2499, 0]
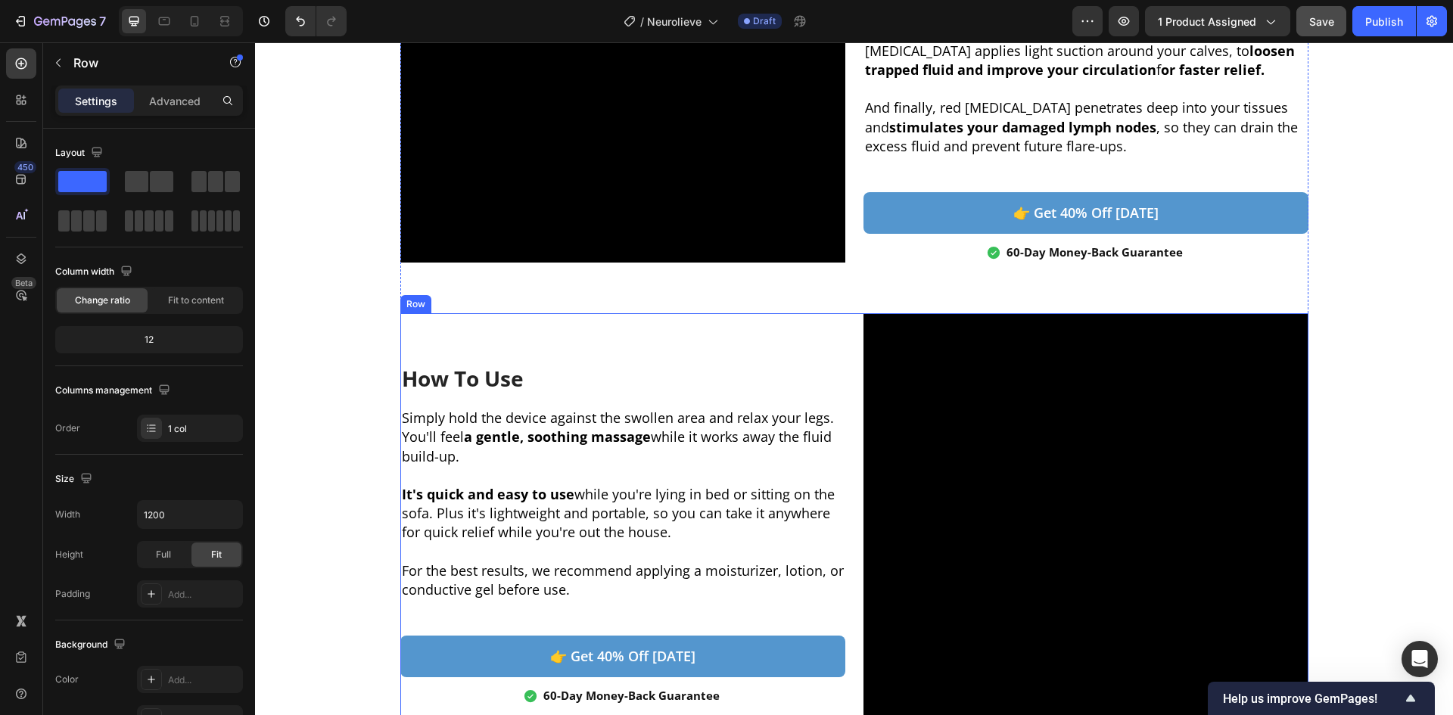
click at [854, 314] on div "How To Use Heading Simply hold the device against the swollen area and relax yo…" at bounding box center [854, 535] width 908 height 445
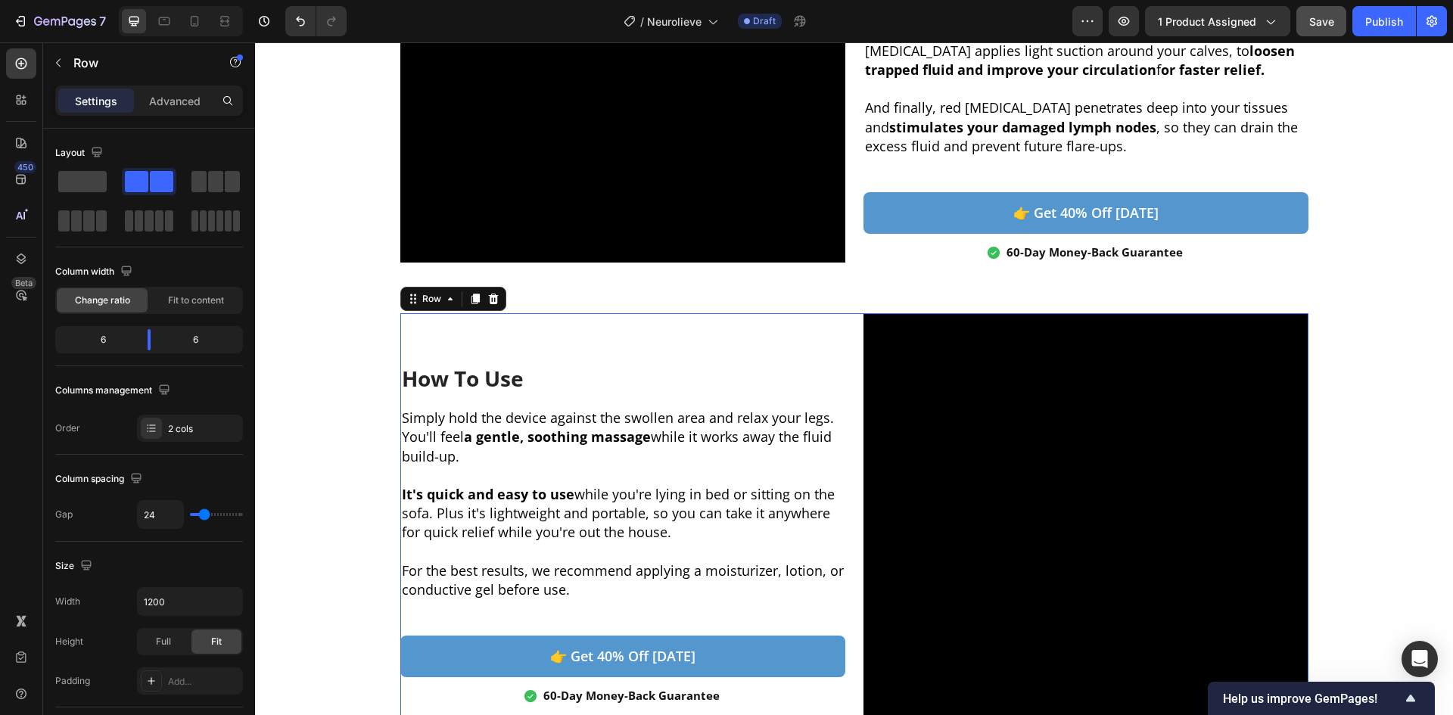
click at [491, 293] on icon at bounding box center [493, 299] width 12 height 12
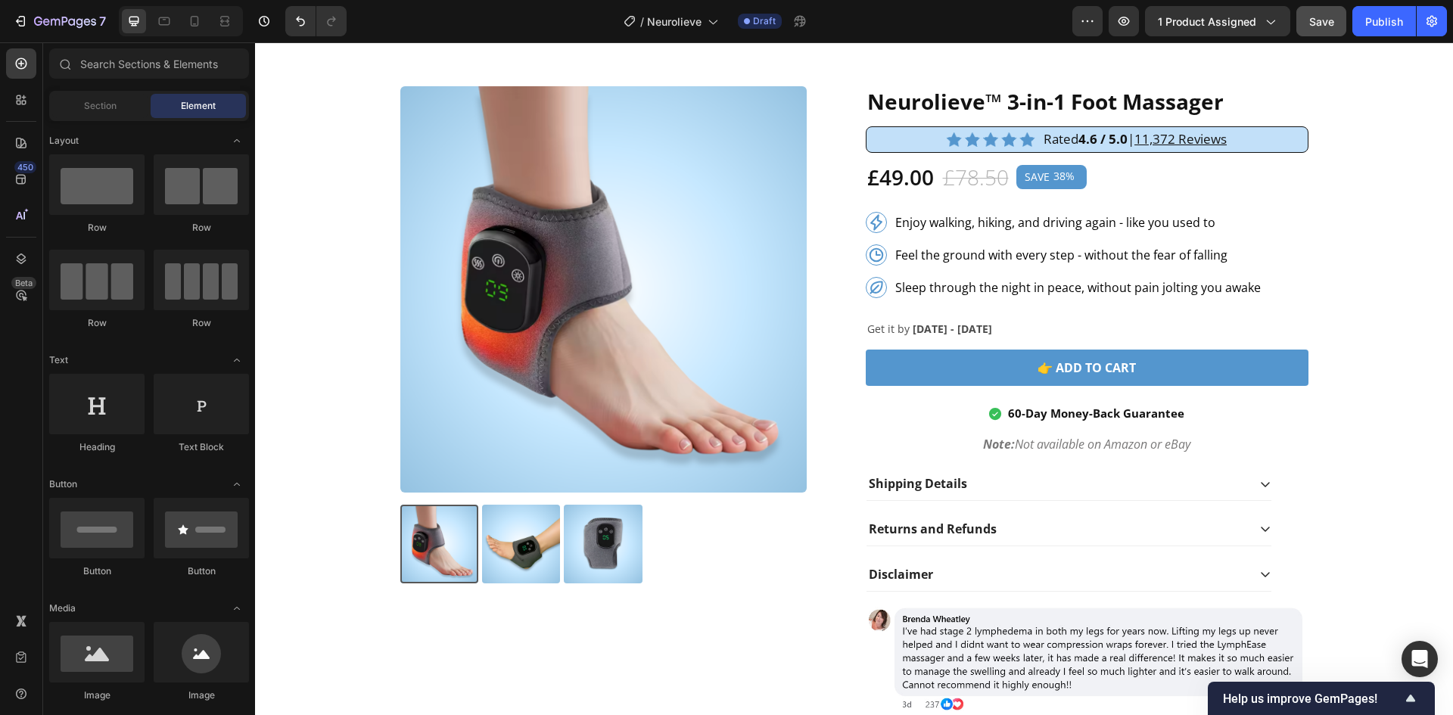
scroll to position [5256, 0]
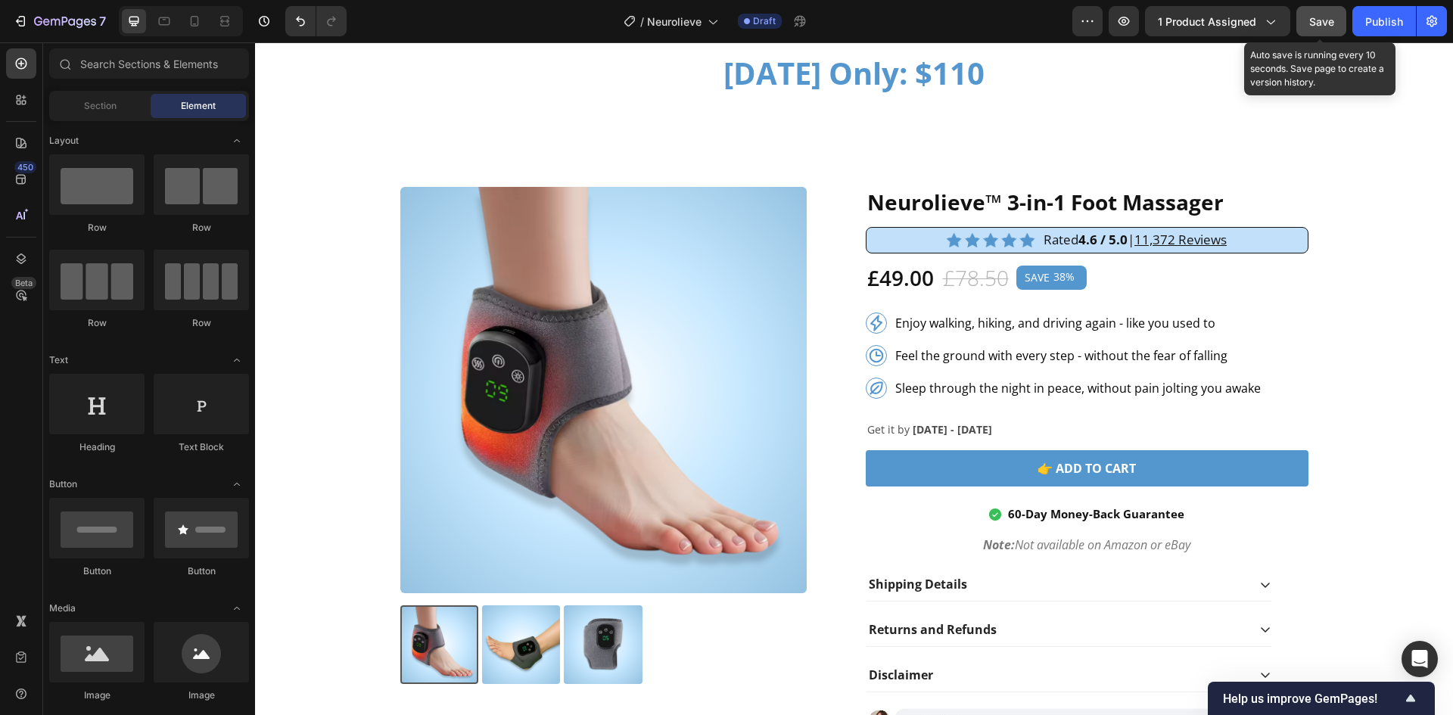
click at [1322, 29] on div "Save" at bounding box center [1322, 22] width 25 height 16
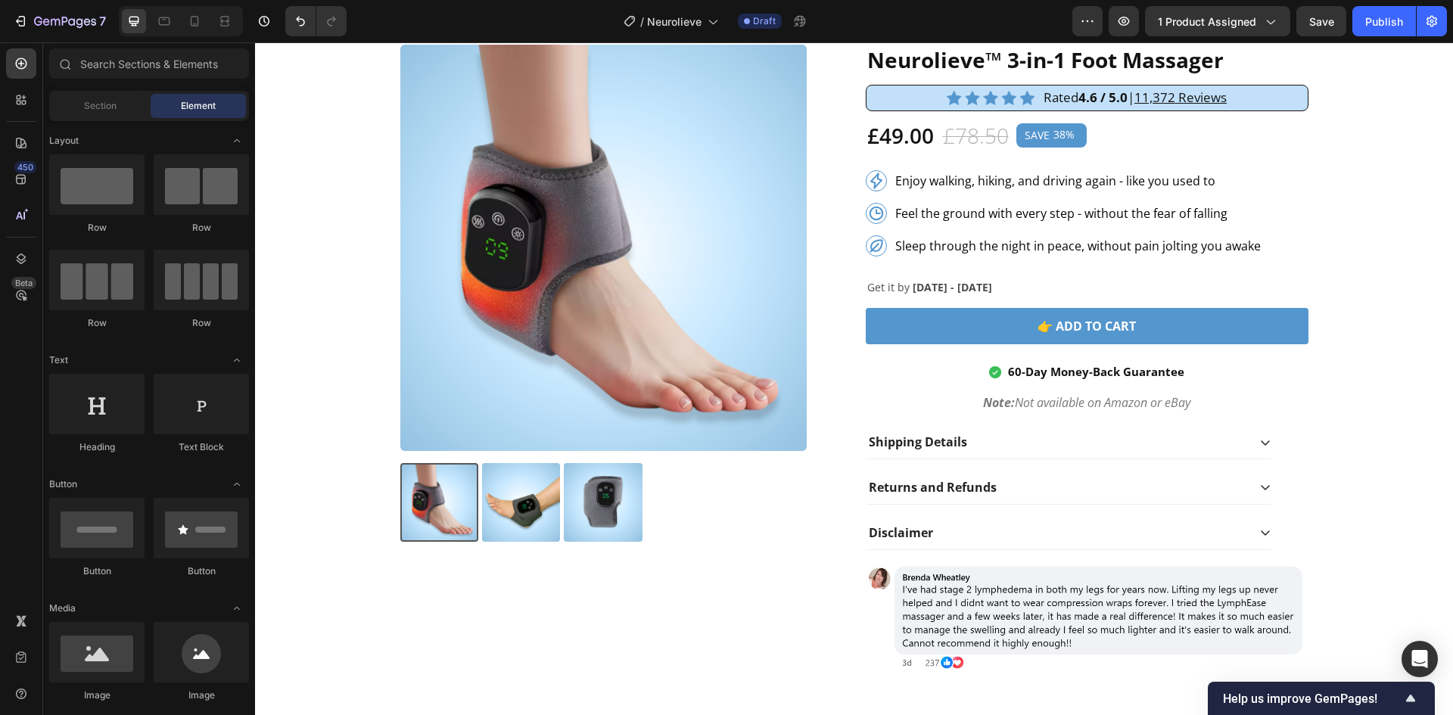
scroll to position [5357, 0]
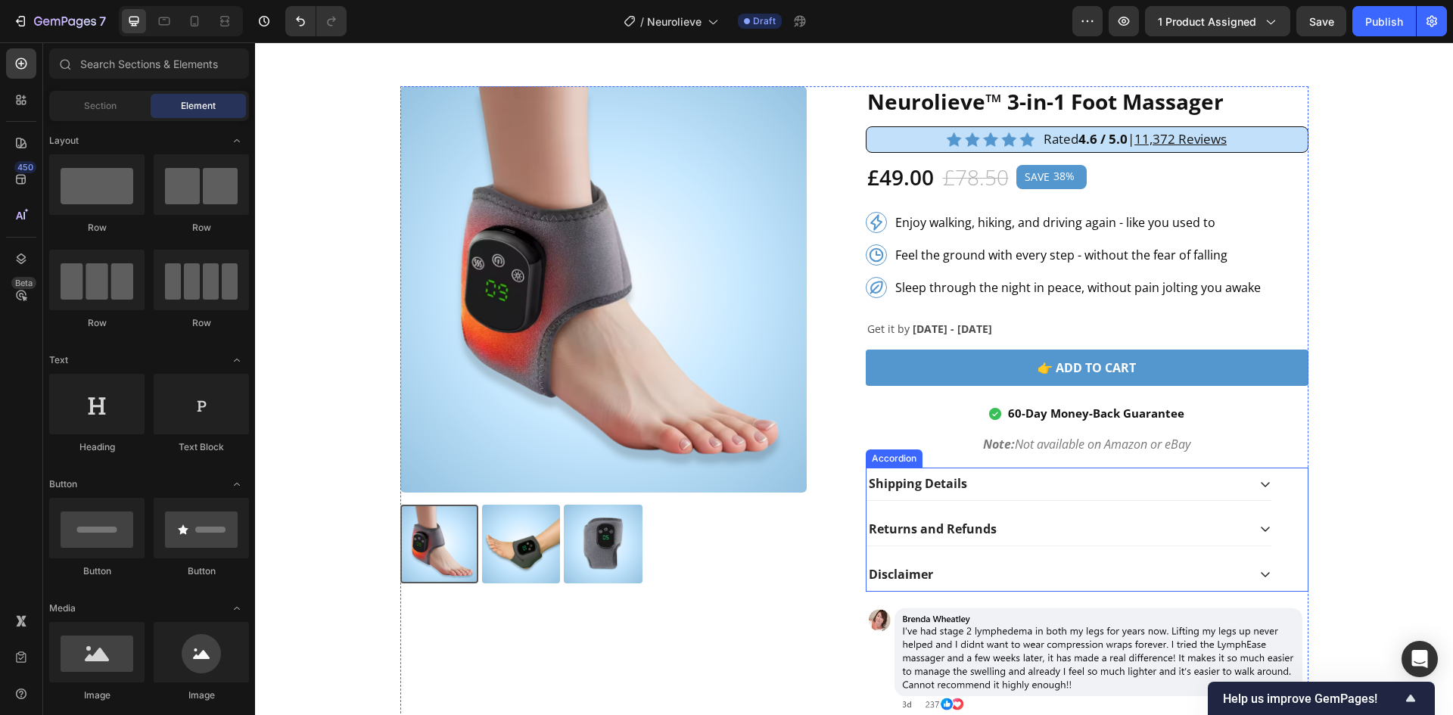
click at [1097, 490] on div "Shipping Details" at bounding box center [1057, 484] width 381 height 20
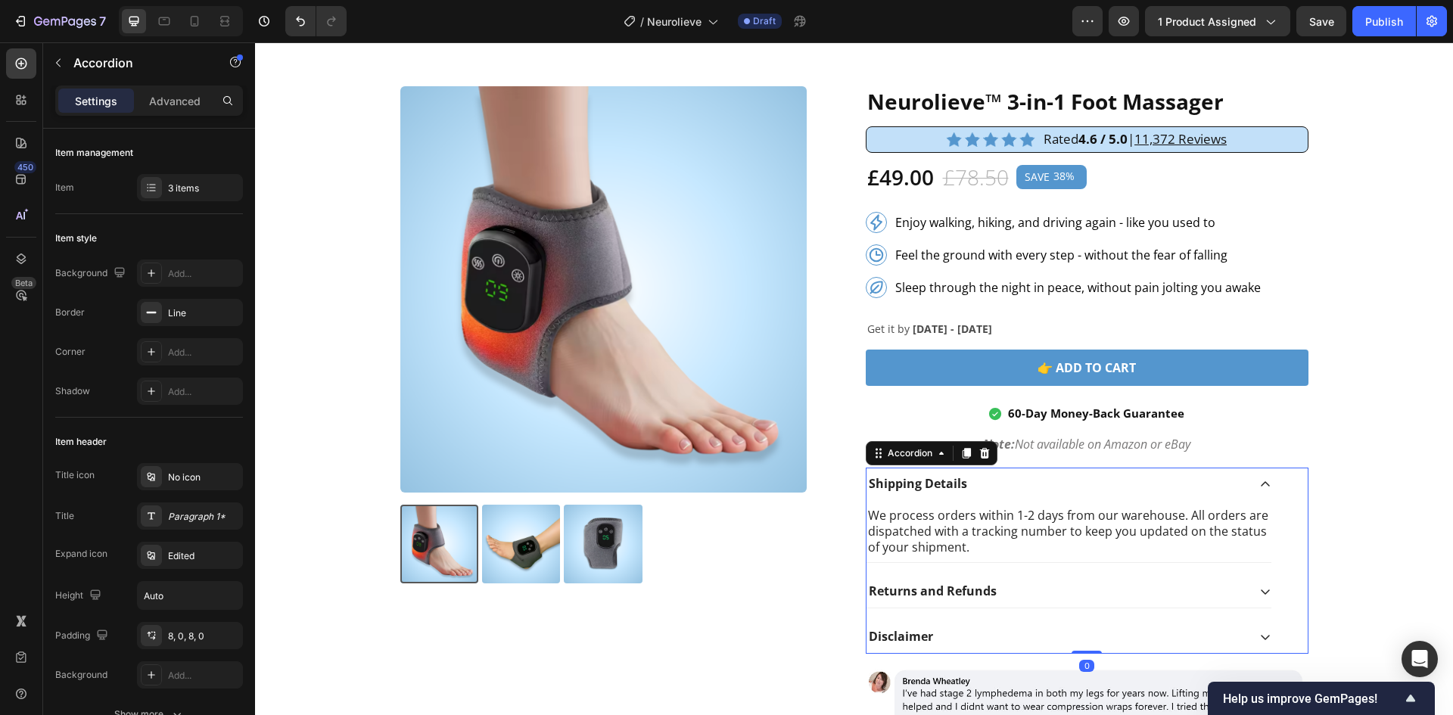
click at [1120, 487] on div "Shipping Details" at bounding box center [1057, 484] width 381 height 20
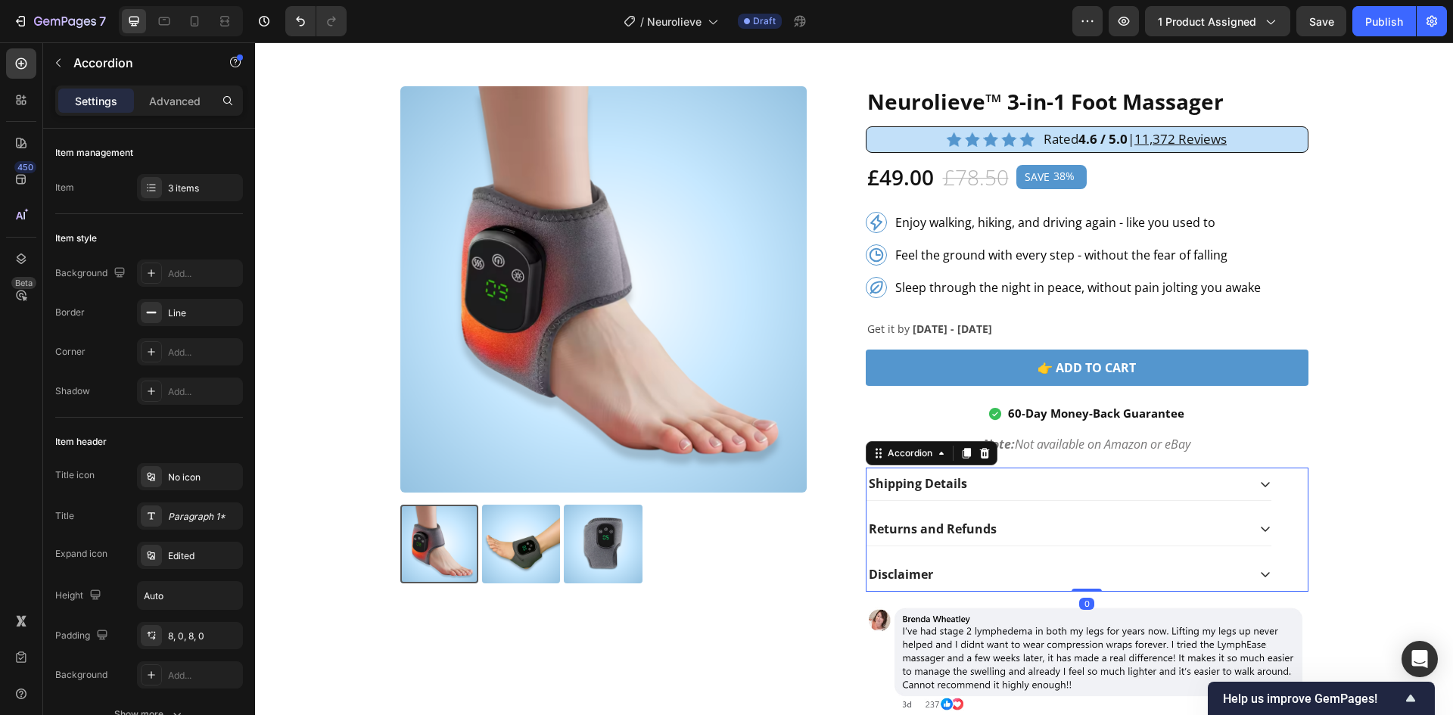
click at [1101, 524] on div "Returns and Refunds" at bounding box center [1057, 529] width 381 height 20
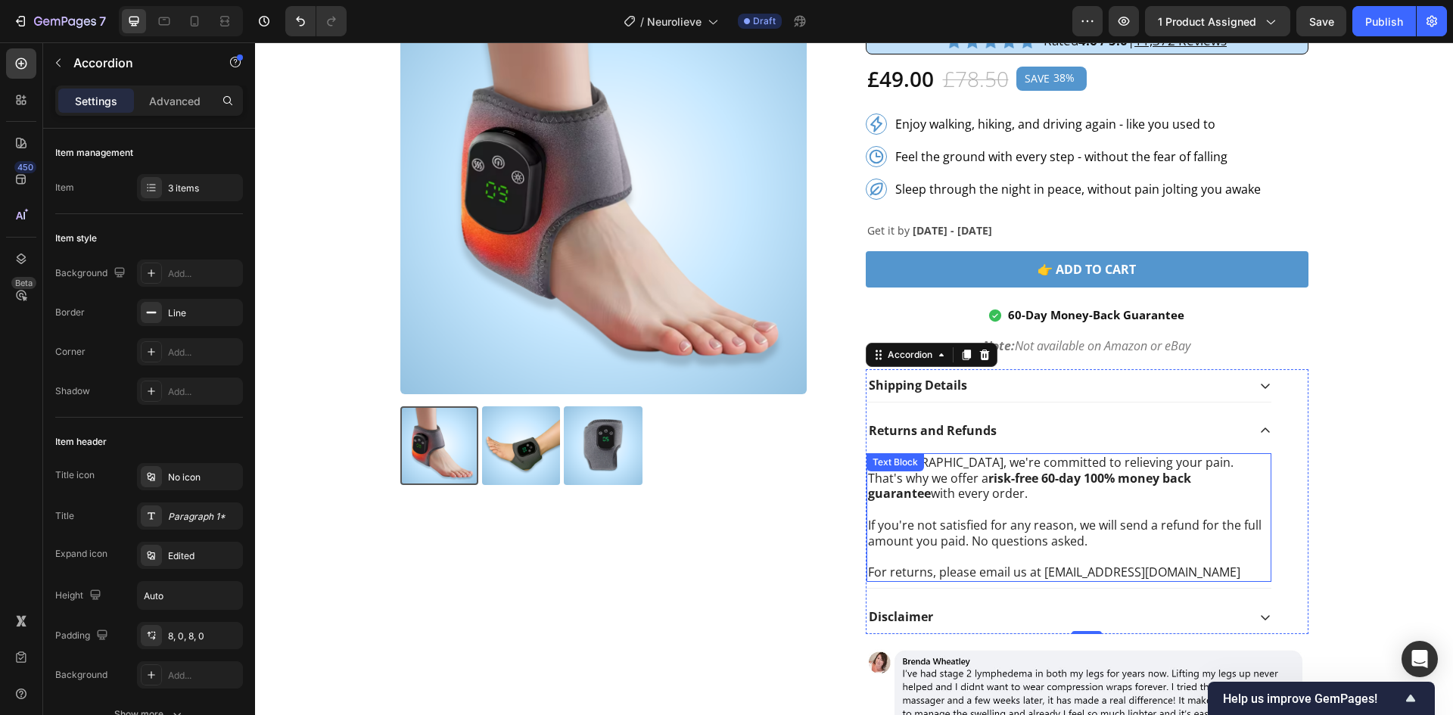
scroll to position [5458, 0]
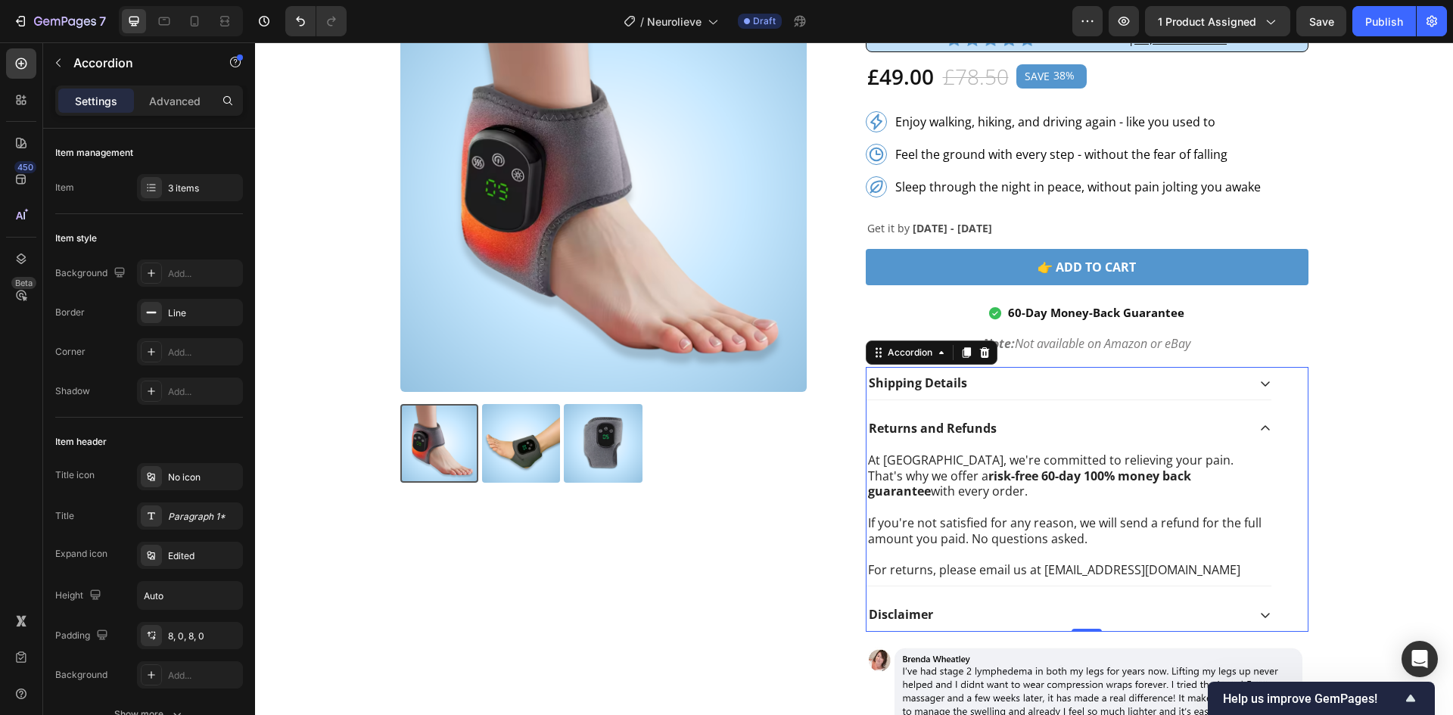
click at [1121, 431] on div "Returns and Refunds" at bounding box center [1057, 429] width 381 height 20
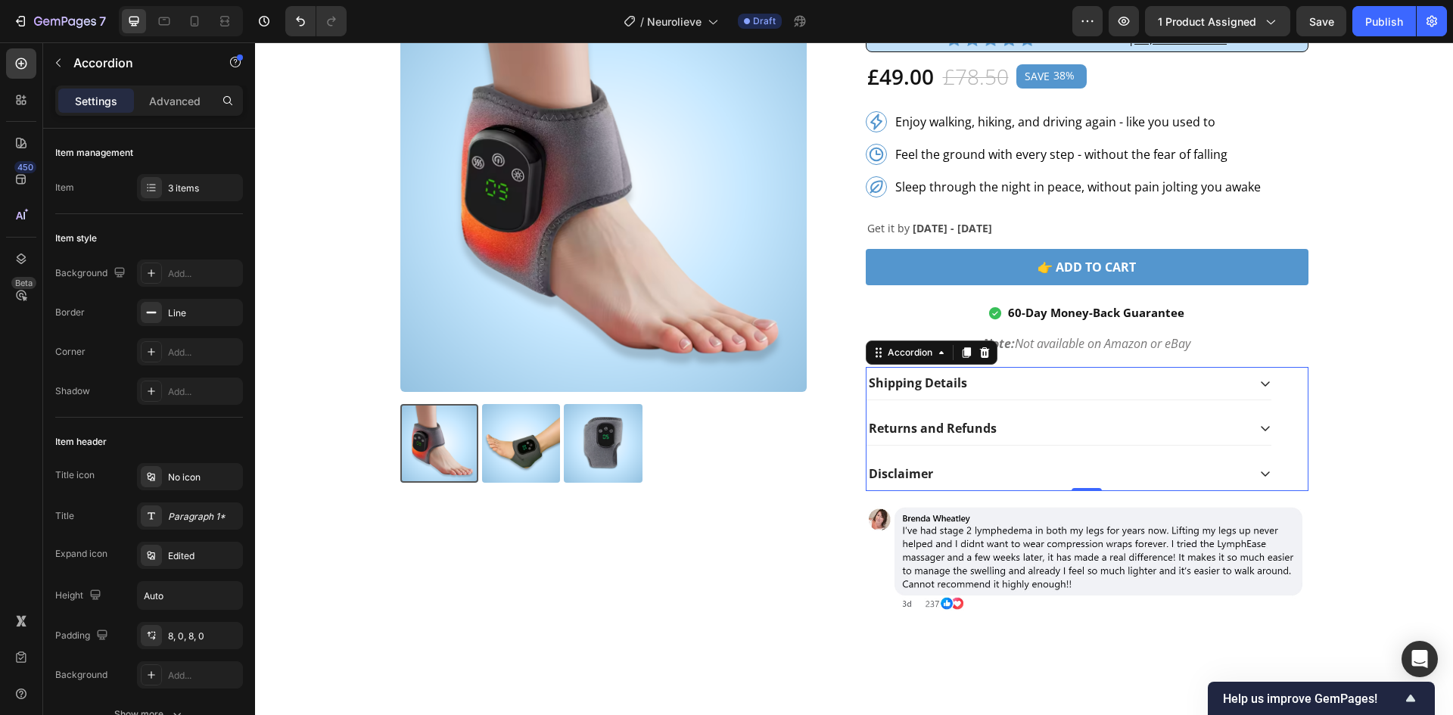
click at [1091, 470] on div "Disclaimer" at bounding box center [1057, 474] width 381 height 20
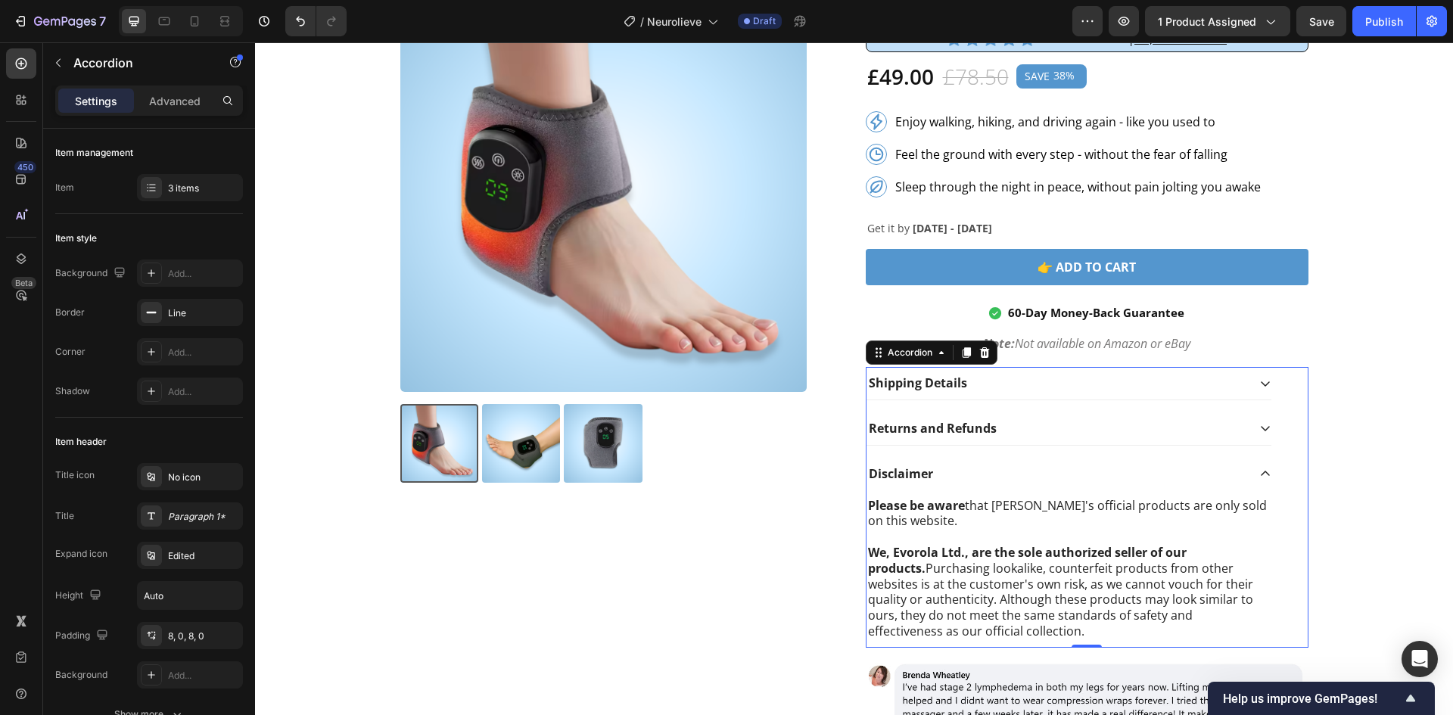
click at [1088, 470] on div "Disclaimer" at bounding box center [1057, 474] width 381 height 20
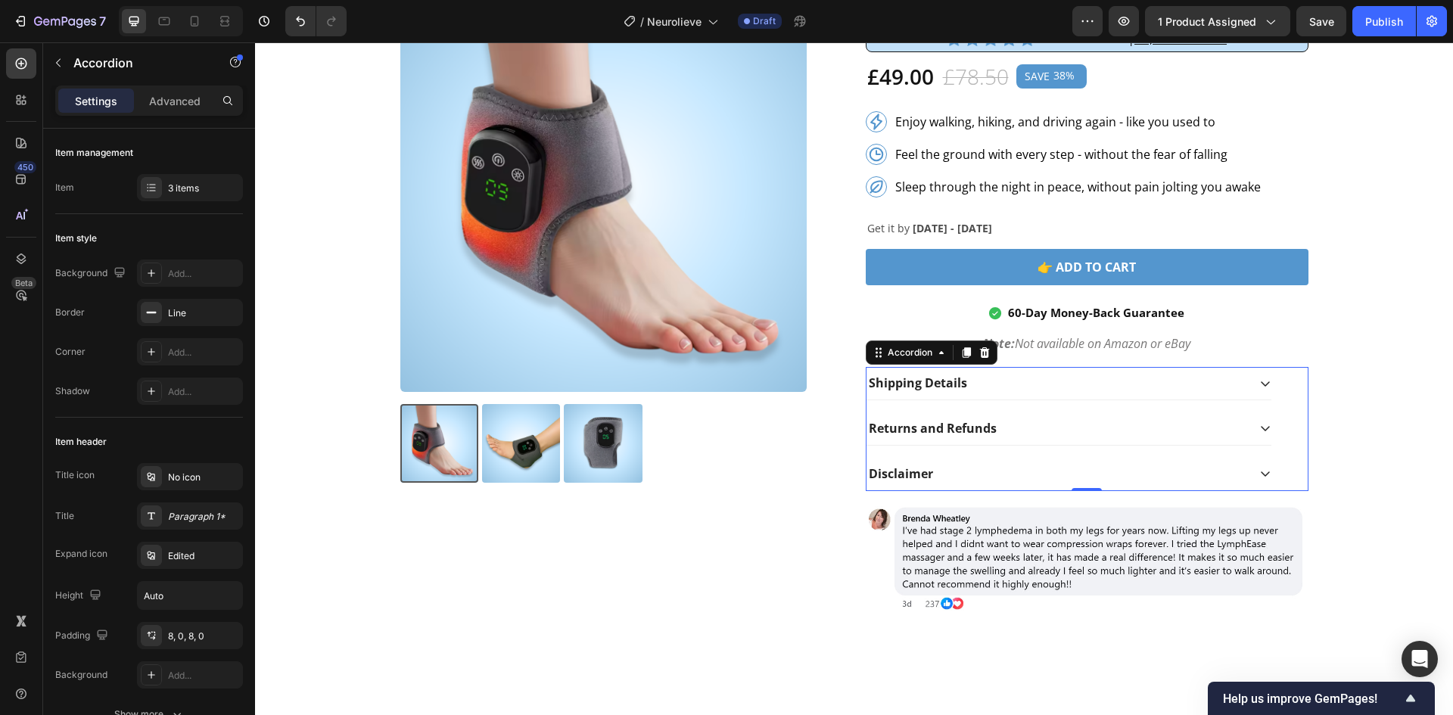
click at [1129, 470] on div "Disclaimer" at bounding box center [1057, 474] width 381 height 20
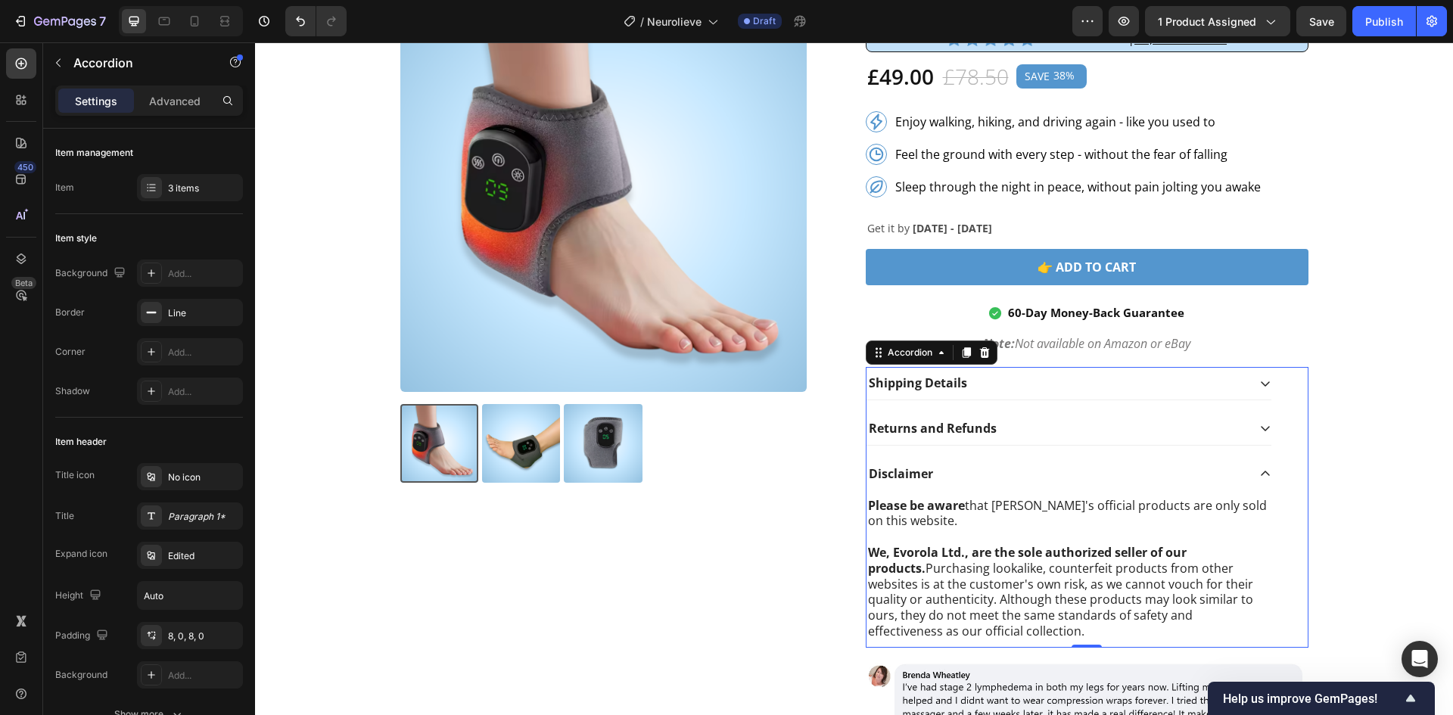
click at [1091, 480] on div "Disclaimer" at bounding box center [1057, 474] width 381 height 20
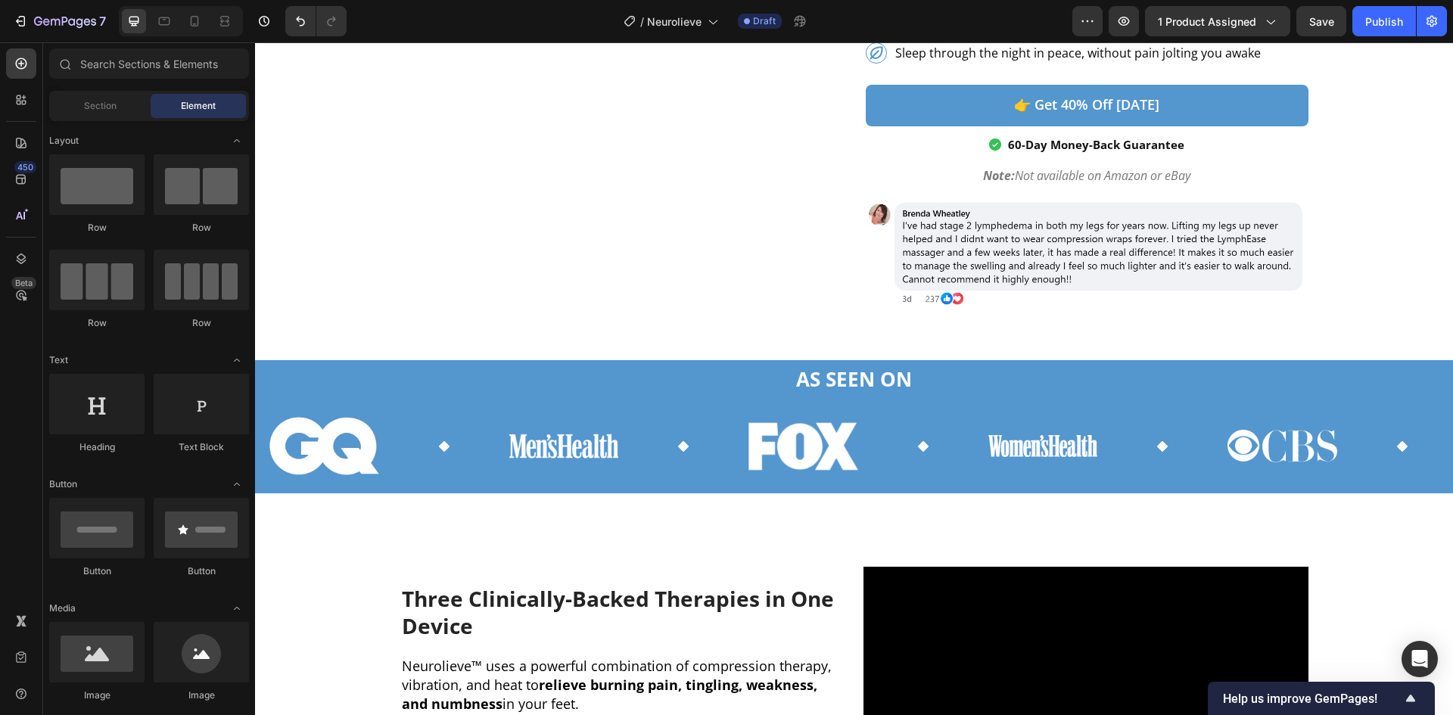
scroll to position [0, 0]
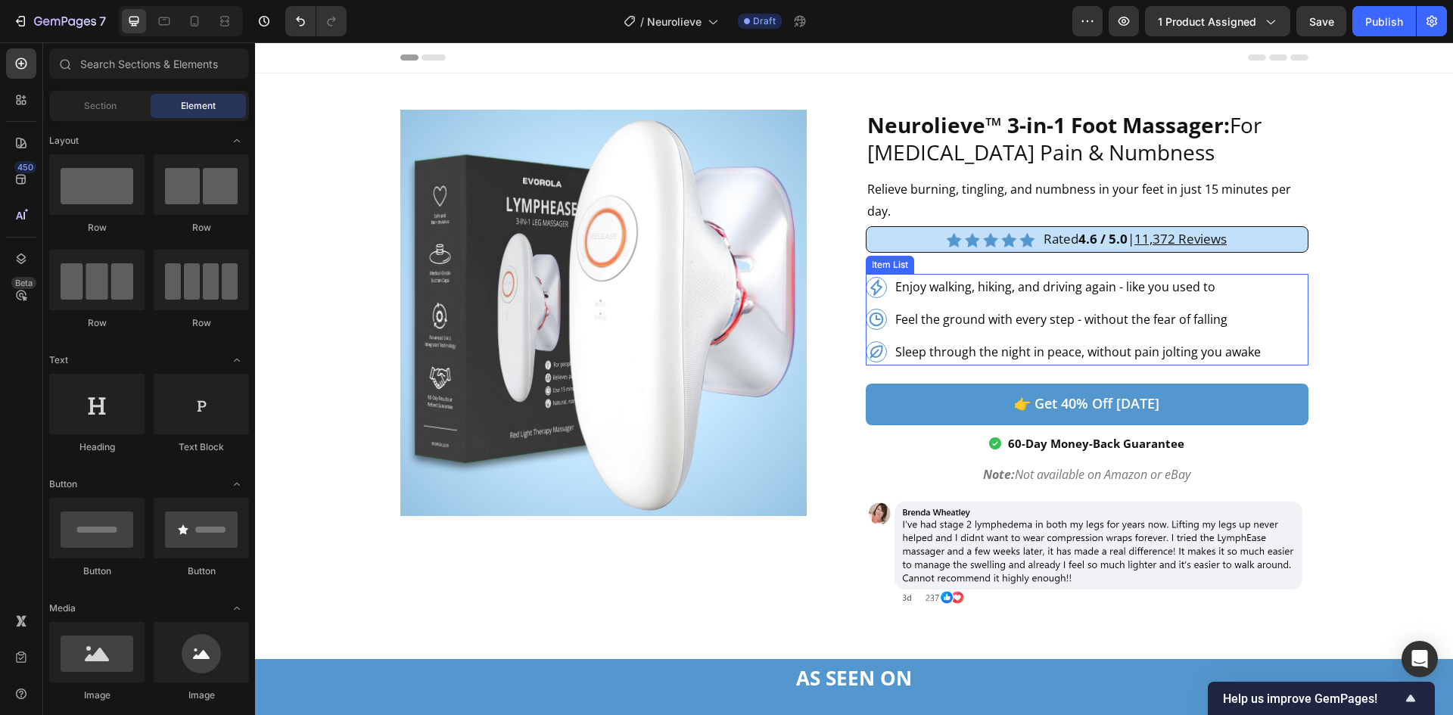
click at [1141, 285] on p "Enjoy walking, hiking, and driving again - like you used to" at bounding box center [1078, 287] width 366 height 22
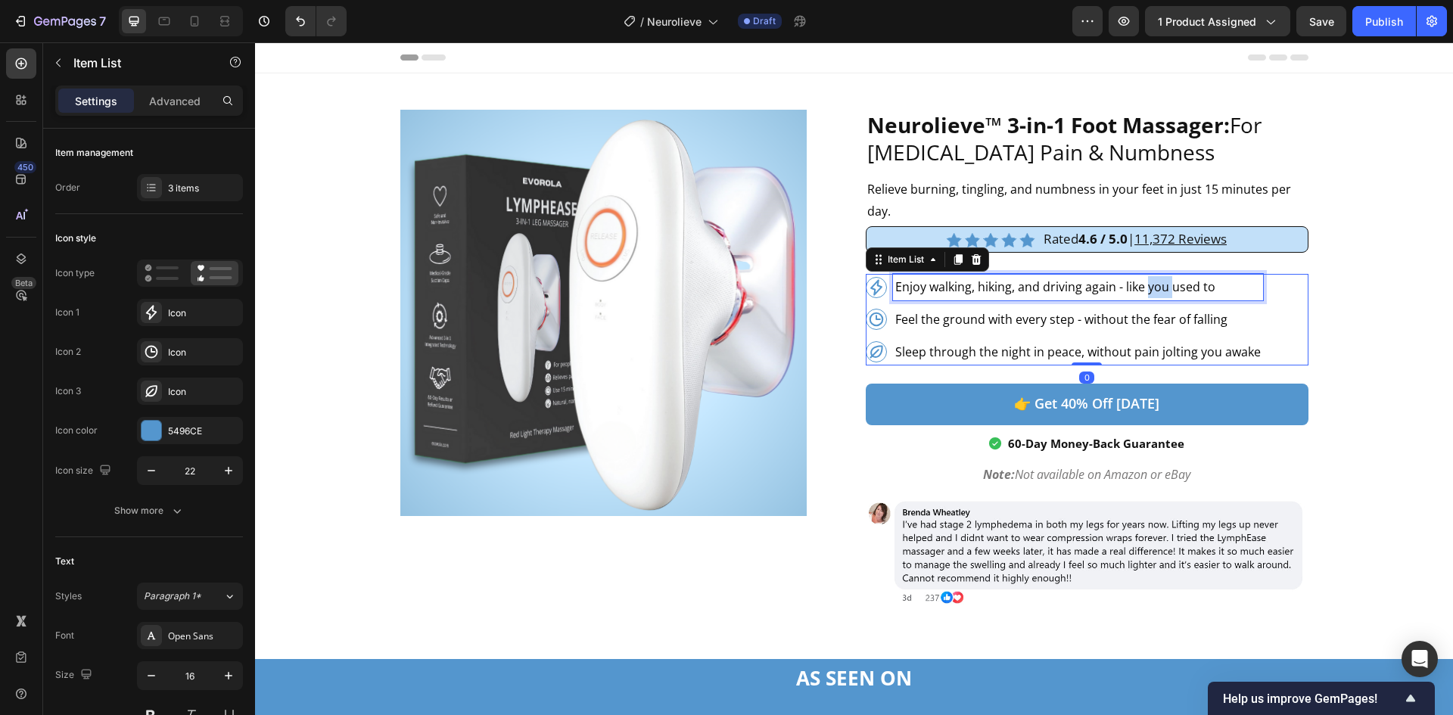
click at [1141, 285] on p "Enjoy walking, hiking, and driving again - like you used to" at bounding box center [1078, 287] width 366 height 22
click at [1201, 288] on p "Enjoy walking, hiking, and driving again - like you used to" at bounding box center [1078, 287] width 366 height 22
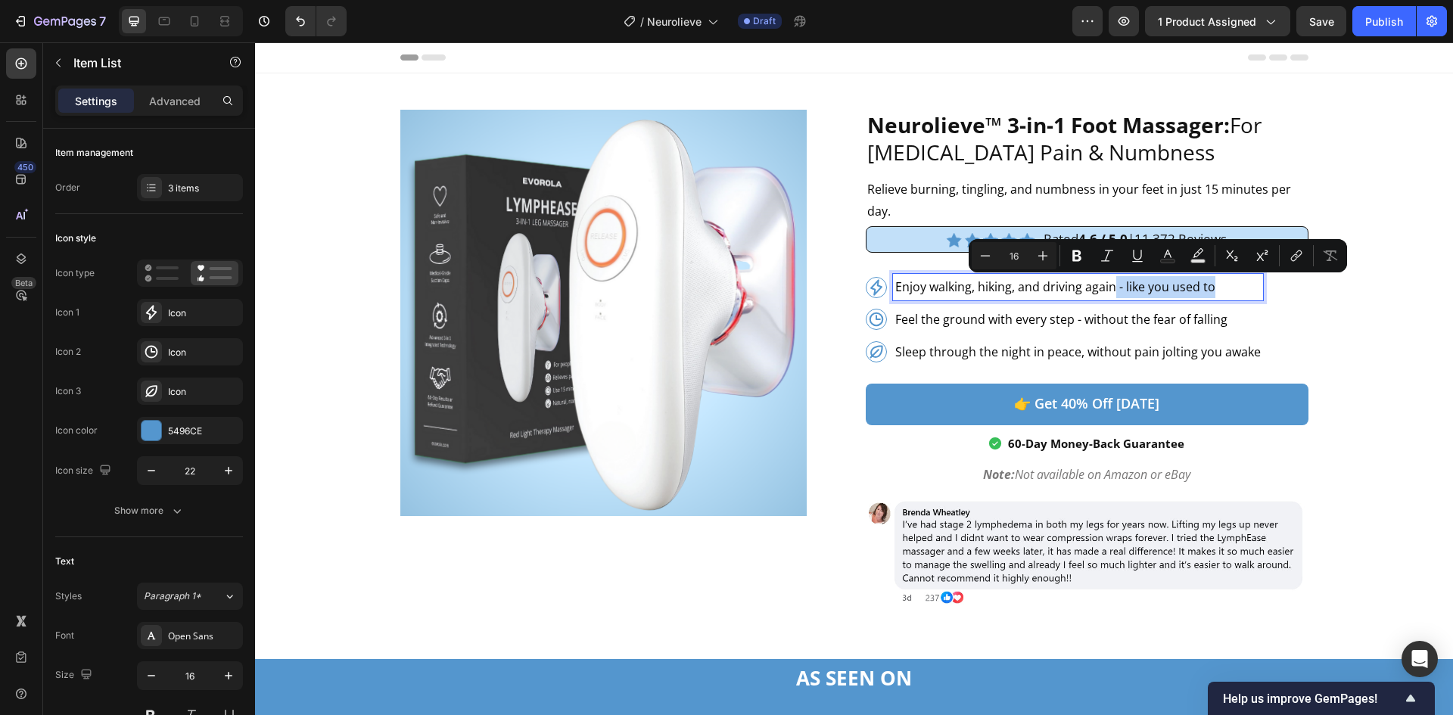
drag, startPoint x: 1222, startPoint y: 290, endPoint x: 1110, endPoint y: 294, distance: 111.4
click at [1110, 294] on p "Enjoy walking, hiking, and driving again - like you used to" at bounding box center [1078, 287] width 366 height 22
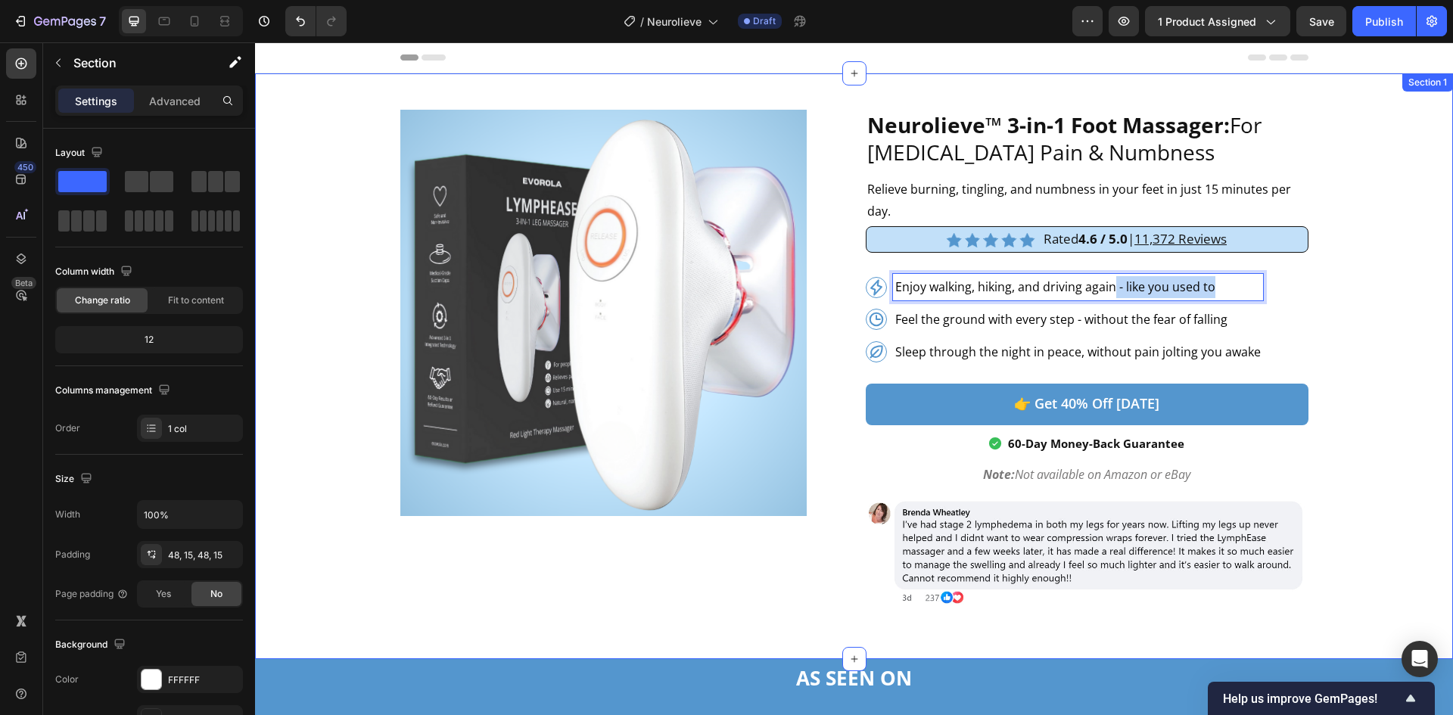
click at [1322, 318] on div "LymphEase™ 3-in-1 Massager: For Swelling and Heaviness Heading Relieve [MEDICAL…" at bounding box center [854, 366] width 1176 height 513
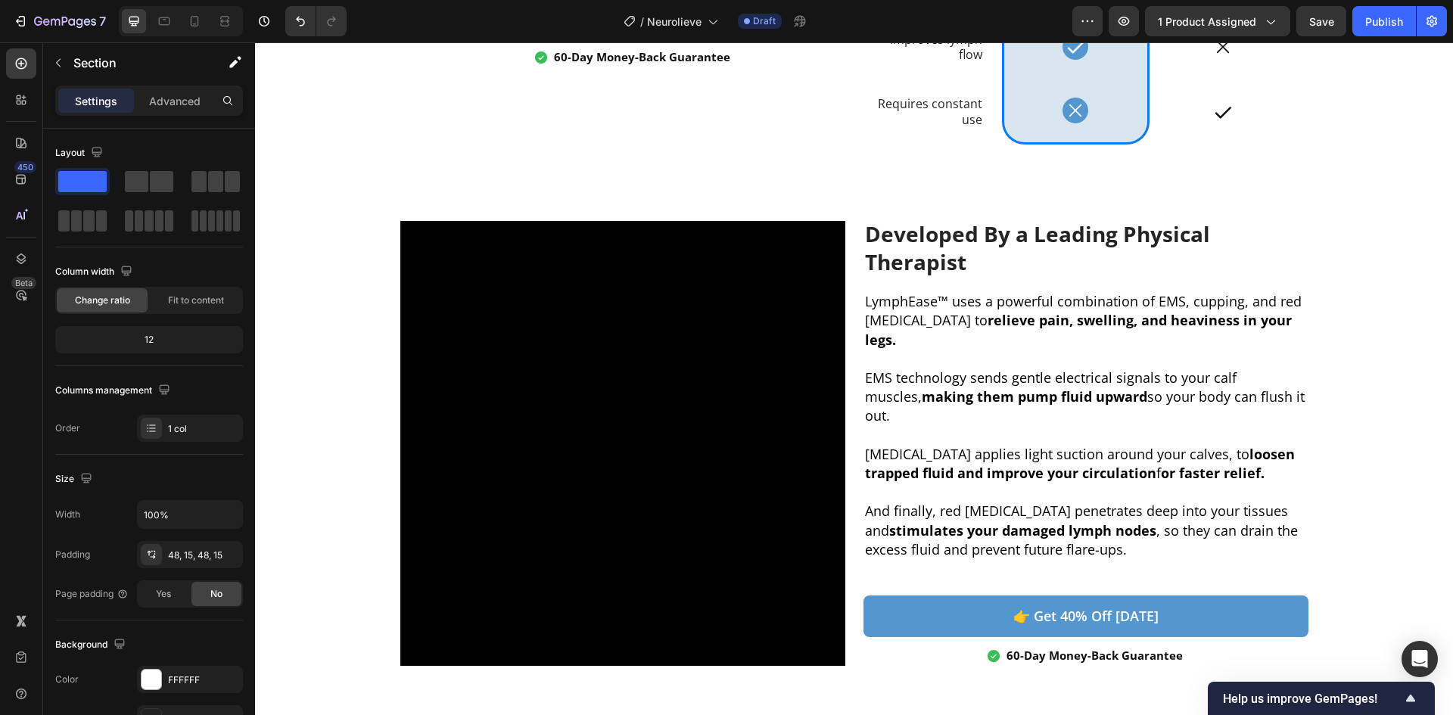
scroll to position [2220, 0]
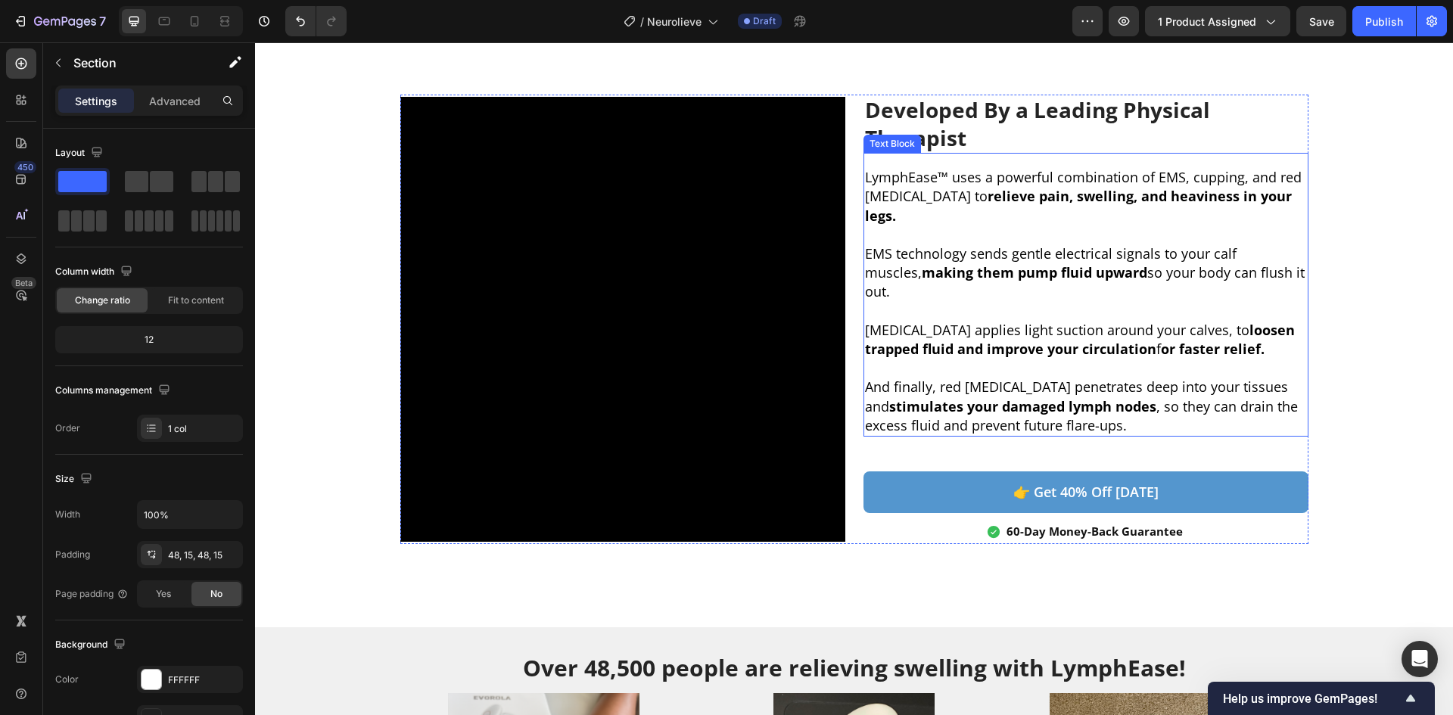
click at [1205, 258] on p "EMS technology sends gentle electrical signals to your calf muscles, making the…" at bounding box center [1086, 273] width 442 height 58
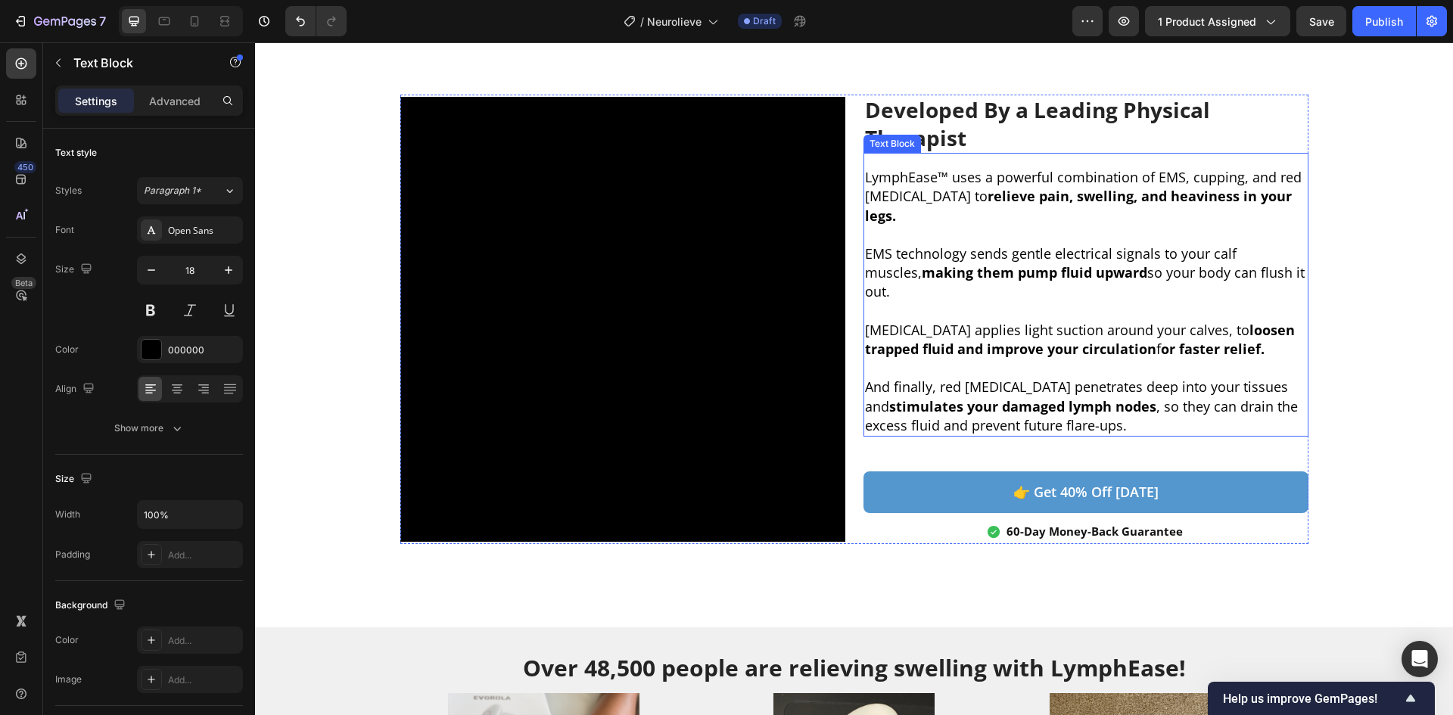
click at [1206, 258] on p "EMS technology sends gentle electrical signals to your calf muscles, making the…" at bounding box center [1086, 273] width 442 height 58
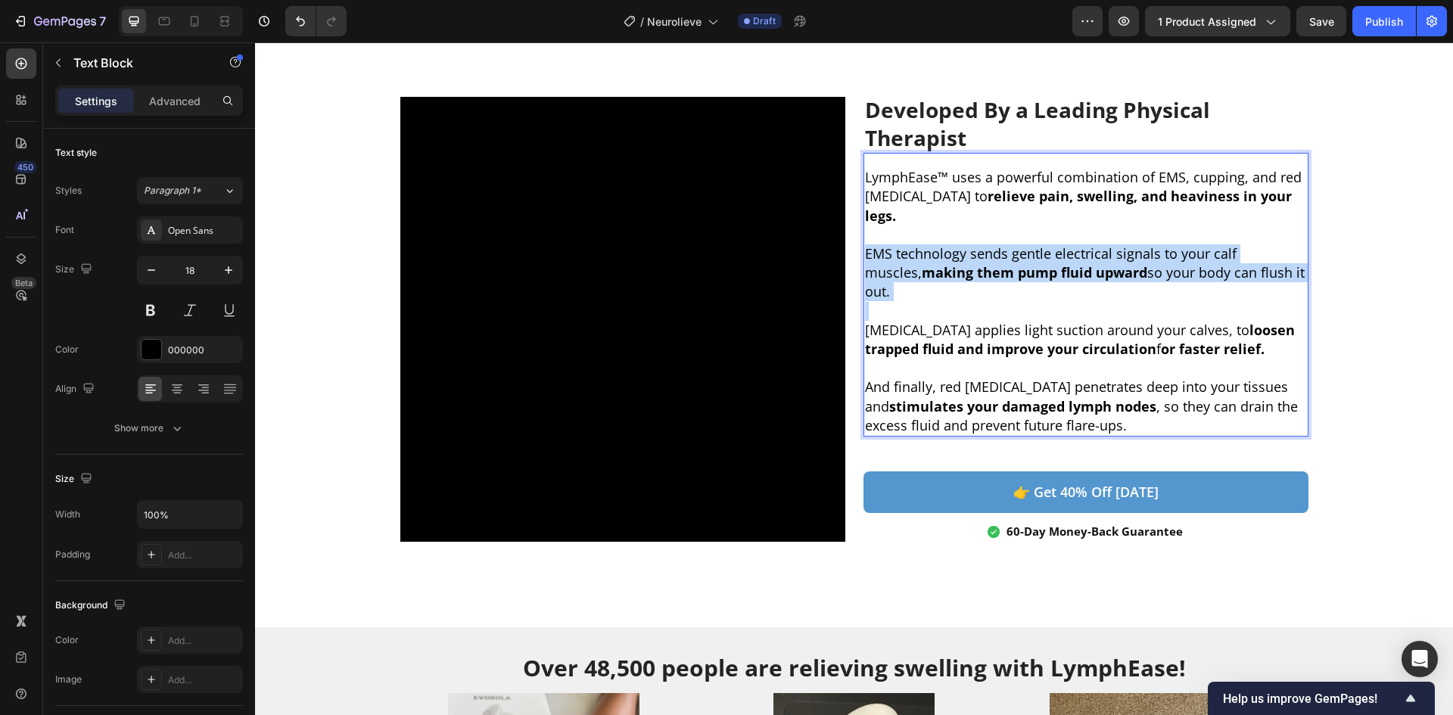
click at [1207, 258] on p "EMS technology sends gentle electrical signals to your calf muscles, making the…" at bounding box center [1086, 273] width 442 height 58
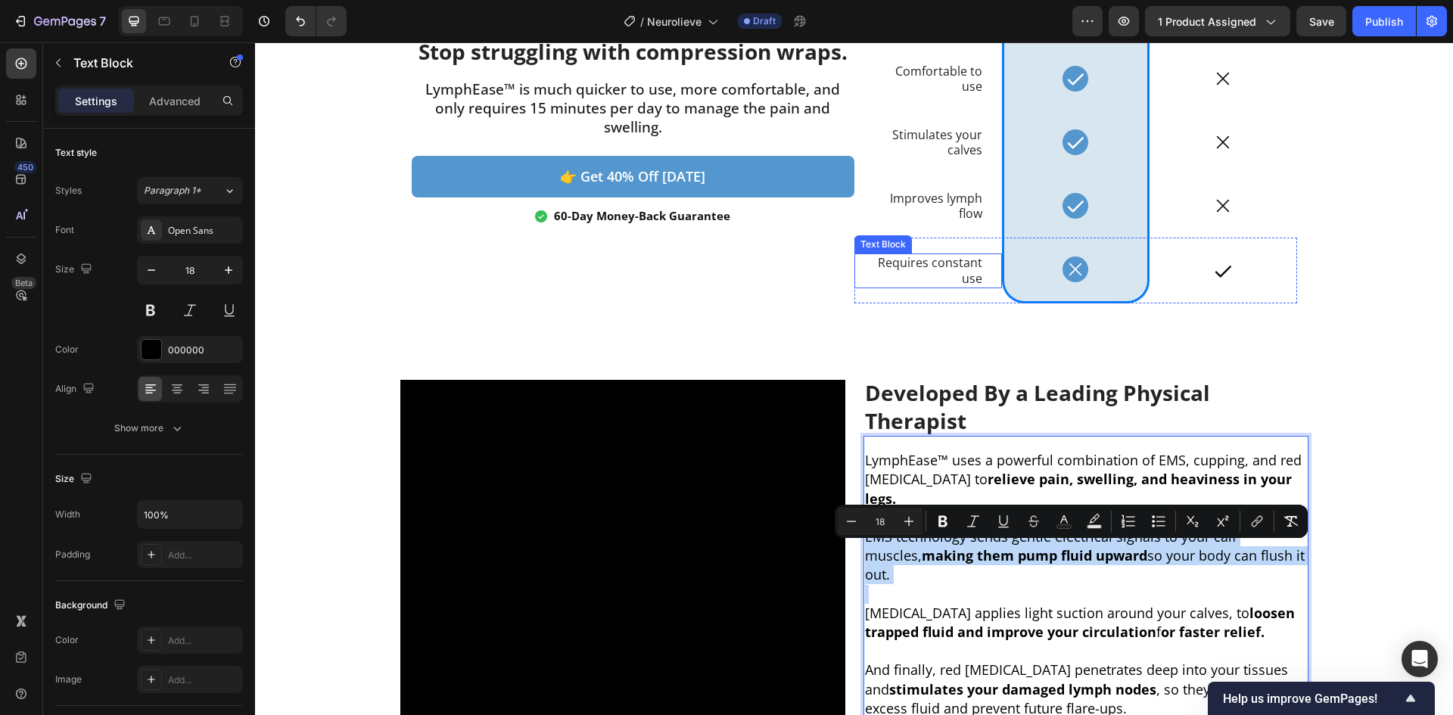
scroll to position [1917, 0]
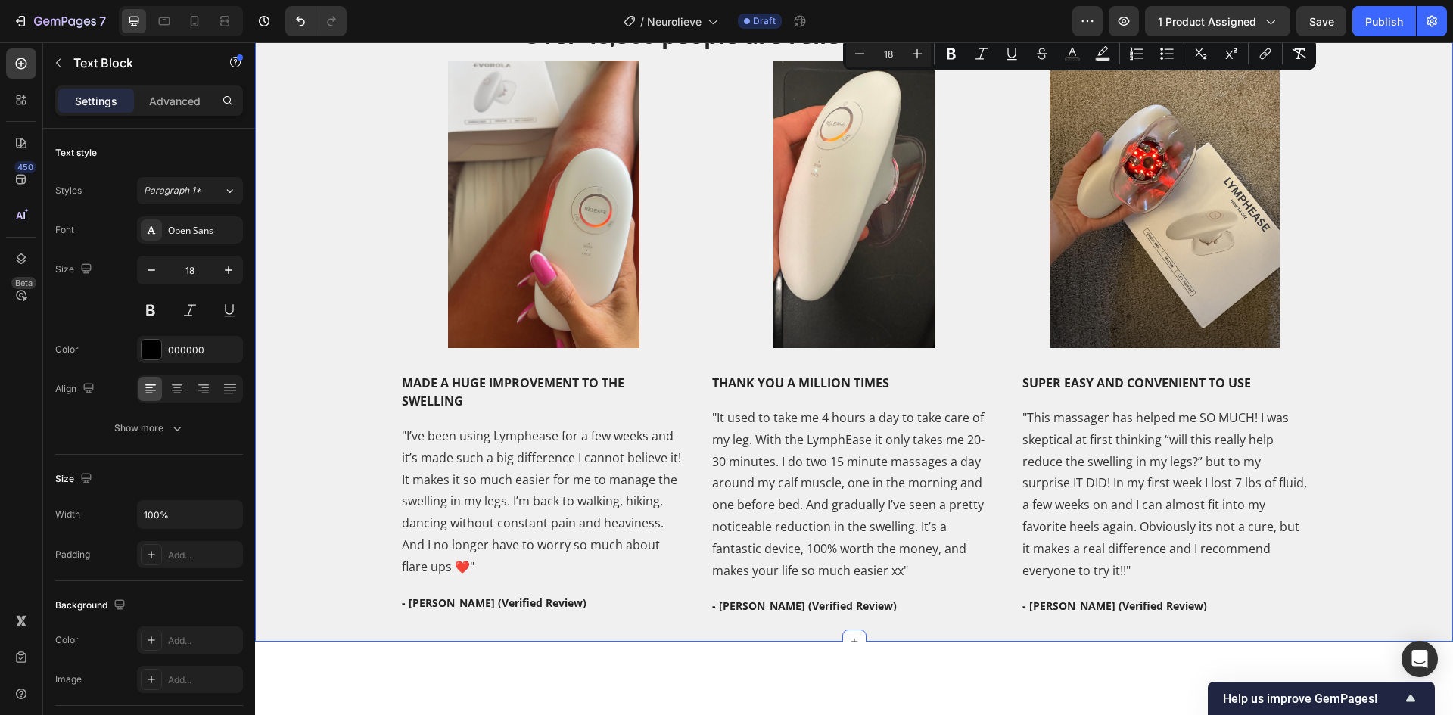
type input "16"
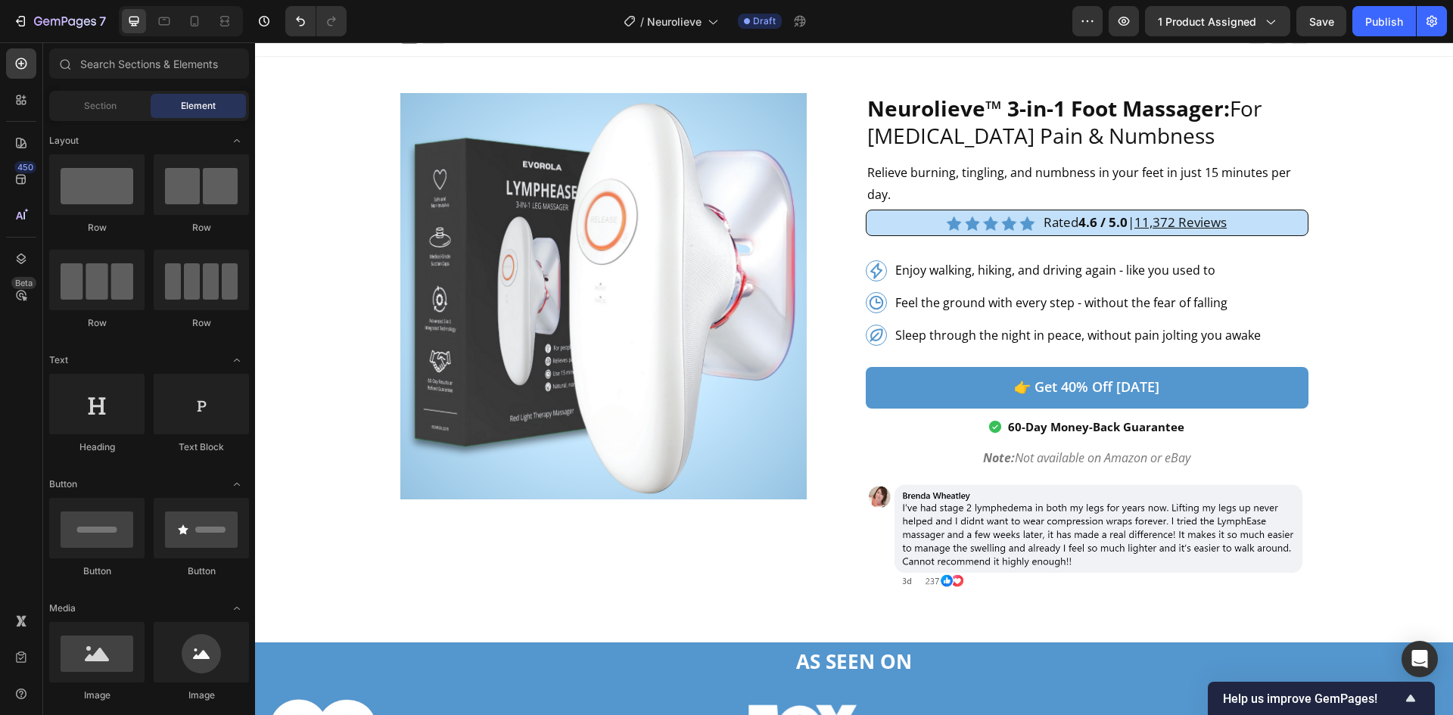
scroll to position [0, 0]
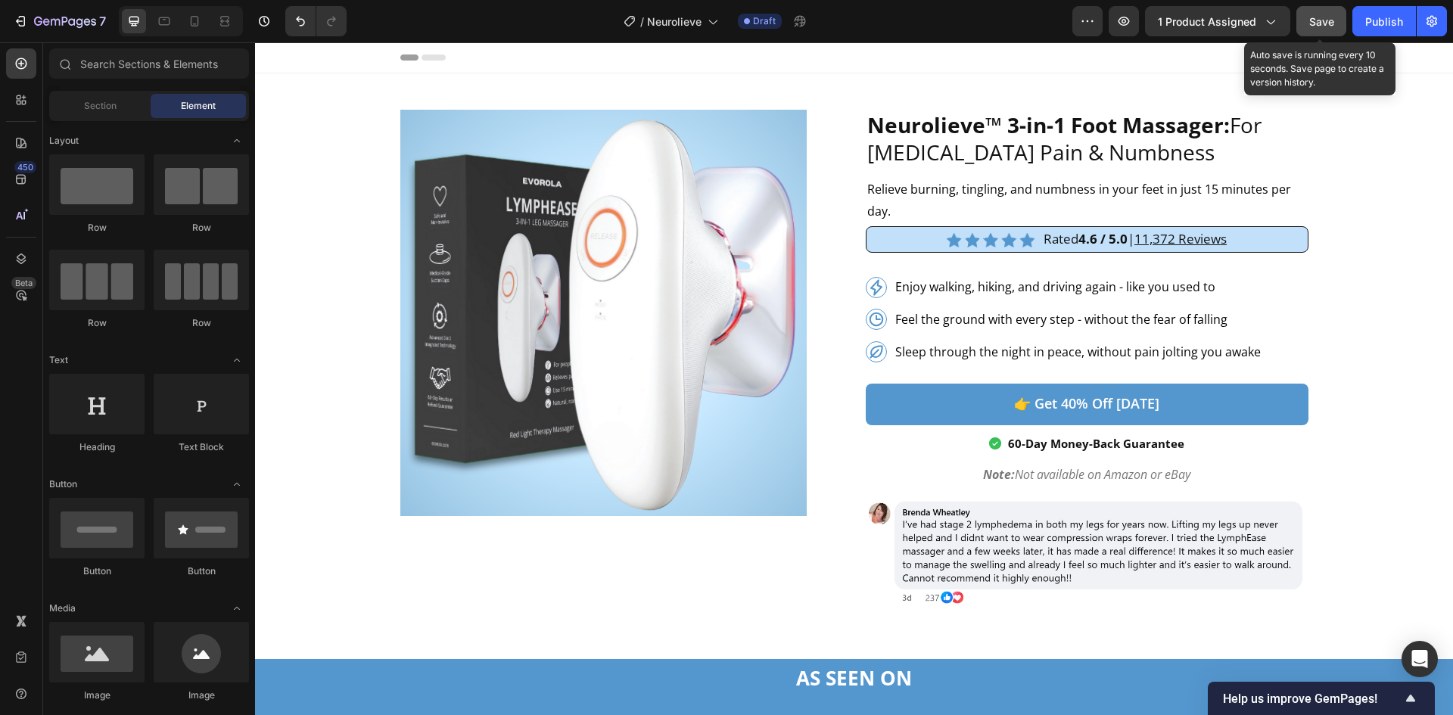
click at [1328, 27] on span "Save" at bounding box center [1322, 21] width 25 height 13
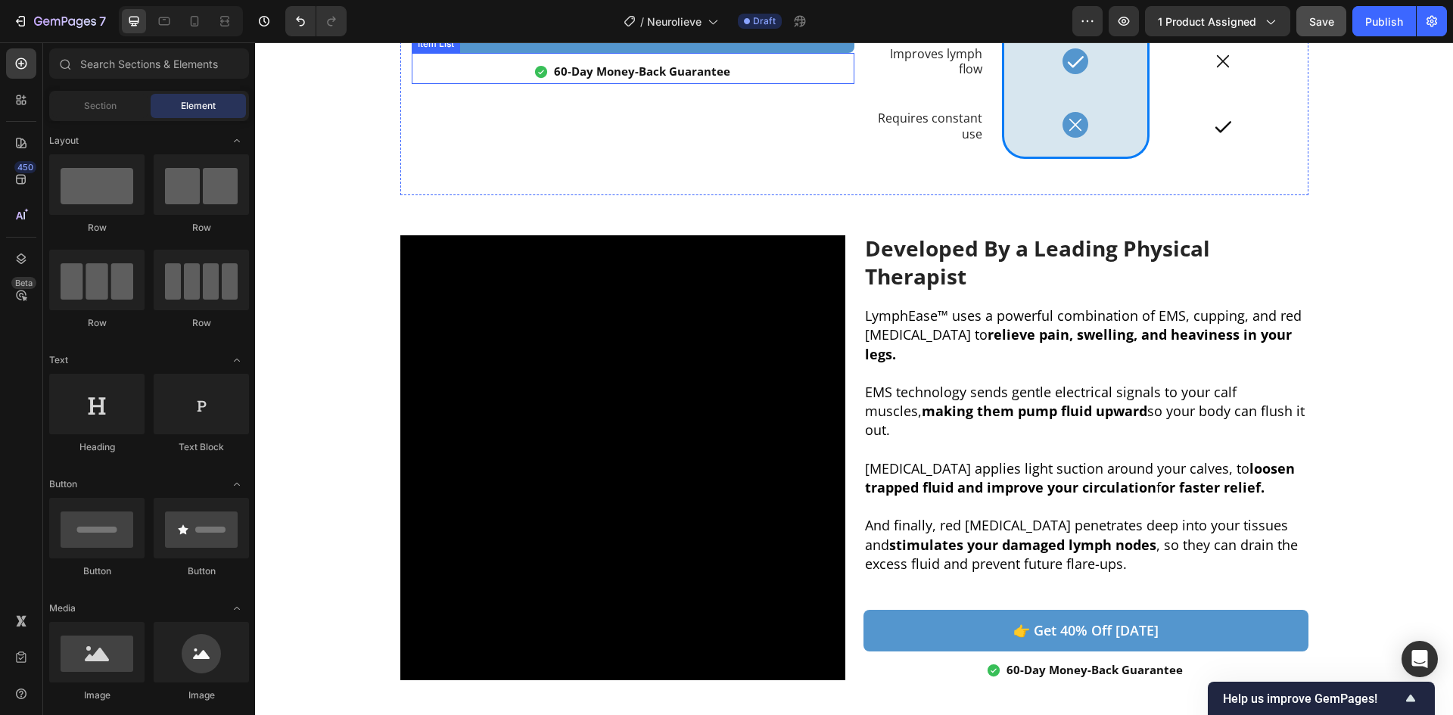
scroll to position [2220, 0]
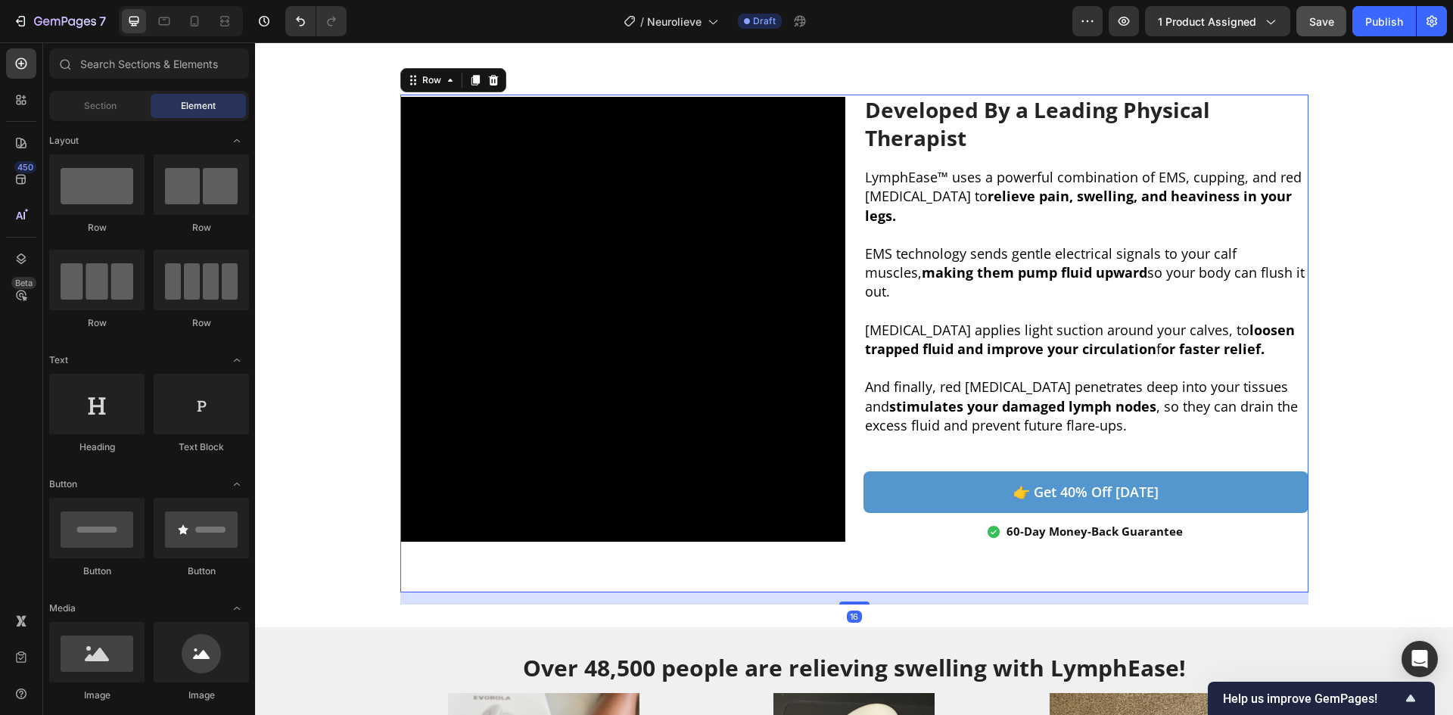
click at [766, 561] on div "Developed By a Leading Physical Therapist Heading LymphEase™ uses a powerful co…" at bounding box center [854, 344] width 908 height 498
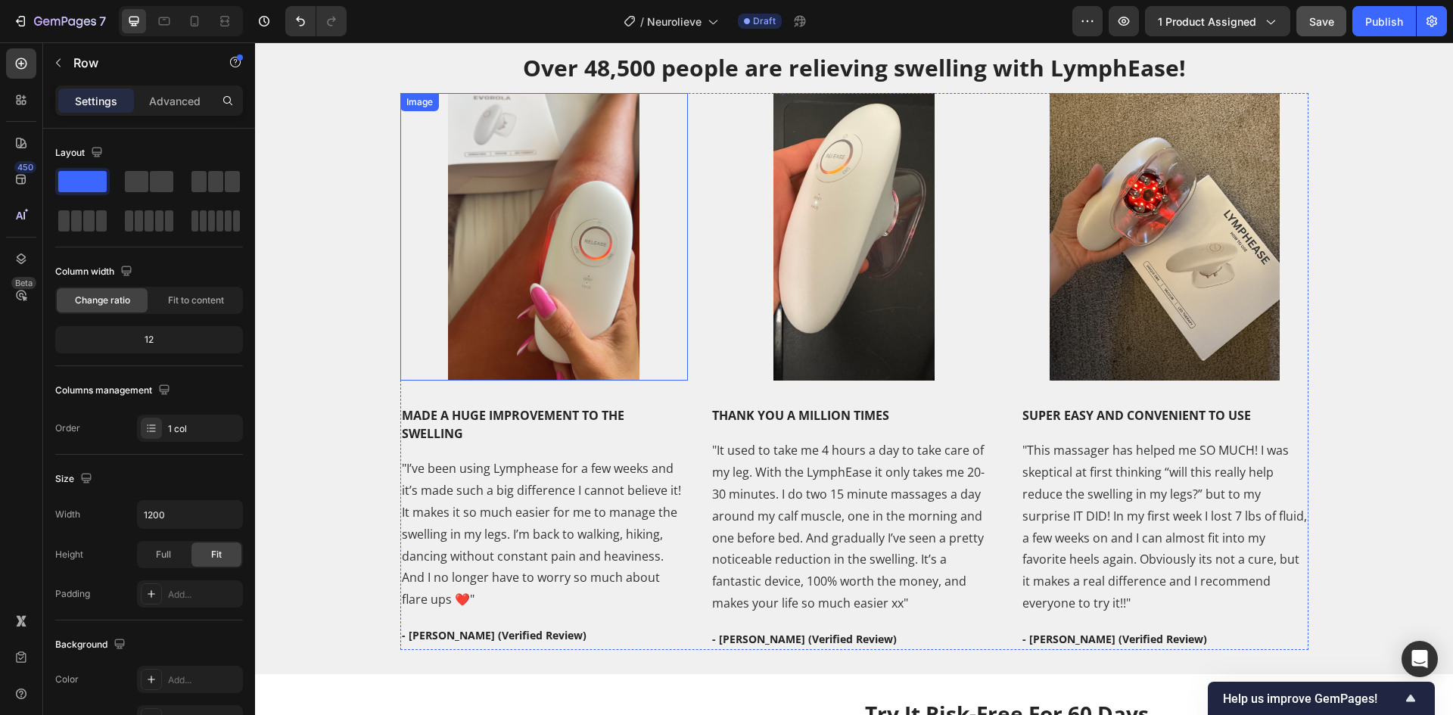
scroll to position [2624, 0]
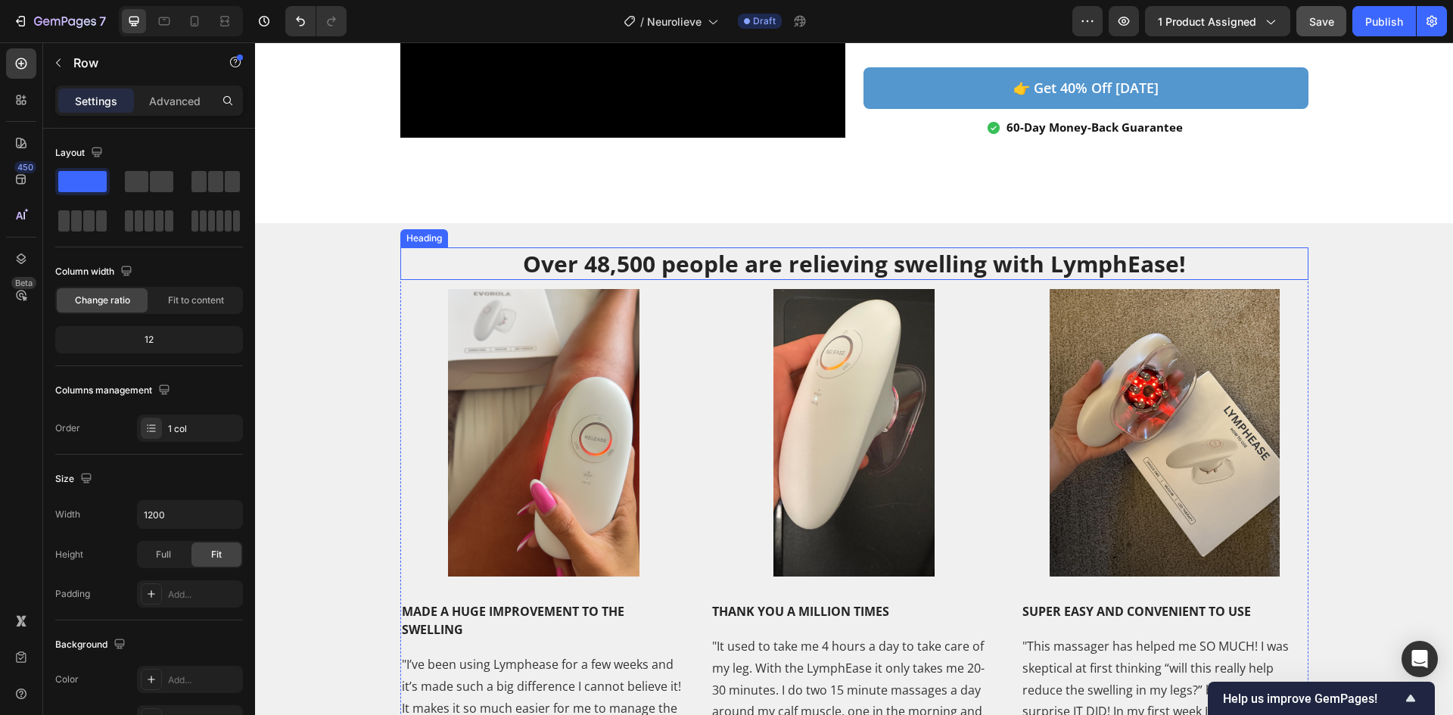
click at [669, 265] on h2 "Over 48,500 people are relieving swelling with LymphEase!" at bounding box center [854, 264] width 908 height 33
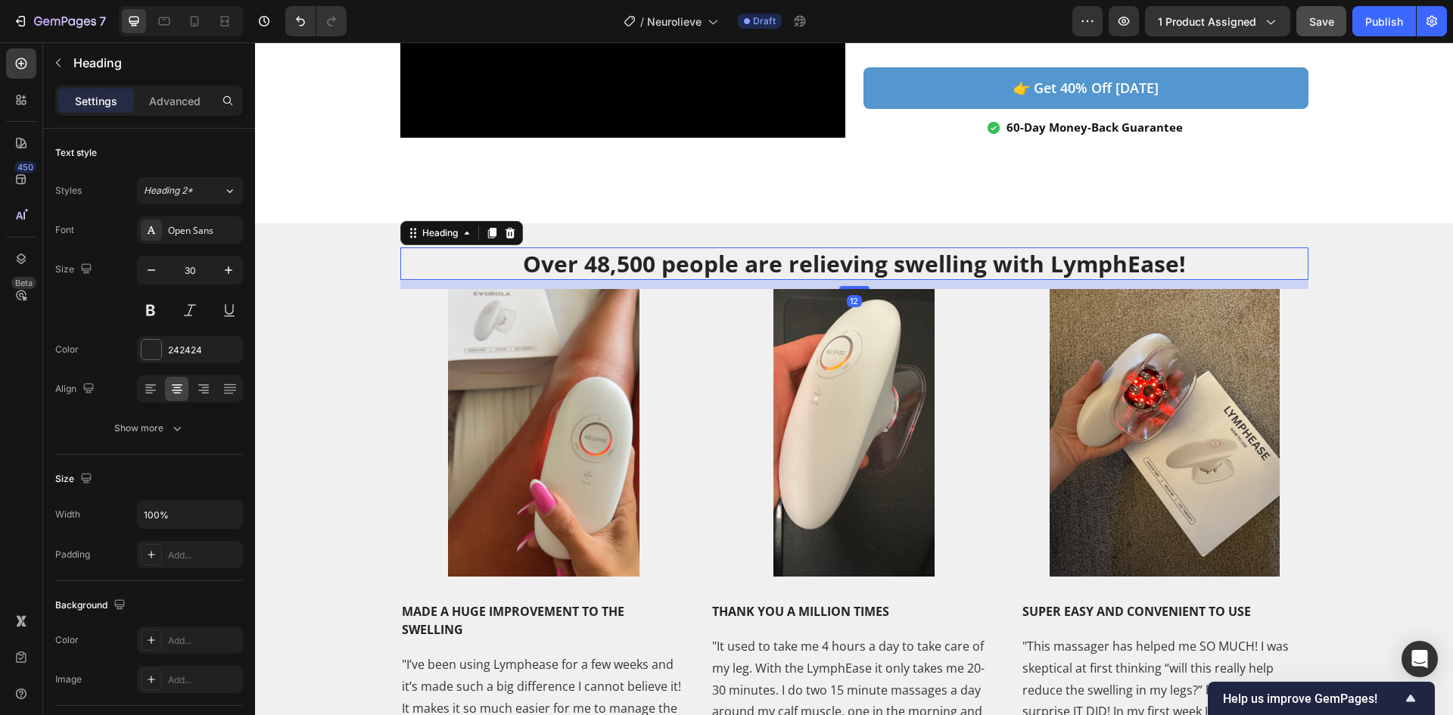
click at [669, 265] on h2 "Over 48,500 people are relieving swelling with LymphEase!" at bounding box center [854, 264] width 908 height 33
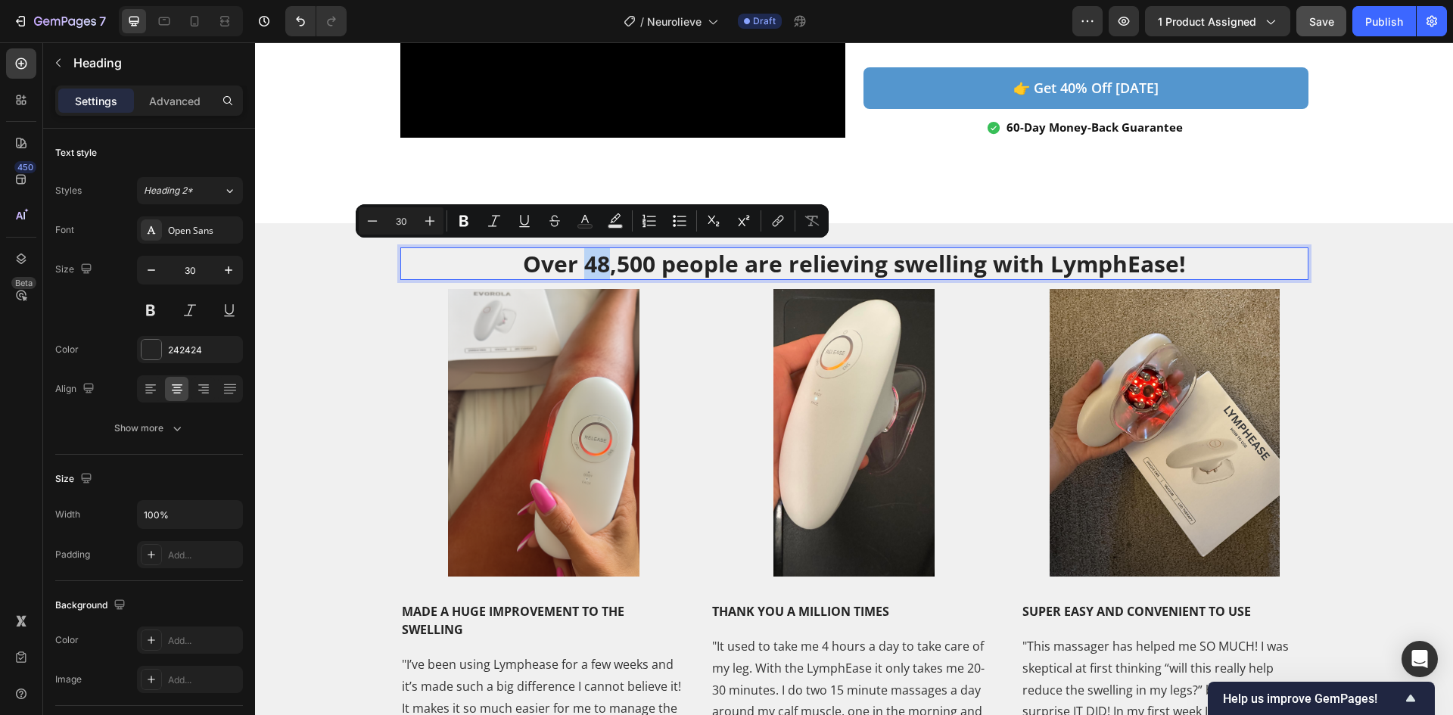
drag, startPoint x: 604, startPoint y: 257, endPoint x: 585, endPoint y: 258, distance: 19.0
click at [585, 258] on p "Over 48,500 people are relieving swelling with LymphEase!" at bounding box center [854, 264] width 905 height 30
drag, startPoint x: 651, startPoint y: 263, endPoint x: 586, endPoint y: 257, distance: 65.5
click at [586, 257] on p "Over 48,500 people are relieving swelling with LymphEase!" at bounding box center [854, 264] width 905 height 30
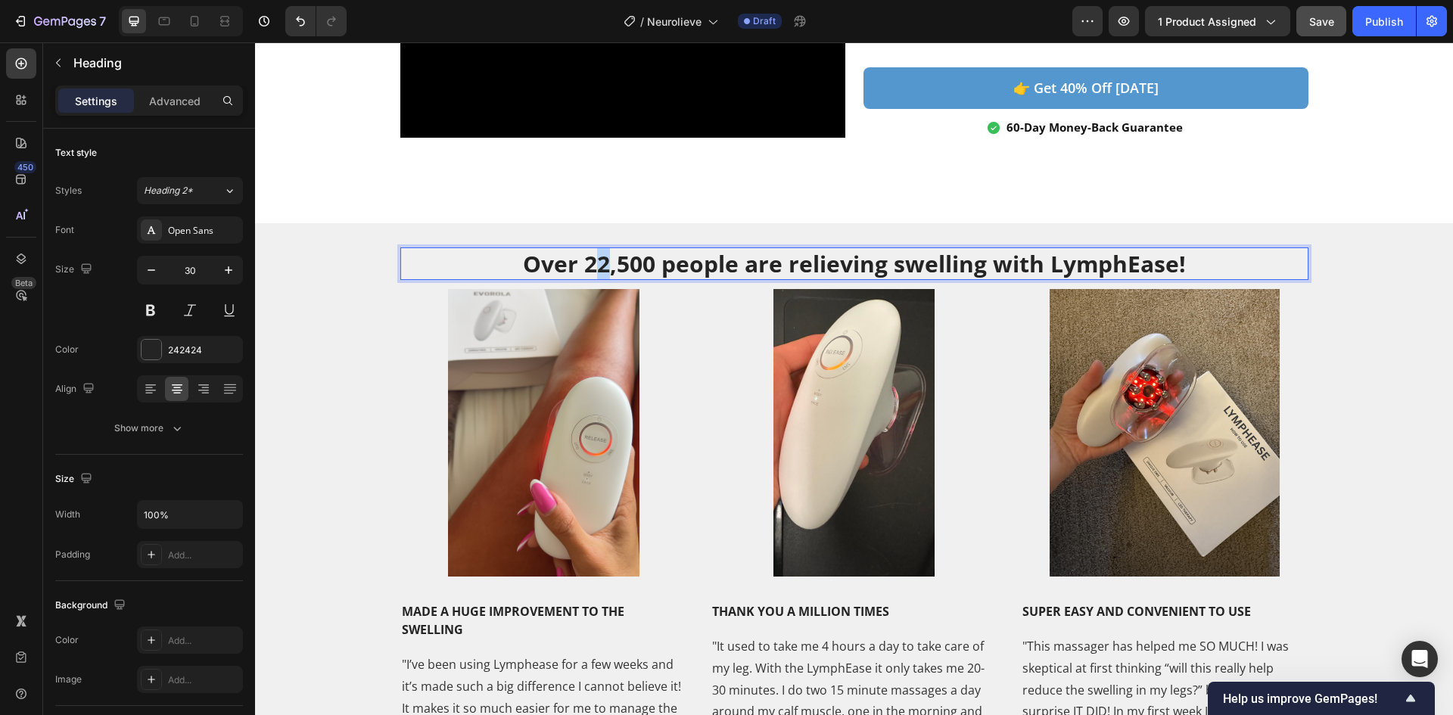
click at [596, 260] on p "Over 22,500 people are relieving swelling with LymphEase!" at bounding box center [854, 264] width 905 height 30
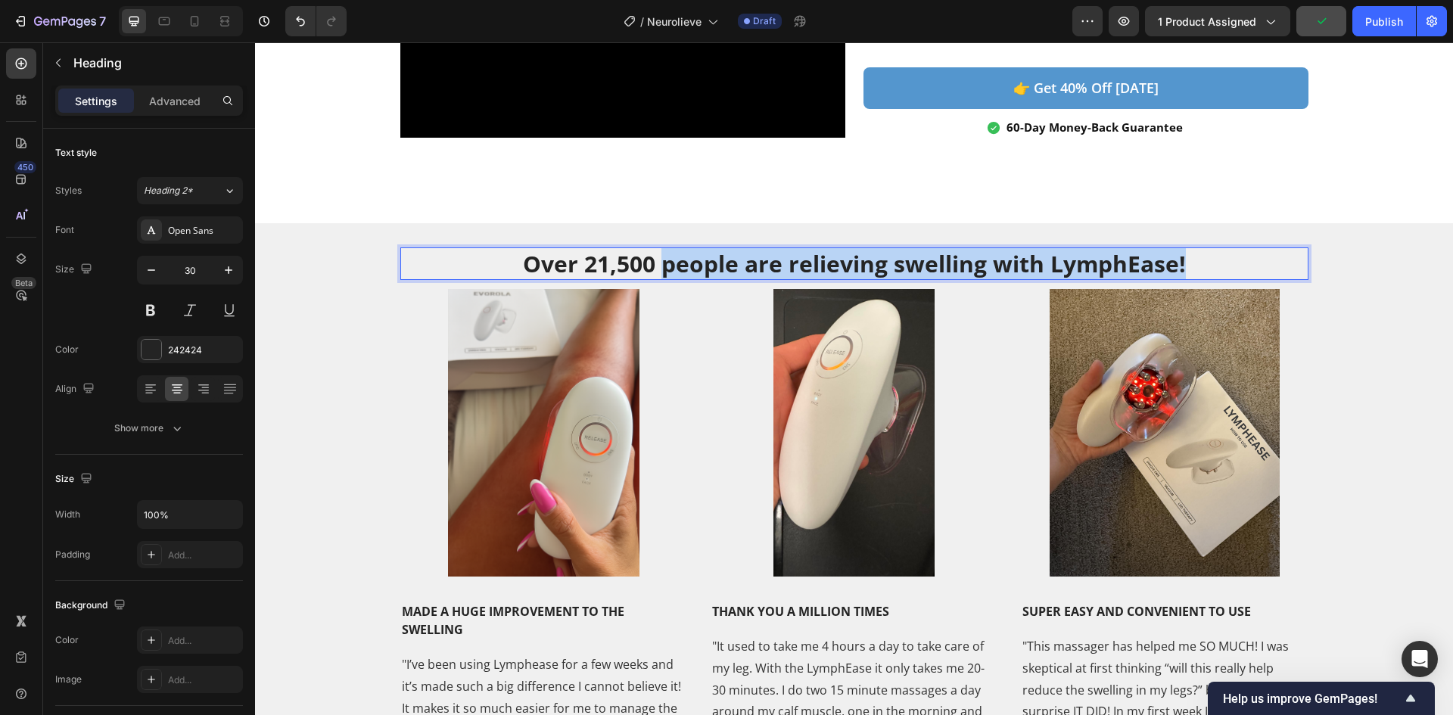
drag, startPoint x: 1190, startPoint y: 262, endPoint x: 659, endPoint y: 264, distance: 530.6
click at [659, 265] on p "Over 21,500 people are relieving swelling with LymphEase!" at bounding box center [854, 264] width 905 height 30
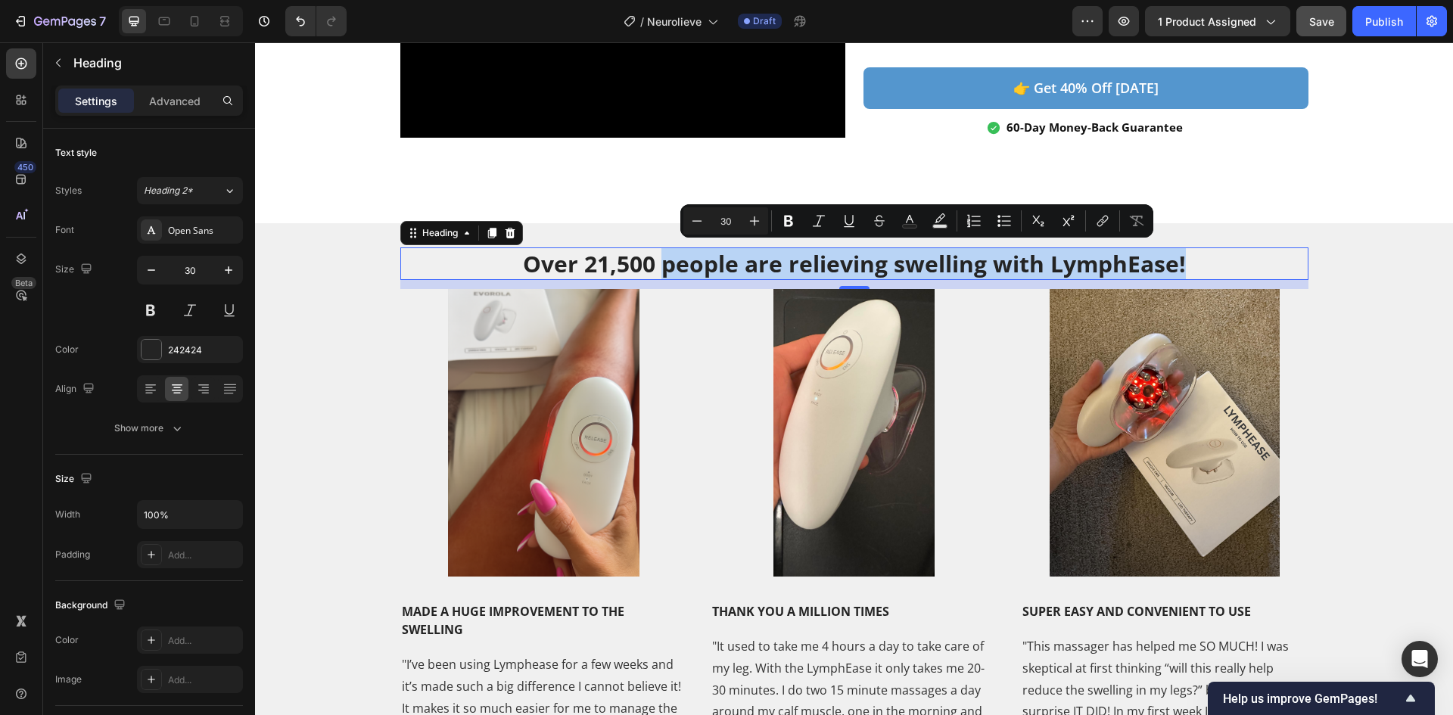
click at [940, 257] on p "Over 21,500 people are relieving swelling with LymphEase!" at bounding box center [854, 264] width 905 height 30
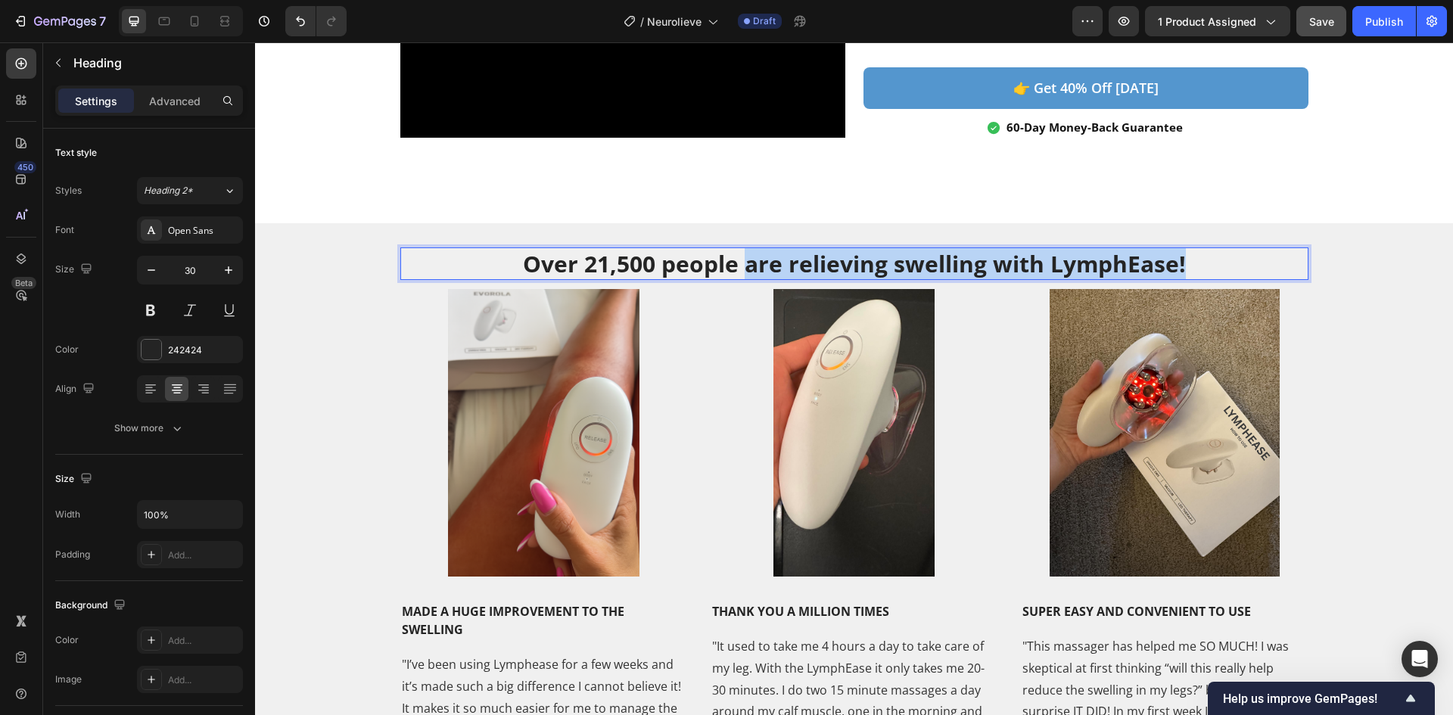
drag, startPoint x: 1209, startPoint y: 261, endPoint x: 743, endPoint y: 259, distance: 466.3
click at [743, 259] on p "Over 21,500 people are relieving swelling with LymphEase!" at bounding box center [854, 264] width 905 height 30
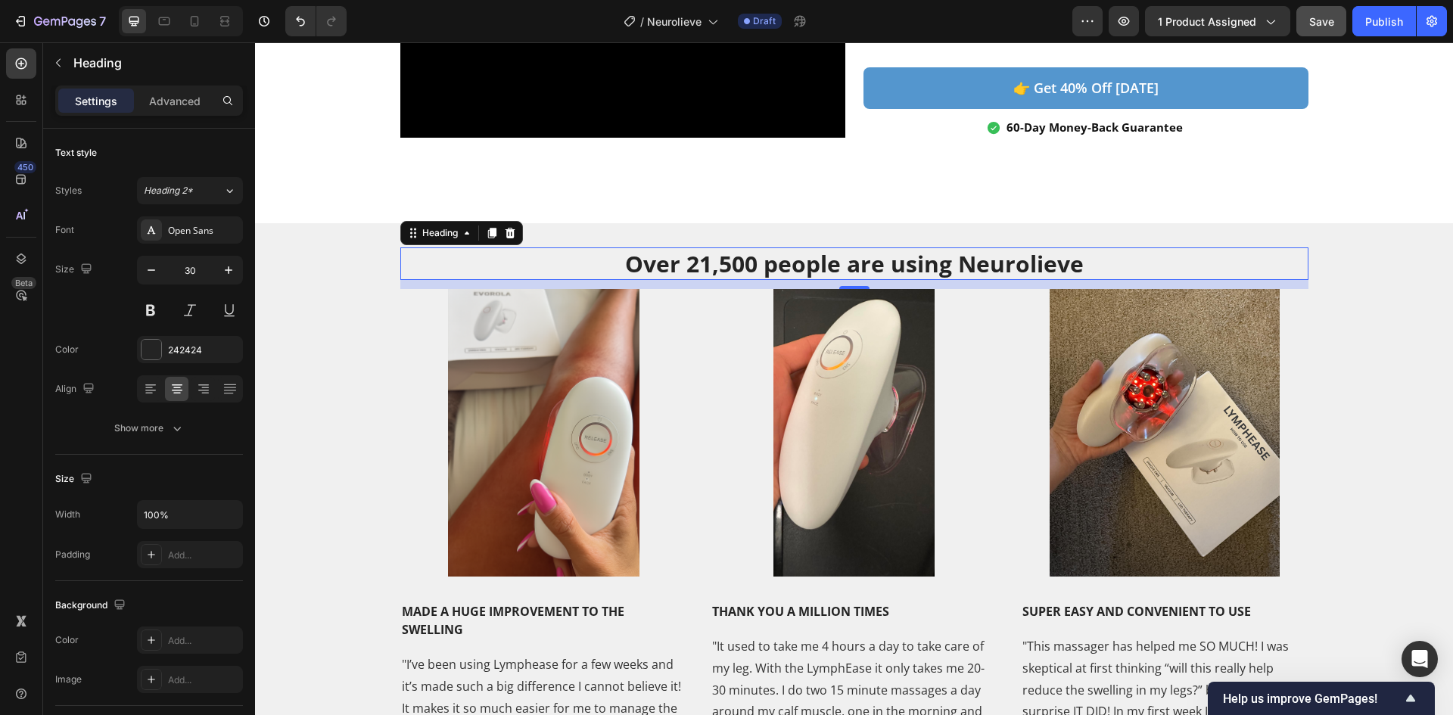
click at [1118, 266] on p "Over 21,500 people are using Neurolieve" at bounding box center [854, 264] width 905 height 30
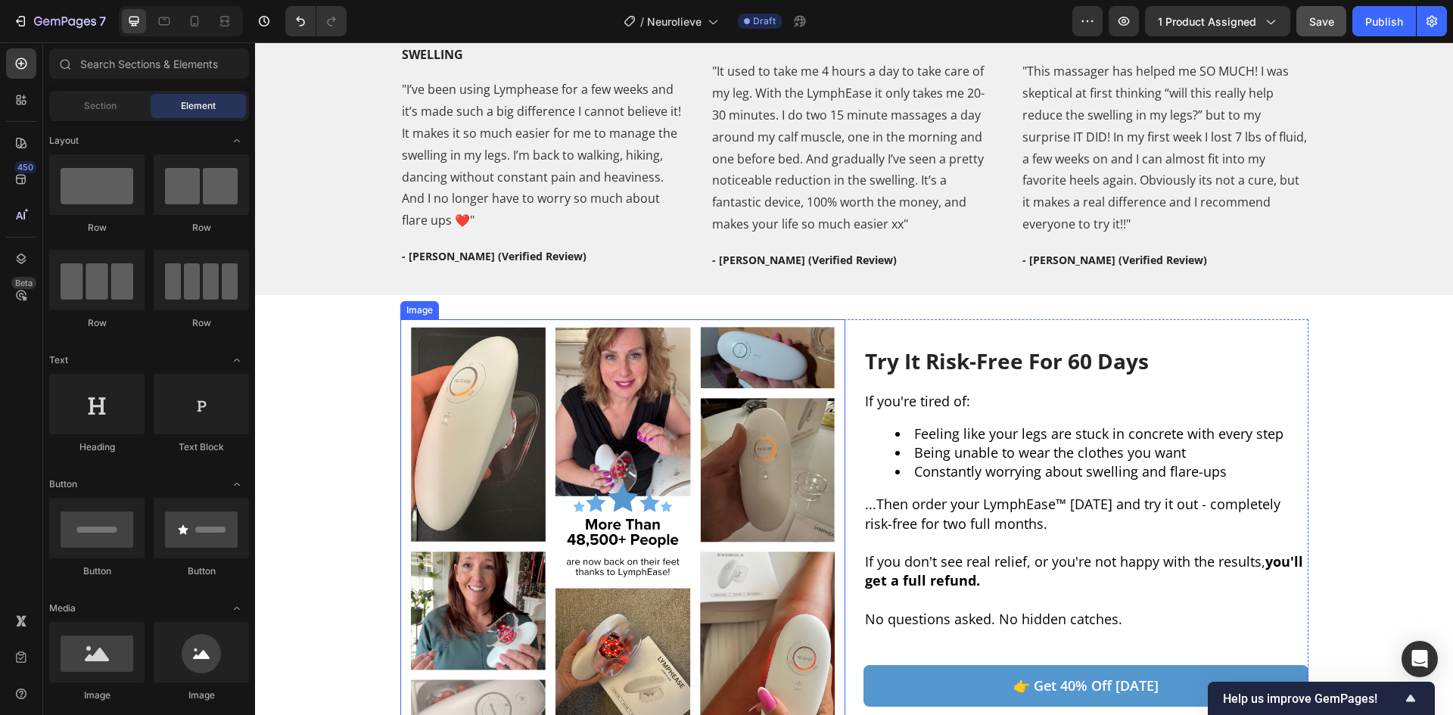
scroll to position [3331, 0]
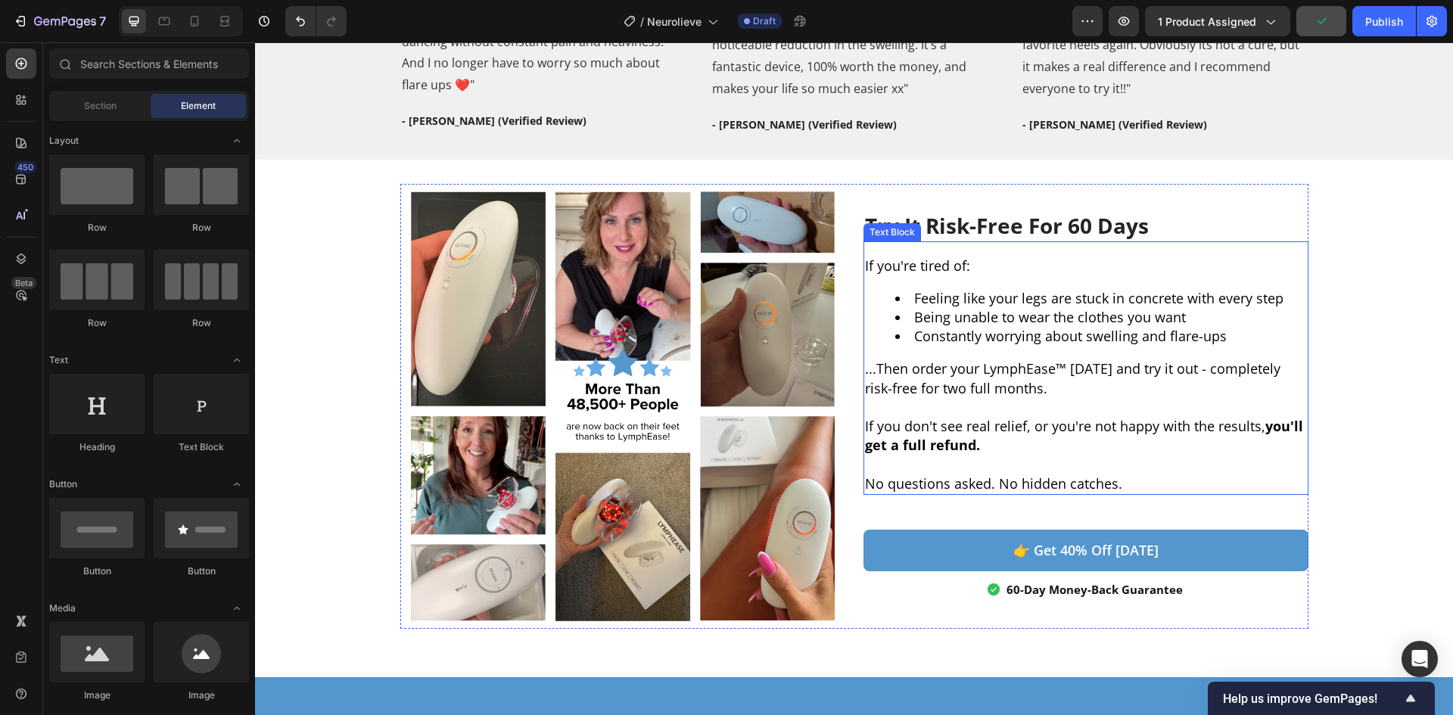
click at [1082, 325] on li "Being unable to wear the clothes you want" at bounding box center [1101, 317] width 412 height 19
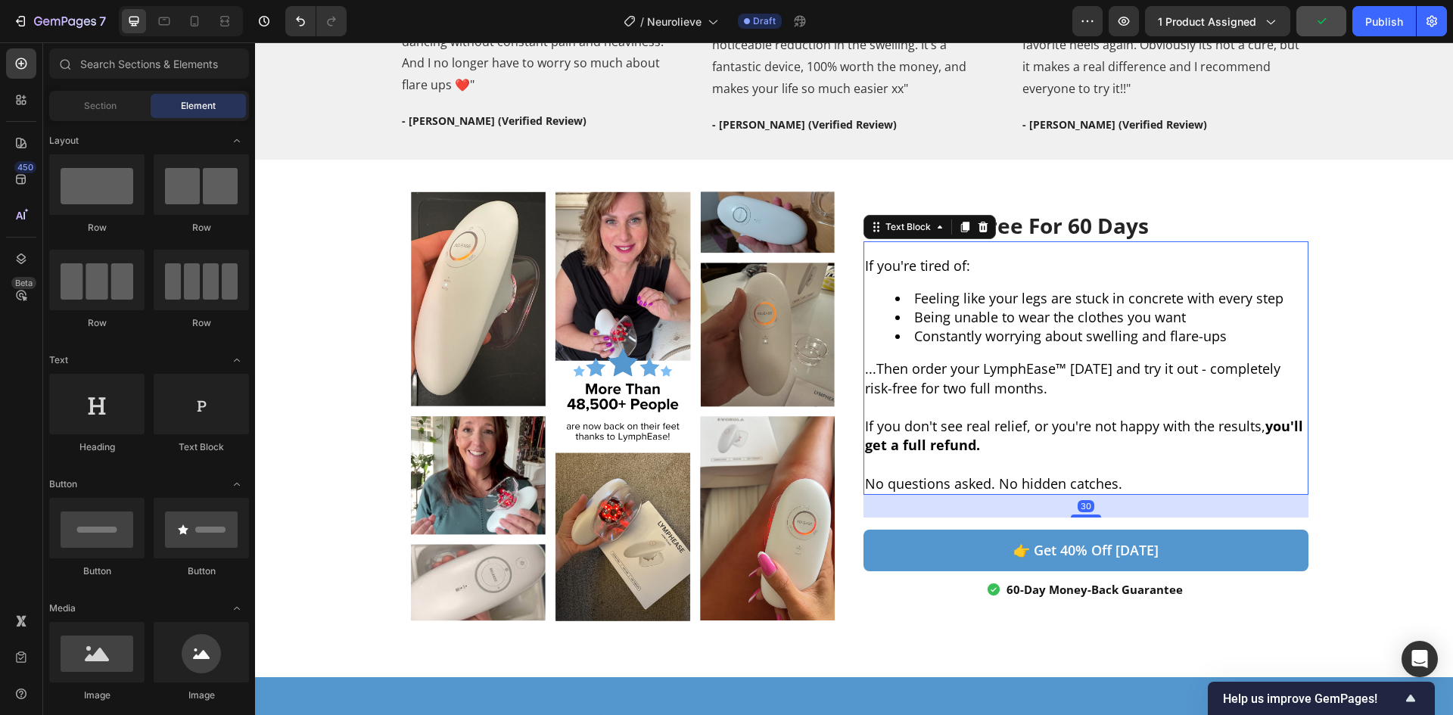
click at [1082, 325] on li "Being unable to wear the clothes you want" at bounding box center [1101, 317] width 412 height 19
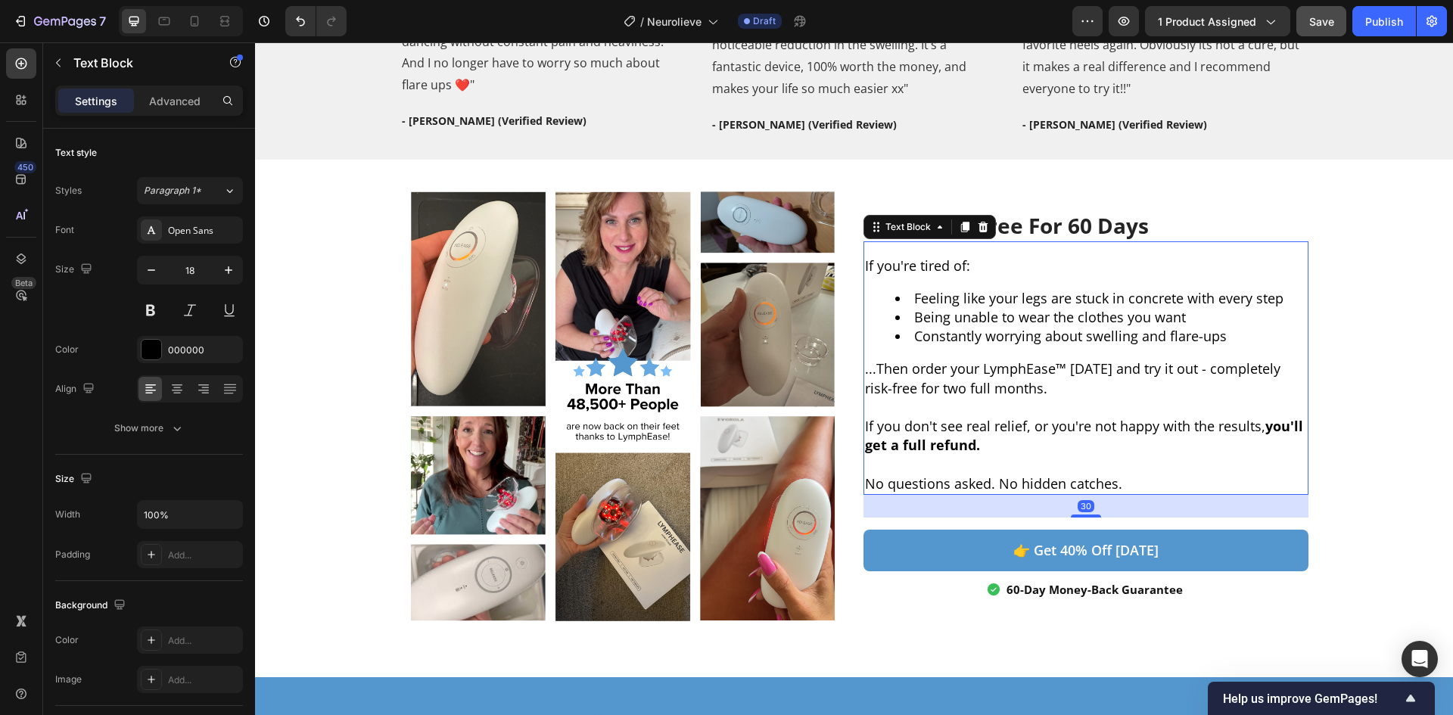
click at [1054, 335] on li "Constantly worrying about swelling and flare-ups" at bounding box center [1101, 336] width 412 height 19
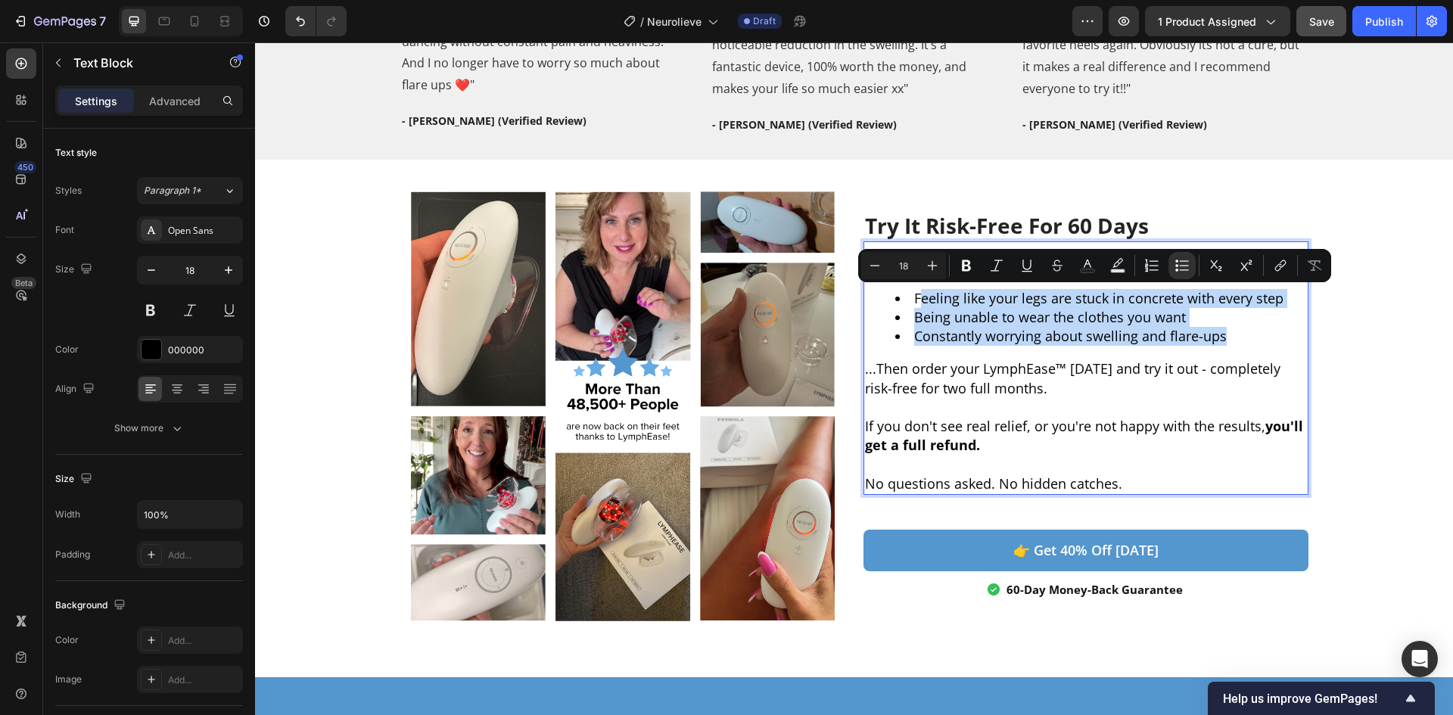
drag, startPoint x: 1229, startPoint y: 338, endPoint x: 913, endPoint y: 300, distance: 318.0
click at [913, 300] on ul "Feeling like your legs are stuck in concrete with every step Being unable to we…" at bounding box center [1086, 318] width 442 height 58
click at [1247, 327] on li "Constantly worrying about swelling and flare-ups" at bounding box center [1101, 336] width 412 height 19
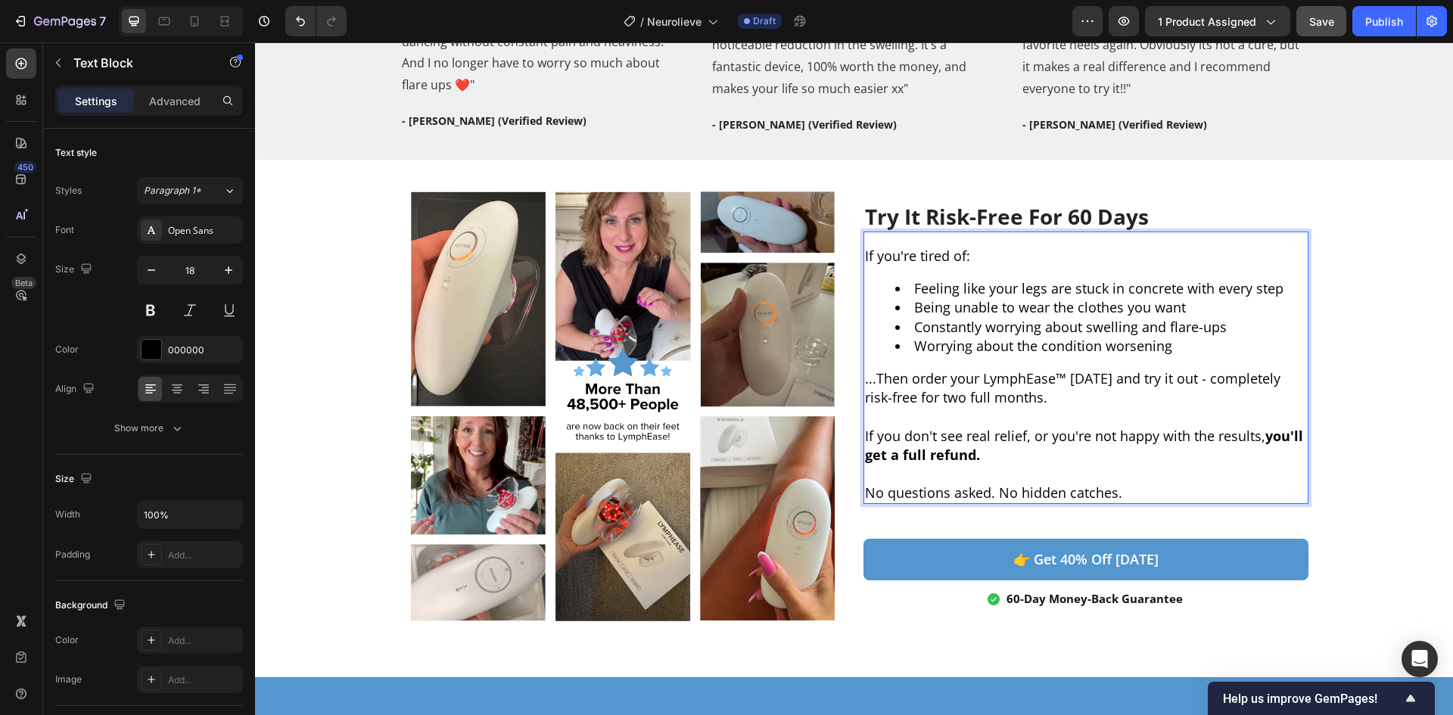
click at [1239, 330] on li "Constantly worrying about swelling and flare-ups" at bounding box center [1101, 327] width 412 height 19
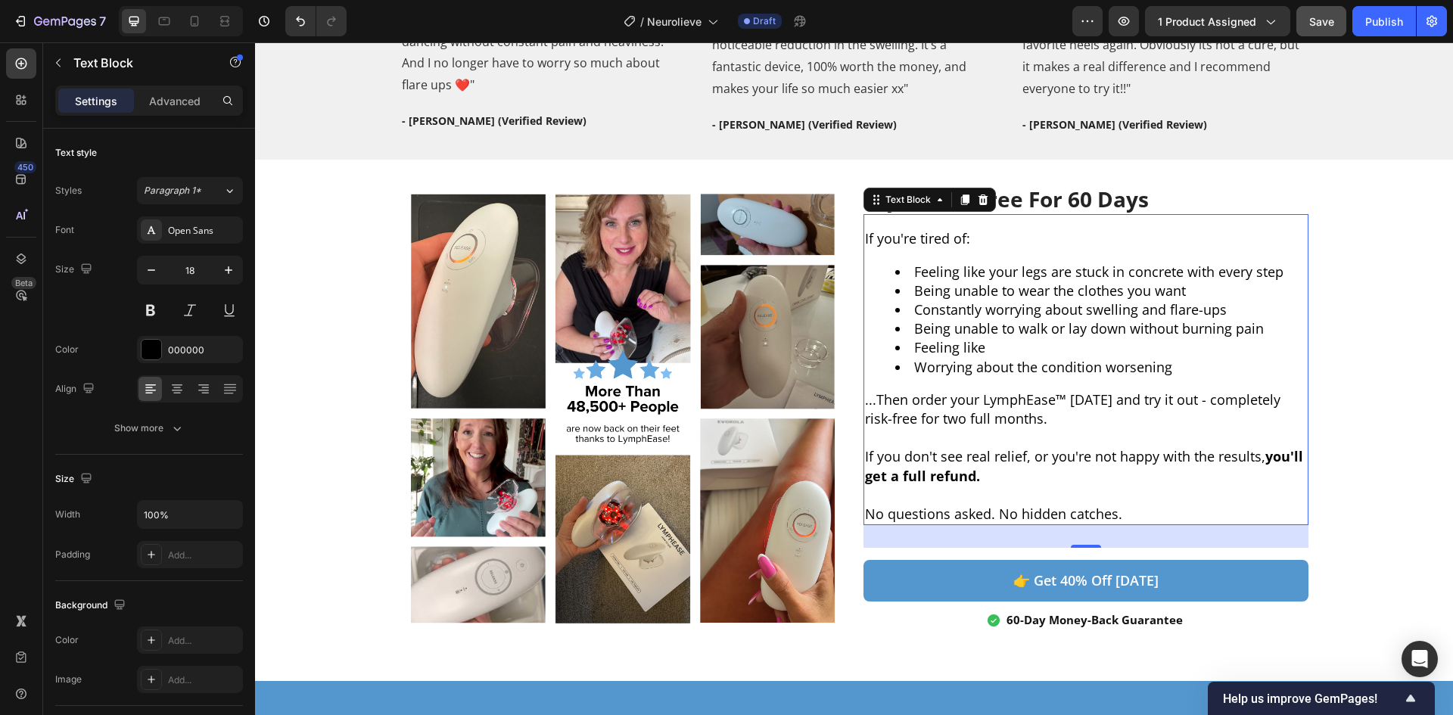
click at [1002, 347] on li "Feeling like" at bounding box center [1101, 347] width 412 height 19
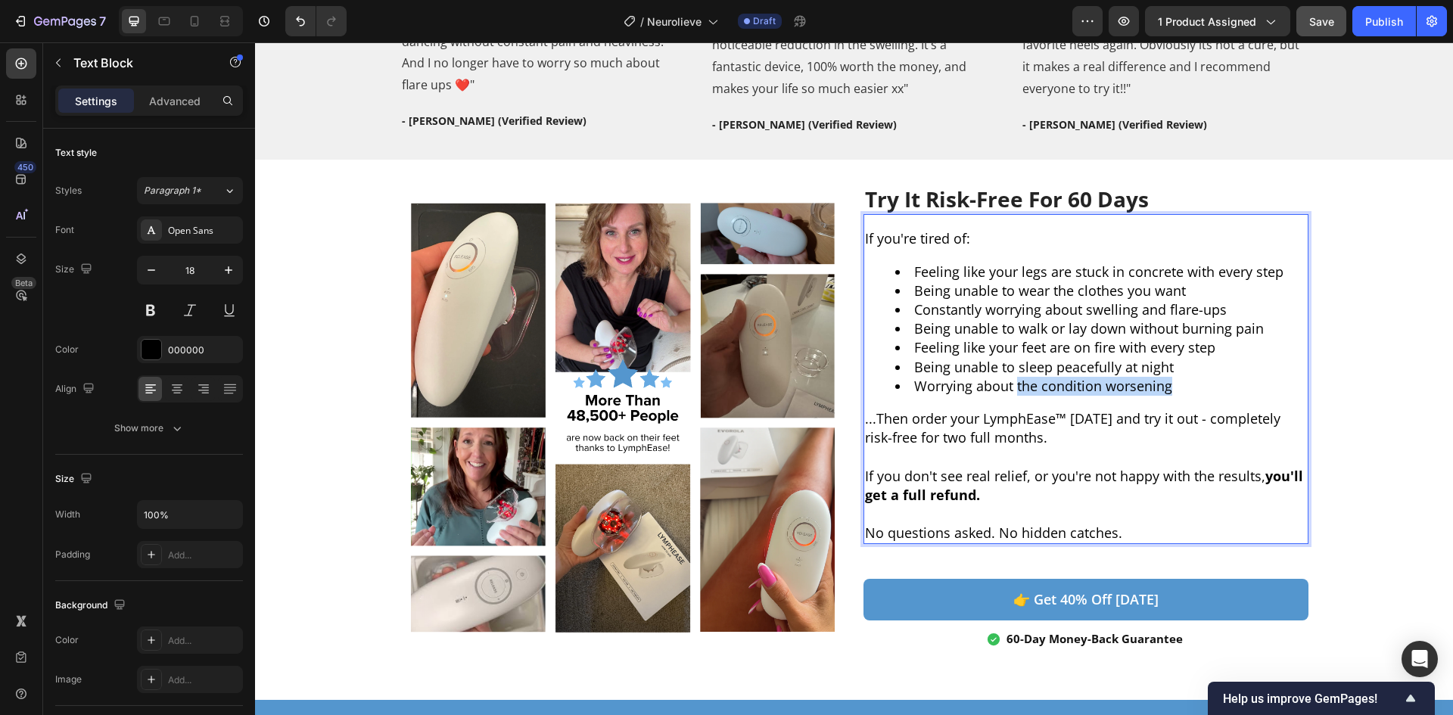
drag, startPoint x: 1164, startPoint y: 388, endPoint x: 1012, endPoint y: 382, distance: 152.3
click at [1012, 382] on li "Worrying about the condition worsening" at bounding box center [1101, 386] width 412 height 19
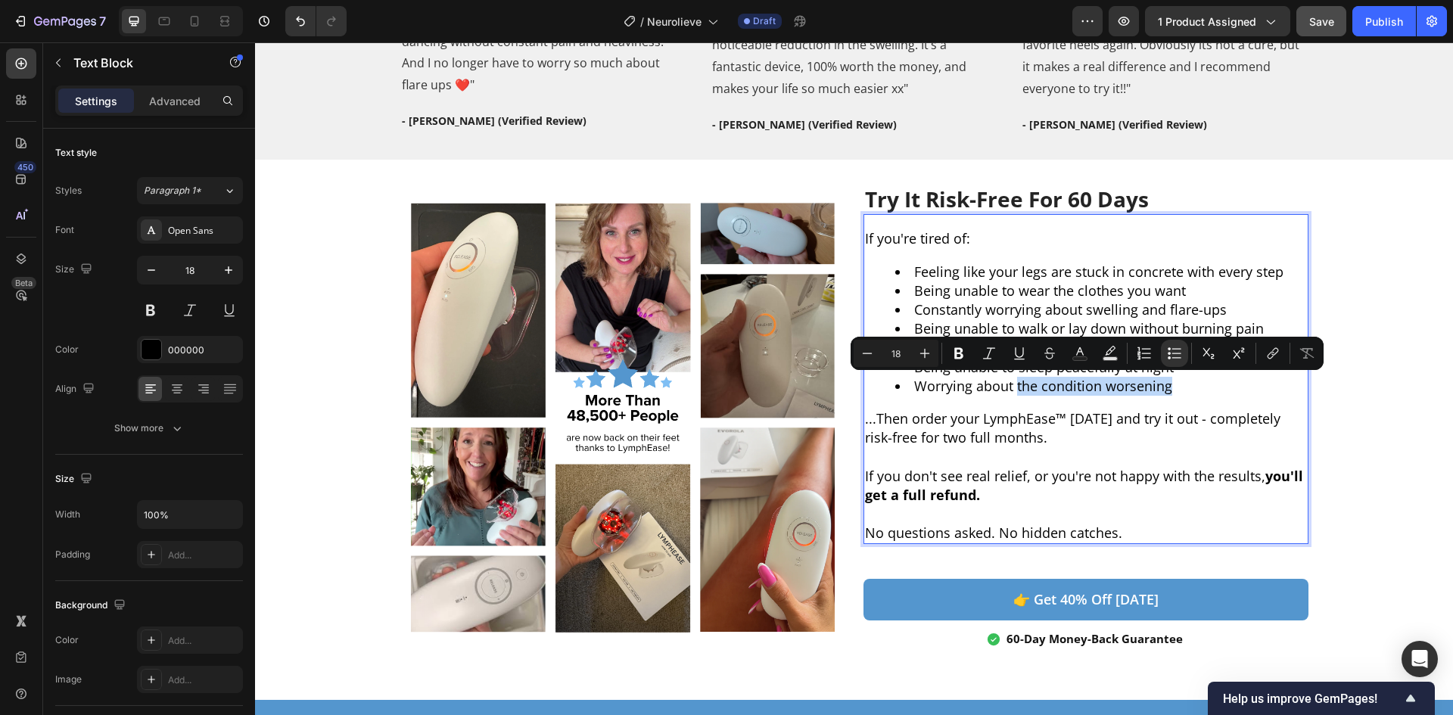
click at [1150, 394] on li "Worrying about the condition worsening" at bounding box center [1101, 386] width 412 height 19
click at [1168, 388] on li "Worrying about the condition worsening" at bounding box center [1101, 386] width 412 height 19
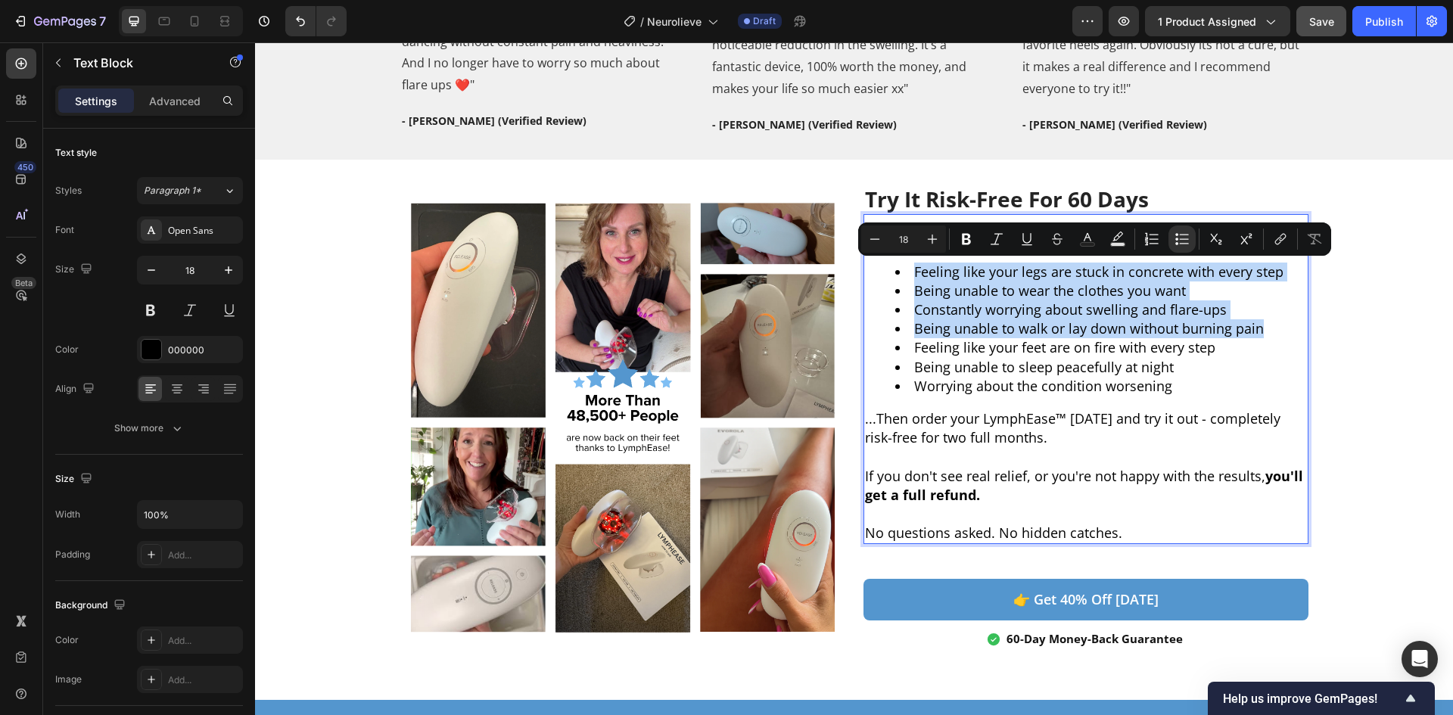
drag, startPoint x: 1261, startPoint y: 329, endPoint x: 899, endPoint y: 265, distance: 368.1
click at [899, 265] on ul "Feeling like your legs are stuck in concrete with every step Being unable to we…" at bounding box center [1086, 329] width 442 height 133
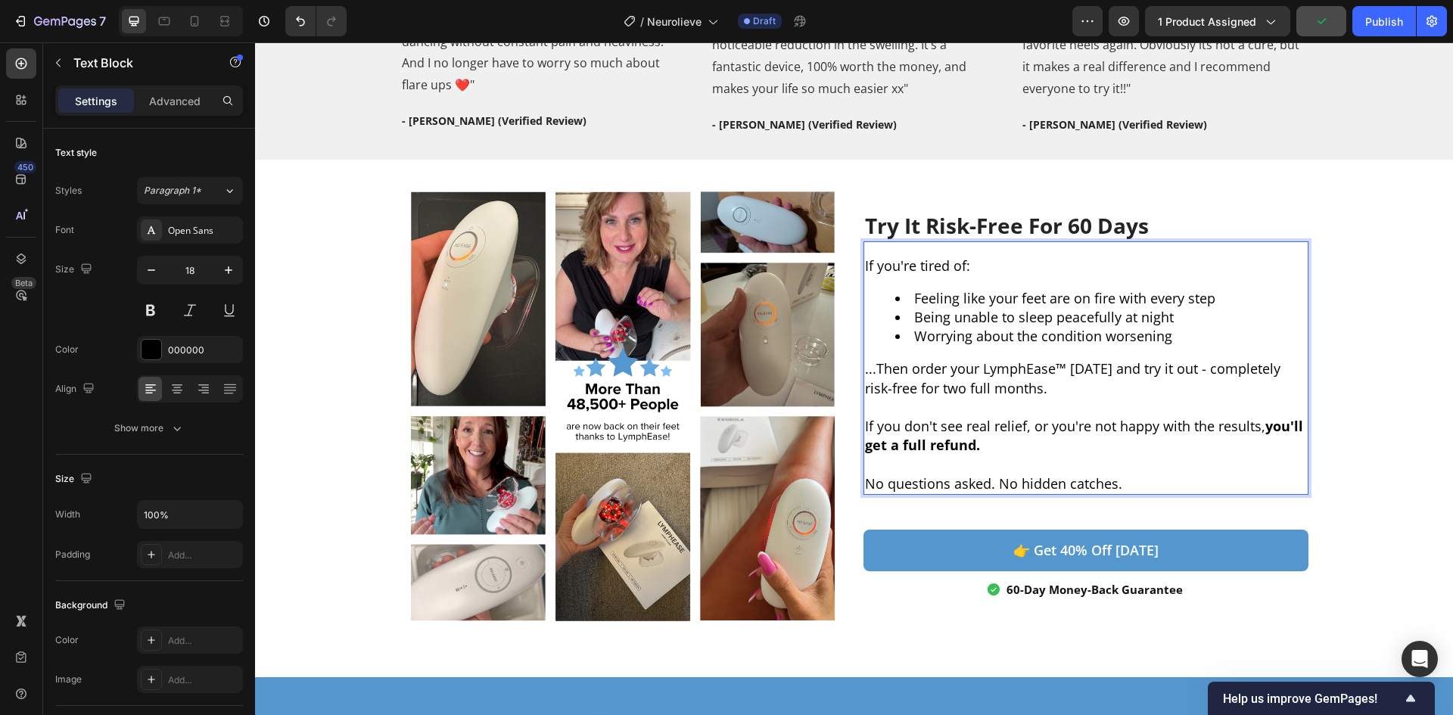
click at [1045, 388] on p "...Then order your LymphEase™ [DATE] and try it out - completely risk-free for …" at bounding box center [1086, 379] width 442 height 38
drag, startPoint x: 1060, startPoint y: 366, endPoint x: 973, endPoint y: 366, distance: 86.3
click at [973, 366] on p "...Then order your LymphEase™ [DATE] and try it out - completely risk-free for …" at bounding box center [1086, 379] width 442 height 38
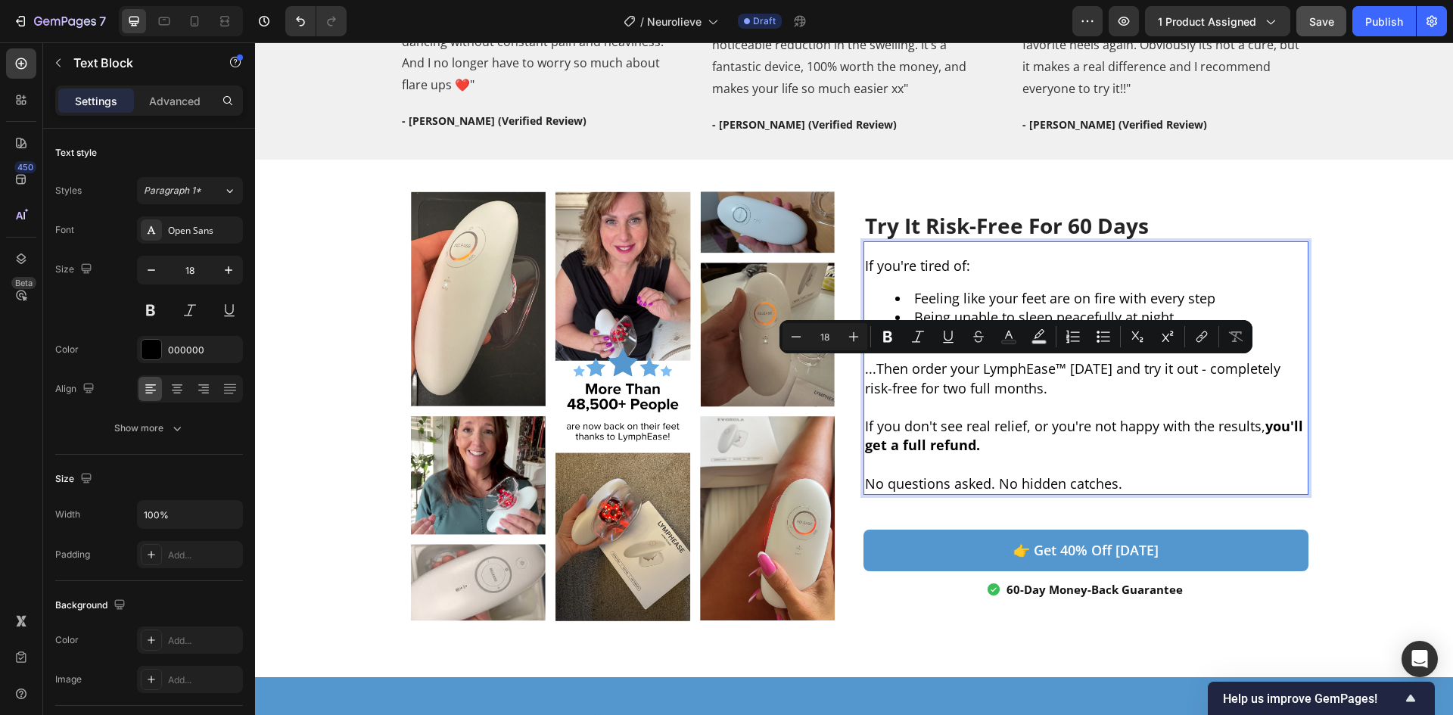
click at [986, 374] on p "...Then order your LymphEase™ [DATE] and try it out - completely risk-free for …" at bounding box center [1086, 379] width 442 height 38
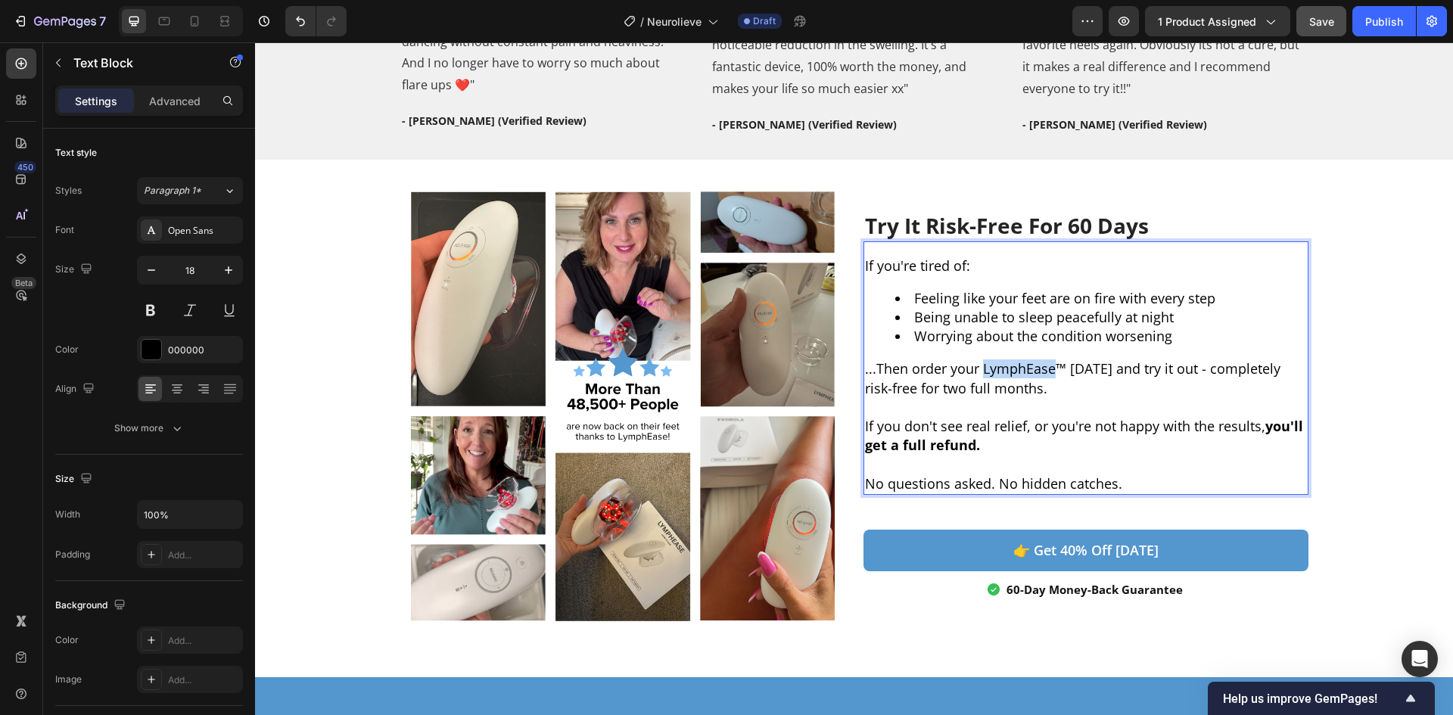
drag, startPoint x: 979, startPoint y: 369, endPoint x: 1048, endPoint y: 361, distance: 69.3
click at [1048, 361] on p "...Then order your LymphEase™ [DATE] and try it out - completely risk-free for …" at bounding box center [1086, 379] width 442 height 38
click at [1048, 394] on p "...Then order your Neurolieve™ [DATE] and try it out - completely risk-free for…" at bounding box center [1086, 379] width 442 height 38
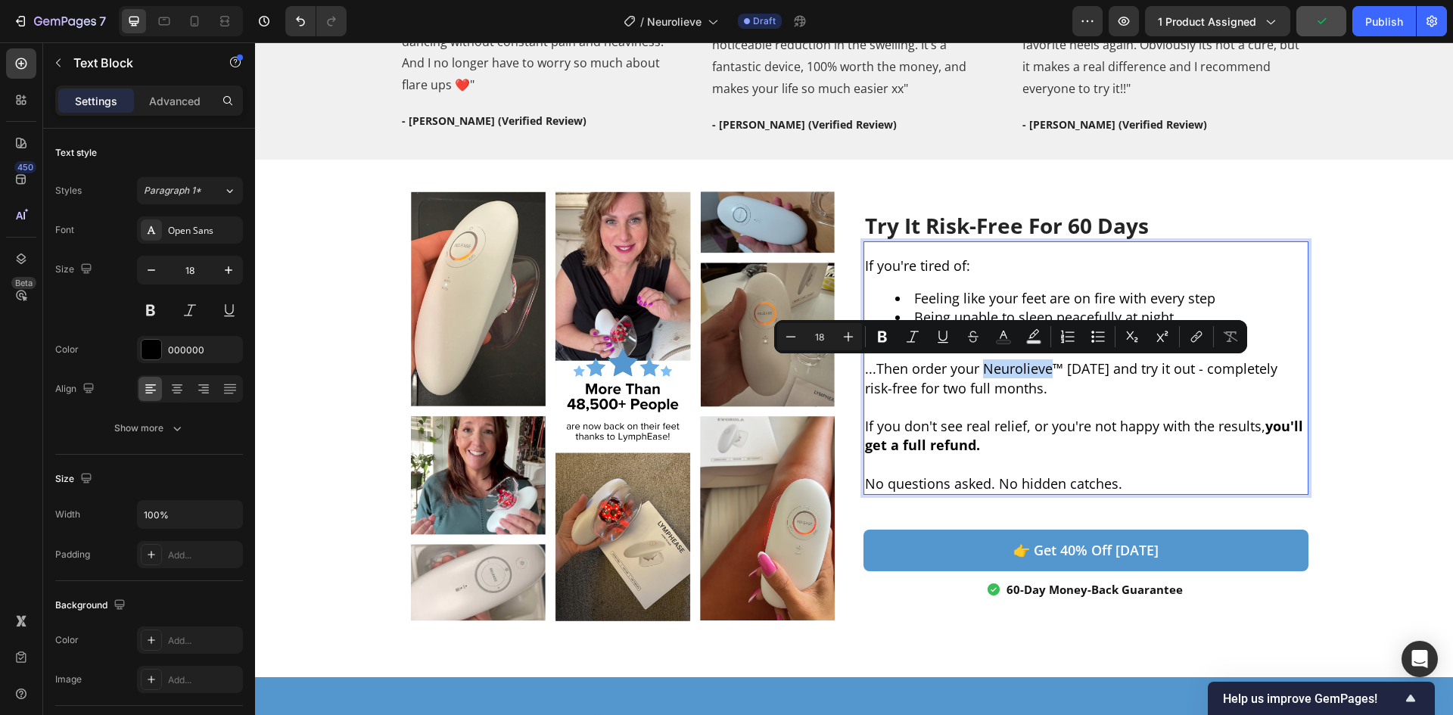
drag, startPoint x: 1040, startPoint y: 367, endPoint x: 1015, endPoint y: 372, distance: 25.4
click at [1015, 372] on p "...Then order your Neurolieve™ [DATE] and try it out - completely risk-free for…" at bounding box center [1086, 379] width 442 height 38
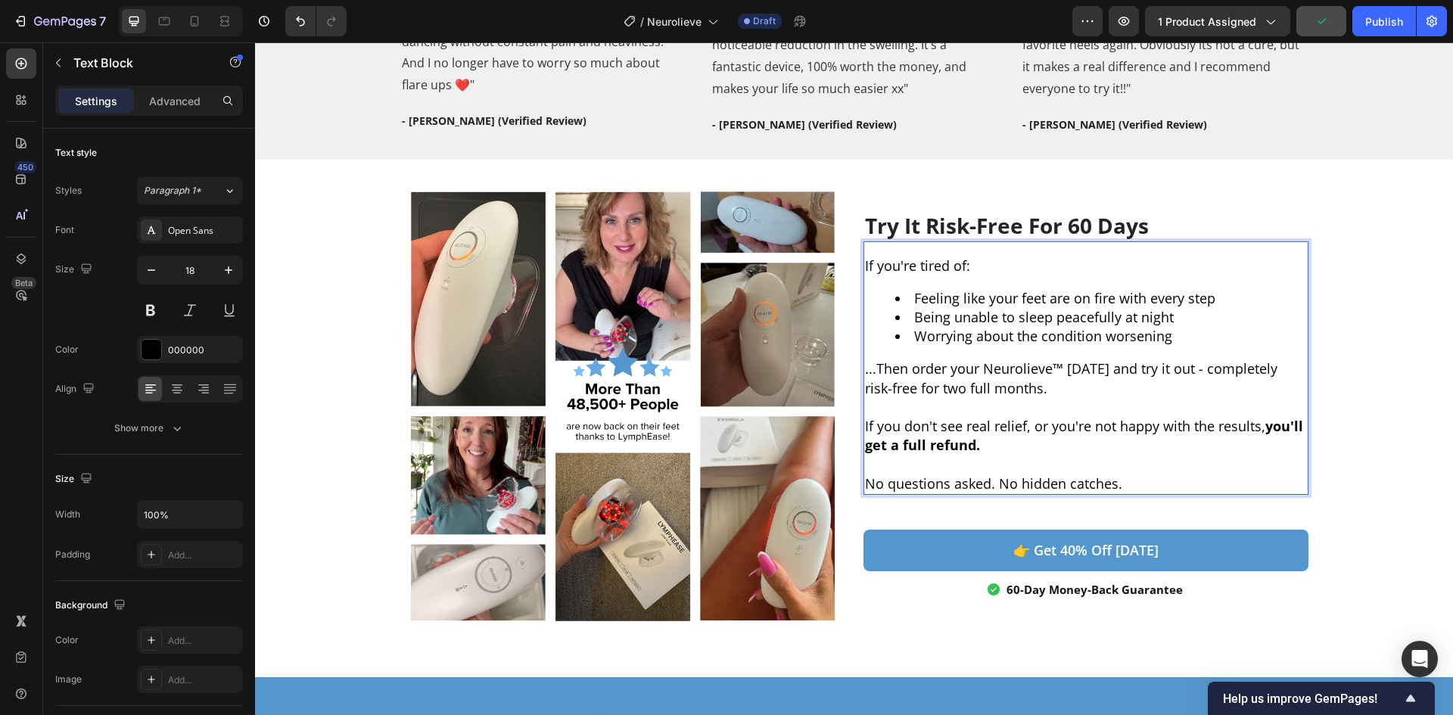
click at [924, 366] on p "...Then order your Neurolieve™ [DATE] and try it out - completely risk-free for…" at bounding box center [1086, 379] width 442 height 38
click at [1064, 378] on p "...Then order your Neurolieve™ [DATE] and try it out - completely risk-free for…" at bounding box center [1086, 379] width 442 height 38
click at [1051, 388] on p "...Then order your Neurolieve™ [DATE] and try it out - completely risk-free for…" at bounding box center [1086, 379] width 442 height 38
click at [951, 427] on p "If you don't see real relief, or you're not happy with the results, you'll get …" at bounding box center [1086, 436] width 442 height 38
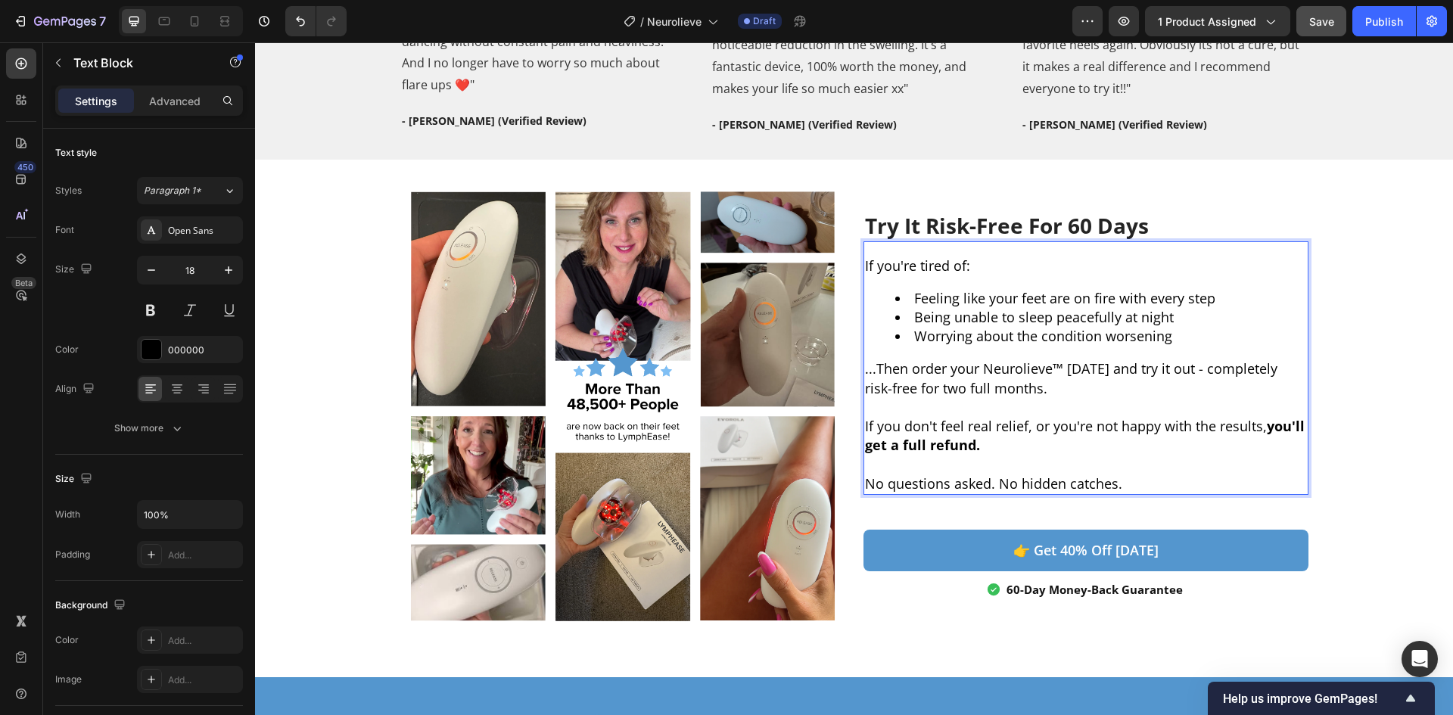
click at [992, 438] on p "If you don't feel real relief, or you're not happy with the results, you'll get…" at bounding box center [1086, 436] width 442 height 38
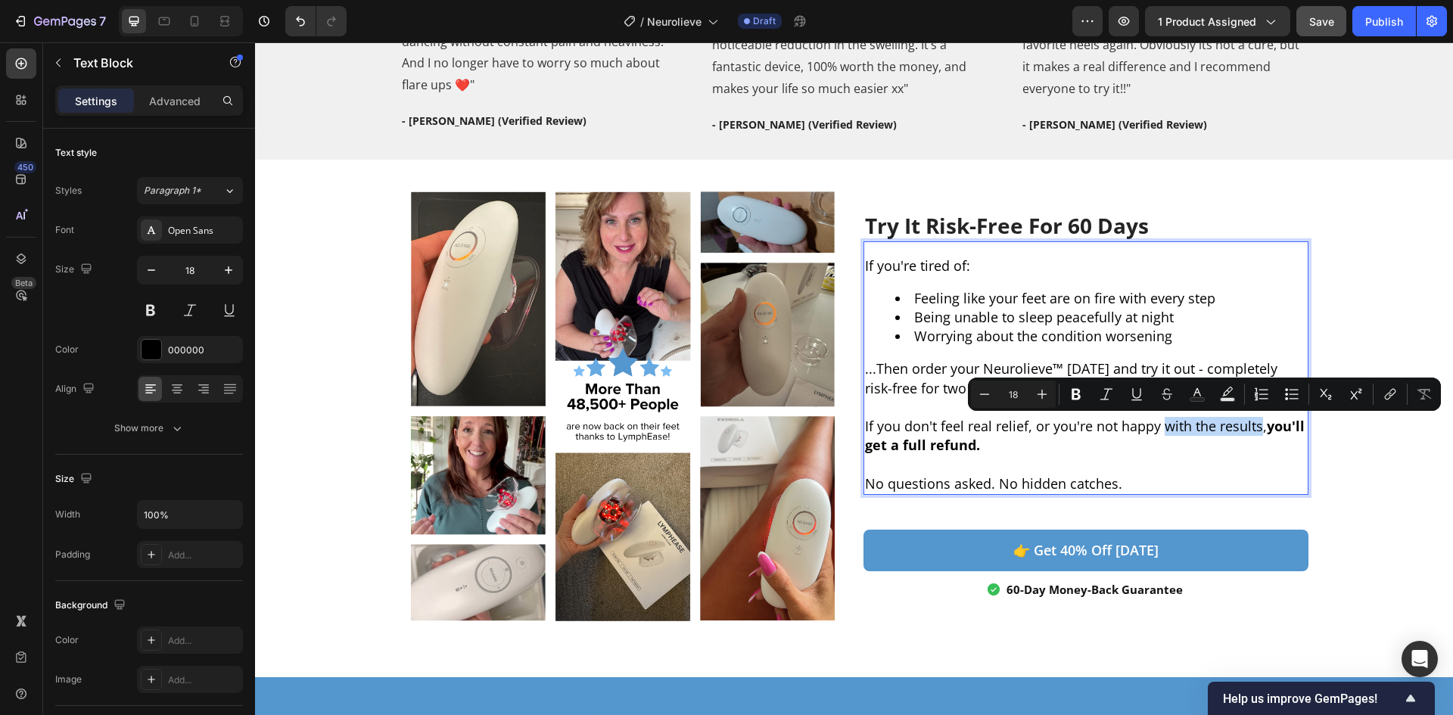
drag, startPoint x: 1255, startPoint y: 428, endPoint x: 1157, endPoint y: 425, distance: 98.5
click at [1157, 425] on p "If you don't feel real relief, or you're not happy with the results, you'll get…" at bounding box center [1086, 436] width 442 height 38
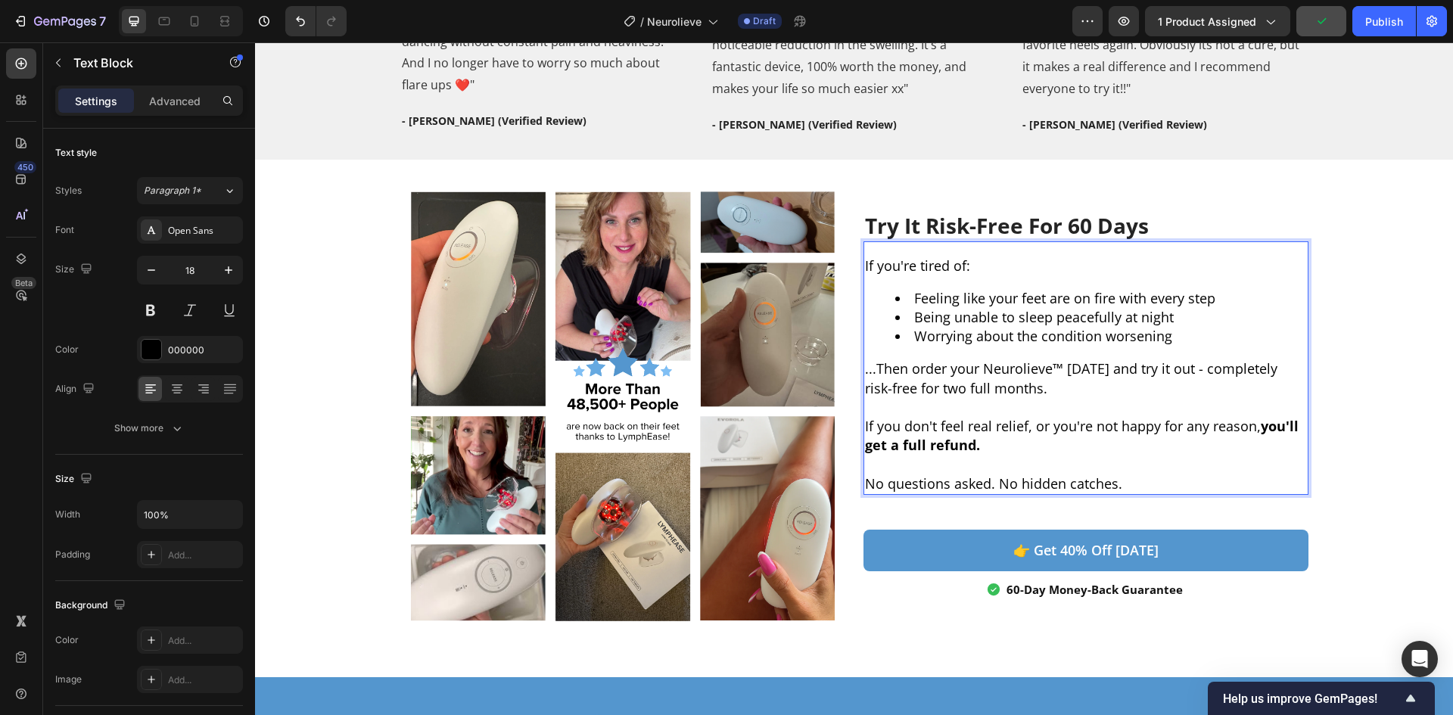
click at [1157, 419] on p "If you don't feel real relief, or you're not happy for any reason, you'll get a…" at bounding box center [1086, 436] width 442 height 38
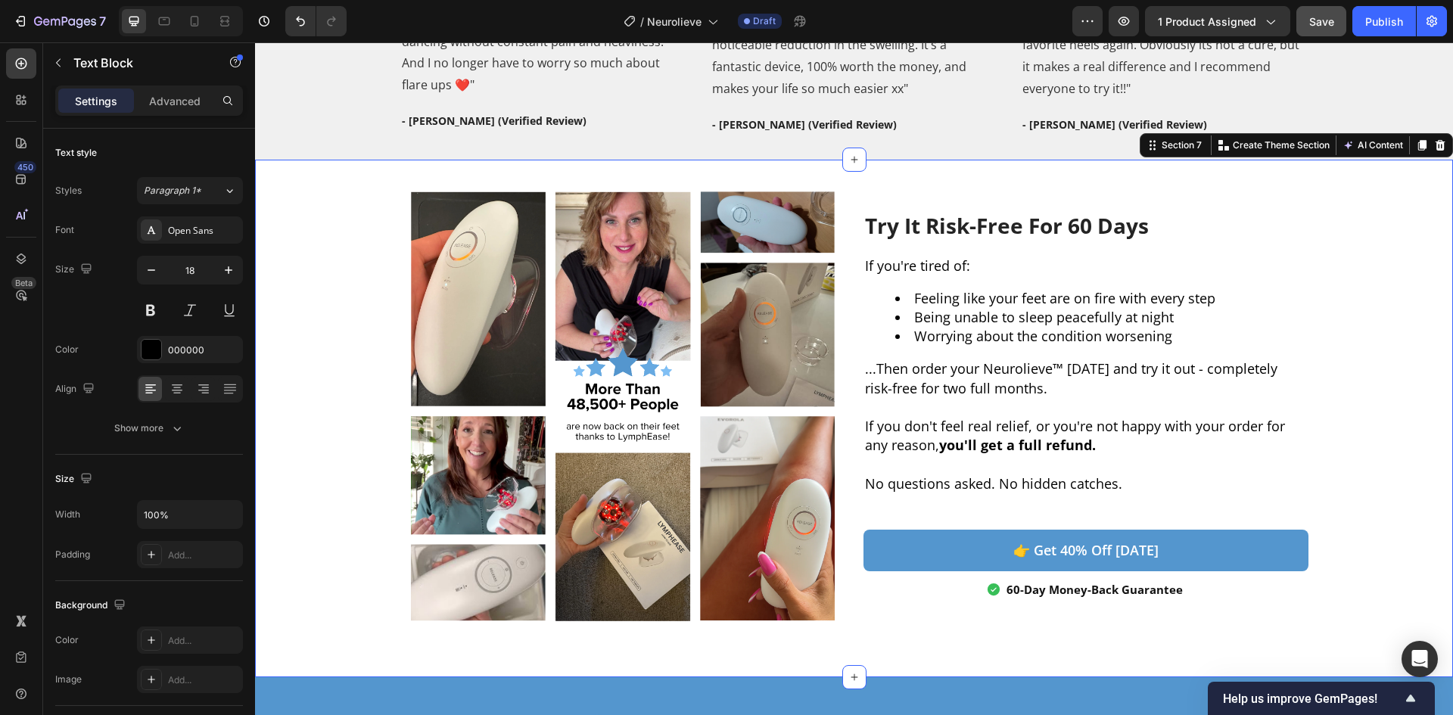
click at [1381, 366] on div "Try It Risk-Free For 60 Days Heading If you're tired of: Feeling like your feet…" at bounding box center [854, 418] width 1198 height 469
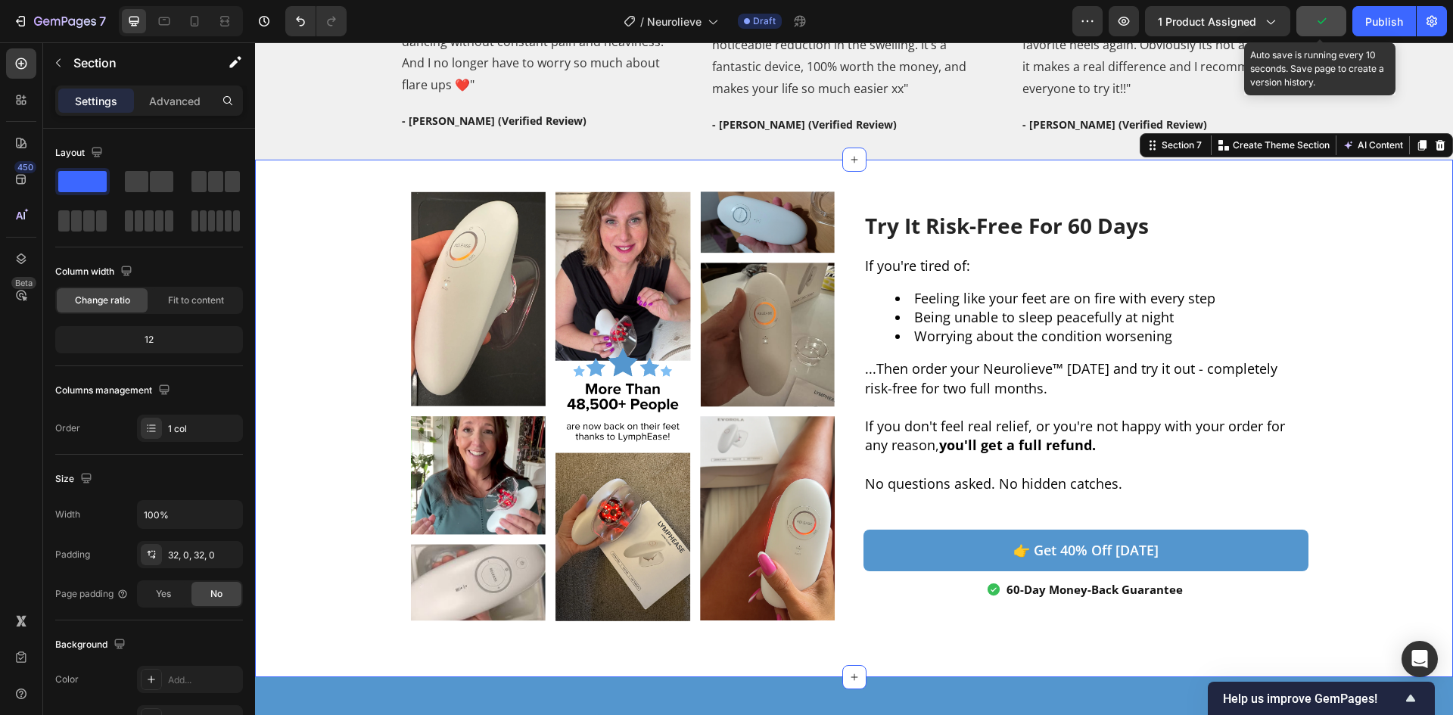
click at [1328, 20] on icon "button" at bounding box center [1321, 21] width 15 height 15
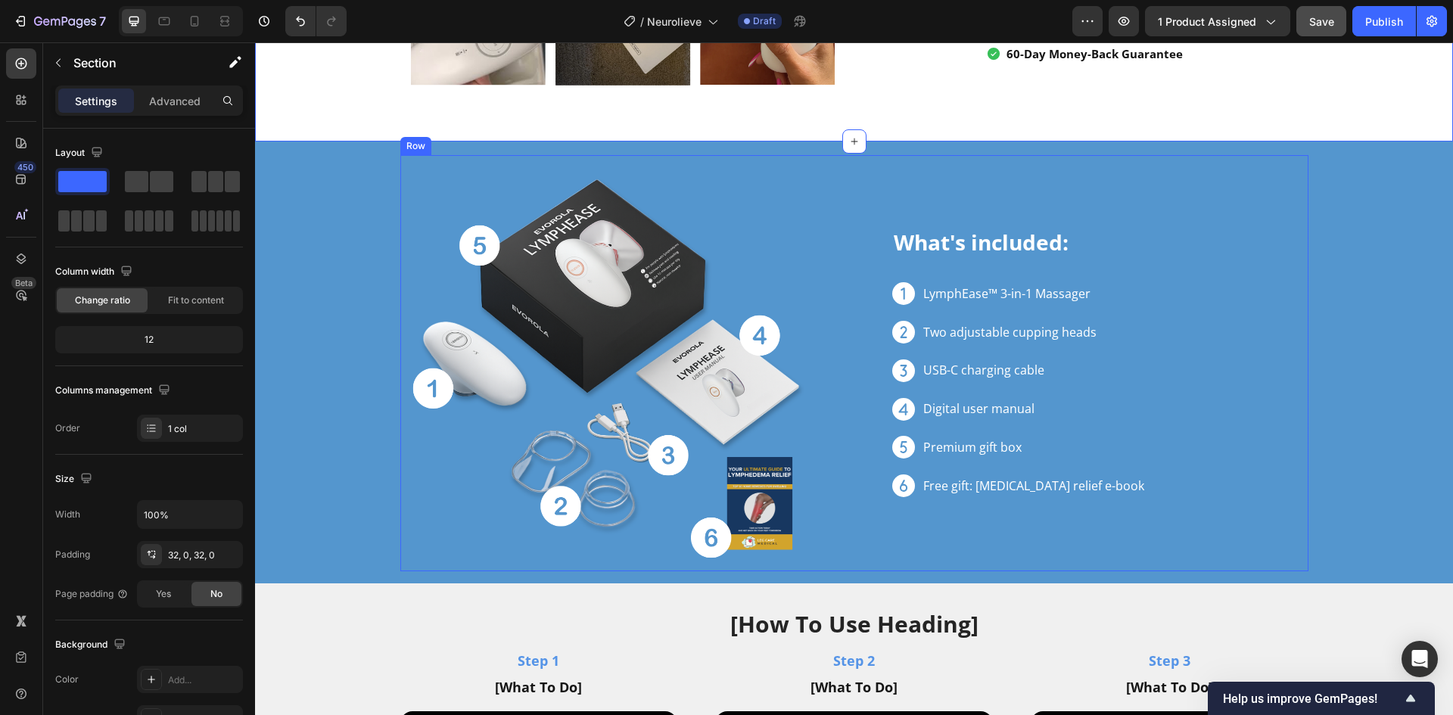
scroll to position [3734, 0]
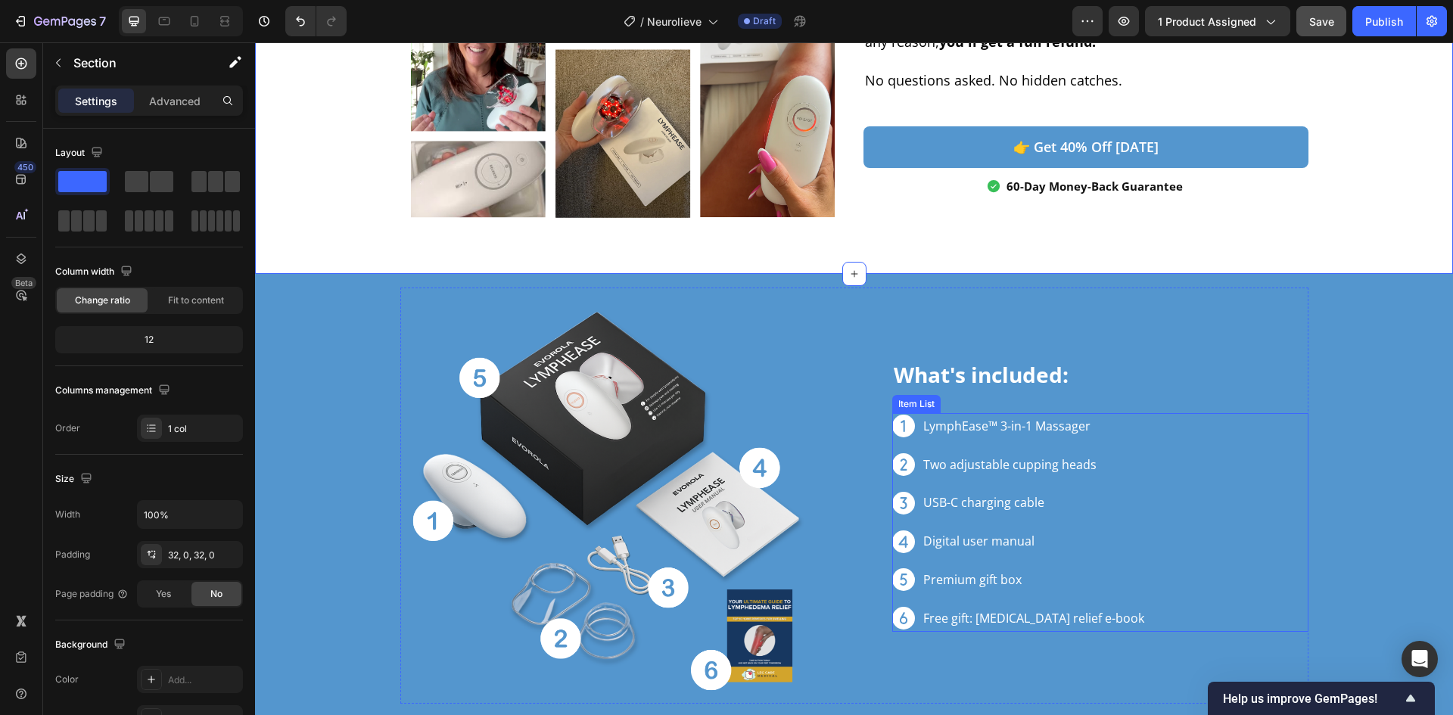
click at [1073, 425] on p "LymphEase™ 3-in-1 Massager" at bounding box center [1033, 427] width 221 height 22
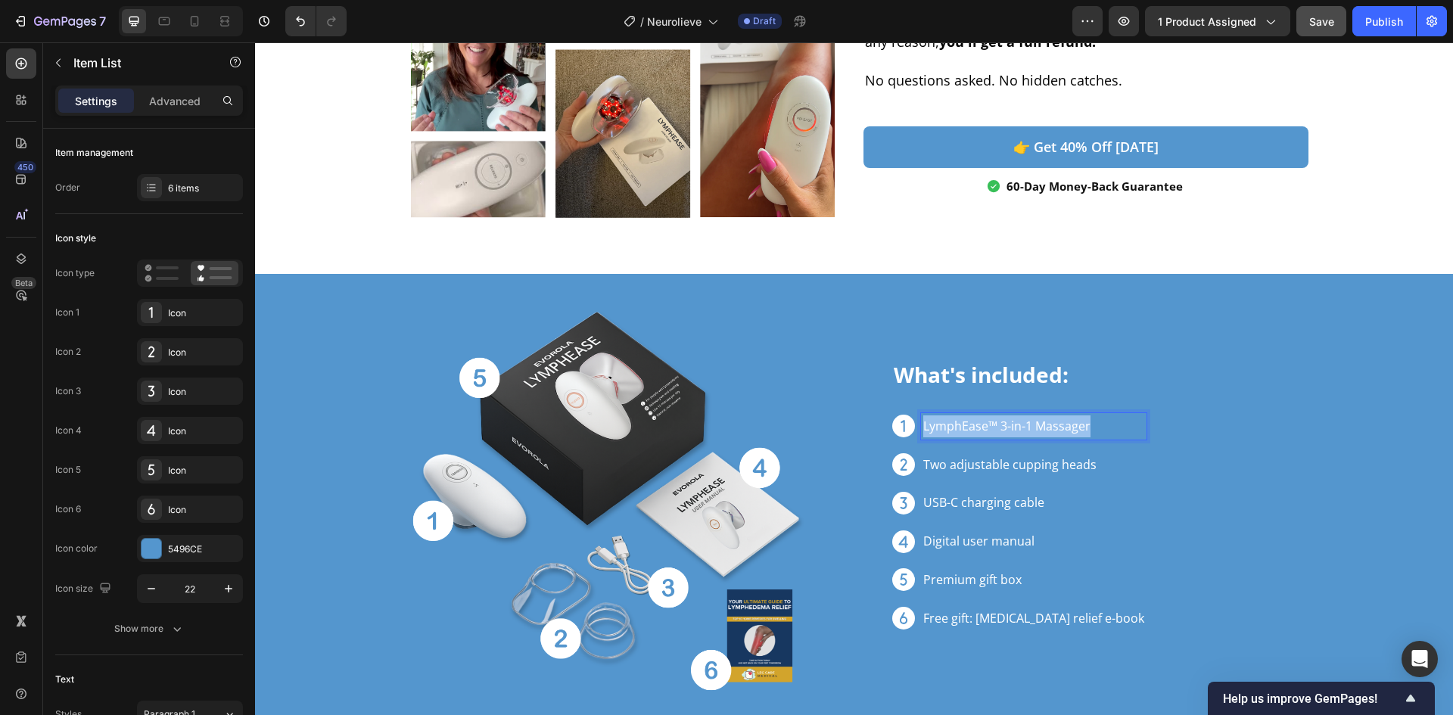
click at [1074, 424] on p "LymphEase™ 3-in-1 Massager" at bounding box center [1033, 427] width 221 height 22
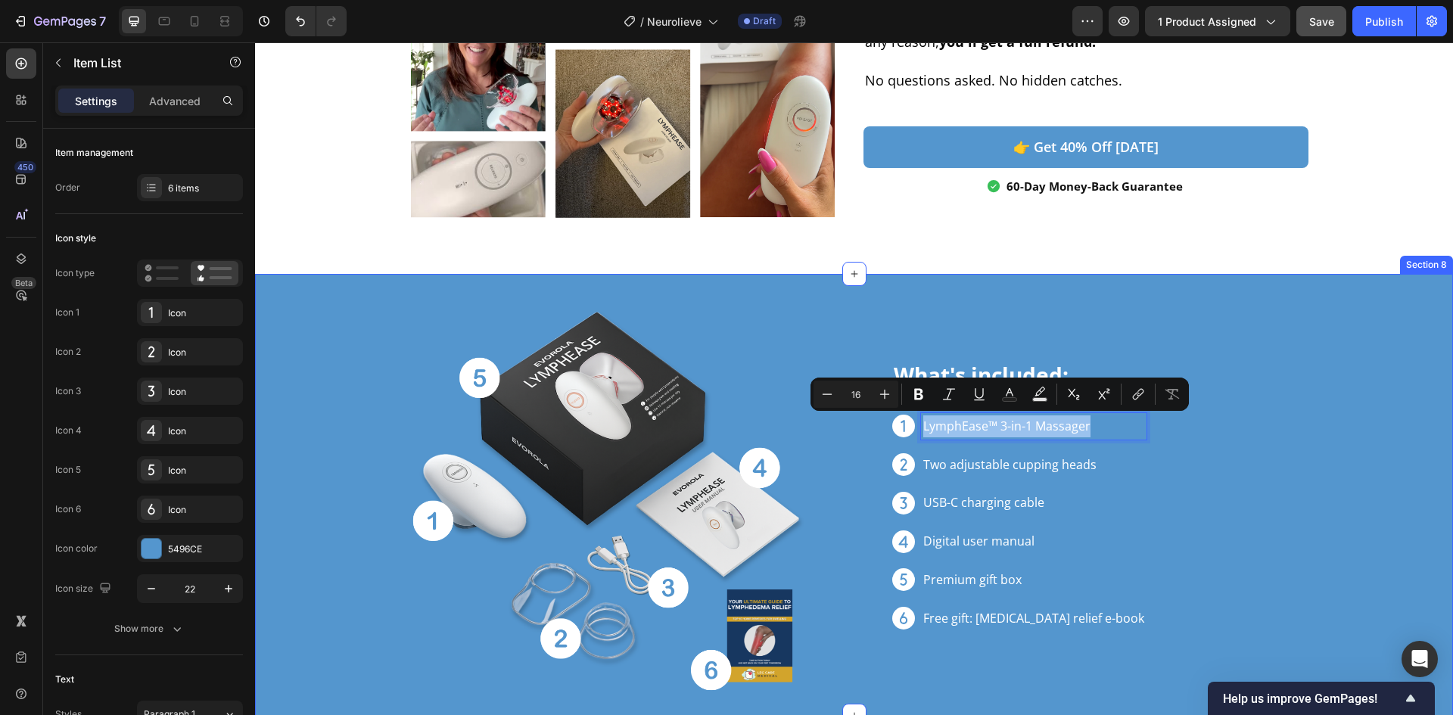
click at [1369, 335] on div "What's included: Heading LymphEase™ 3-in-1 Massager Two adjustable cupping head…" at bounding box center [854, 502] width 1198 height 428
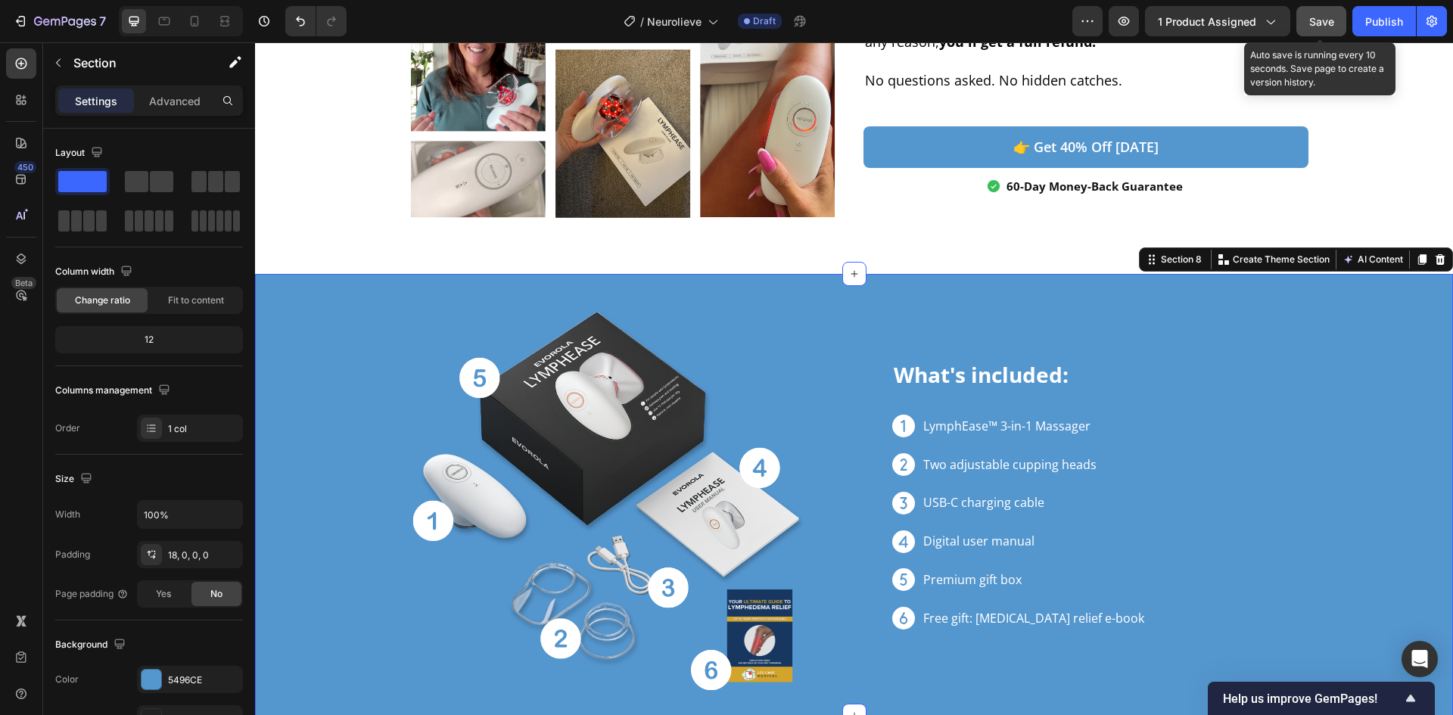
click at [1333, 25] on span "Save" at bounding box center [1322, 21] width 25 height 13
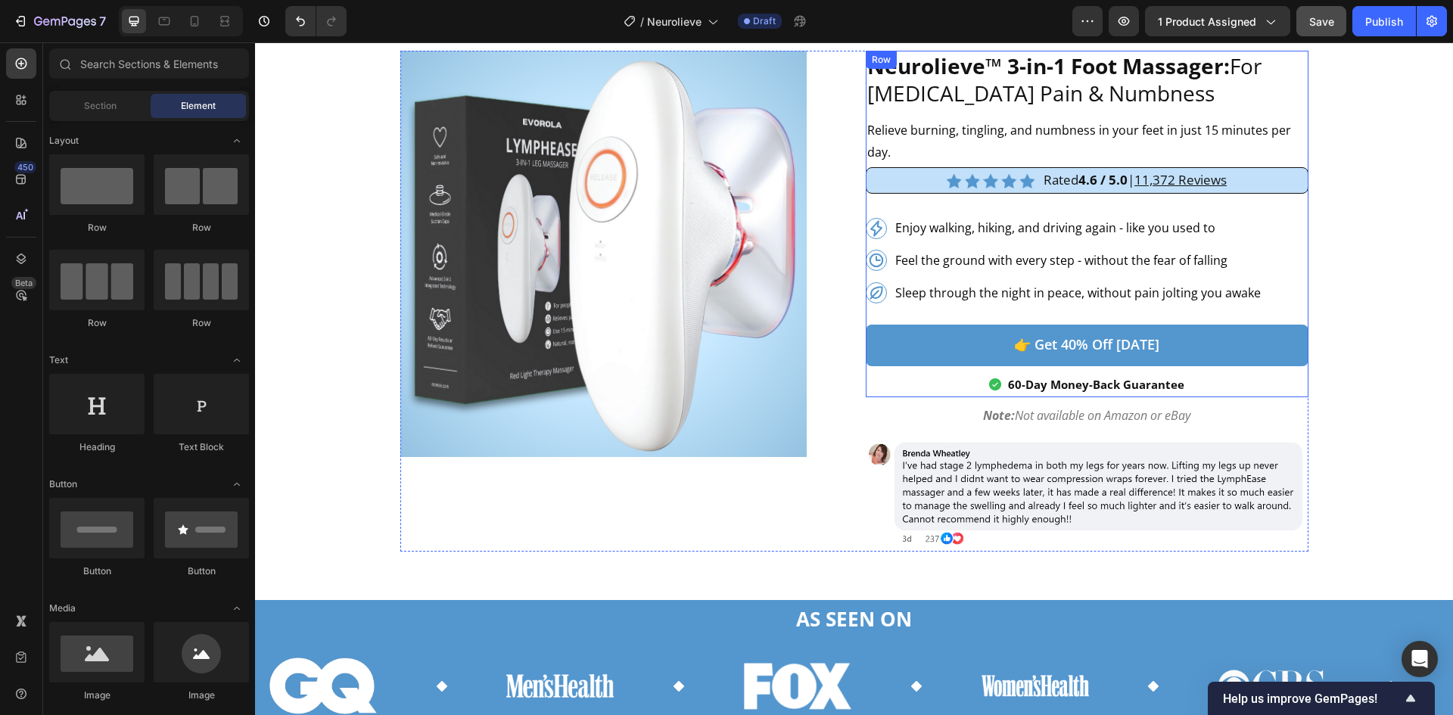
scroll to position [101, 0]
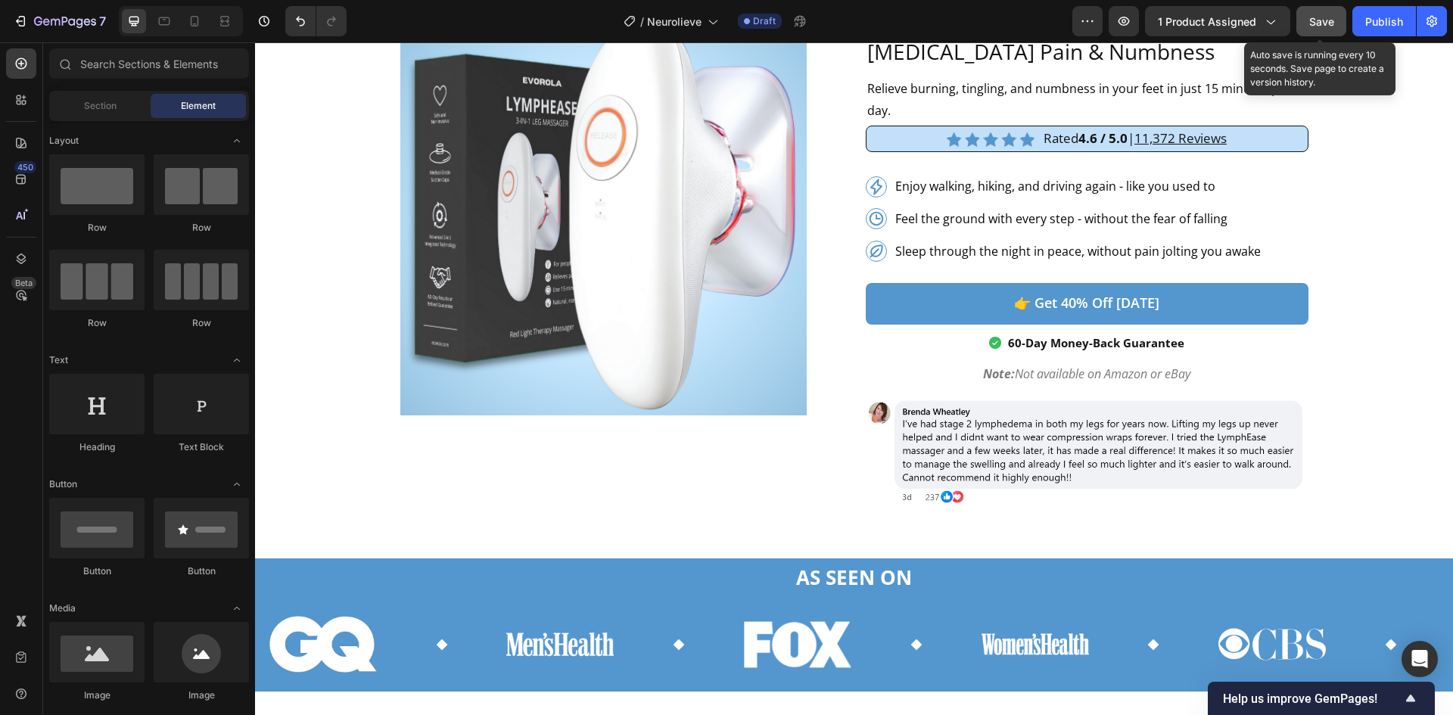
click at [1322, 23] on span "Save" at bounding box center [1322, 21] width 25 height 13
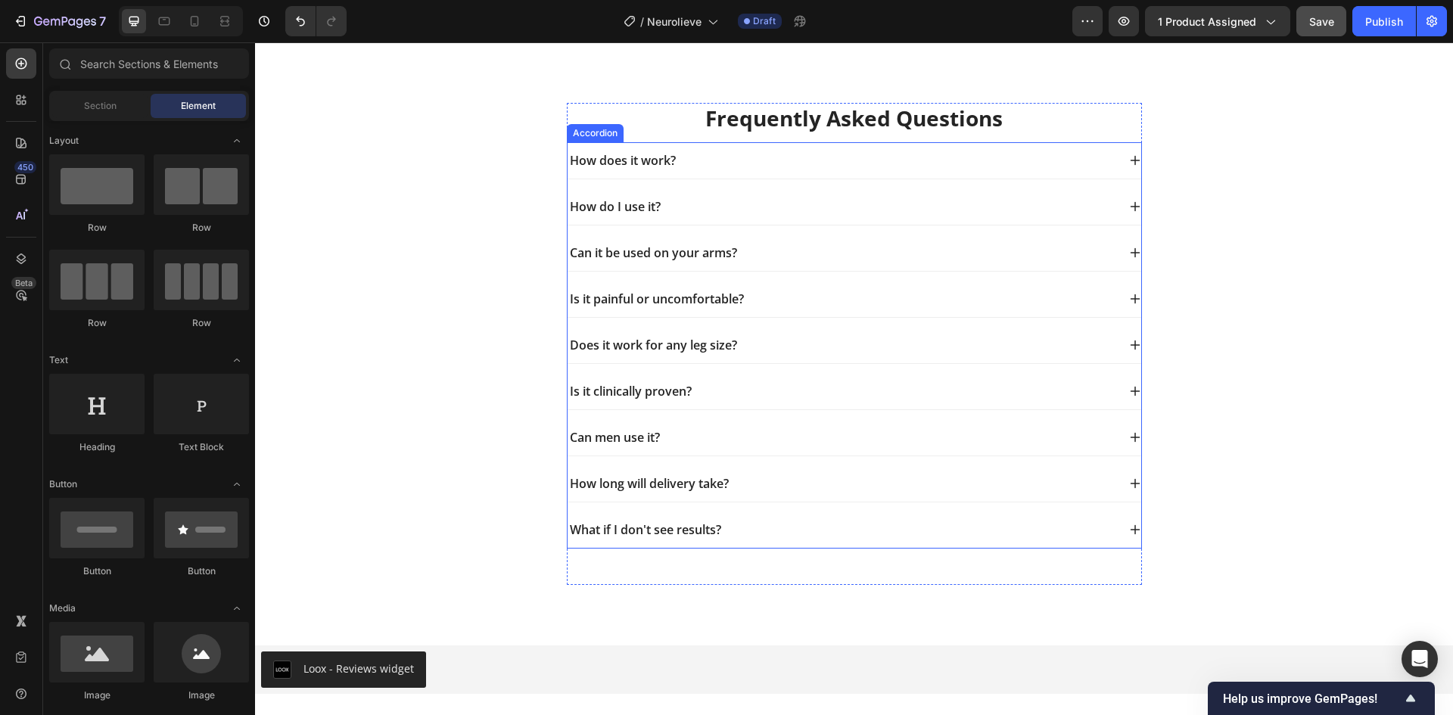
scroll to position [6265, 0]
